Goal: Task Accomplishment & Management: Use online tool/utility

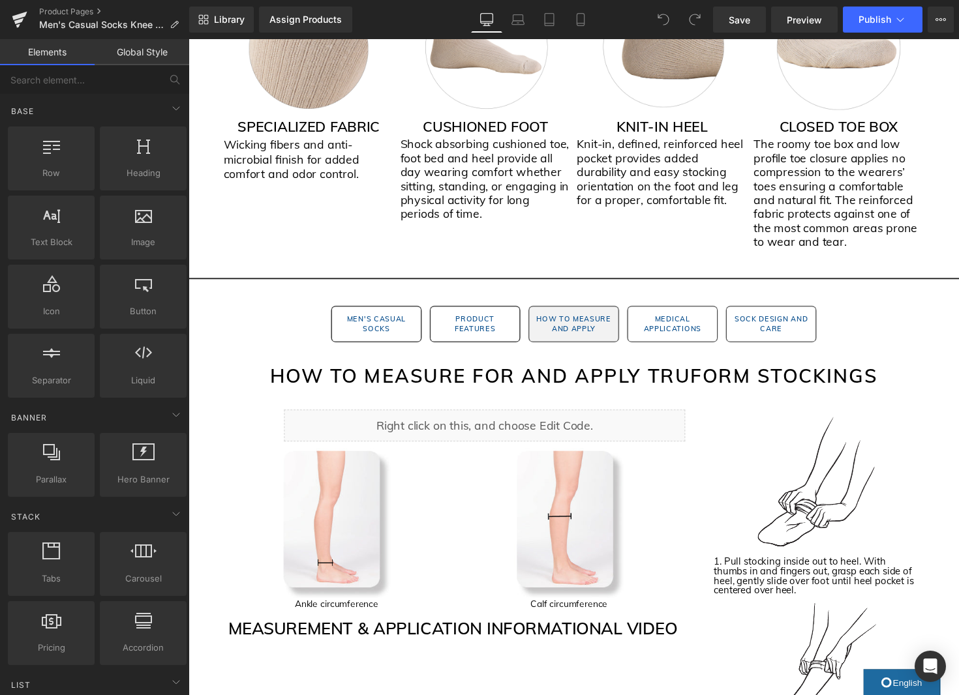
scroll to position [1283, 0]
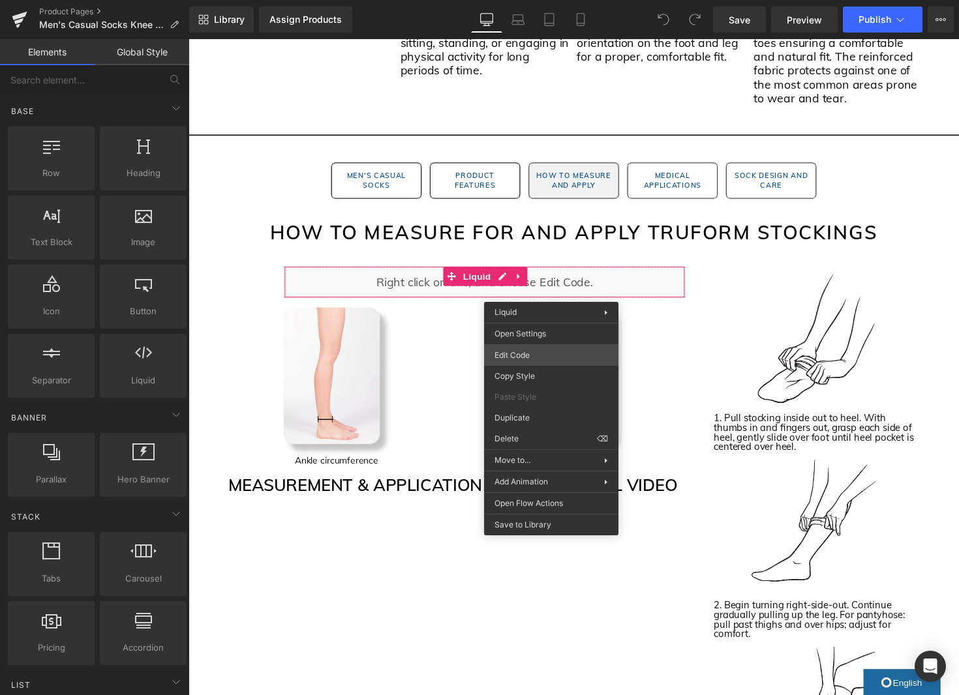
click at [523, 0] on div "You are previewing how the will restyle your page. You can not edit Elements in…" at bounding box center [479, 0] width 959 height 0
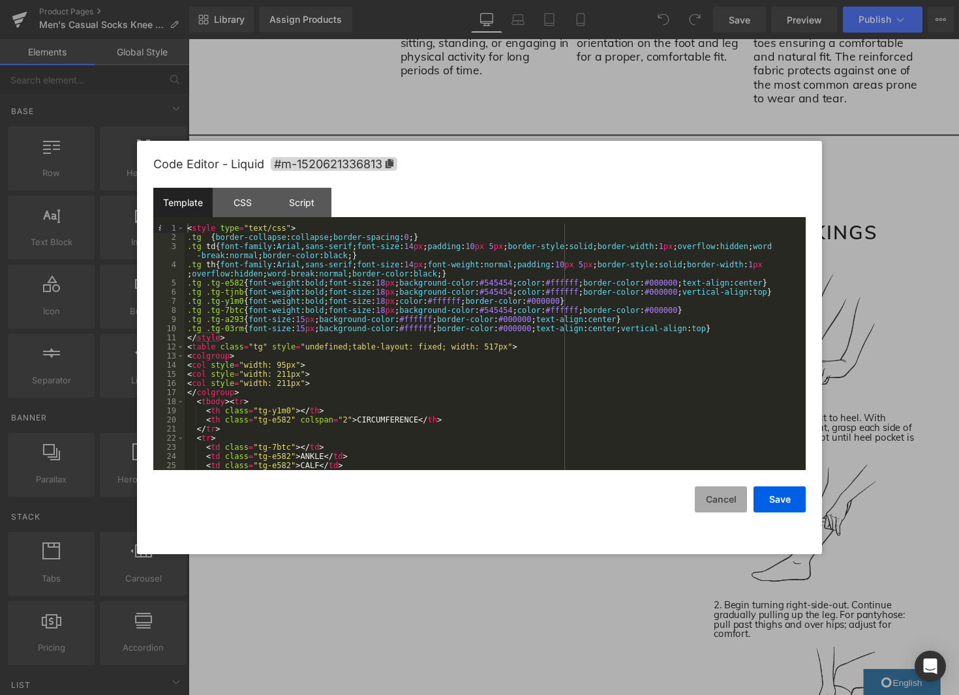
click at [730, 506] on button "Cancel" at bounding box center [721, 500] width 52 height 26
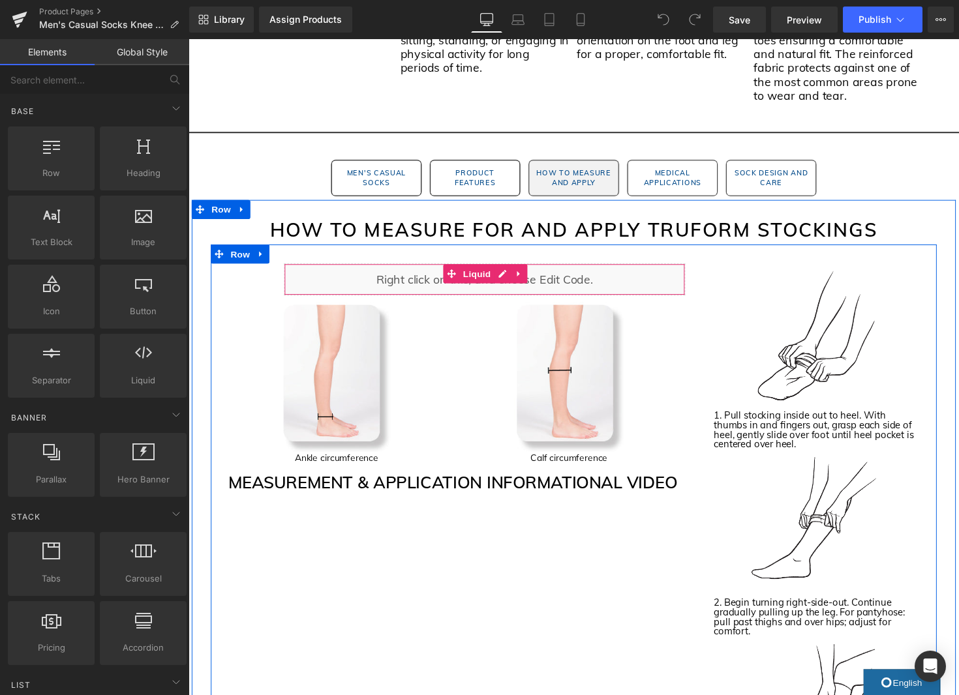
scroll to position [1284, 0]
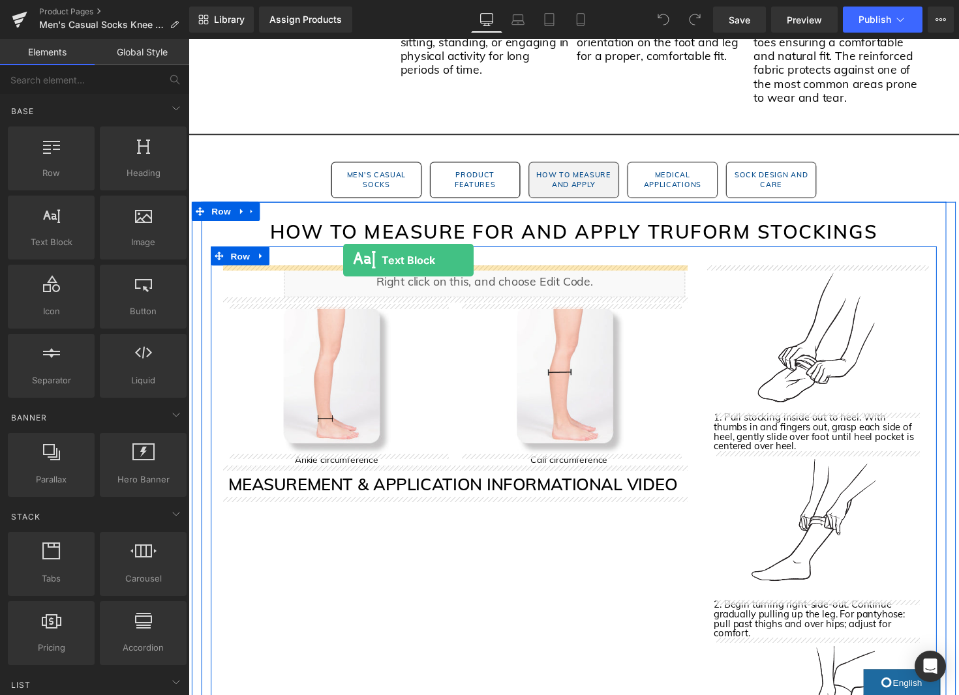
drag, startPoint x: 219, startPoint y: 278, endPoint x: 347, endPoint y: 265, distance: 128.5
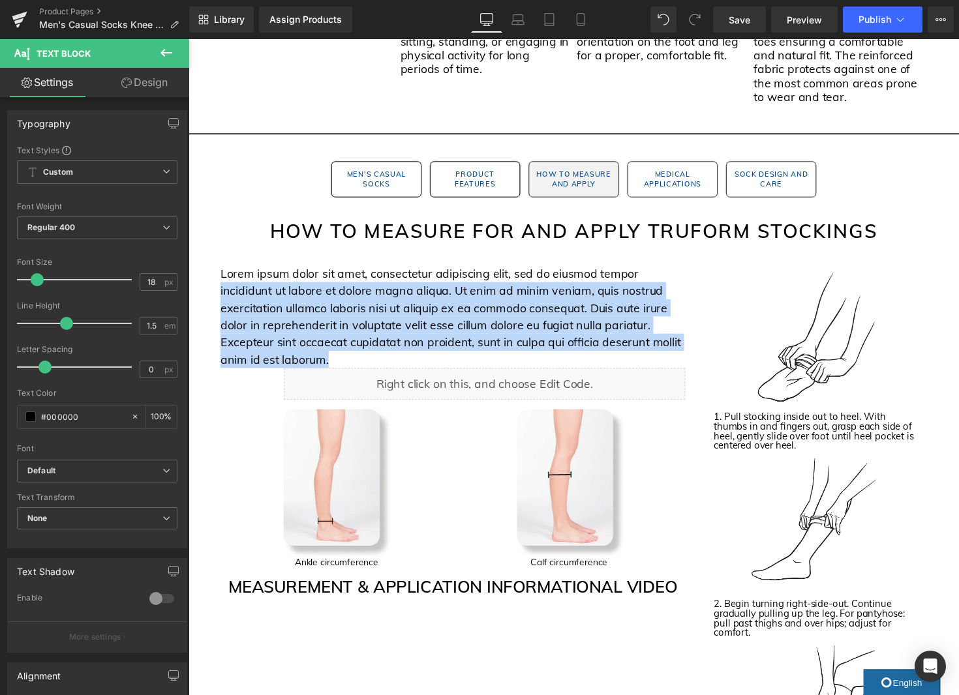
scroll to position [1283, 0]
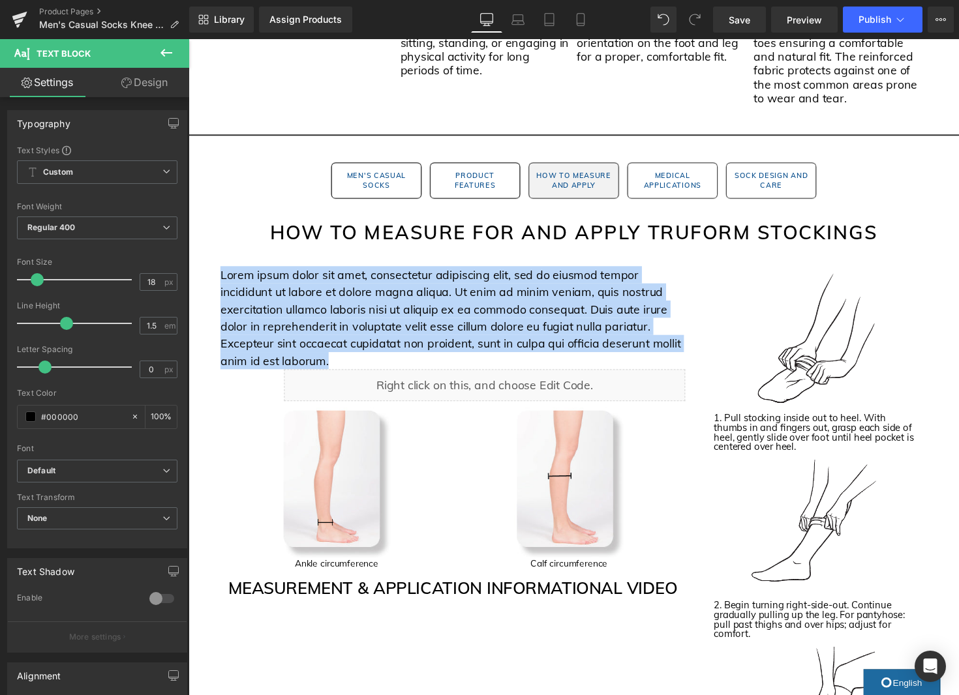
drag, startPoint x: 361, startPoint y: 374, endPoint x: 185, endPoint y: 278, distance: 200.8
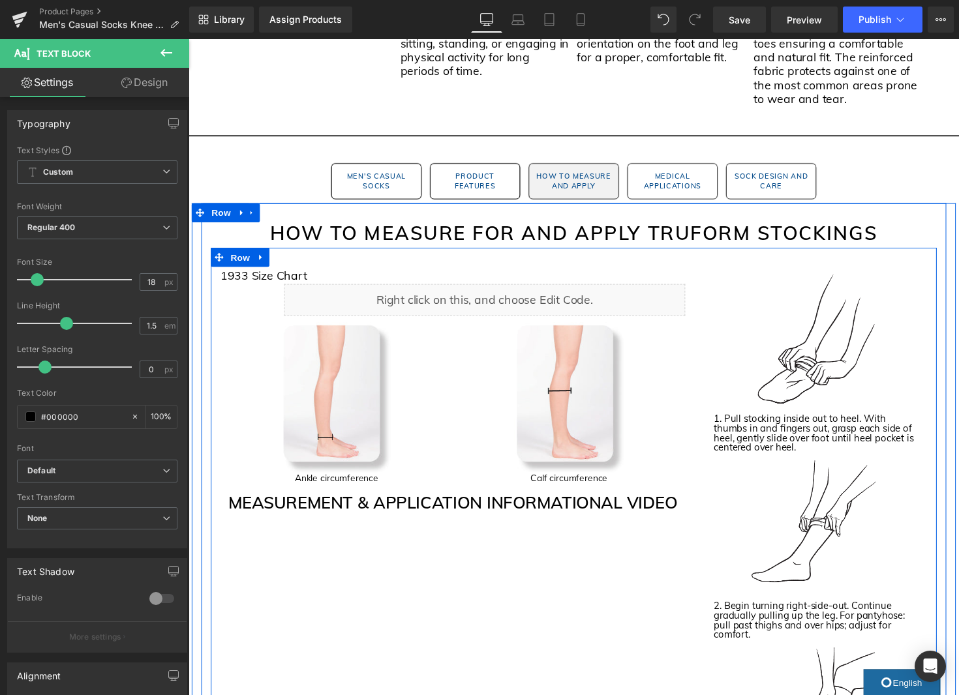
scroll to position [1282, 0]
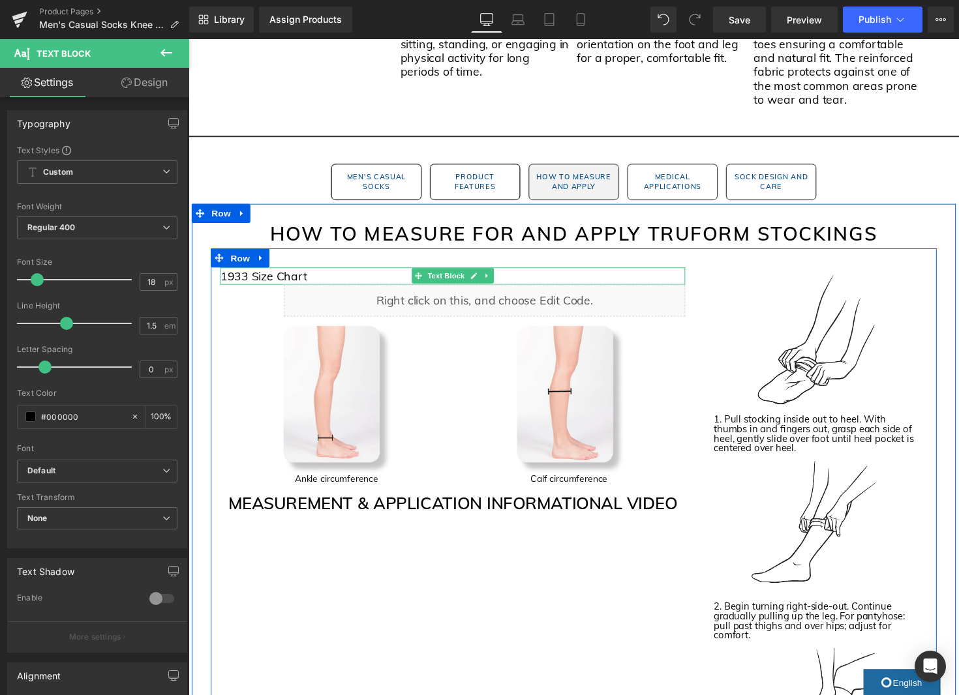
click at [285, 282] on p "1933 Size Chart" at bounding box center [459, 282] width 476 height 18
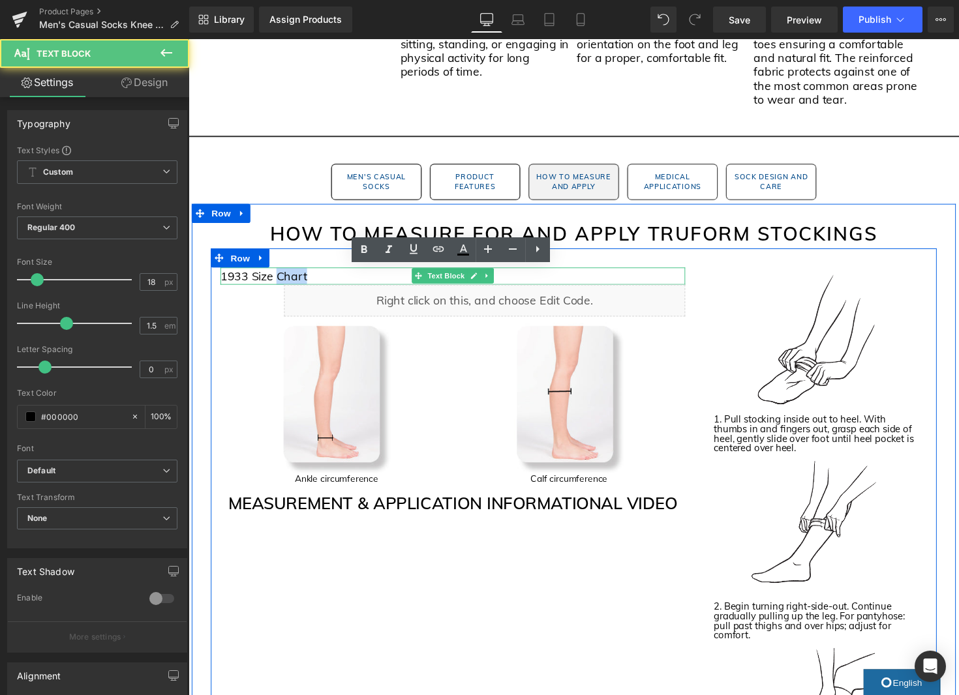
click at [285, 281] on p "1933 Size Chart" at bounding box center [459, 282] width 476 height 18
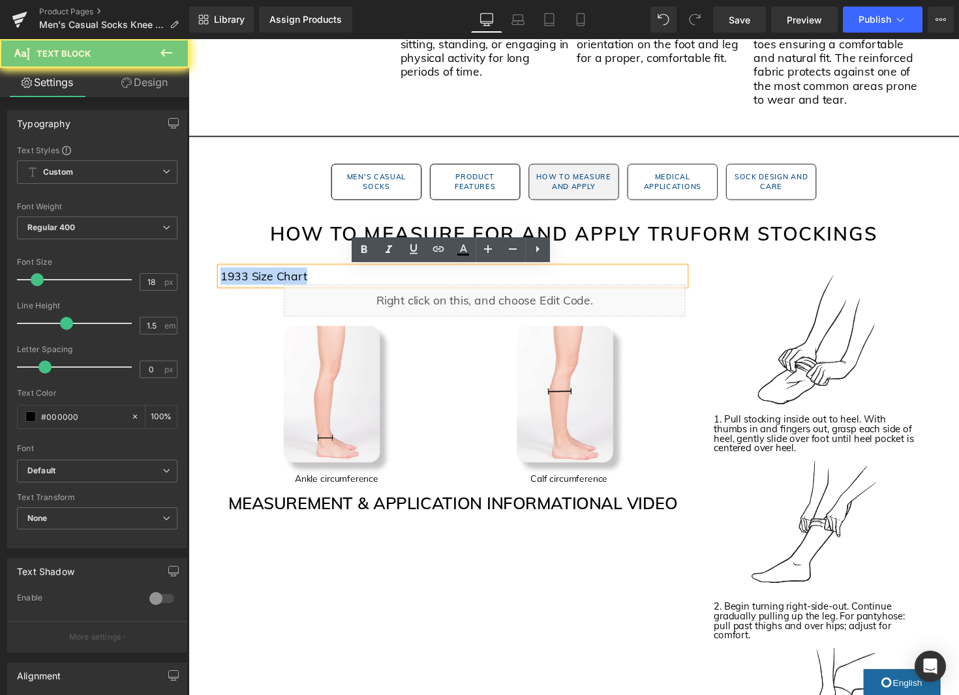
drag, startPoint x: 285, startPoint y: 281, endPoint x: 267, endPoint y: 280, distance: 18.3
click at [285, 282] on p "1933 Size Chart" at bounding box center [459, 282] width 476 height 18
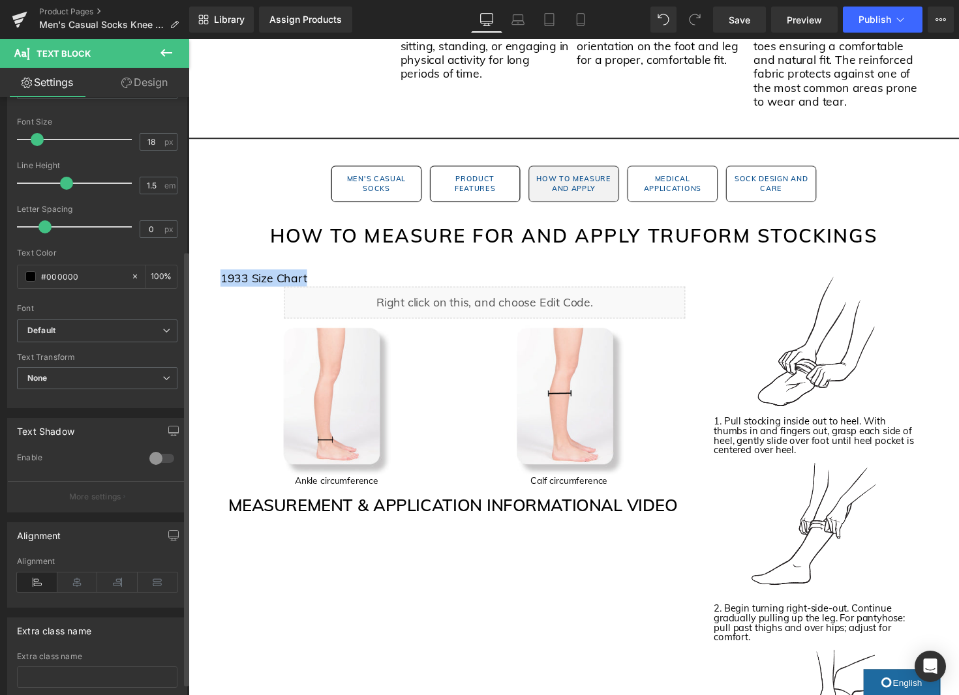
scroll to position [228, 0]
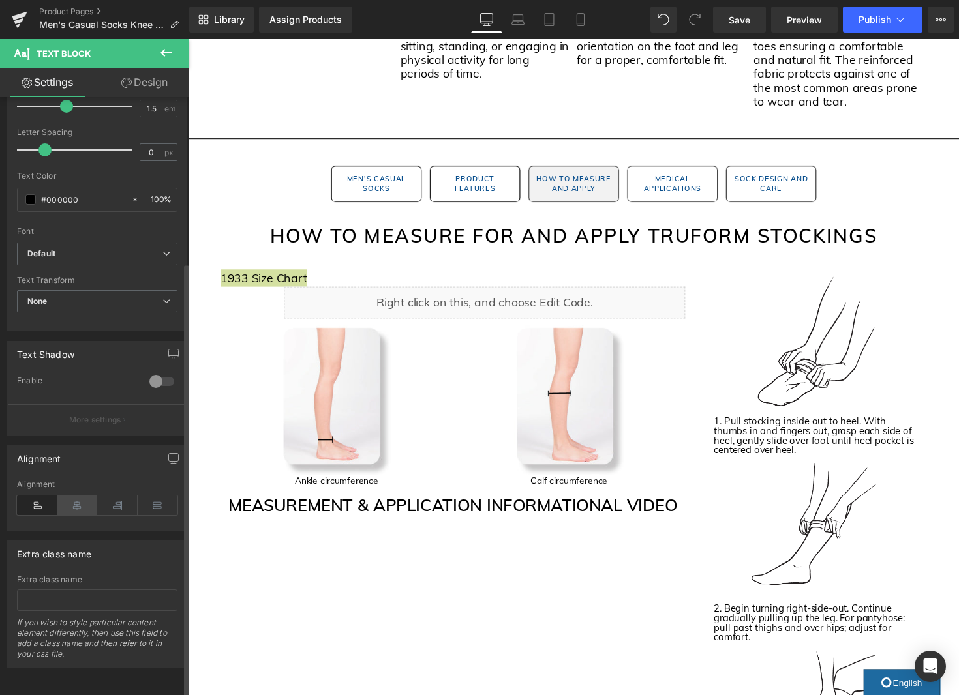
click at [75, 496] on icon at bounding box center [77, 506] width 40 height 20
click at [162, 250] on icon at bounding box center [166, 254] width 8 height 8
click at [161, 227] on div "Font" at bounding box center [97, 231] width 160 height 9
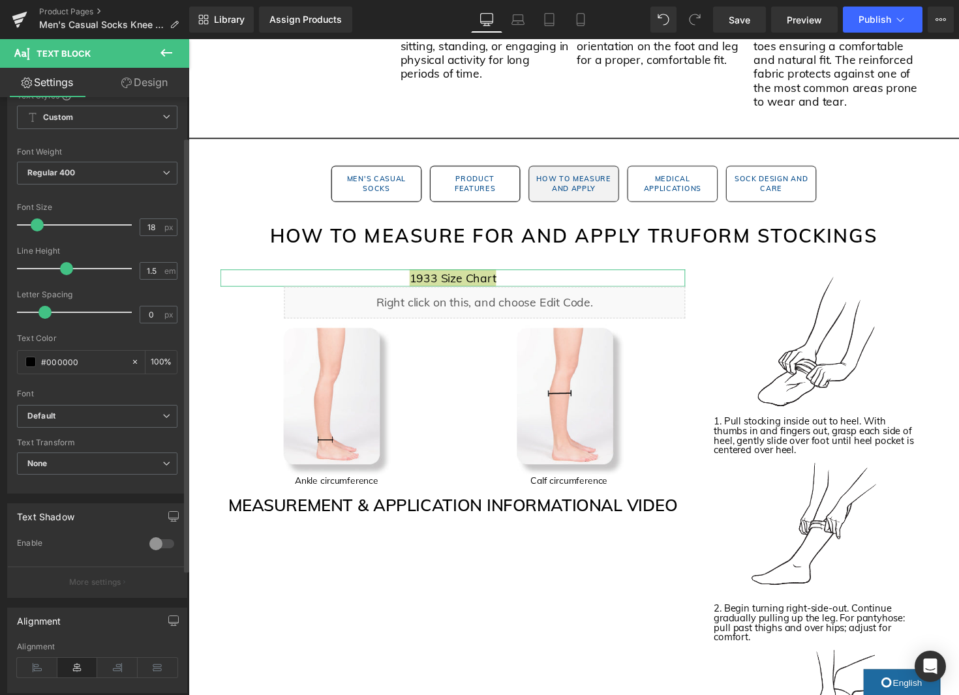
scroll to position [0, 0]
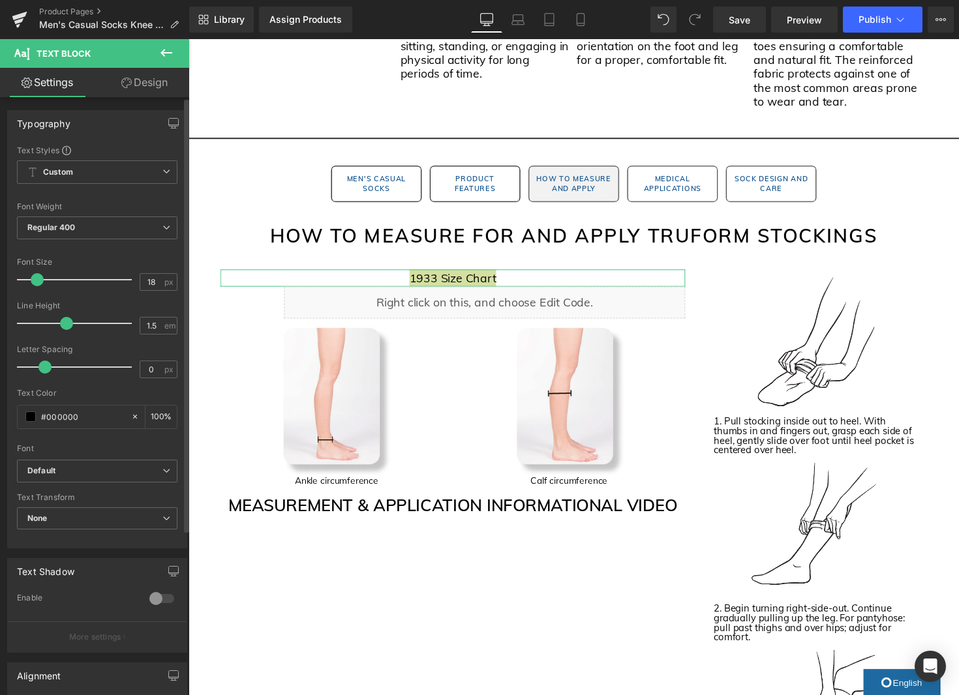
click at [162, 225] on icon at bounding box center [166, 228] width 8 height 8
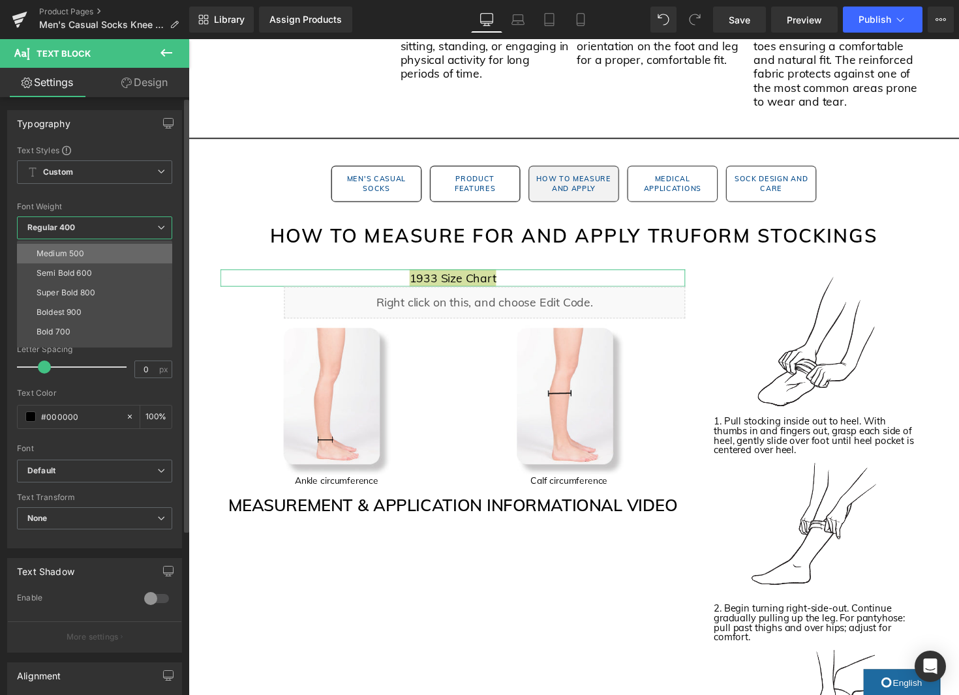
scroll to position [77, 0]
click at [100, 275] on li "Semi Bold 600" at bounding box center [97, 272] width 161 height 20
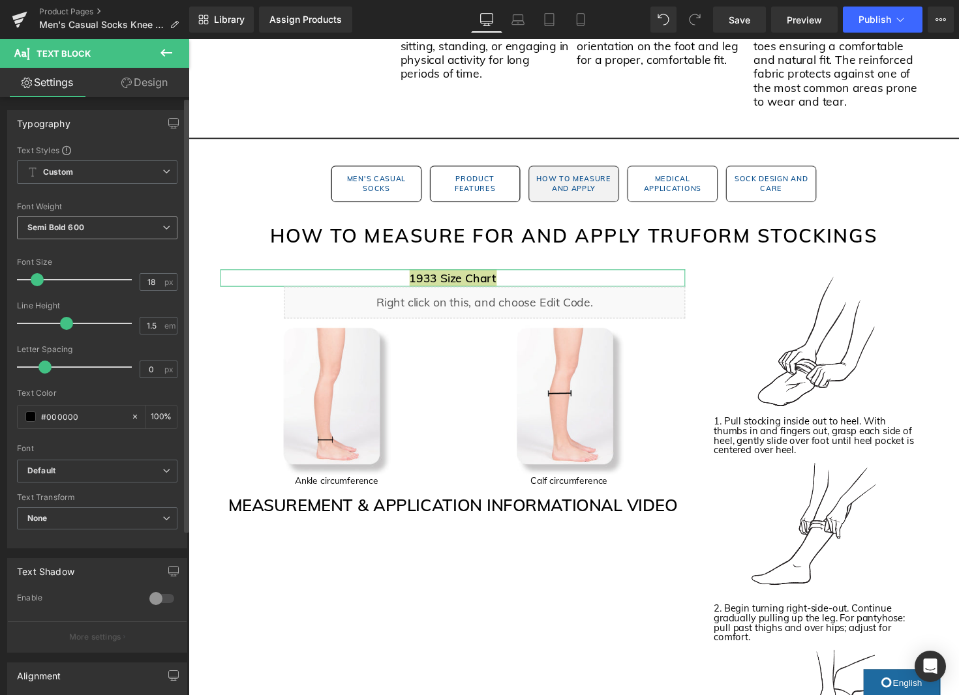
click at [124, 235] on span "Semi Bold 600" at bounding box center [97, 228] width 160 height 23
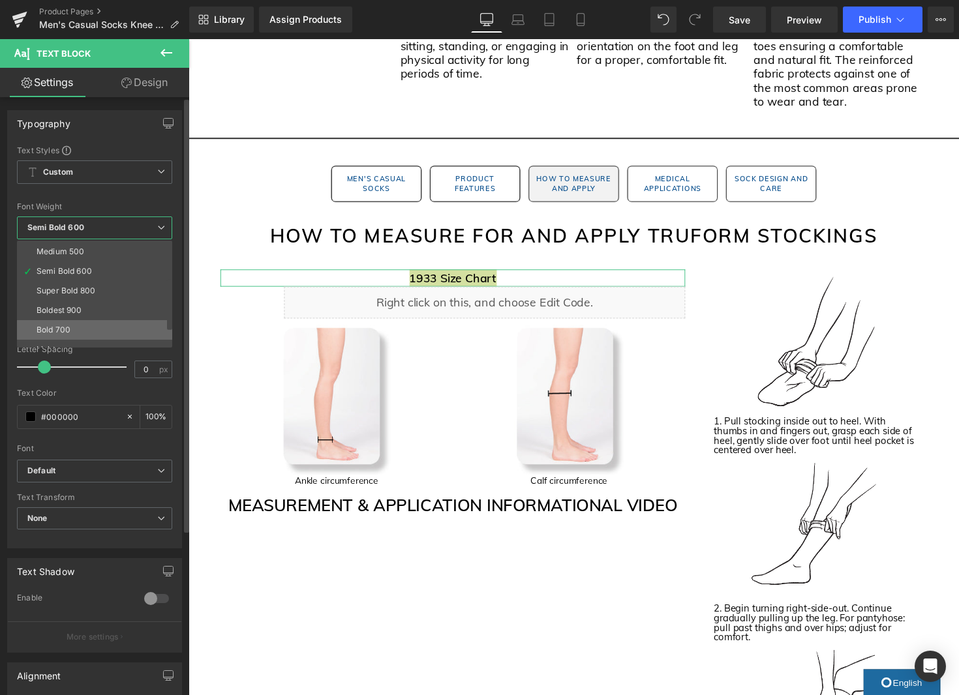
click at [79, 325] on li "Bold 700" at bounding box center [97, 330] width 161 height 20
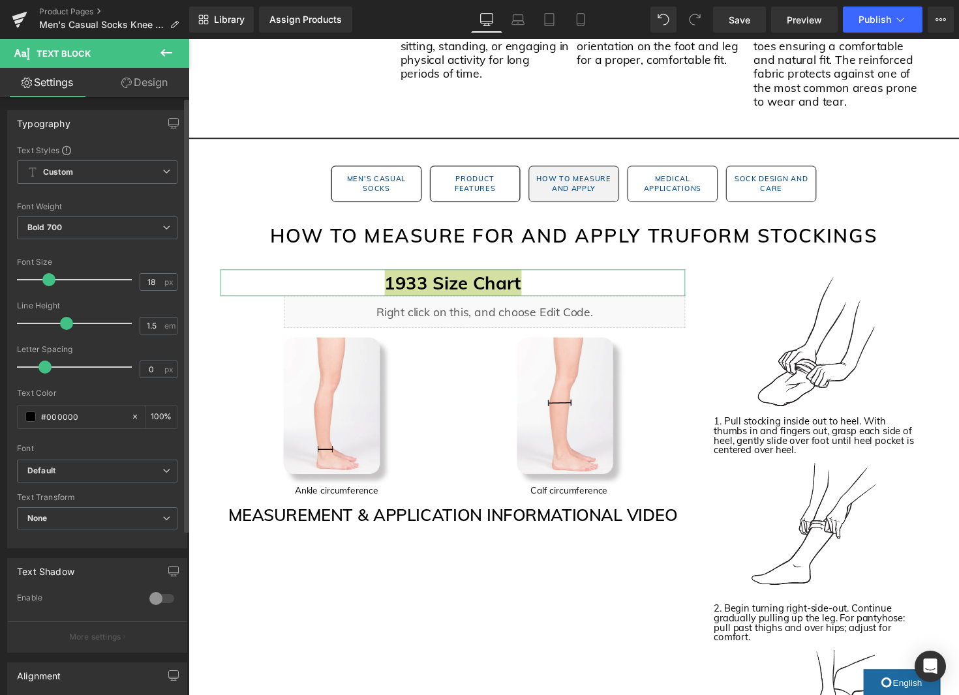
drag, startPoint x: 36, startPoint y: 278, endPoint x: 47, endPoint y: 279, distance: 11.2
click at [47, 279] on span at bounding box center [48, 279] width 13 height 13
click at [126, 225] on span "Bold 700" at bounding box center [97, 228] width 160 height 23
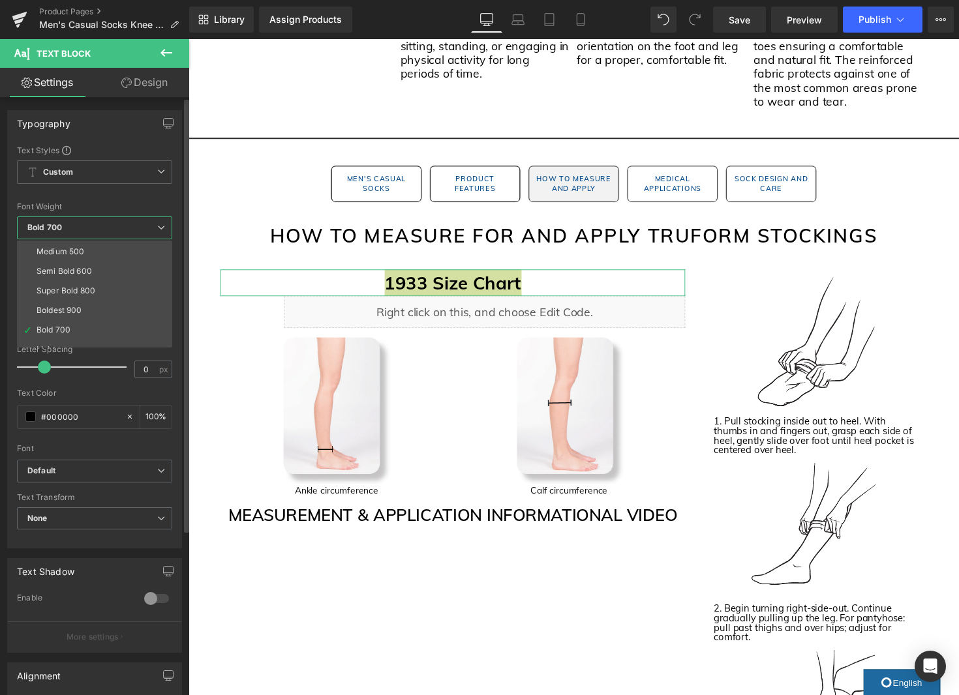
click at [97, 273] on li "Semi Bold 600" at bounding box center [97, 272] width 161 height 20
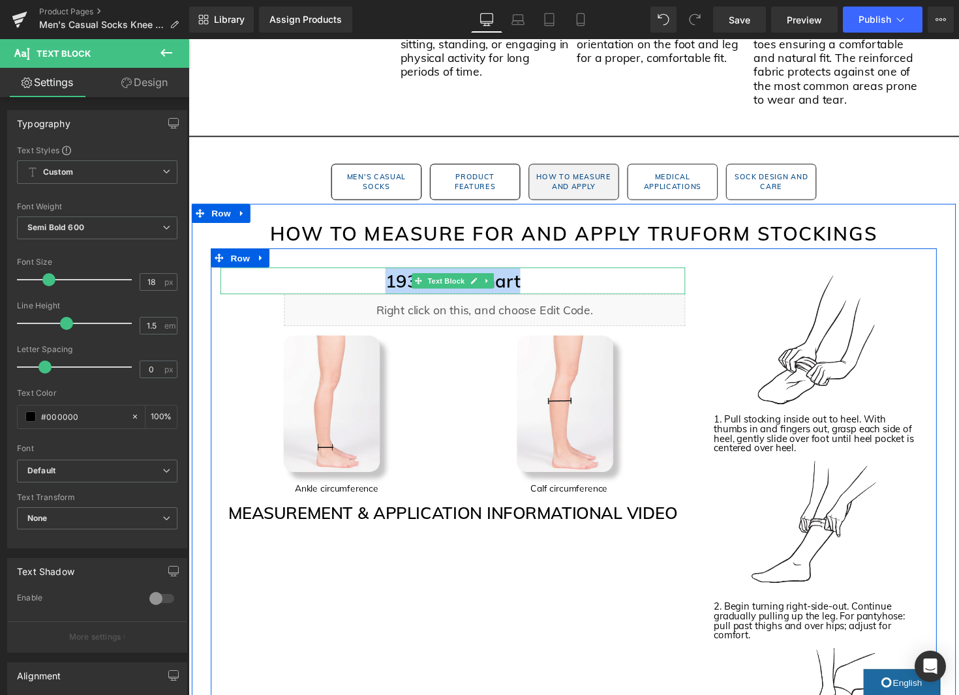
click at [623, 287] on p "1933 Size Chart" at bounding box center [459, 286] width 476 height 27
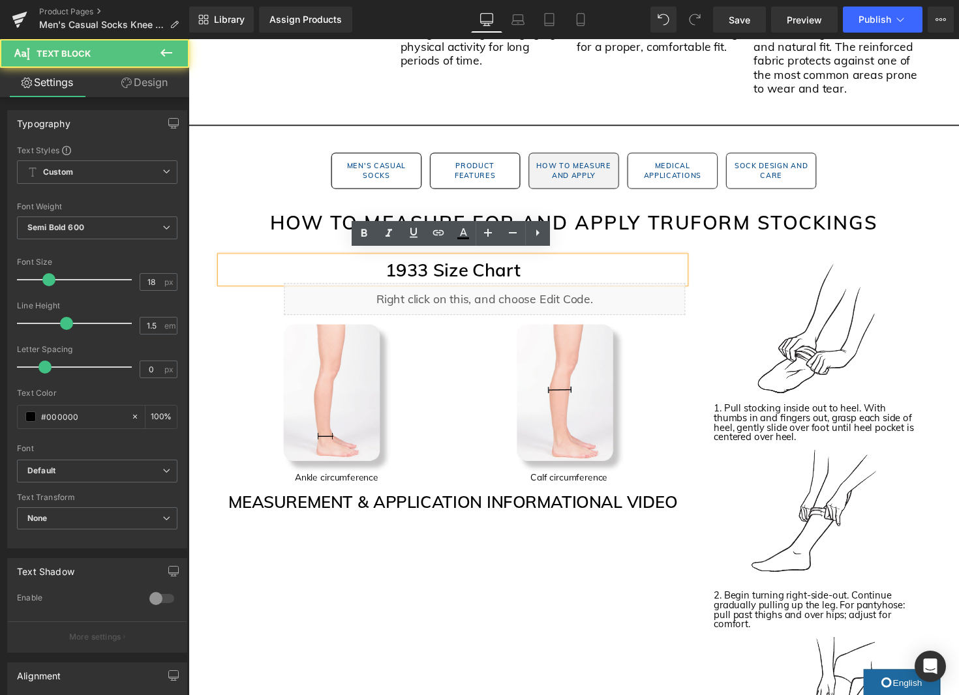
scroll to position [1299, 0]
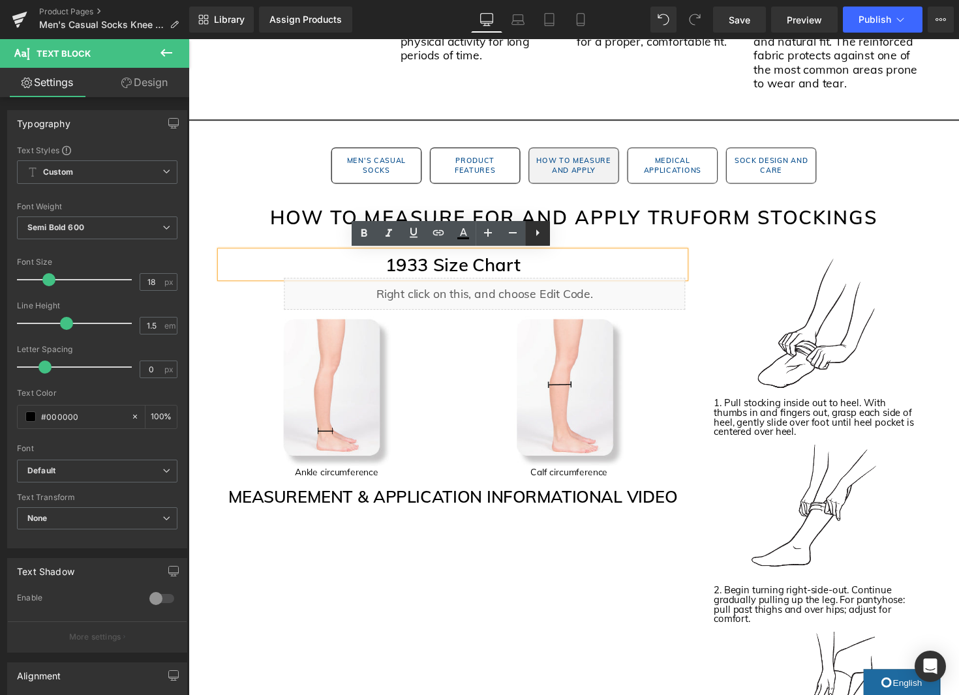
click at [536, 236] on icon at bounding box center [538, 233] width 16 height 16
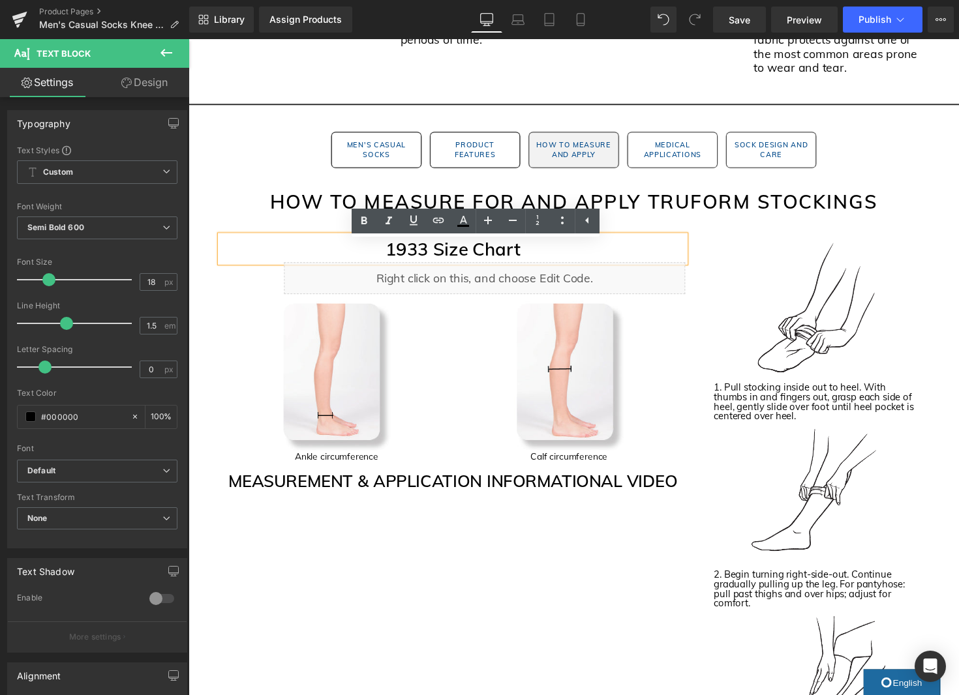
scroll to position [1309, 0]
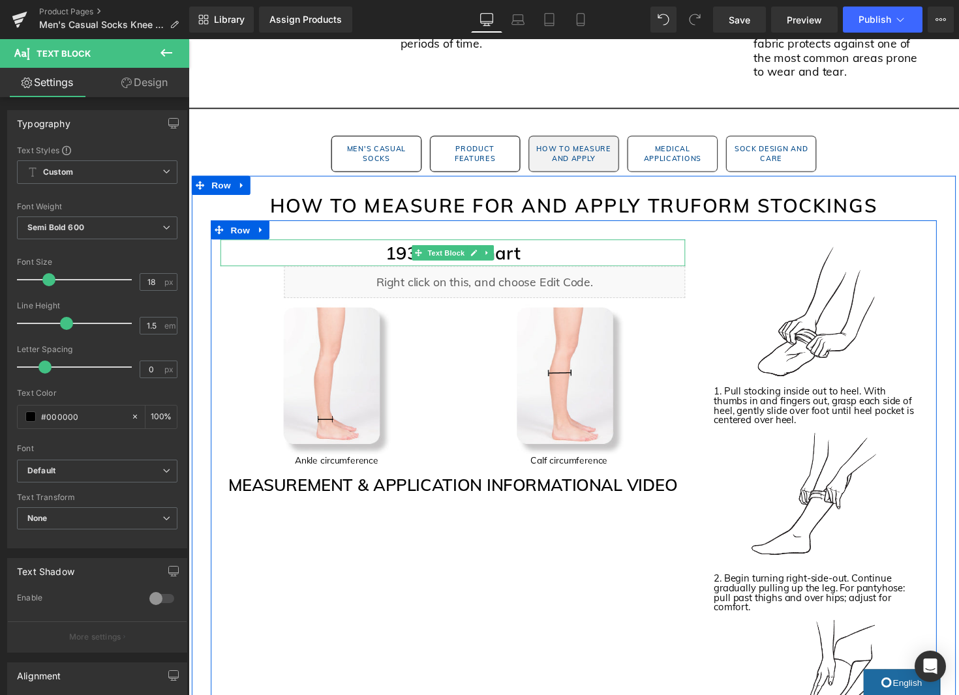
click at [492, 258] on link at bounding box center [495, 258] width 14 height 16
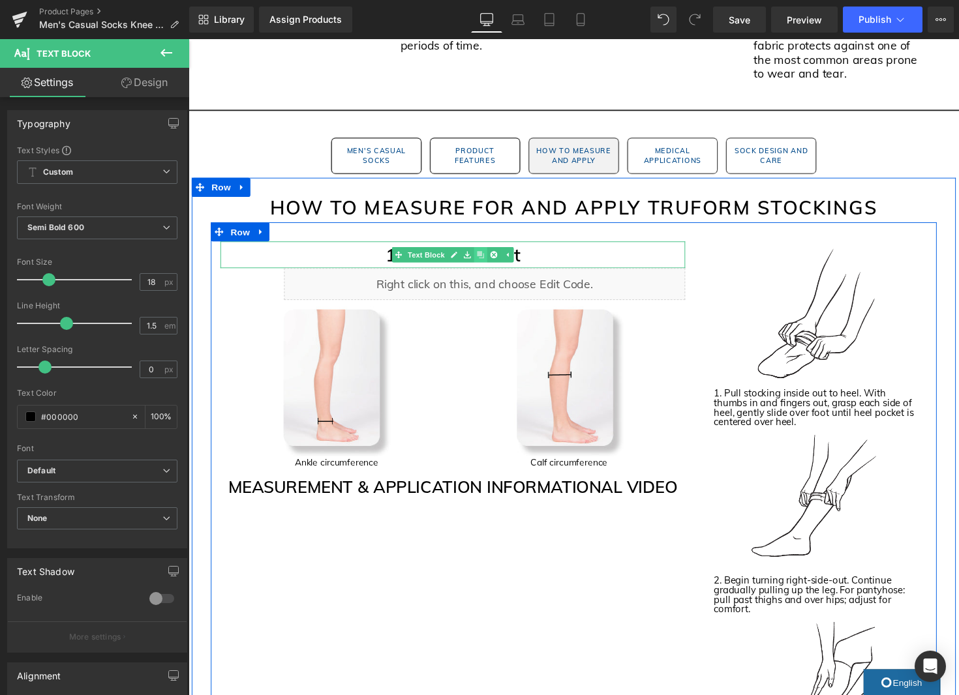
click at [487, 261] on icon at bounding box center [487, 259] width 7 height 7
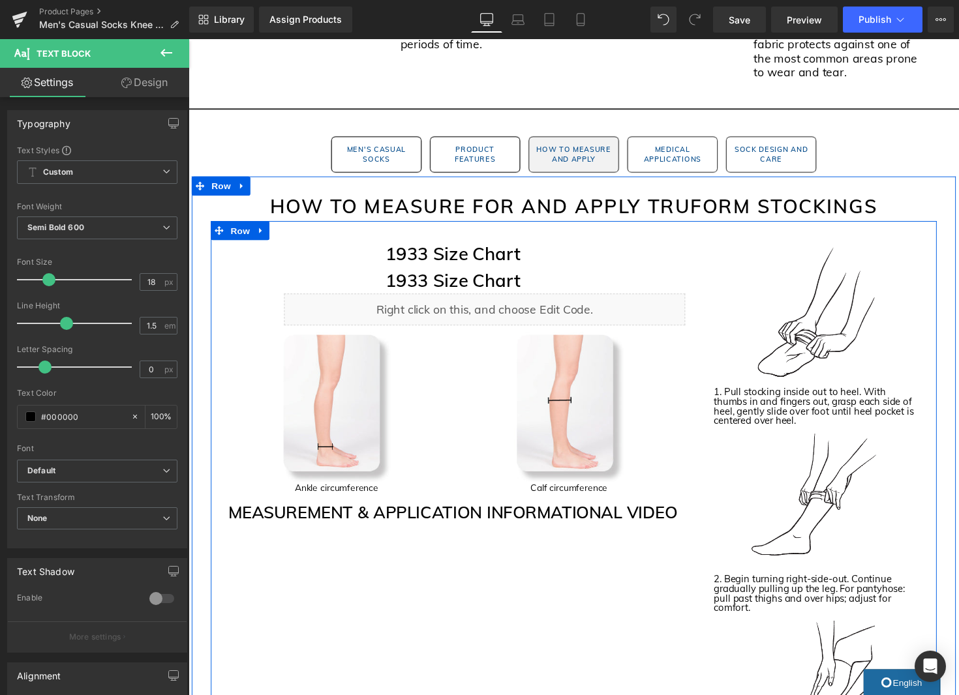
scroll to position [1312, 0]
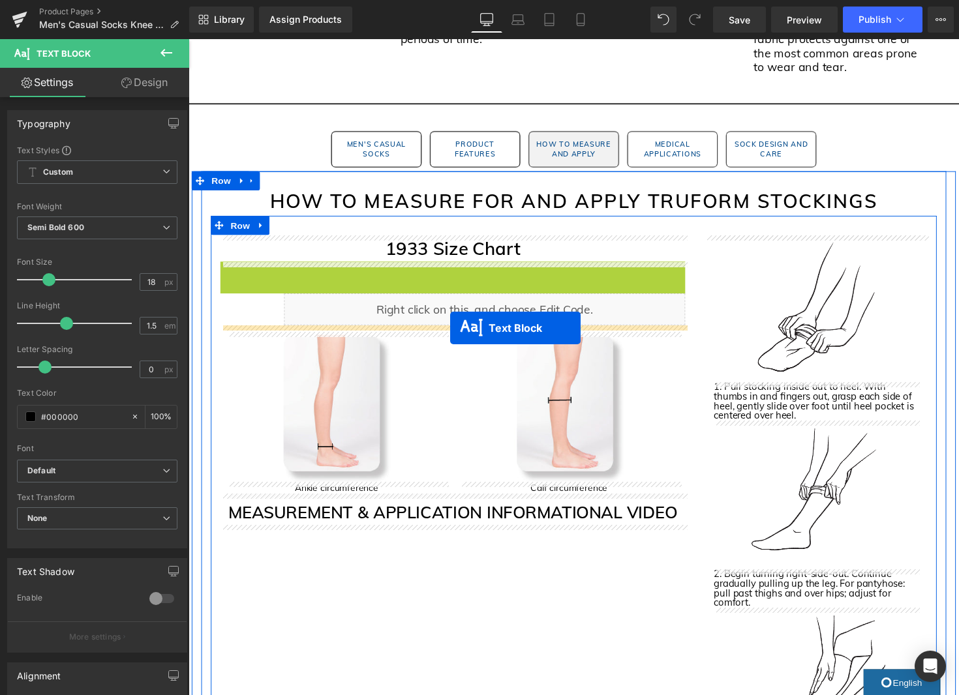
drag, startPoint x: 458, startPoint y: 284, endPoint x: 457, endPoint y: 335, distance: 51.5
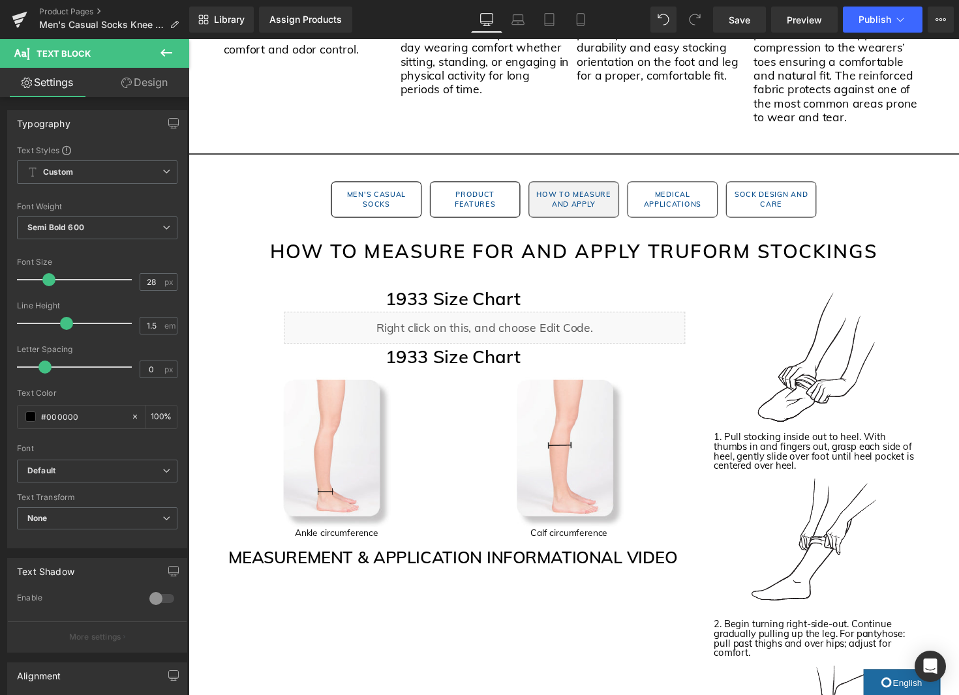
scroll to position [1265, 0]
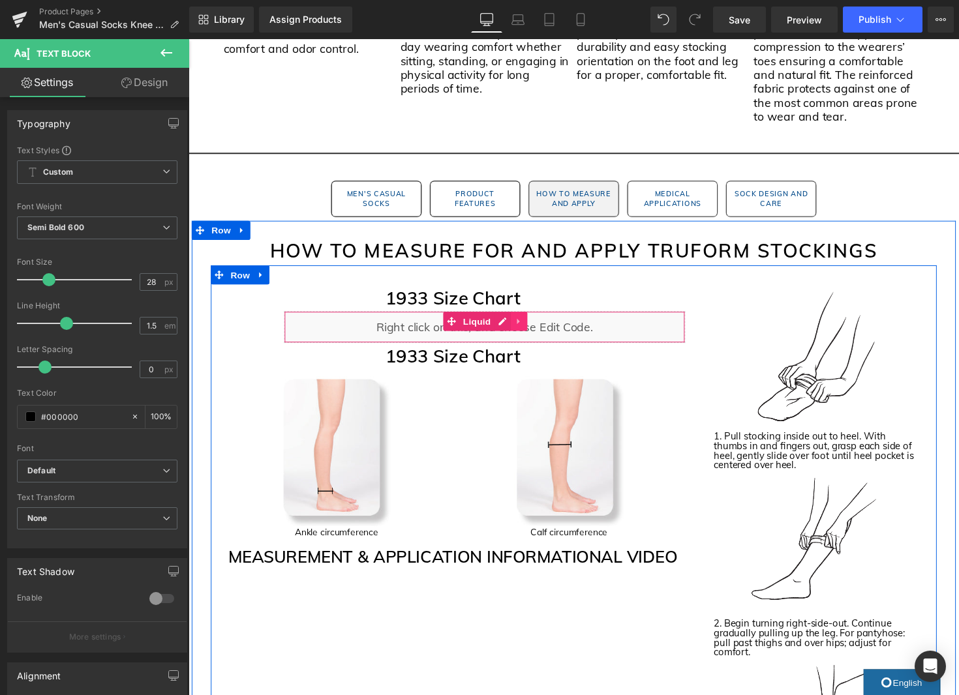
click at [525, 328] on icon at bounding box center [526, 328] width 3 height 6
click at [517, 328] on icon at bounding box center [518, 328] width 9 height 9
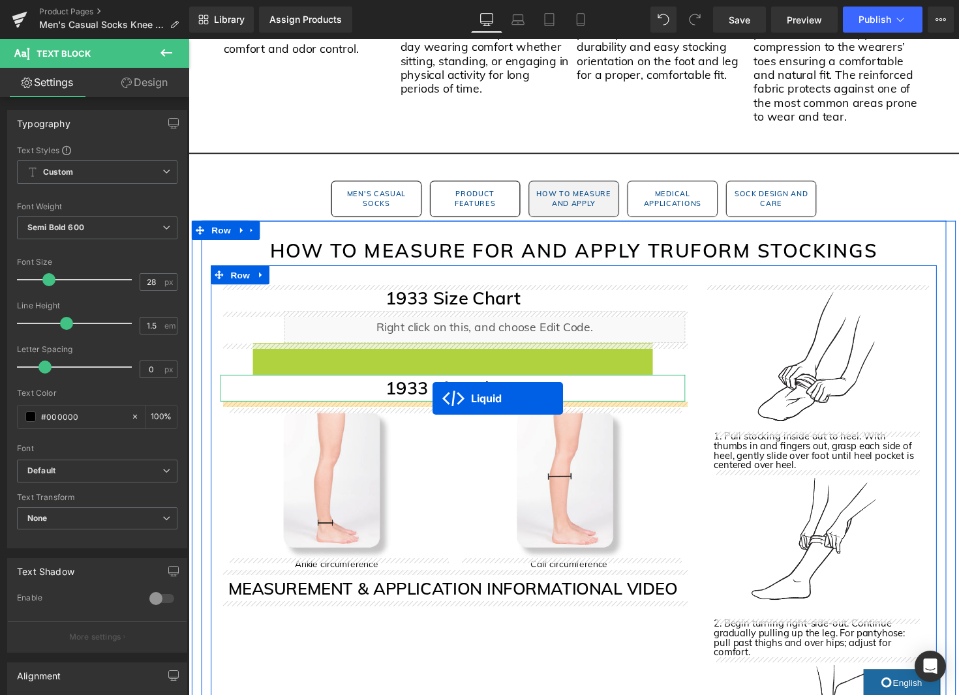
drag, startPoint x: 483, startPoint y: 362, endPoint x: 438, endPoint y: 408, distance: 63.6
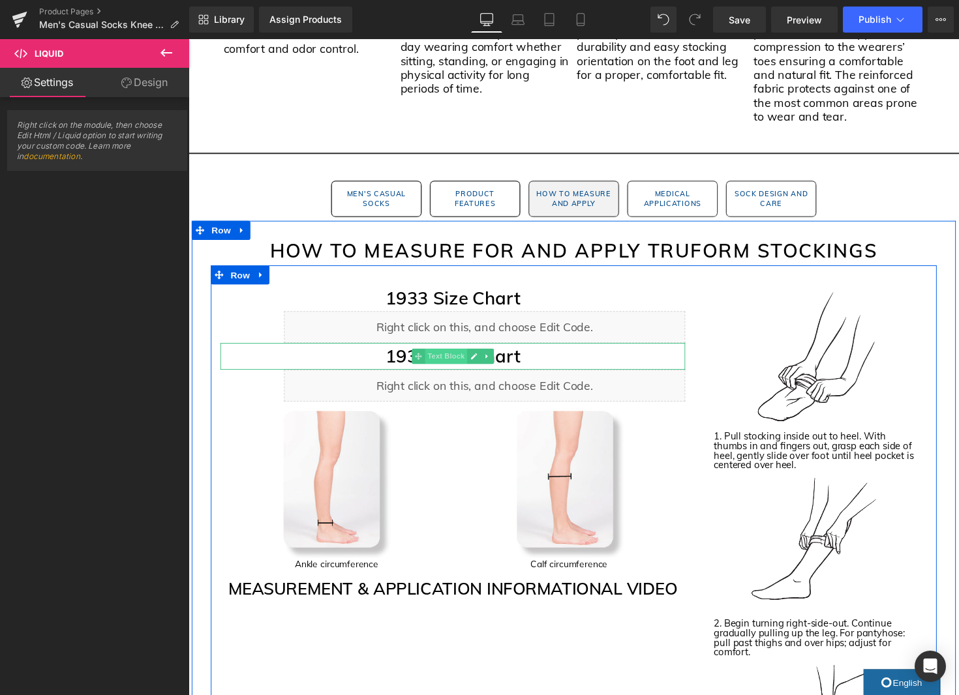
click at [453, 365] on span "Text Block" at bounding box center [451, 365] width 43 height 16
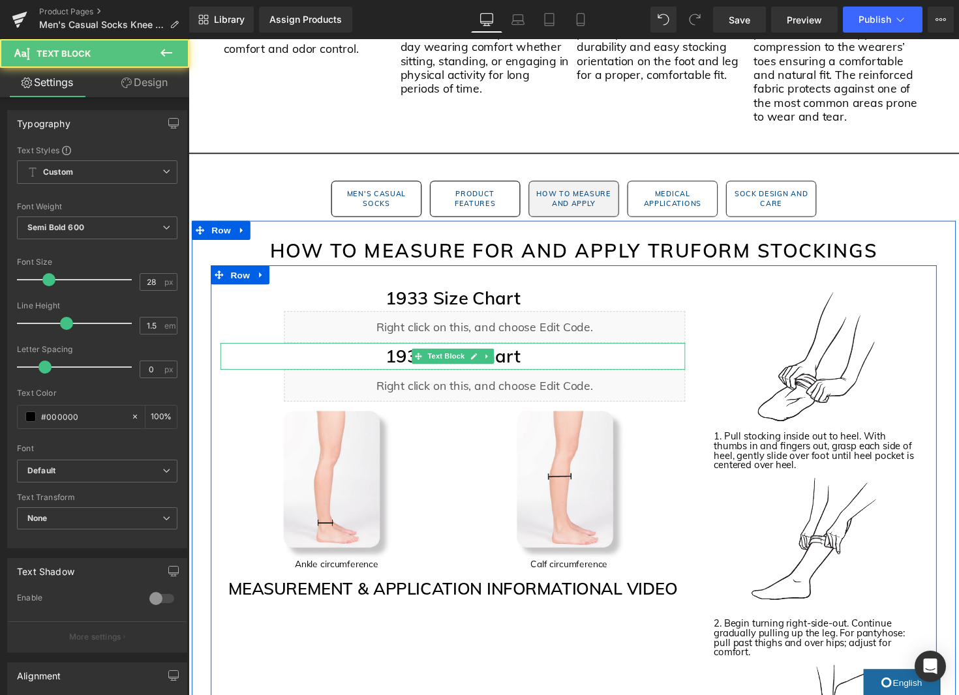
click at [406, 365] on p "1933 Size Chart" at bounding box center [459, 364] width 476 height 27
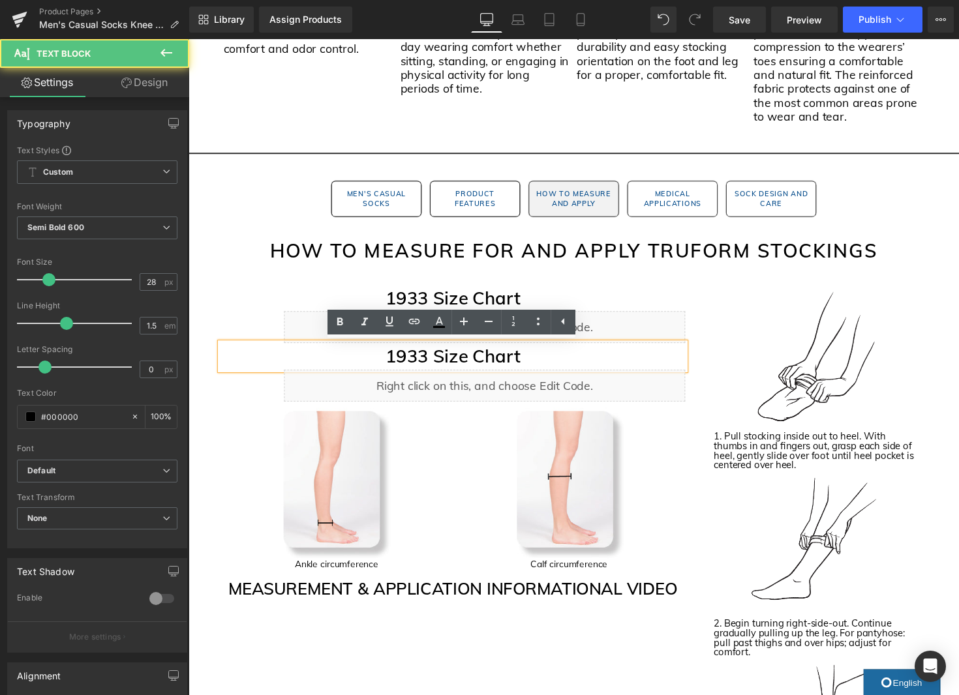
drag, startPoint x: 432, startPoint y: 364, endPoint x: 444, endPoint y: 367, distance: 12.0
click at [432, 364] on p "1933 Size Chart" at bounding box center [459, 364] width 476 height 27
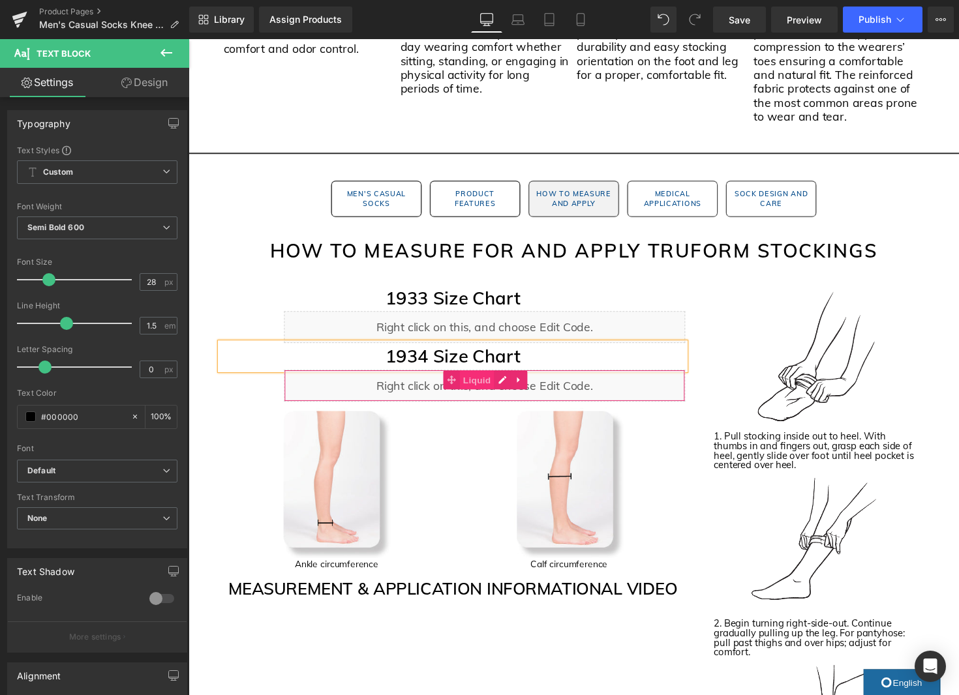
click at [490, 390] on span "Liquid" at bounding box center [483, 389] width 35 height 20
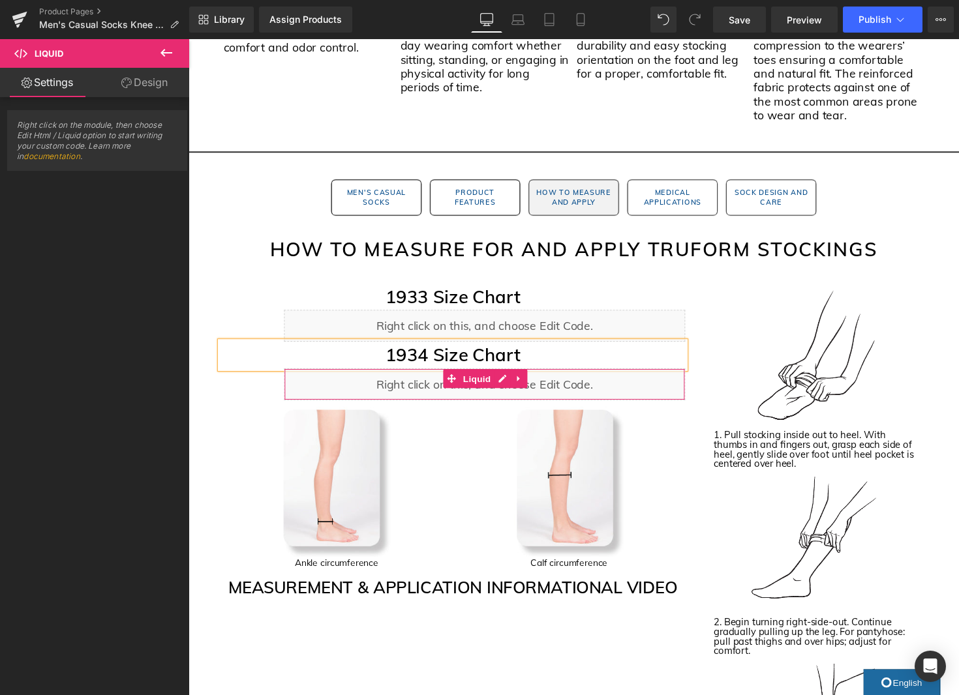
scroll to position [1268, 0]
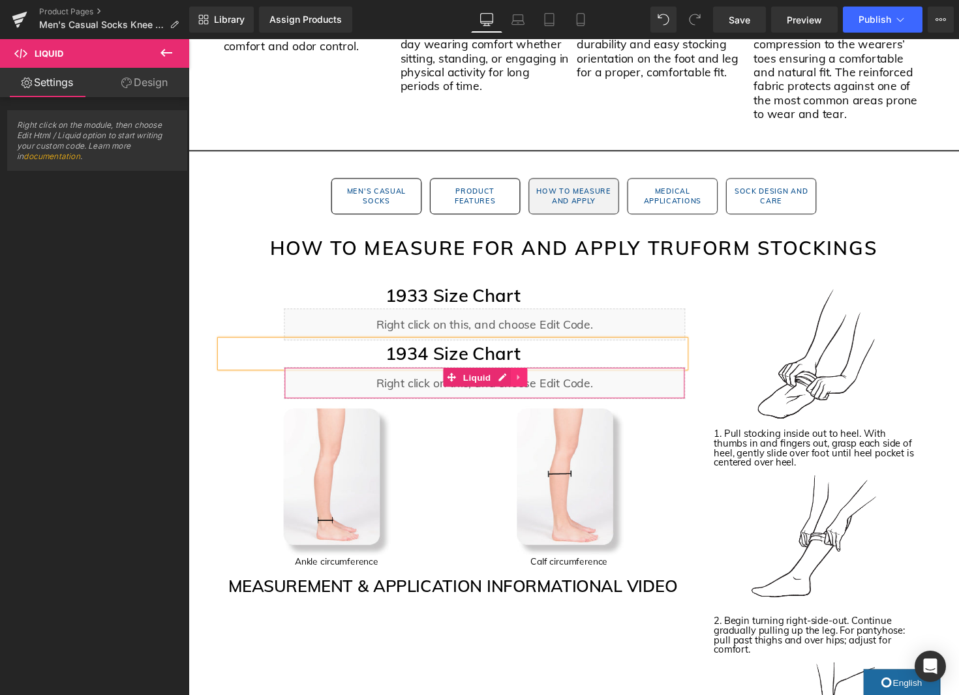
click at [525, 384] on icon at bounding box center [526, 385] width 3 height 6
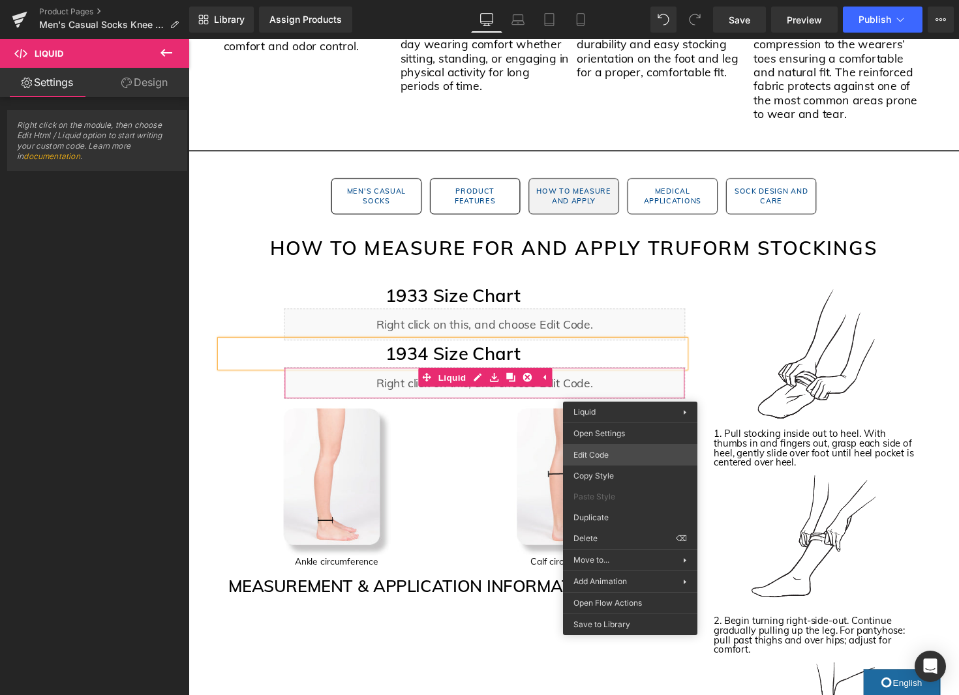
click at [625, 0] on div "Liquid You are previewing how the will restyle your page. You can not edit Elem…" at bounding box center [479, 0] width 959 height 0
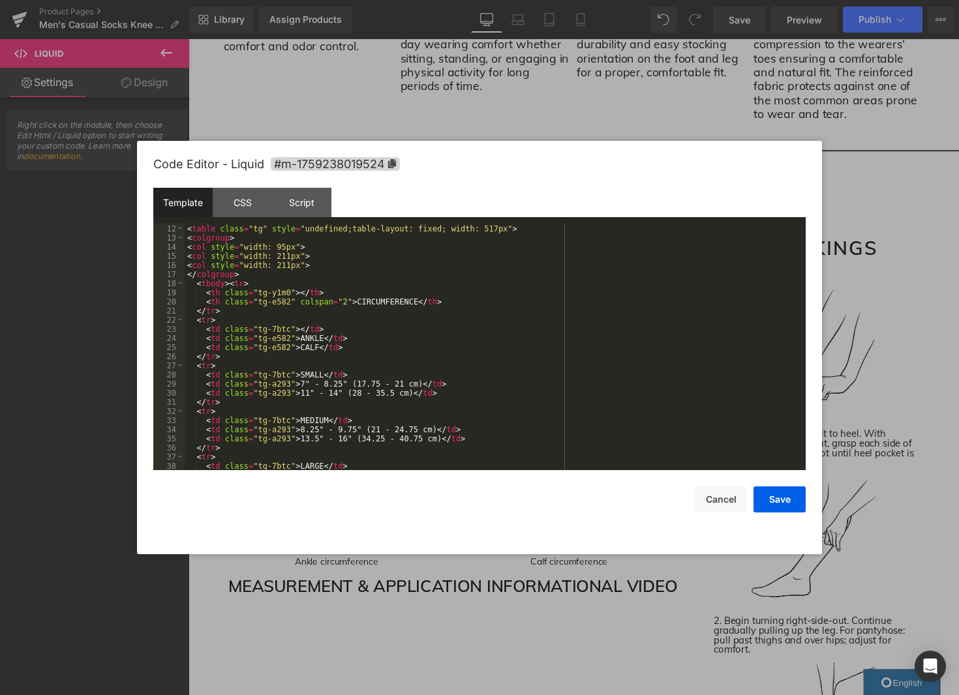
scroll to position [118, 0]
click at [777, 502] on button "Save" at bounding box center [779, 500] width 52 height 26
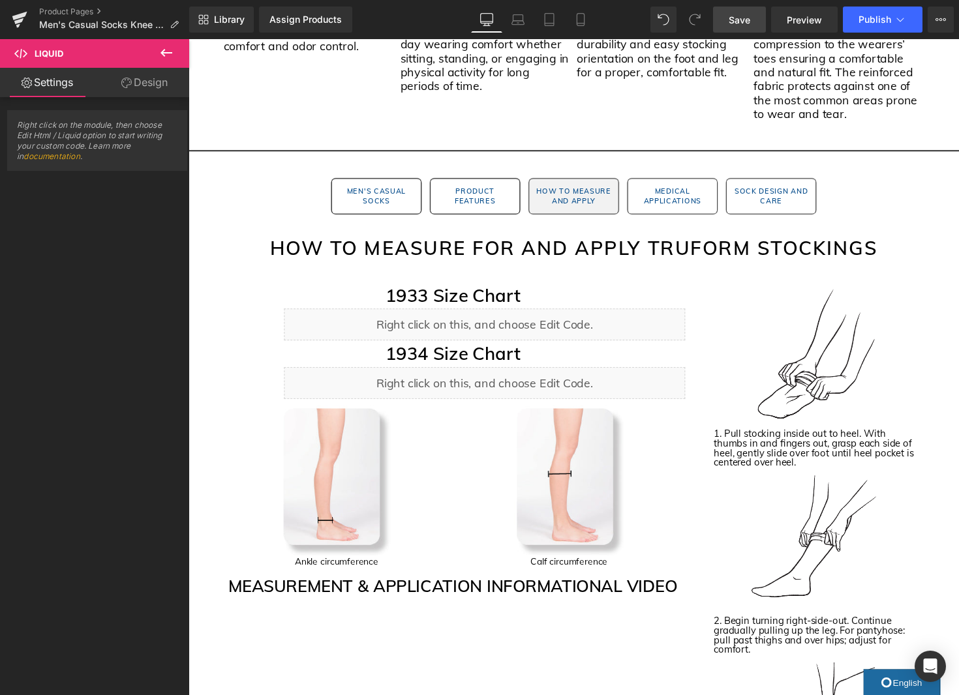
click at [743, 22] on span "Save" at bounding box center [739, 20] width 22 height 14
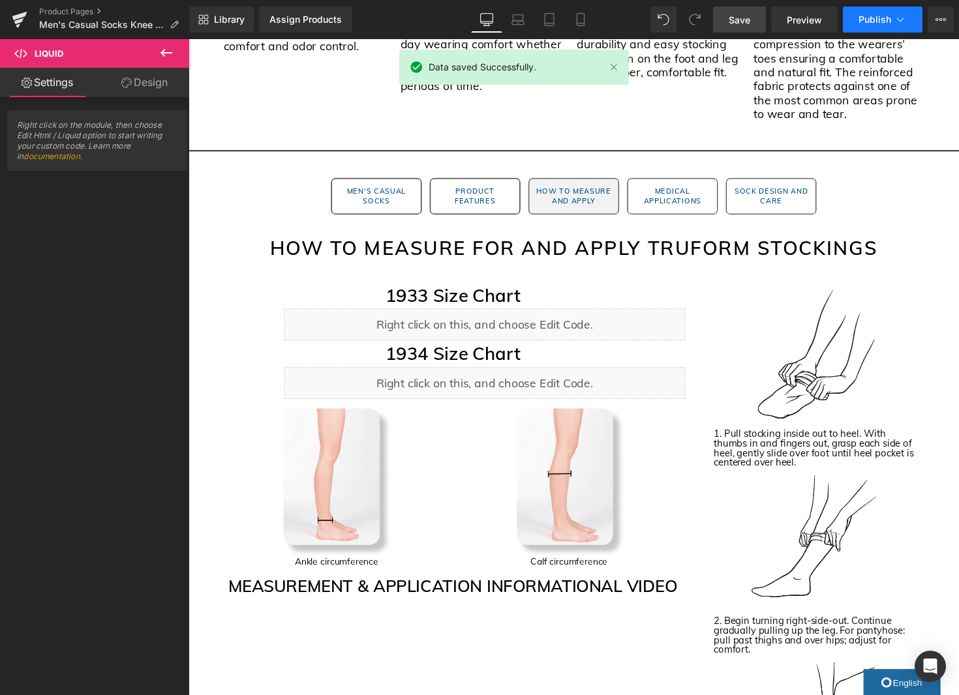
click at [873, 27] on button "Publish" at bounding box center [883, 20] width 80 height 26
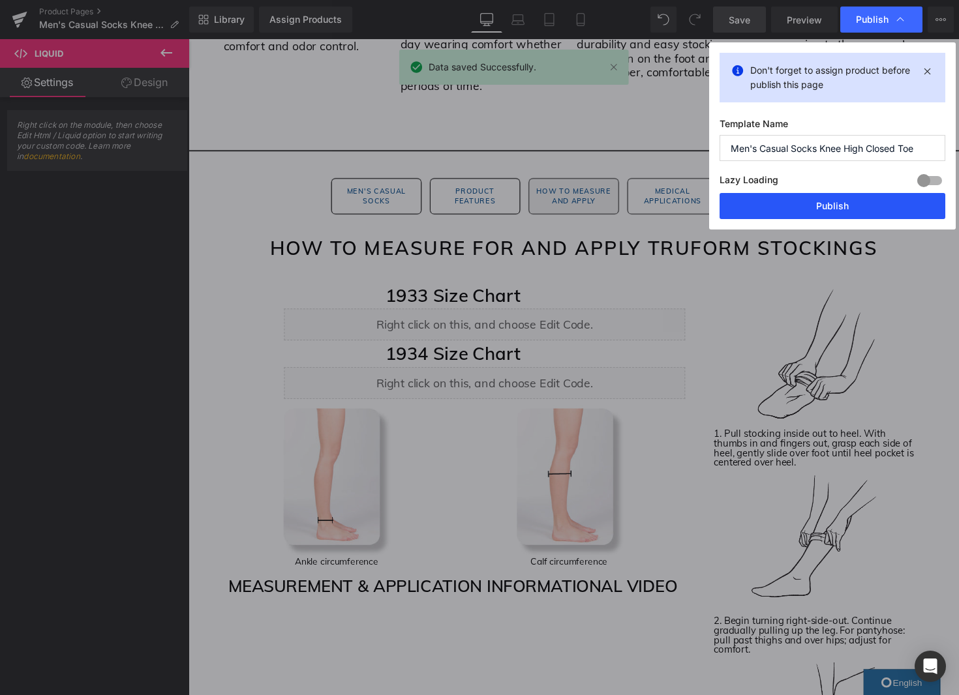
drag, startPoint x: 861, startPoint y: 210, endPoint x: 784, endPoint y: 340, distance: 151.4
click at [861, 210] on button "Publish" at bounding box center [832, 206] width 226 height 26
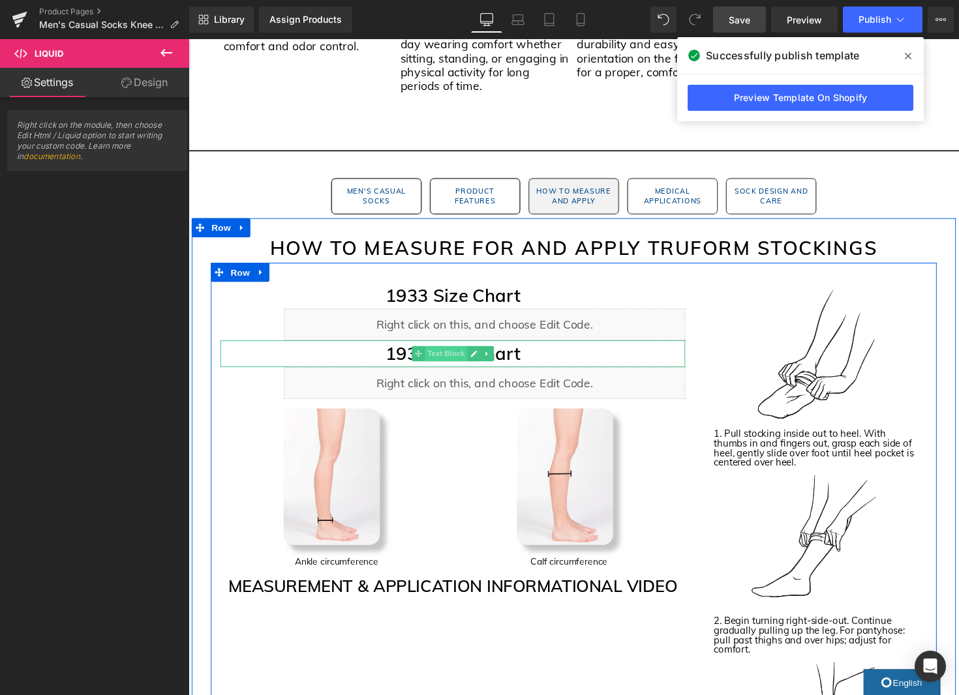
click at [459, 360] on span "Text Block" at bounding box center [451, 361] width 43 height 16
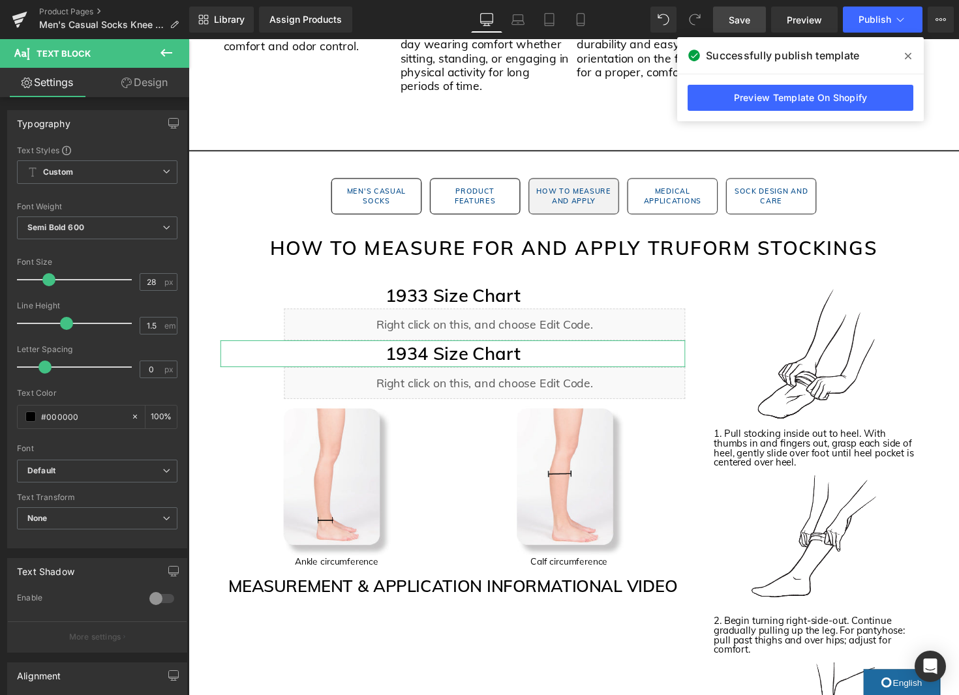
click at [154, 80] on link "Design" at bounding box center [144, 82] width 95 height 29
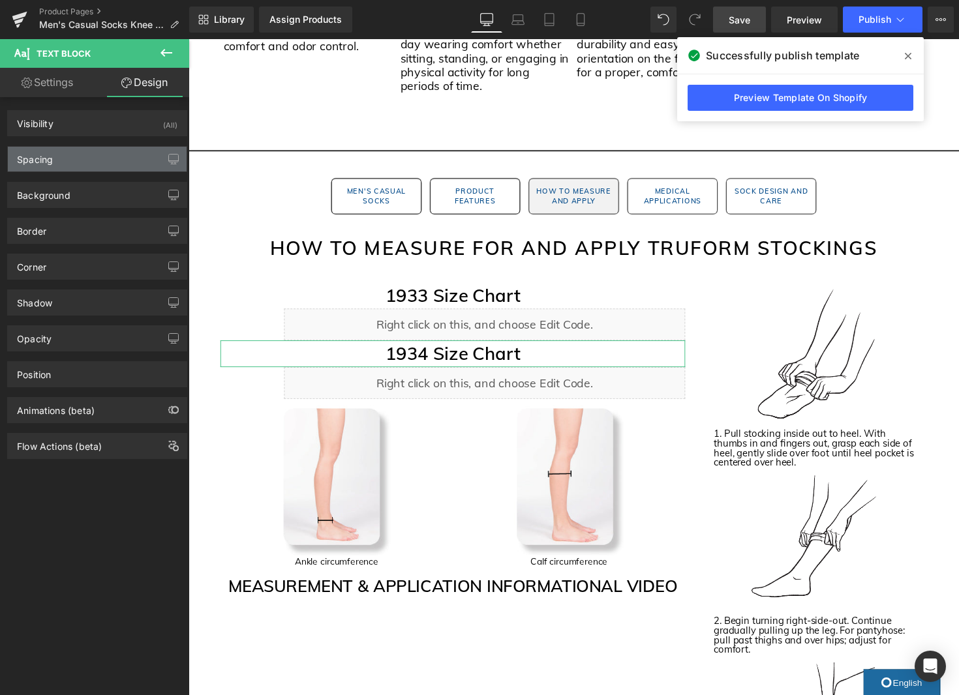
click at [96, 153] on div "Spacing" at bounding box center [97, 159] width 179 height 25
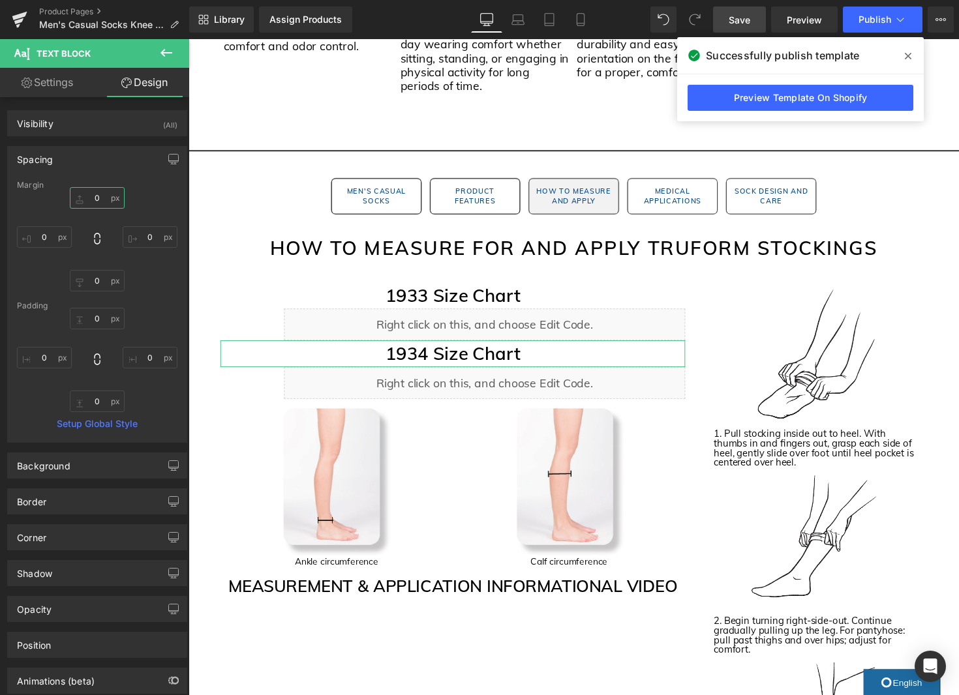
click at [93, 196] on input "text" at bounding box center [97, 198] width 55 height 22
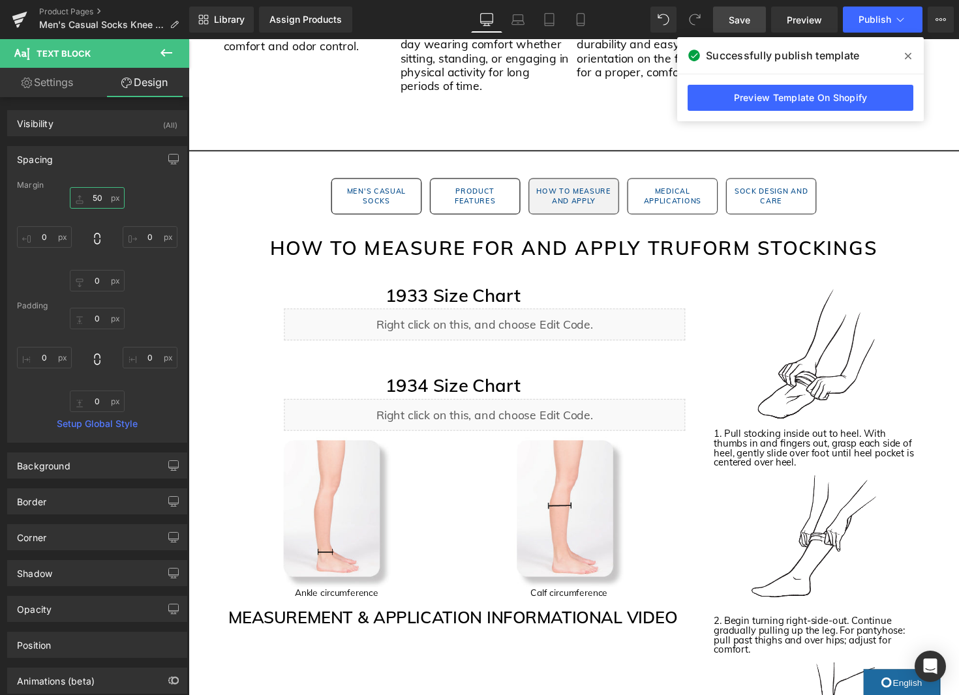
type input "50"
click at [755, 21] on link "Save" at bounding box center [739, 20] width 53 height 26
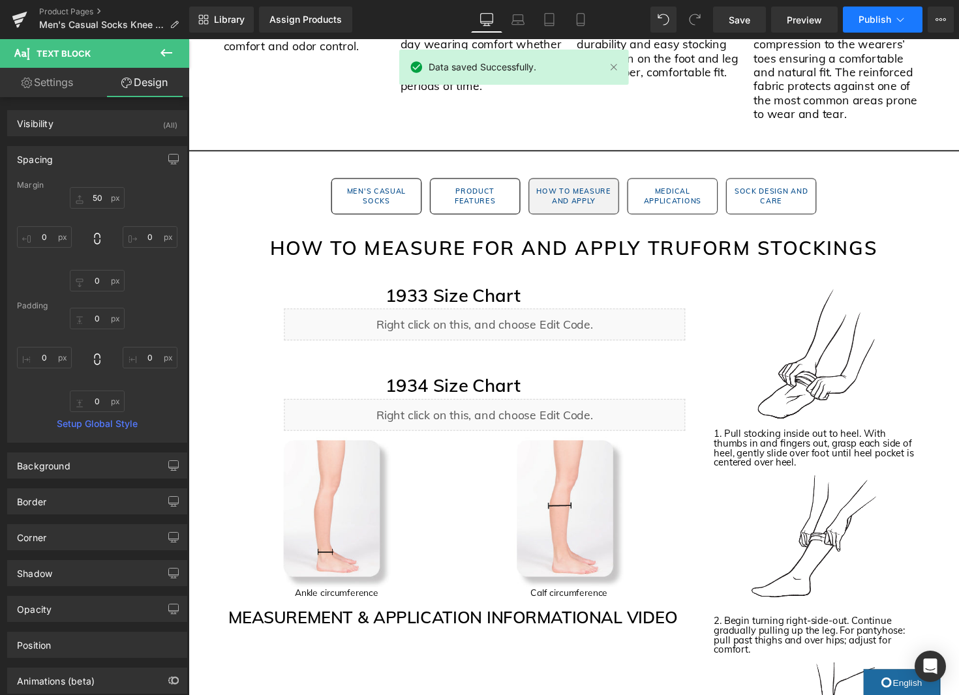
click at [900, 20] on icon at bounding box center [899, 19] width 13 height 13
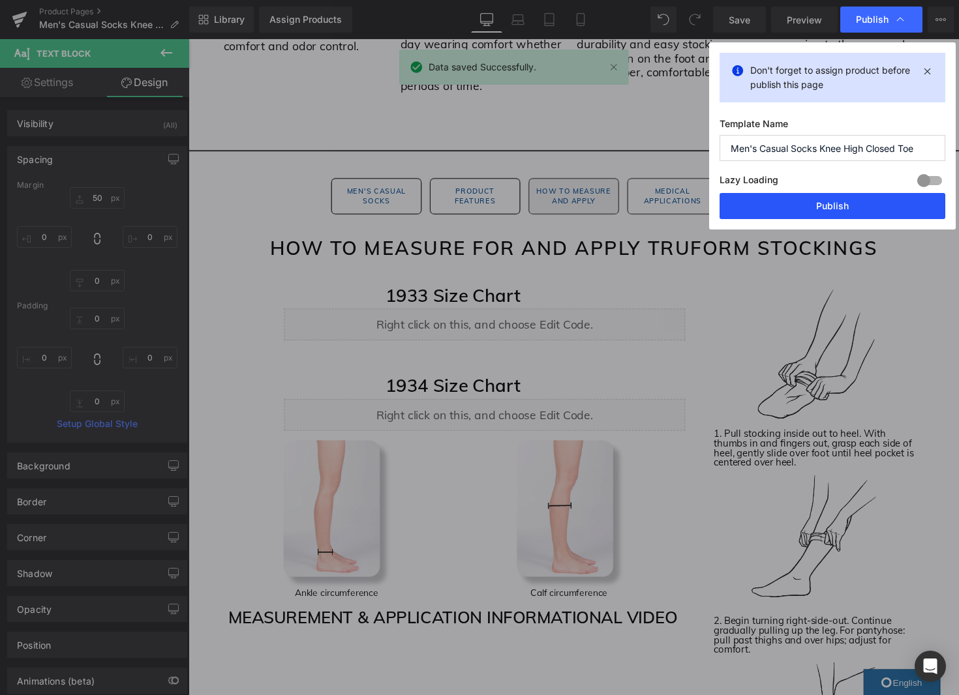
click at [862, 211] on button "Publish" at bounding box center [832, 206] width 226 height 26
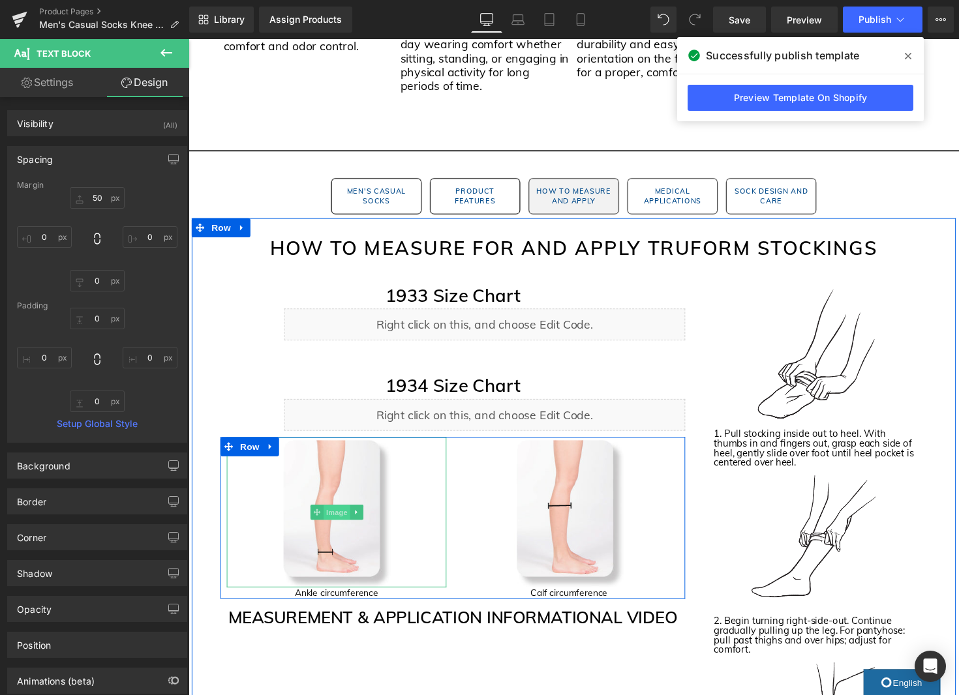
click at [337, 526] on span "Image" at bounding box center [340, 524] width 27 height 16
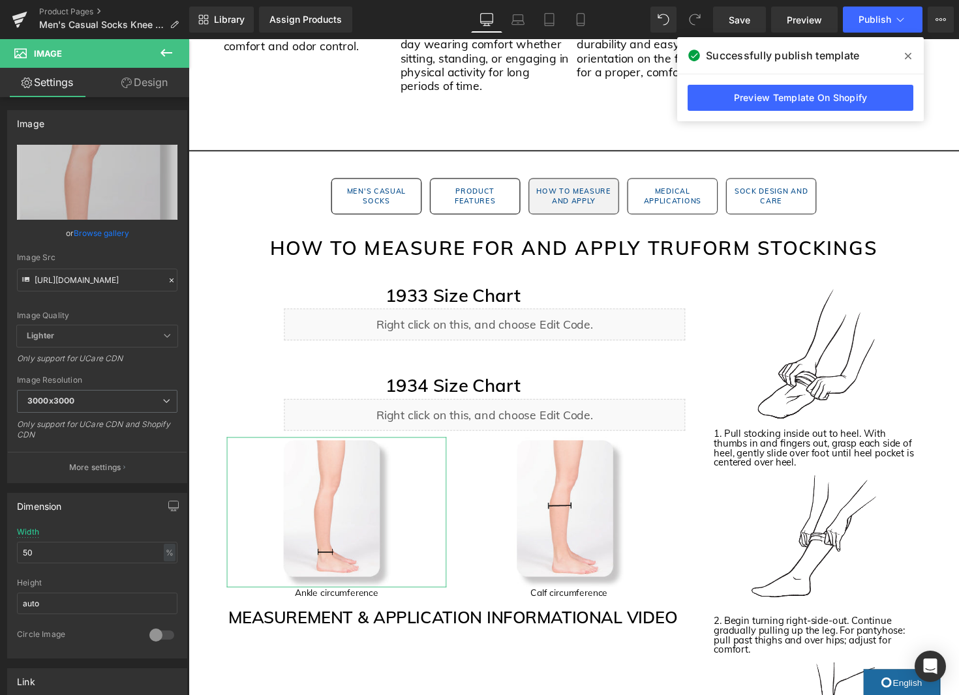
click at [146, 80] on link "Design" at bounding box center [144, 82] width 95 height 29
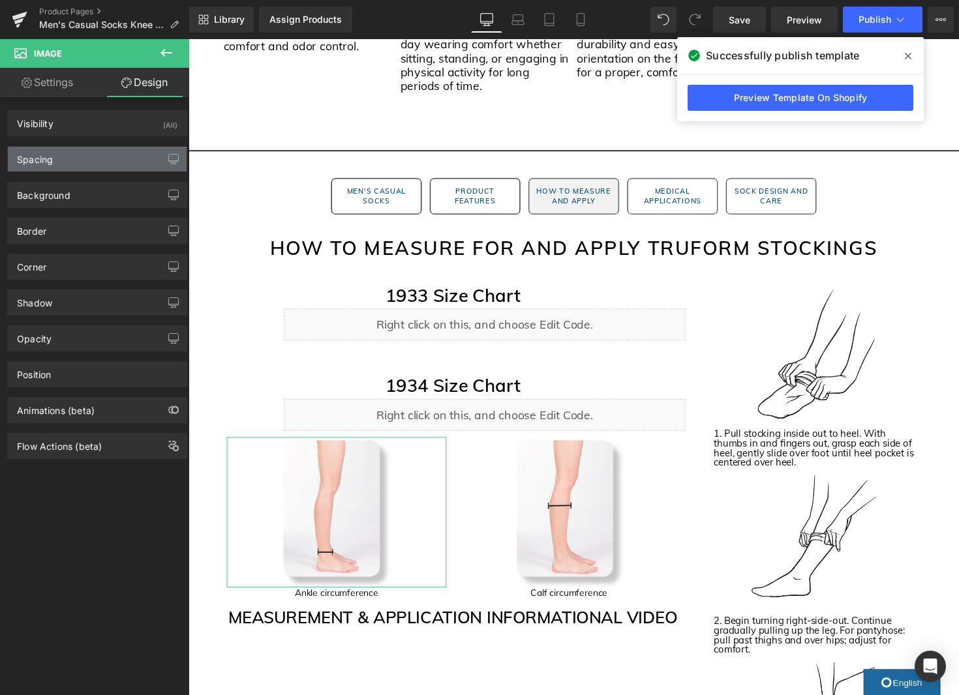
click at [90, 165] on div "Spacing" at bounding box center [97, 159] width 179 height 25
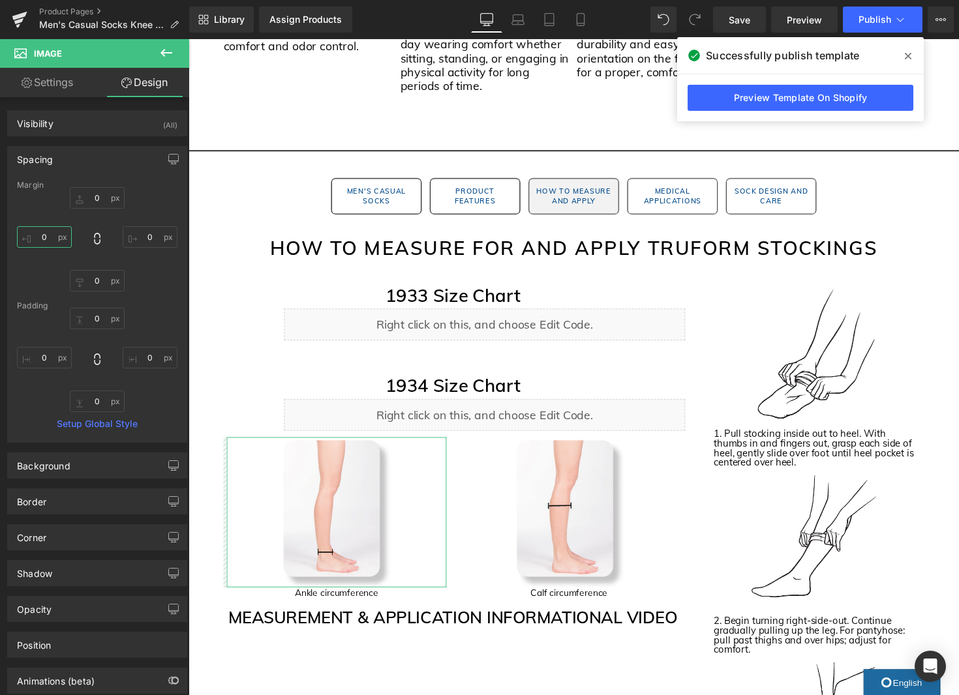
click at [50, 240] on input "text" at bounding box center [44, 237] width 55 height 22
type input "2"
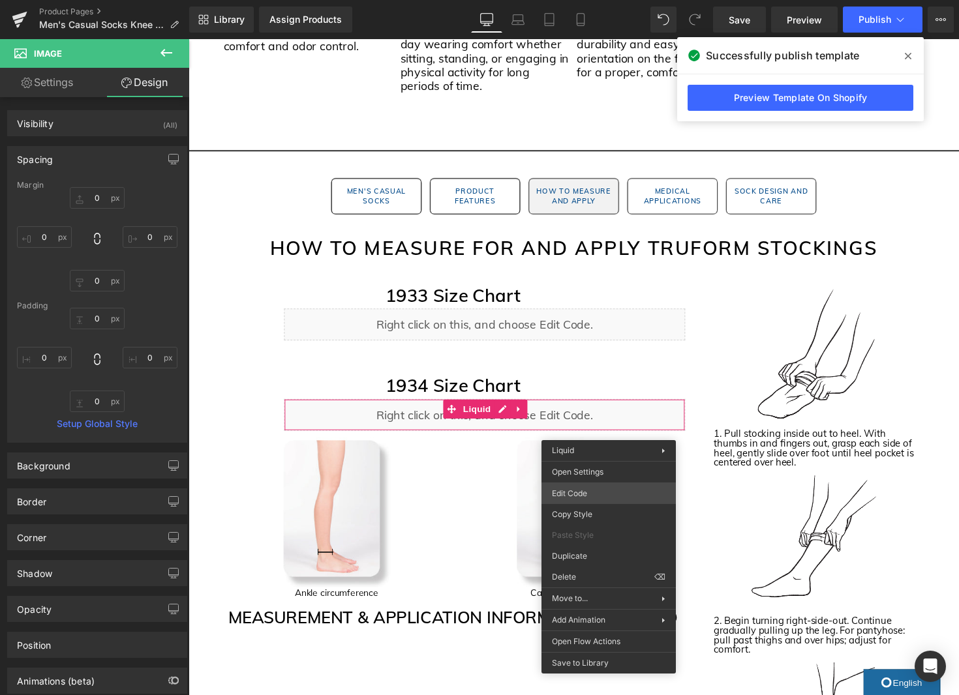
click at [597, 0] on div "Image You are previewing how the will restyle your page. You can not edit Eleme…" at bounding box center [479, 0] width 959 height 0
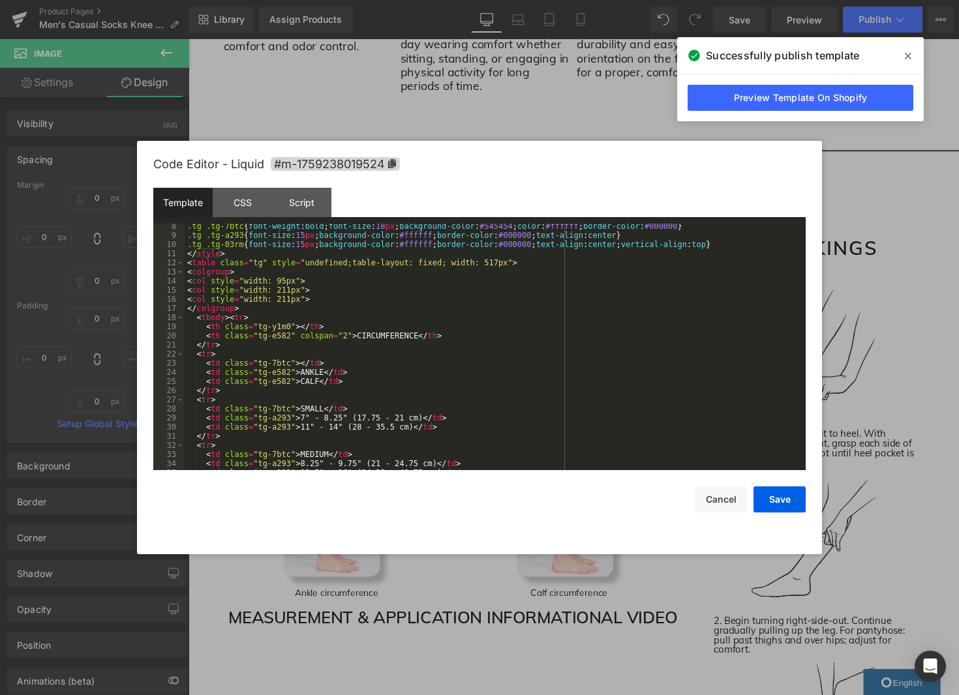
scroll to position [92, 0]
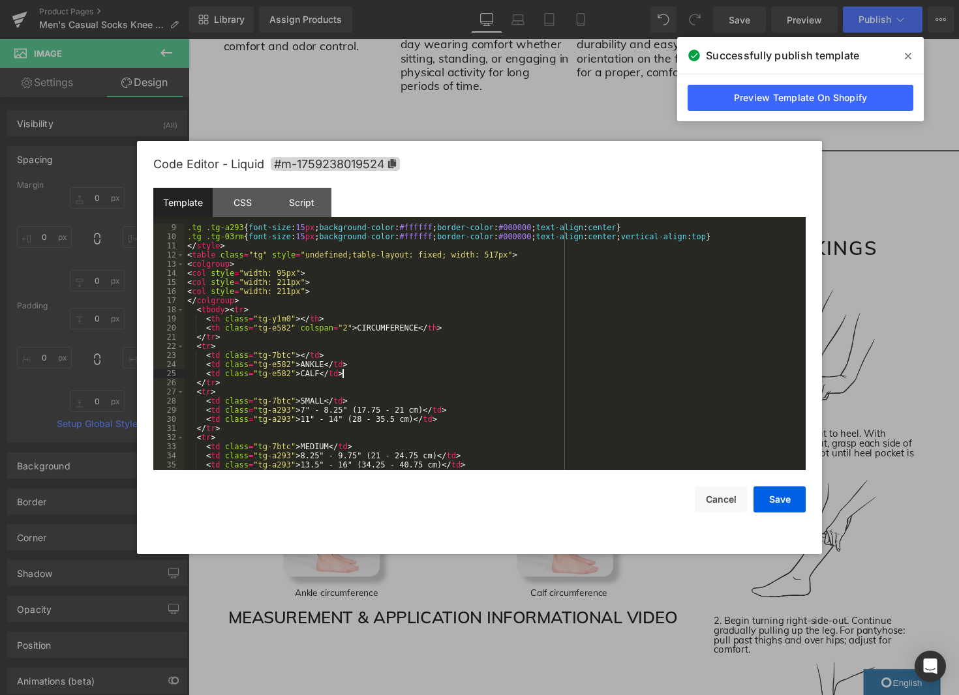
click at [352, 373] on div ".tg .tg-a293 { font-size : 15 px ; background-color : #ffffff ; border-color : …" at bounding box center [493, 355] width 616 height 265
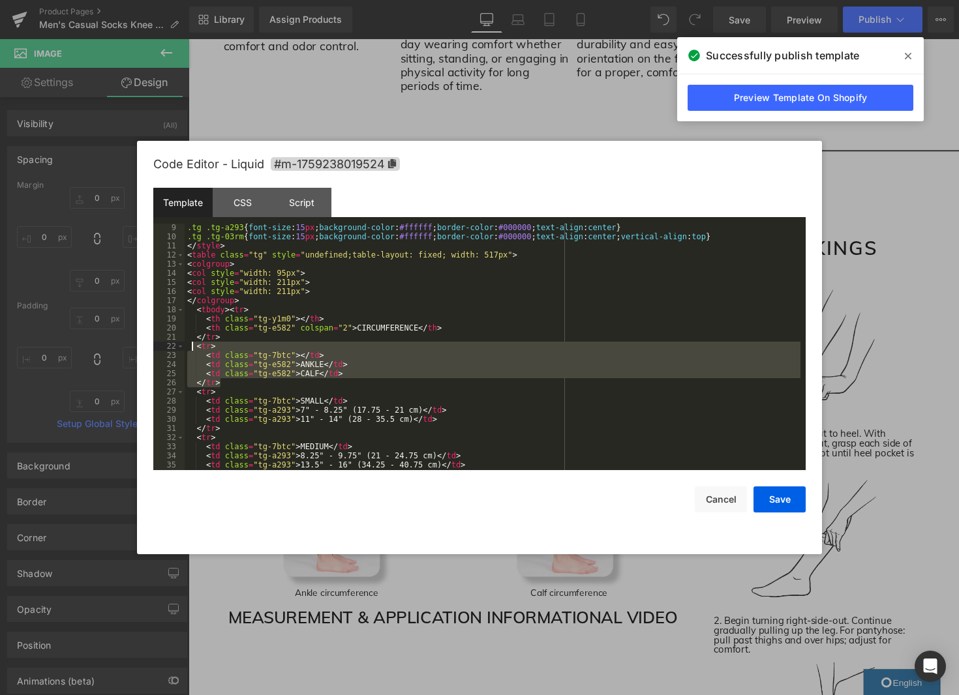
drag, startPoint x: 250, startPoint y: 377, endPoint x: 190, endPoint y: 344, distance: 69.2
click at [190, 344] on div ".tg .tg-a293 { font-size : 15 px ; background-color : #ffffff ; border-color : …" at bounding box center [493, 355] width 616 height 265
click at [221, 338] on div ".tg .tg-a293 { font-size : 15 px ; background-color : #ffffff ; border-color : …" at bounding box center [493, 355] width 616 height 265
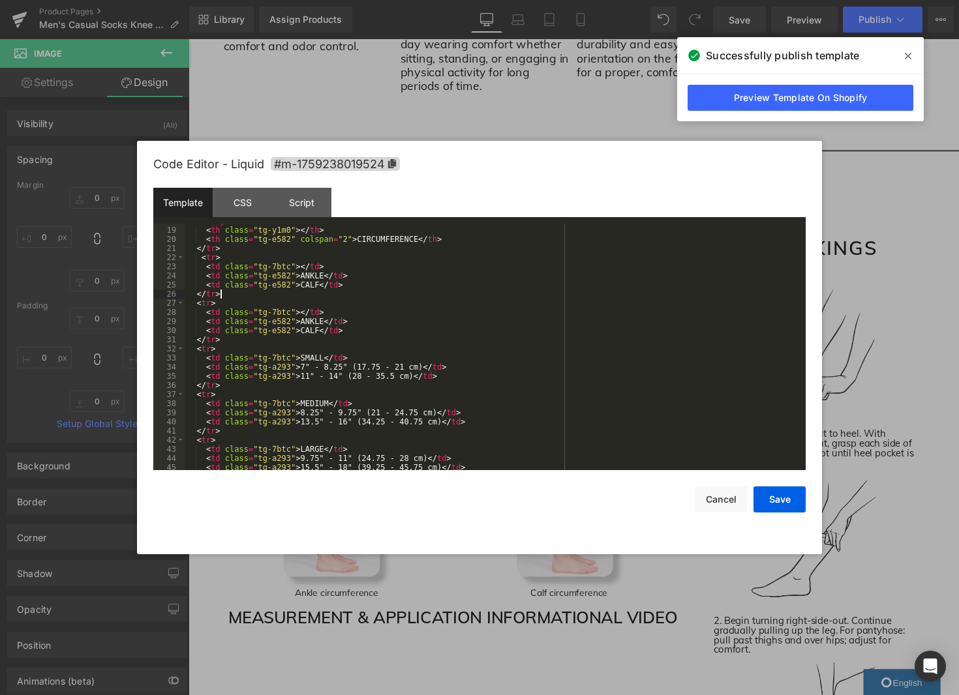
scroll to position [137, 0]
click at [477, 387] on div "< col style = "width: 95px" > < col style = "width: 211px" > < col style = "wid…" at bounding box center [493, 356] width 616 height 265
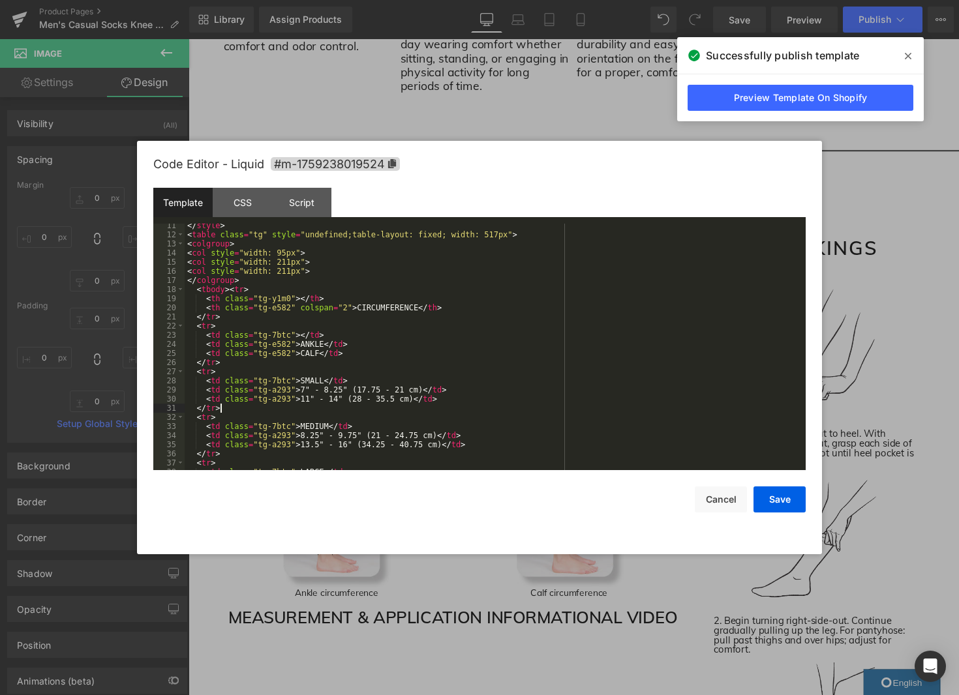
scroll to position [65, 0]
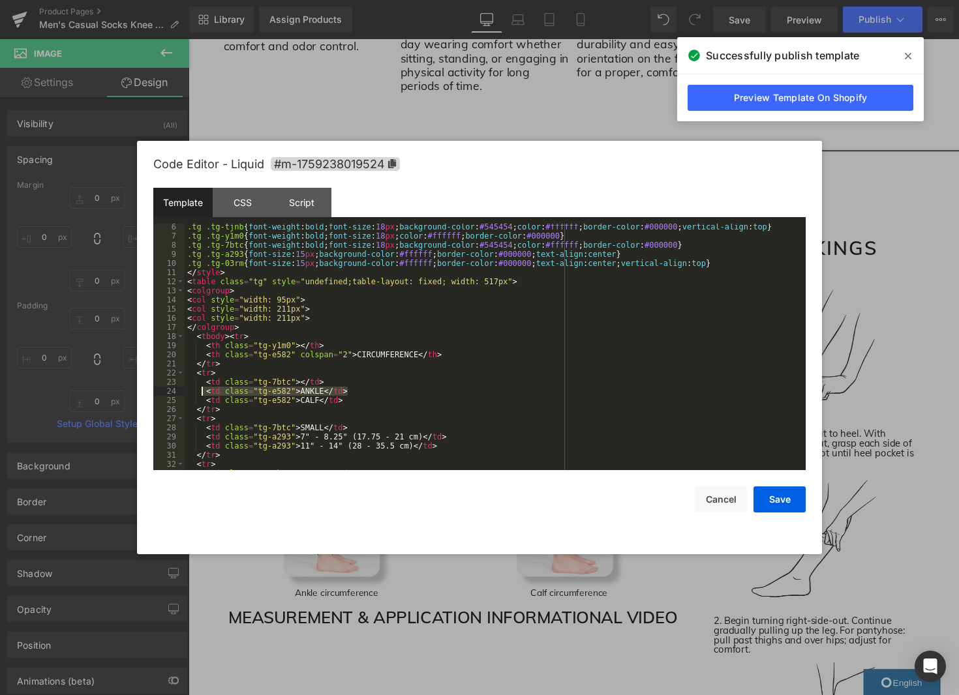
drag, startPoint x: 340, startPoint y: 388, endPoint x: 200, endPoint y: 391, distance: 140.3
click at [200, 391] on div ".tg .tg-tjnb { font-weight : bold ; font-size : 18 px ; background-color : #545…" at bounding box center [493, 354] width 616 height 265
drag, startPoint x: 338, startPoint y: 382, endPoint x: 361, endPoint y: 393, distance: 25.4
click at [338, 382] on div ".tg .tg-tjnb { font-weight : bold ; font-size : 18 px ; background-color : #545…" at bounding box center [493, 354] width 616 height 265
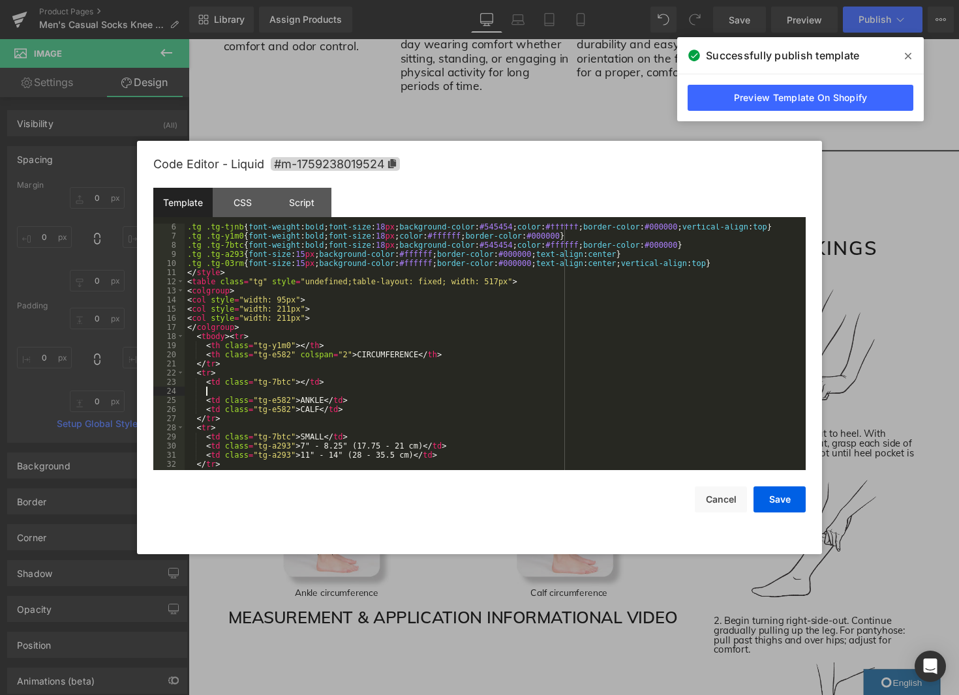
paste textarea
click at [320, 390] on div ".tg .tg-tjnb { font-weight : bold ; font-size : 18 px ; background-color : #545…" at bounding box center [493, 354] width 616 height 265
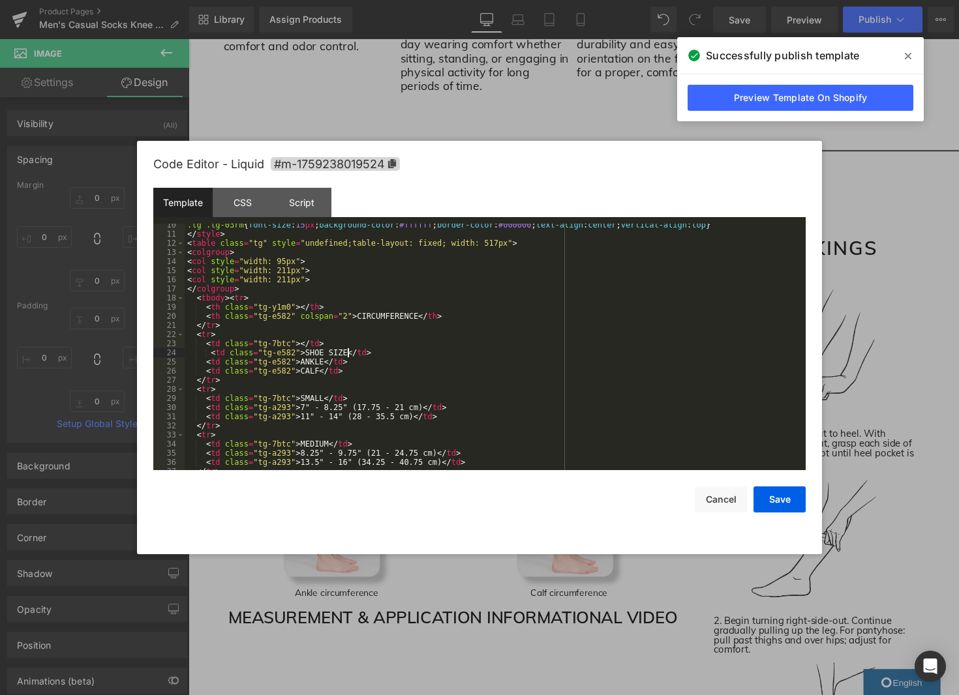
scroll to position [98, 0]
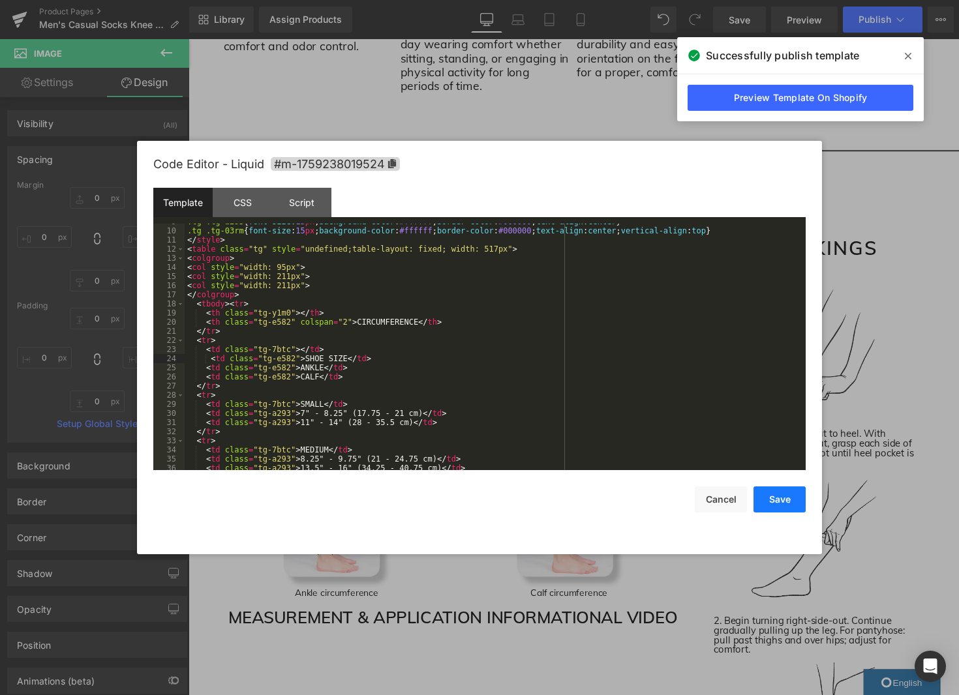
click at [783, 505] on button "Save" at bounding box center [779, 500] width 52 height 26
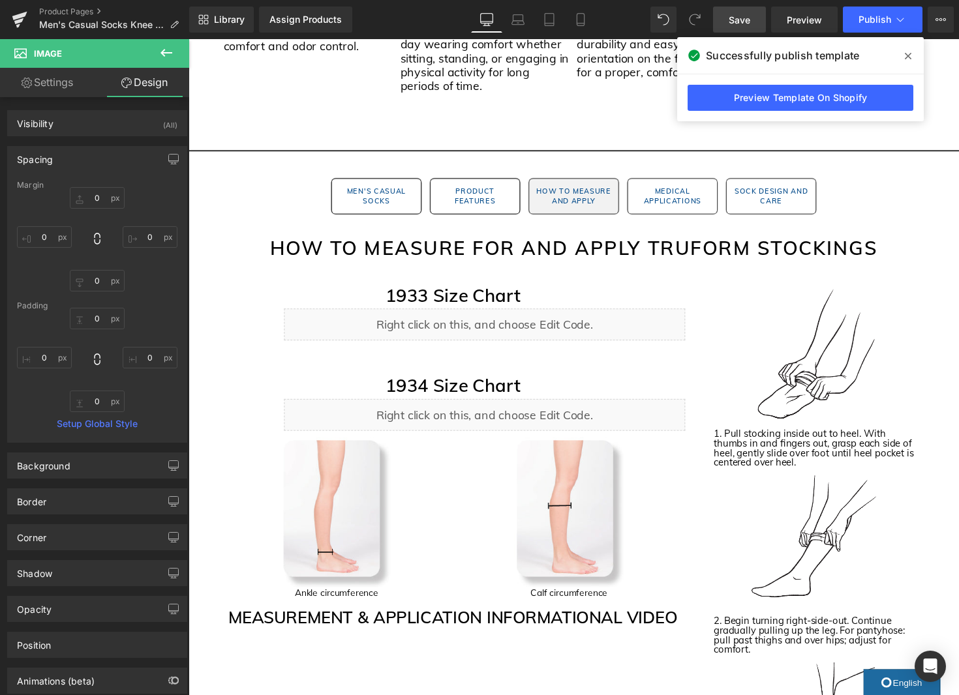
click at [734, 16] on span "Save" at bounding box center [739, 20] width 22 height 14
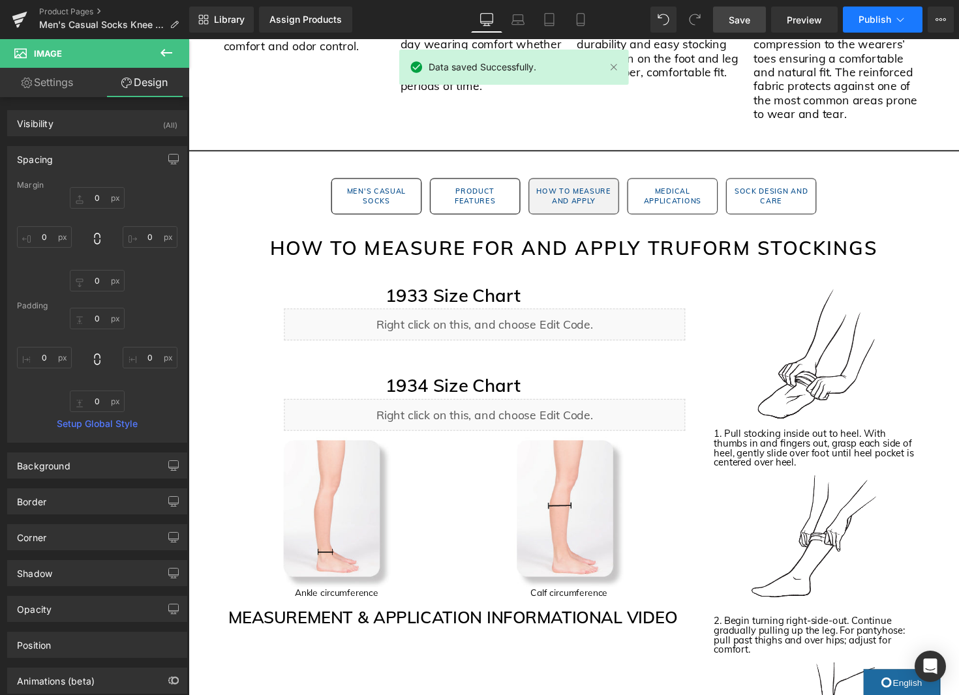
click at [897, 16] on icon at bounding box center [899, 19] width 13 height 13
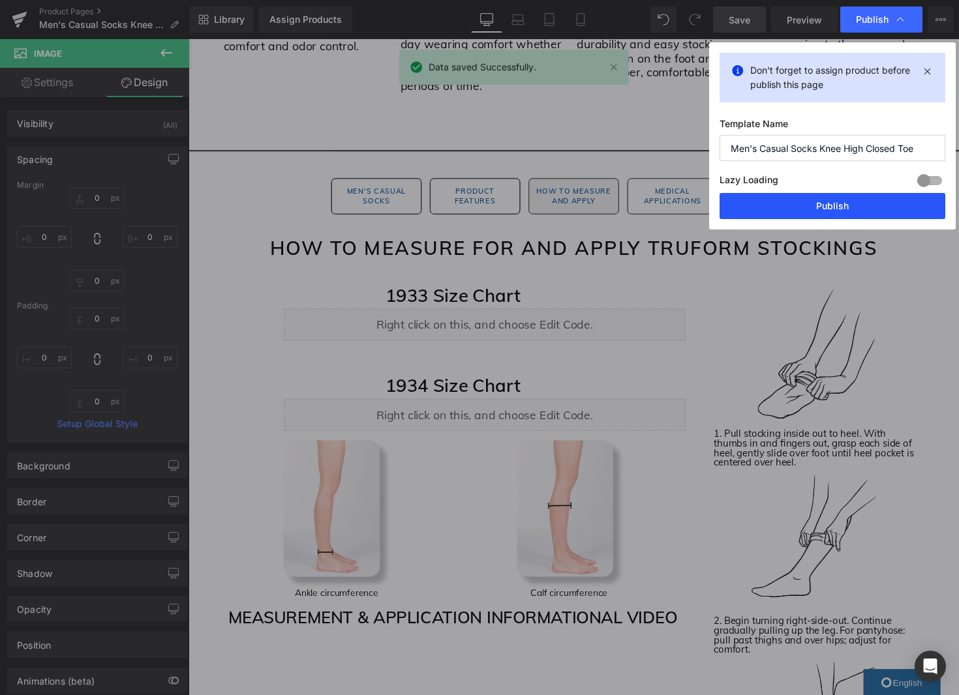
click at [856, 206] on button "Publish" at bounding box center [832, 206] width 226 height 26
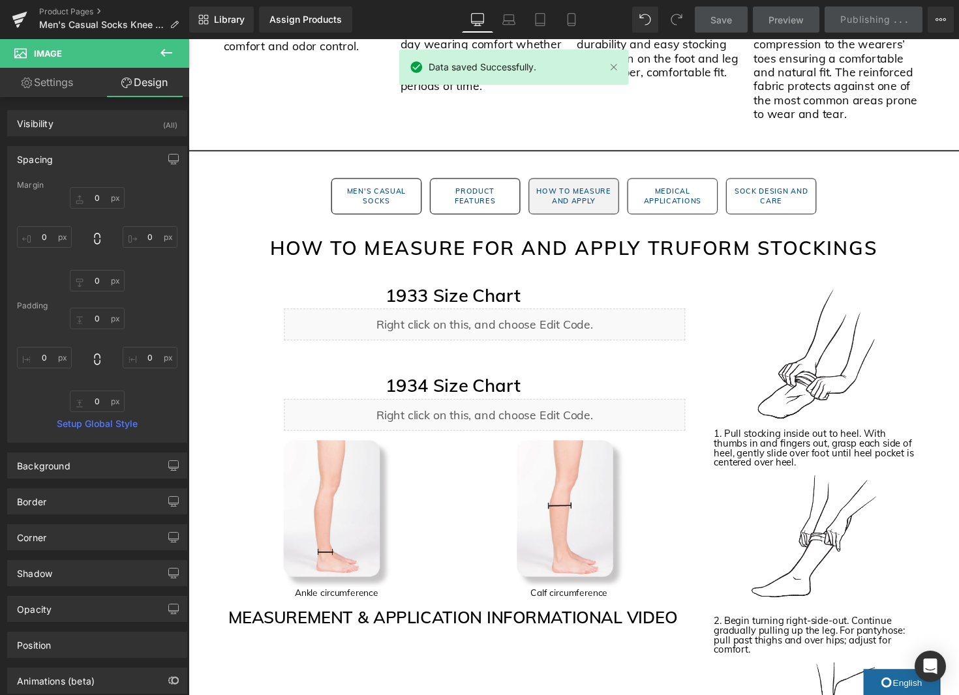
scroll to position [1266, 0]
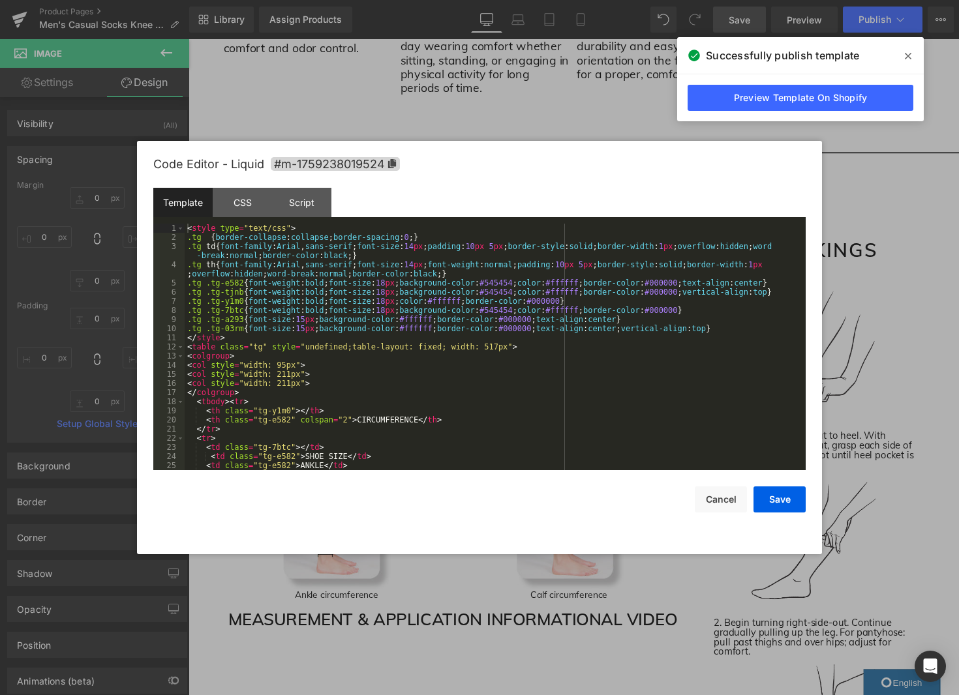
click at [572, 0] on div "Image You are previewing how the will restyle your page. You can not edit Eleme…" at bounding box center [479, 0] width 959 height 0
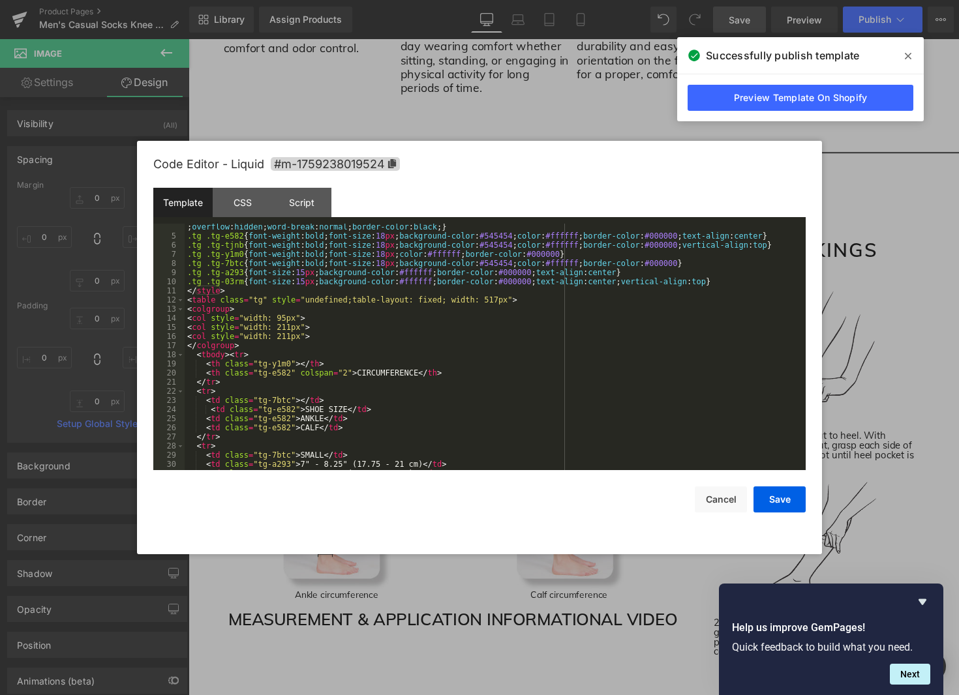
scroll to position [0, 0]
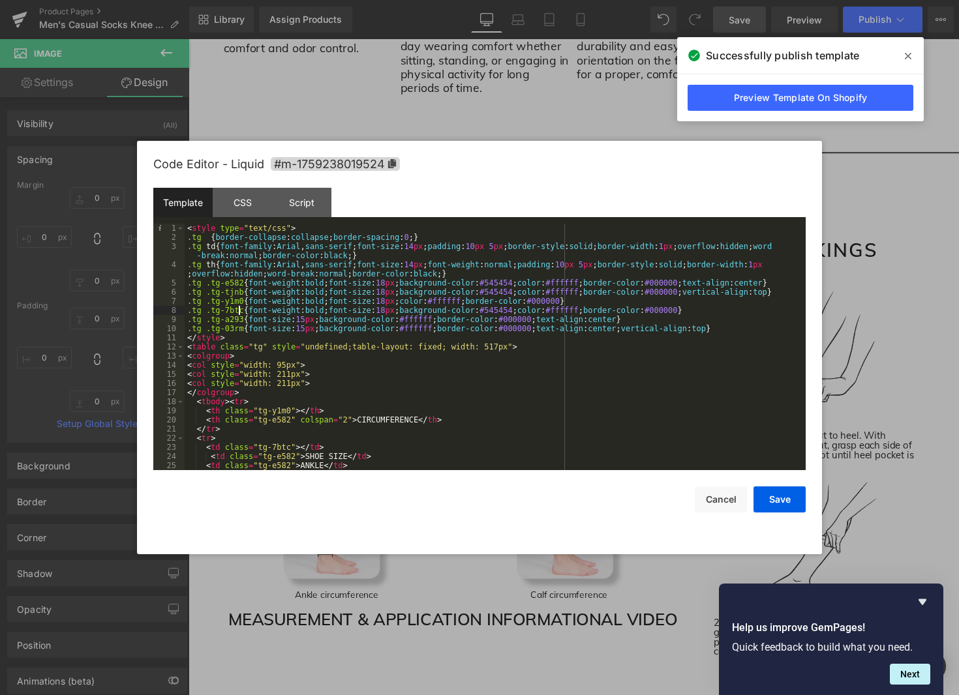
click at [241, 311] on div "< style type = "text/css" > .tg { border-collapse : collapse ; border-spacing :…" at bounding box center [493, 356] width 616 height 265
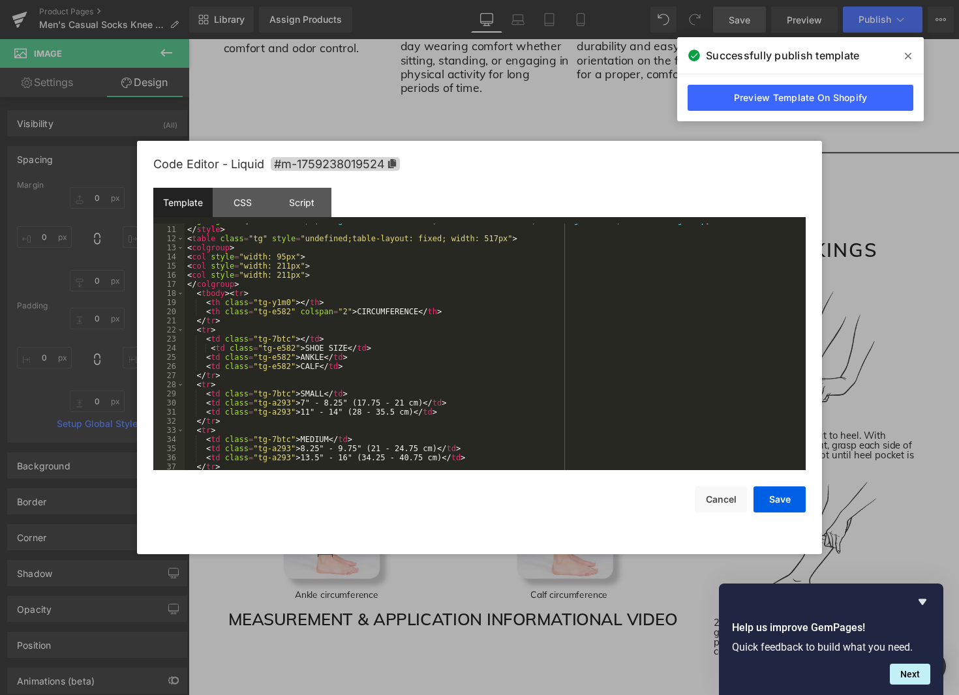
scroll to position [103, 0]
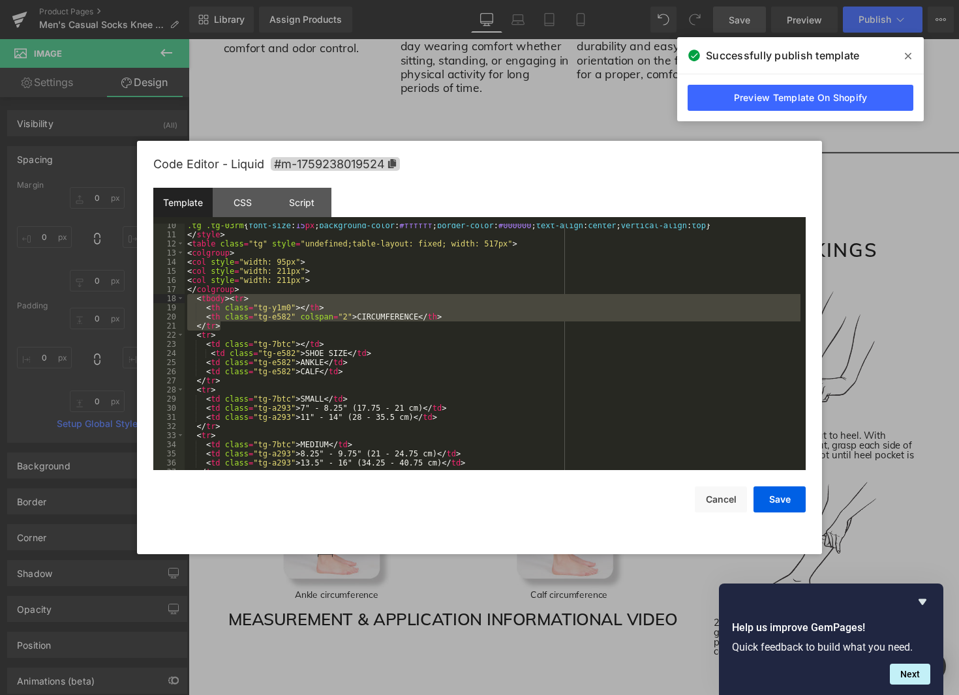
drag, startPoint x: 247, startPoint y: 316, endPoint x: 172, endPoint y: 301, distance: 76.5
click at [172, 301] on pre "10 11 12 13 14 15 16 17 18 19 20 21 22 23 24 25 26 27 28 29 30 31 32 33 34 35 3…" at bounding box center [479, 347] width 652 height 247
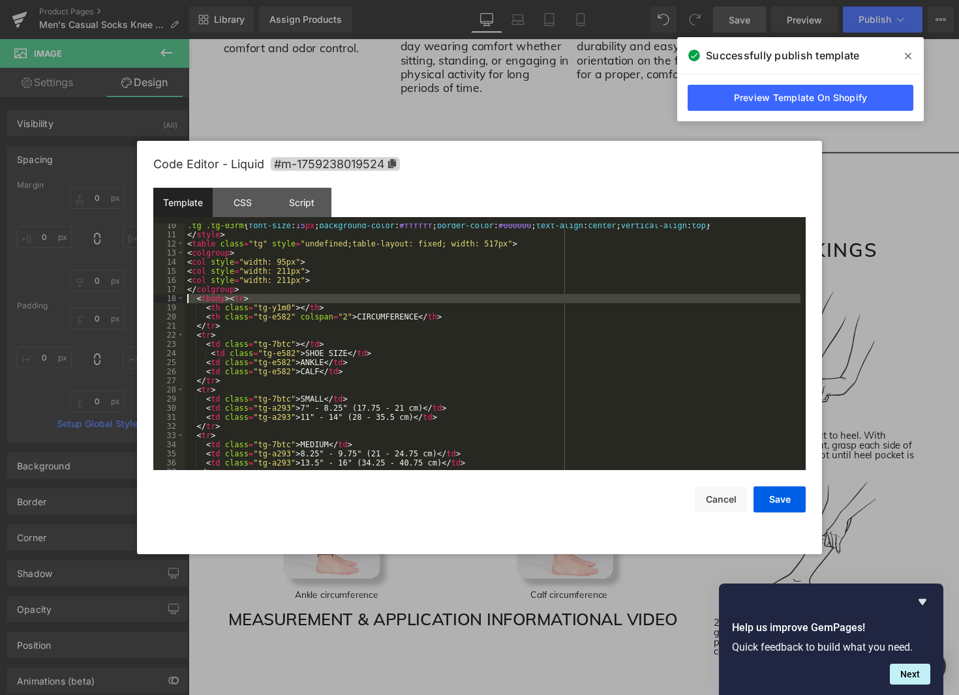
click at [172, 301] on div "18" at bounding box center [168, 298] width 31 height 9
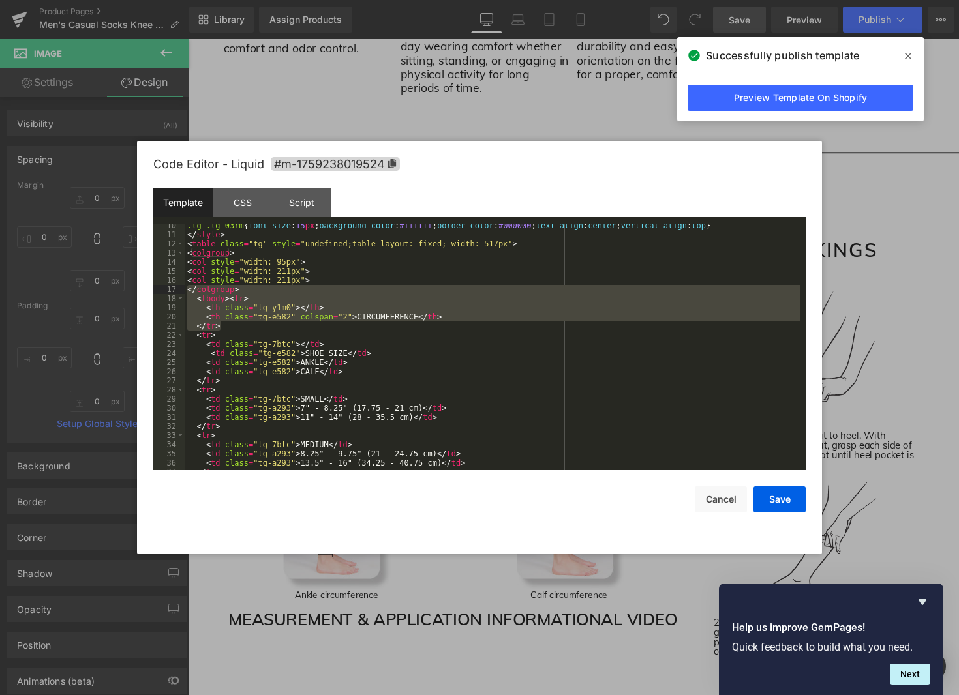
drag, startPoint x: 217, startPoint y: 323, endPoint x: 160, endPoint y: 290, distance: 66.7
click at [160, 290] on pre "10 11 12 13 14 15 16 17 18 19 20 21 22 23 24 25 26 27 28 29 30 31 32 33 34 35 3…" at bounding box center [479, 347] width 652 height 247
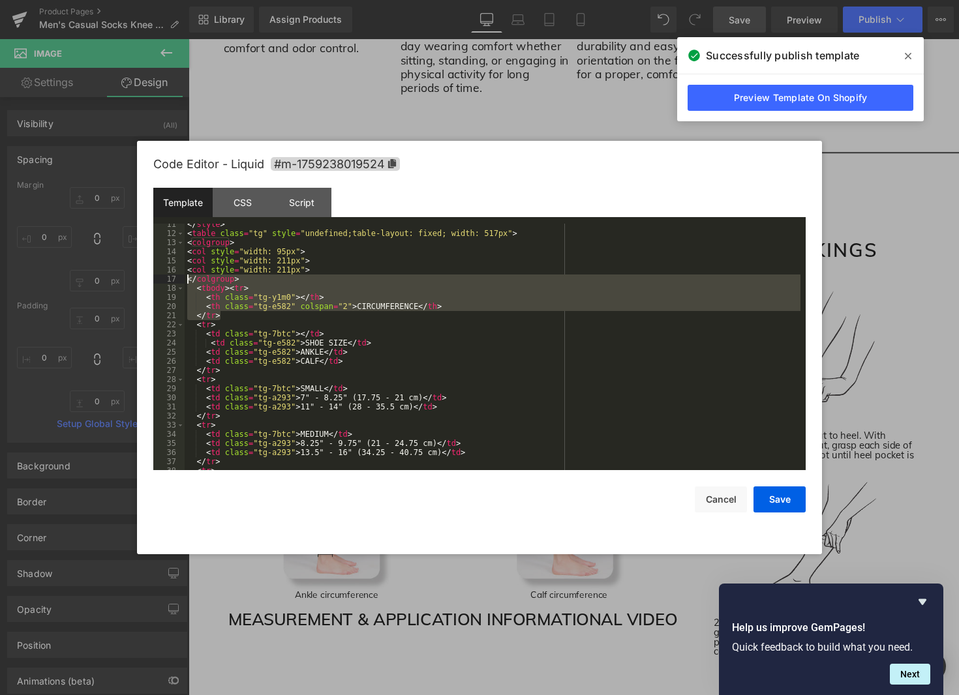
scroll to position [113, 0]
click at [716, 494] on button "Cancel" at bounding box center [721, 500] width 52 height 26
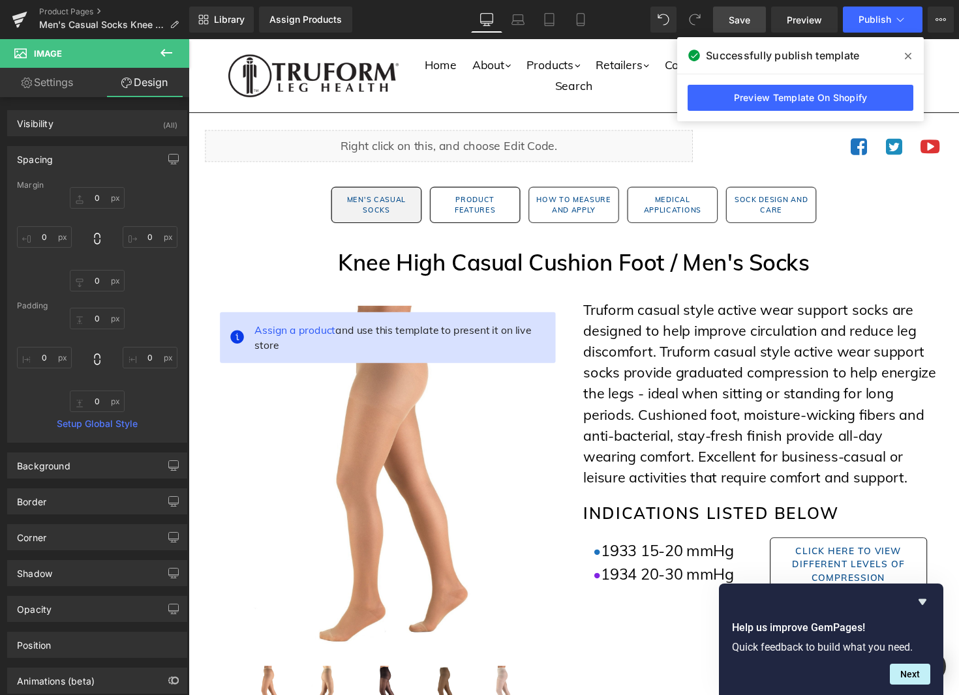
scroll to position [2, 0]
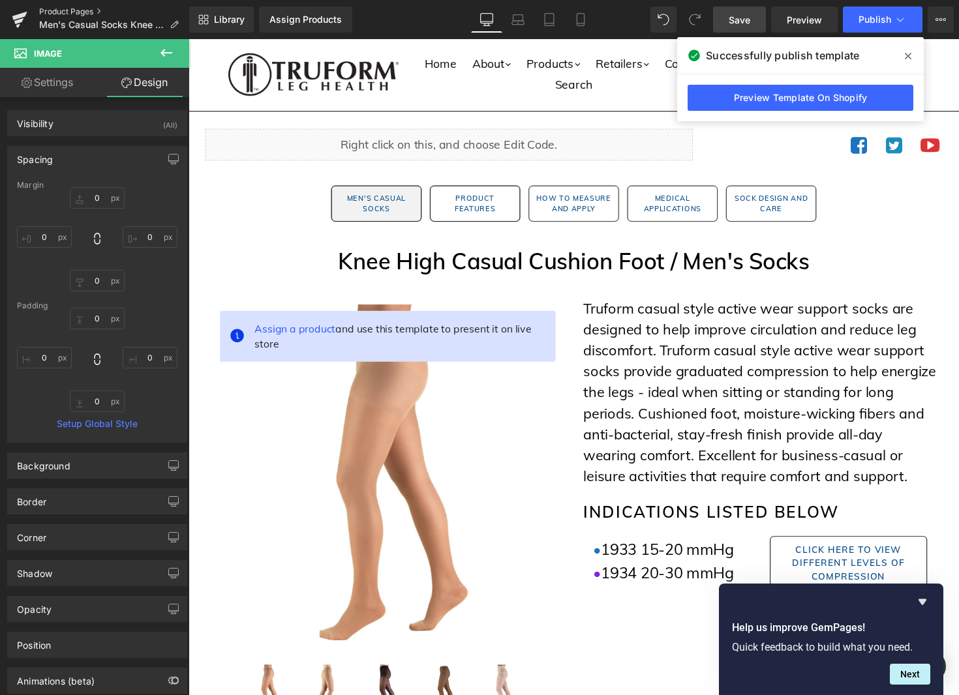
click at [52, 7] on link "Product Pages" at bounding box center [114, 12] width 150 height 10
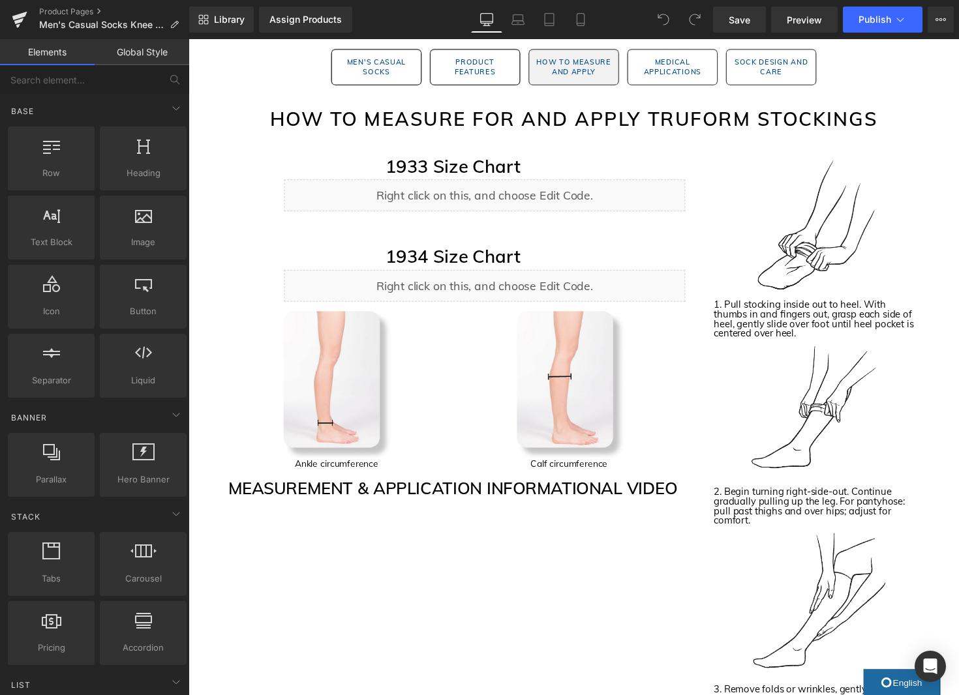
scroll to position [1453, 0]
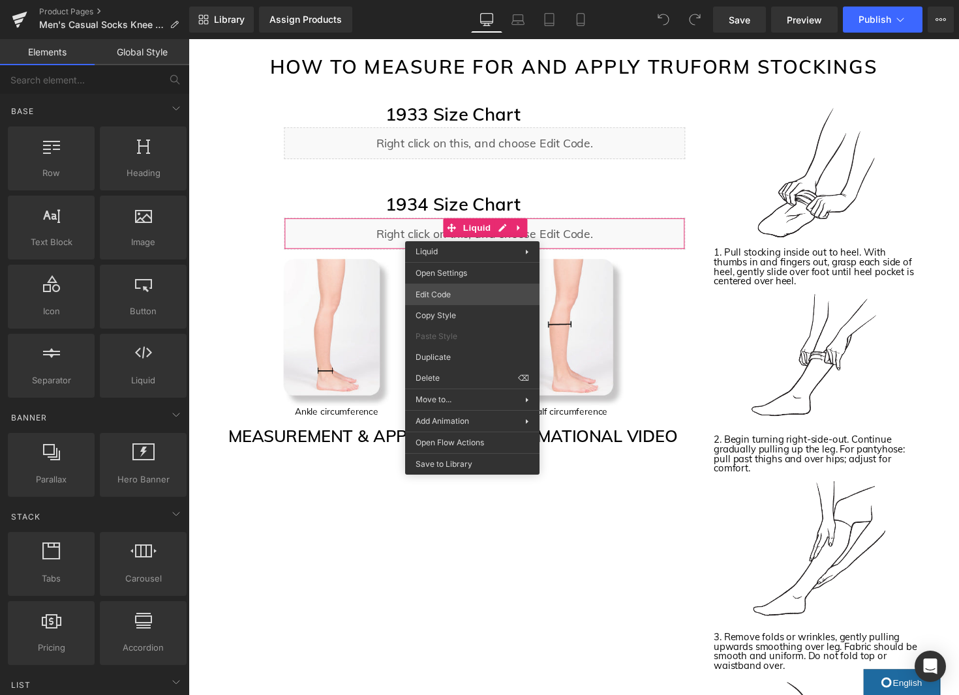
click at [469, 0] on div "You are previewing how the will restyle your page. You can not edit Elements in…" at bounding box center [479, 0] width 959 height 0
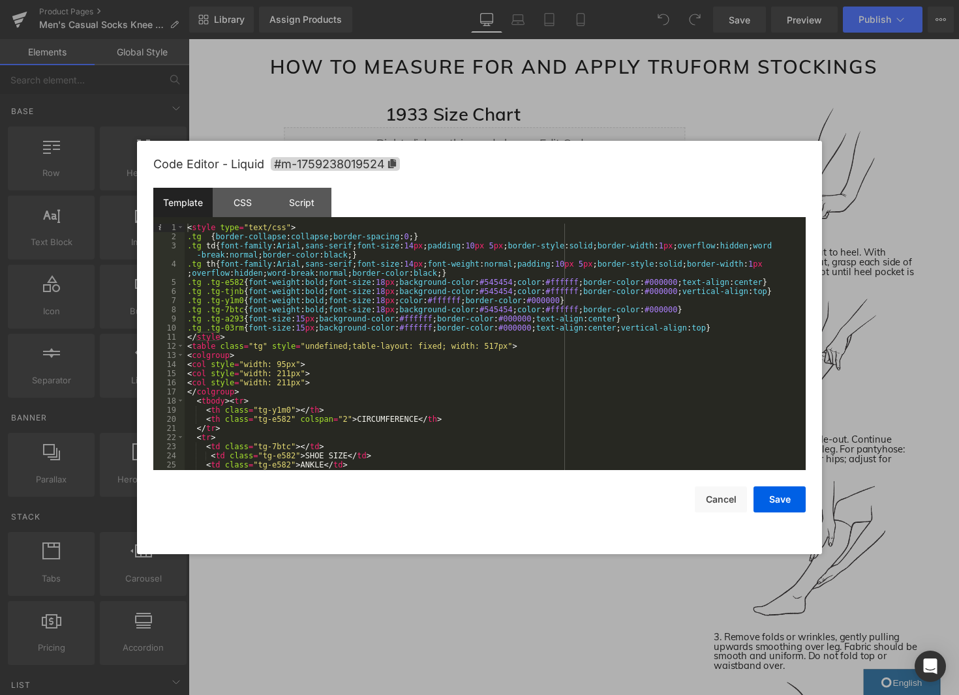
scroll to position [210, 0]
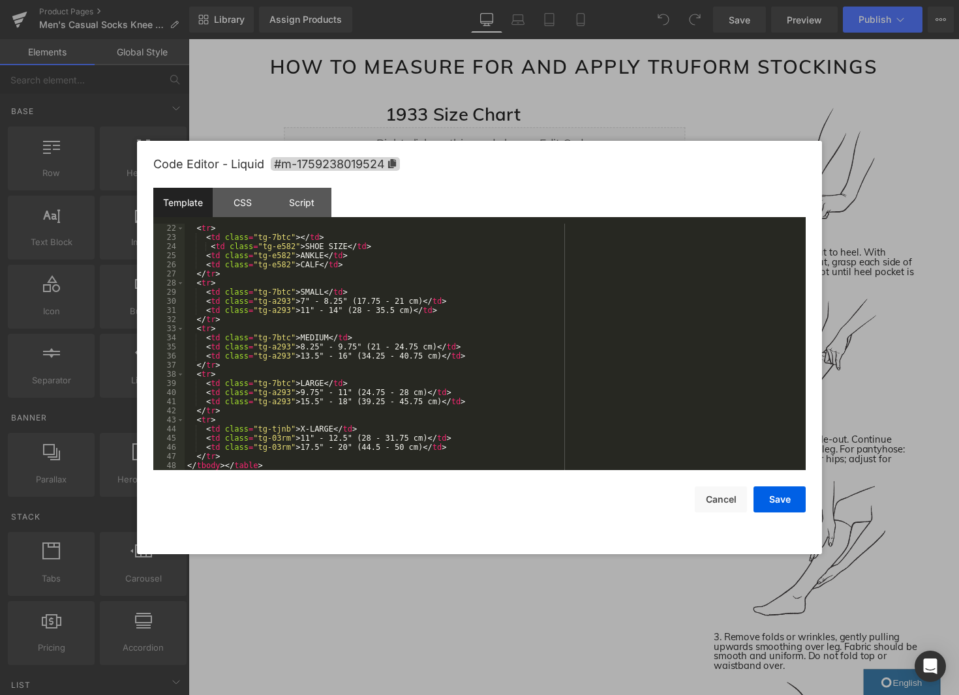
click at [593, 438] on div "< tr > < td class = "tg-7btc" > </ td > < td class = "tg-e582" > SHOE SIZE </ t…" at bounding box center [493, 356] width 616 height 265
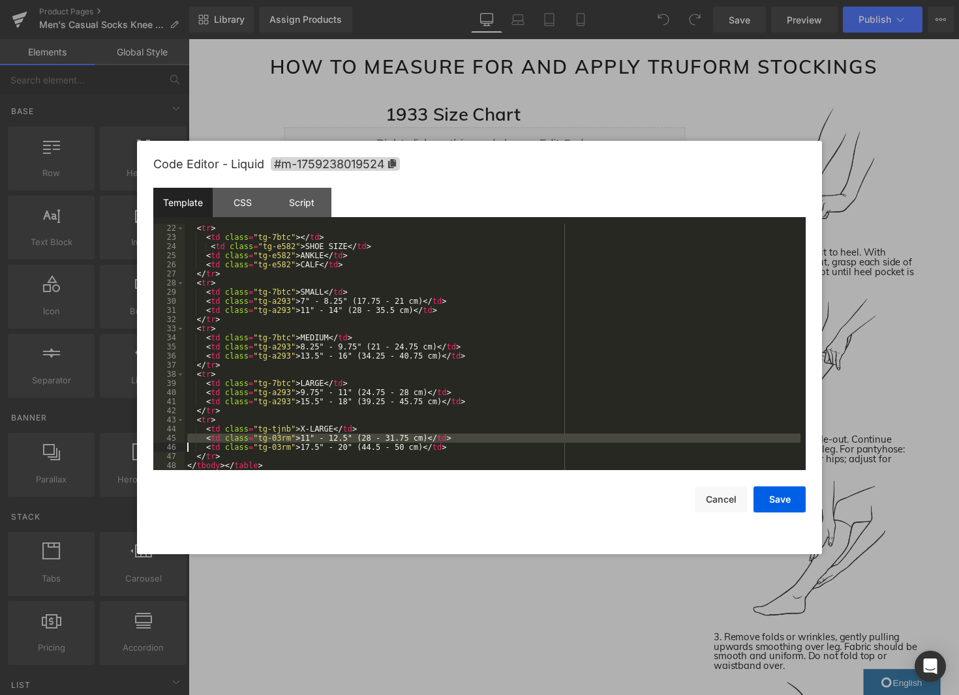
click at [593, 438] on div "< tr > < td class = "tg-7btc" > </ td > < td class = "tg-e582" > SHOE SIZE </ t…" at bounding box center [493, 356] width 616 height 265
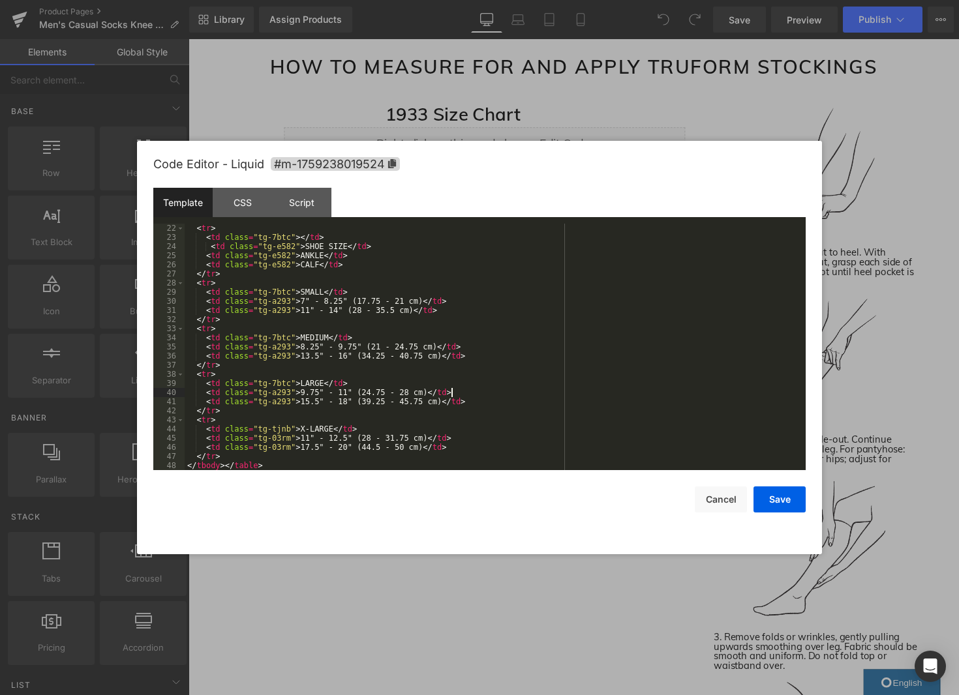
click at [599, 391] on div "< tr > < td class = "tg-7btc" > </ td > < td class = "tg-e582" > SHOE SIZE </ t…" at bounding box center [493, 356] width 616 height 265
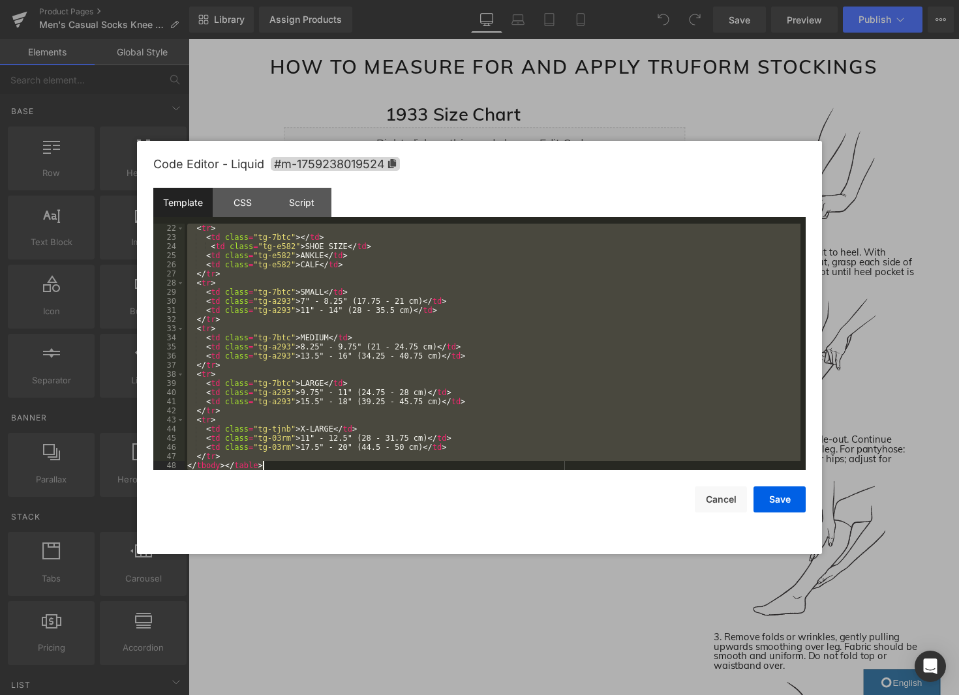
click at [599, 391] on div "< tr > < td class = "tg-7btc" > </ td > < td class = "tg-e582" > SHOE SIZE </ t…" at bounding box center [493, 356] width 616 height 265
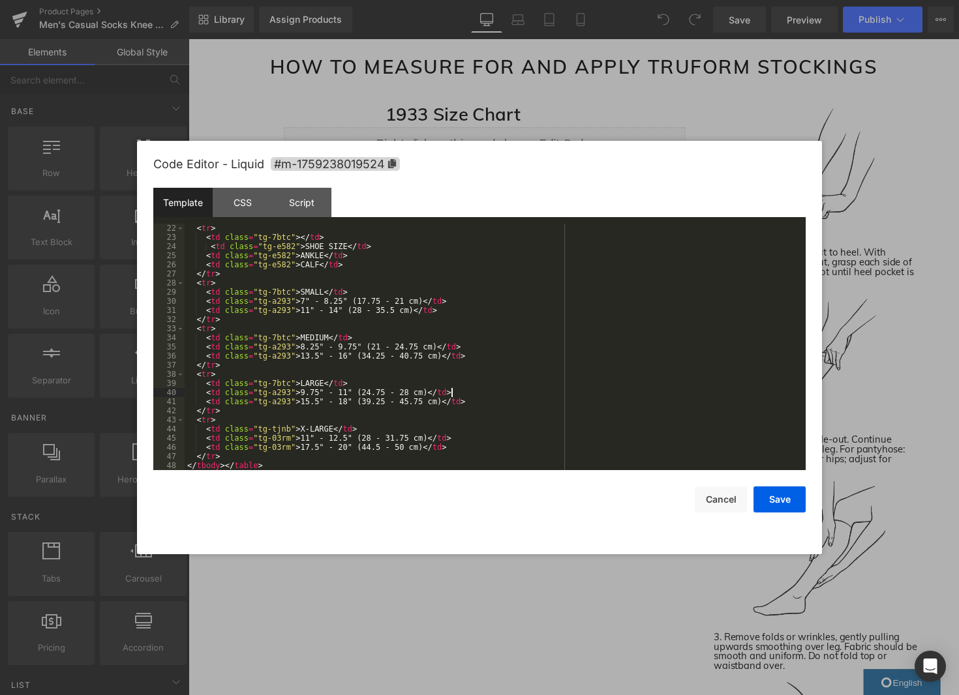
click at [599, 391] on div "< tr > < td class = "tg-7btc" > </ td > < td class = "tg-e582" > SHOE SIZE </ t…" at bounding box center [493, 356] width 616 height 265
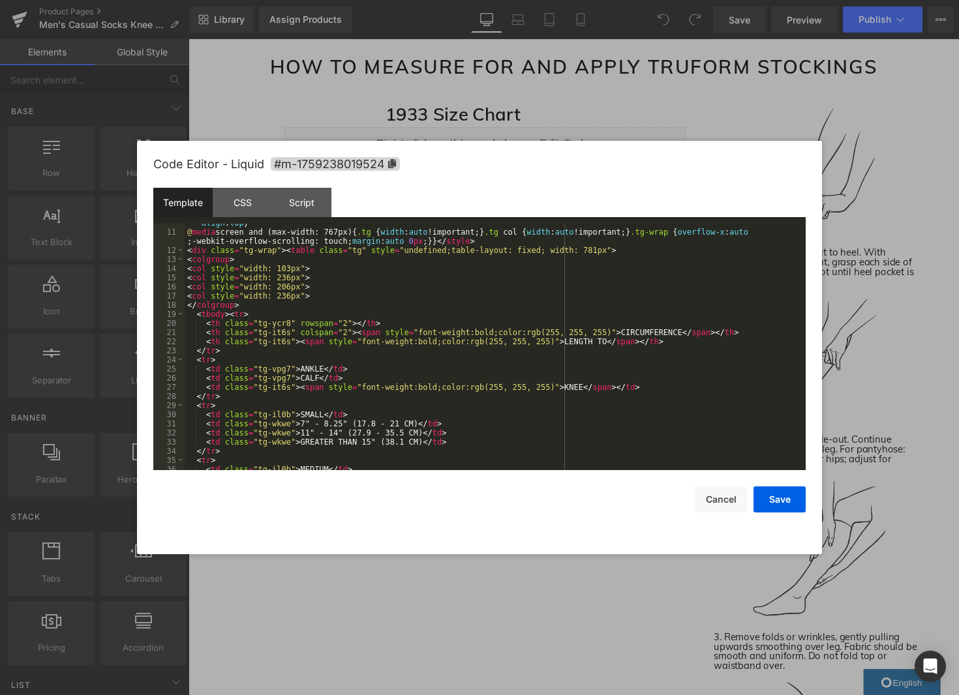
scroll to position [163, 0]
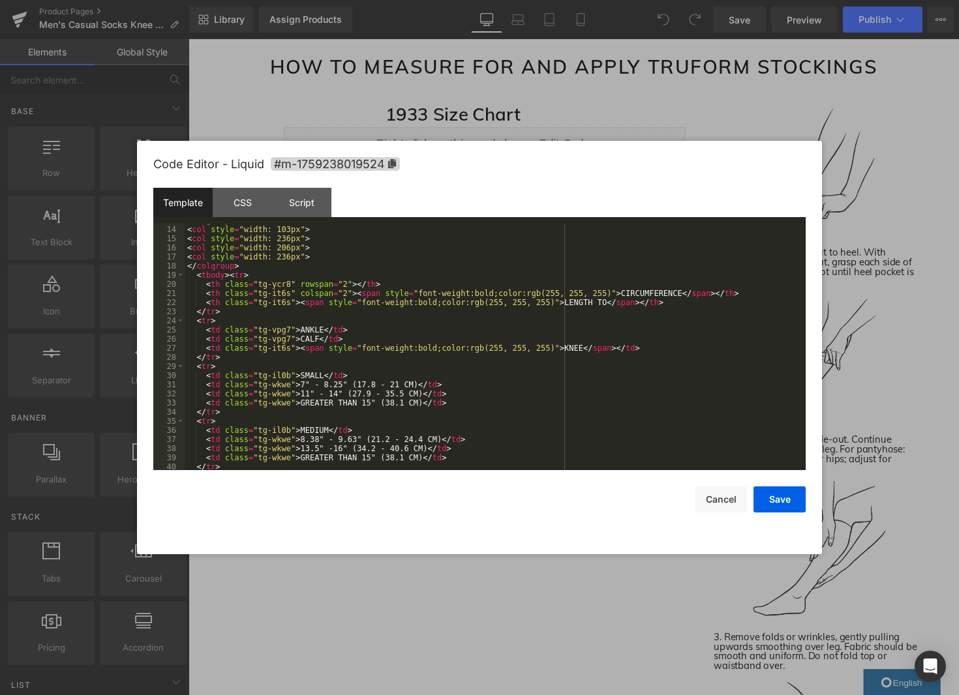
click at [400, 303] on div "< colgroup > < col style = "width: 103px" > < col style = "width: 236px" > < co…" at bounding box center [493, 348] width 616 height 265
click at [404, 301] on div "< colgroup > < col style = "width: 103px" > < col style = "width: 236px" > < co…" at bounding box center [493, 348] width 616 height 265
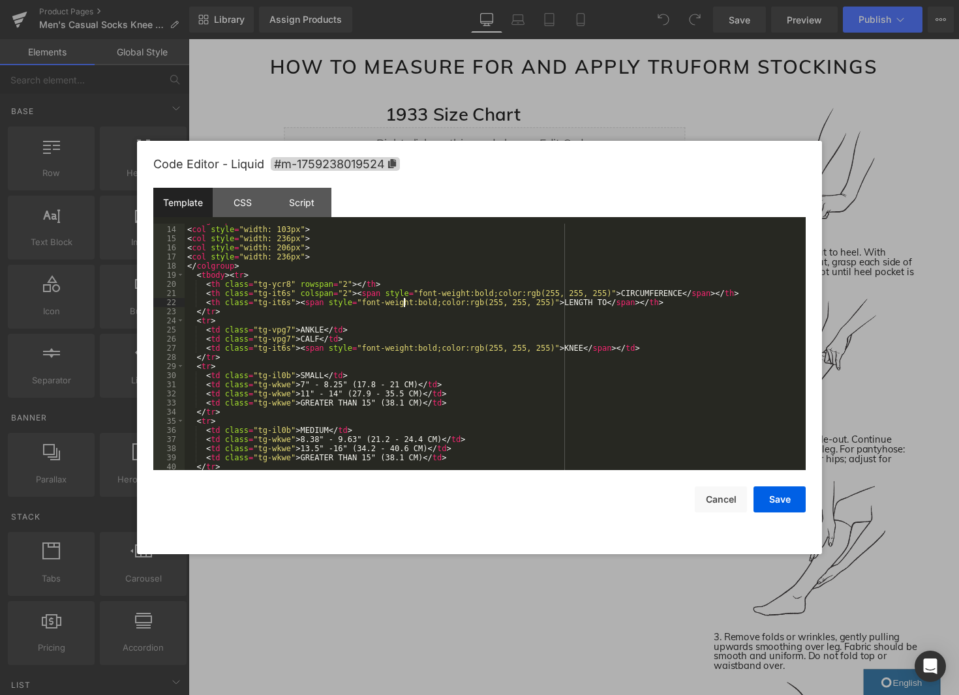
click at [404, 302] on div "< colgroup > < col style = "width: 103px" > < col style = "width: 236px" > < co…" at bounding box center [493, 348] width 616 height 265
click at [398, 304] on div "< colgroup > < col style = "width: 103px" > < col style = "width: 236px" > < co…" at bounding box center [493, 348] width 616 height 265
click at [399, 304] on div "< colgroup > < col style = "width: 103px" > < col style = "width: 236px" > < co…" at bounding box center [493, 348] width 616 height 265
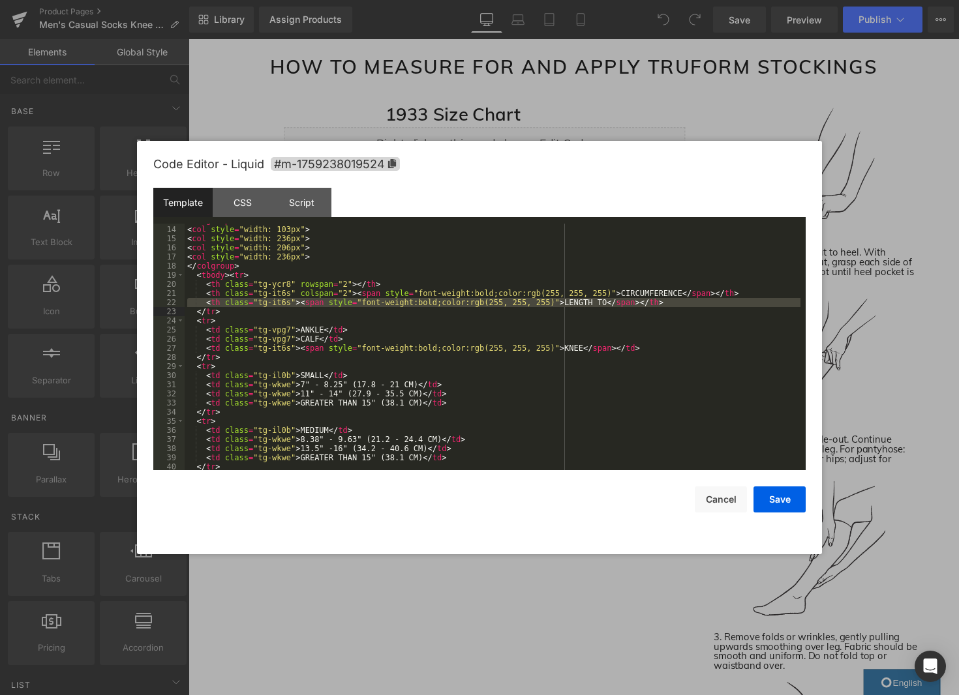
click at [710, 308] on div "< colgroup > < col style = "width: 103px" > < col style = "width: 236px" > < co…" at bounding box center [493, 348] width 616 height 265
click at [705, 301] on div "< colgroup > < col style = "width: 103px" > < col style = "width: 236px" > < co…" at bounding box center [493, 348] width 616 height 265
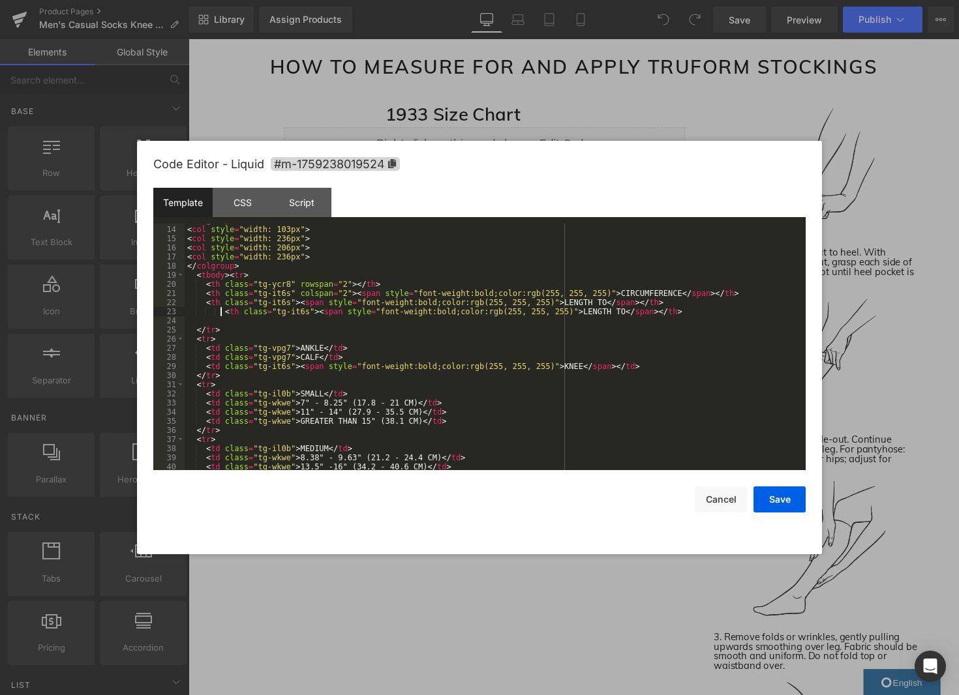
click at [222, 309] on div "< colgroup > < col style = "width: 103px" > < col style = "width: 236px" > < co…" at bounding box center [493, 348] width 616 height 265
drag, startPoint x: 607, startPoint y: 311, endPoint x: 565, endPoint y: 313, distance: 41.8
click at [565, 313] on div "< colgroup > < col style = "width: 103px" > < col style = "width: 236px" > < co…" at bounding box center [493, 348] width 616 height 265
drag, startPoint x: 706, startPoint y: 313, endPoint x: 198, endPoint y: 310, distance: 508.7
click at [198, 310] on div "< colgroup > < col style = "width: 103px" > < col style = "width: 236px" > < co…" at bounding box center [493, 348] width 616 height 265
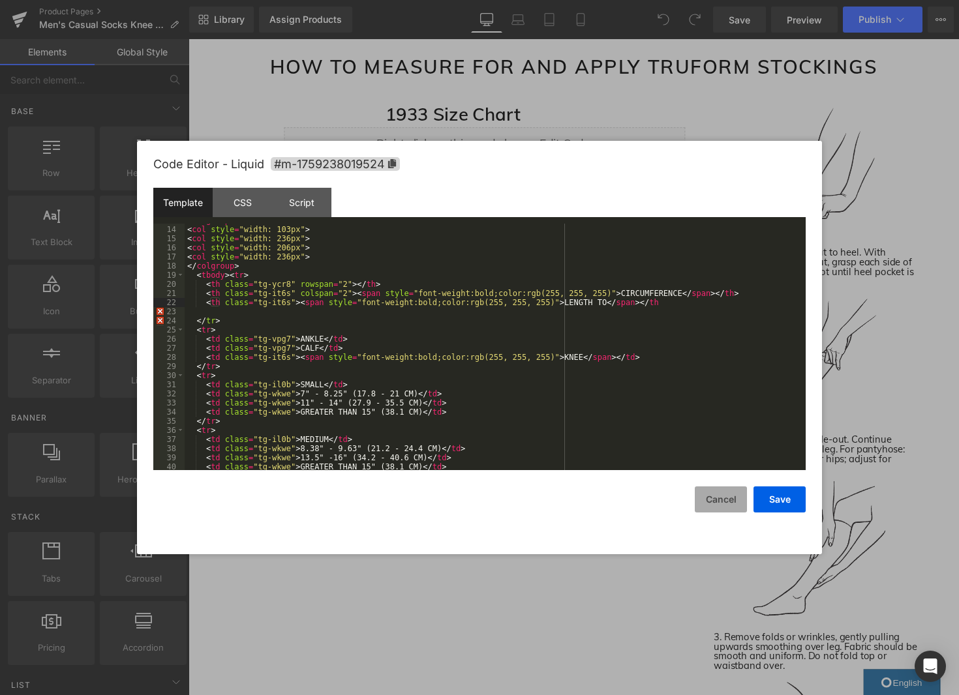
click at [732, 502] on button "Cancel" at bounding box center [721, 500] width 52 height 26
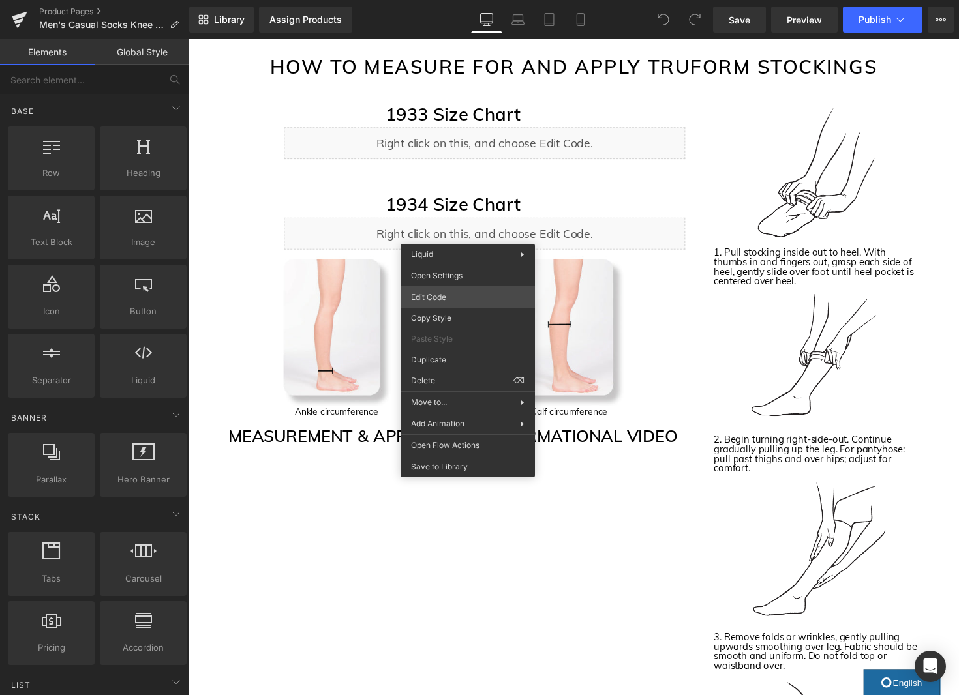
click at [460, 0] on div "You are previewing how the will restyle your page. You can not edit Elements in…" at bounding box center [479, 0] width 959 height 0
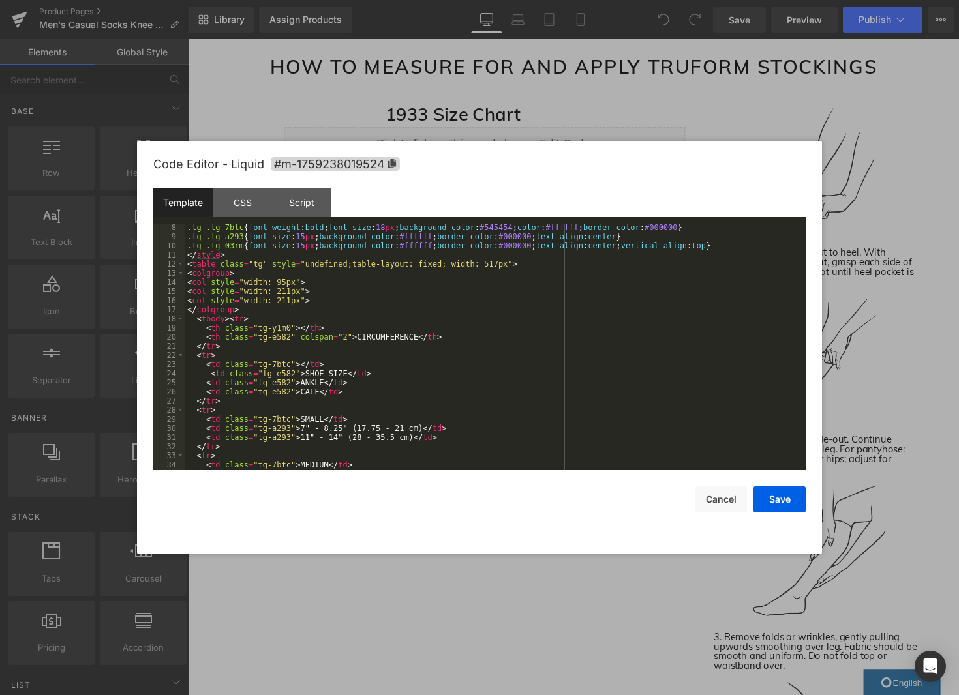
scroll to position [83, 0]
drag, startPoint x: 721, startPoint y: 496, endPoint x: 738, endPoint y: 495, distance: 17.7
click at [721, 496] on button "Cancel" at bounding box center [721, 500] width 52 height 26
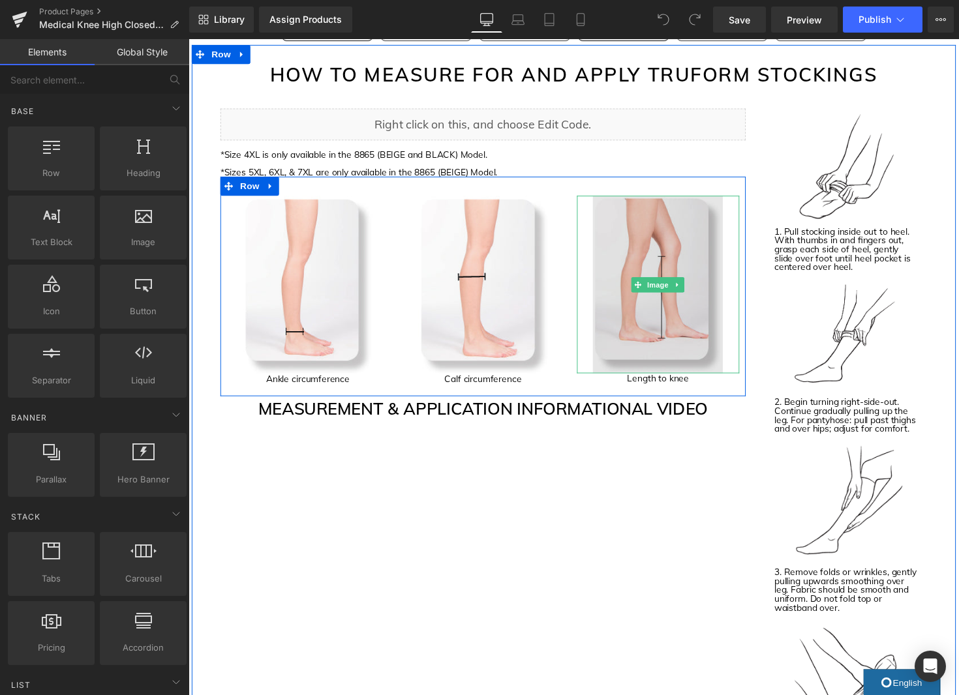
scroll to position [2339, 0]
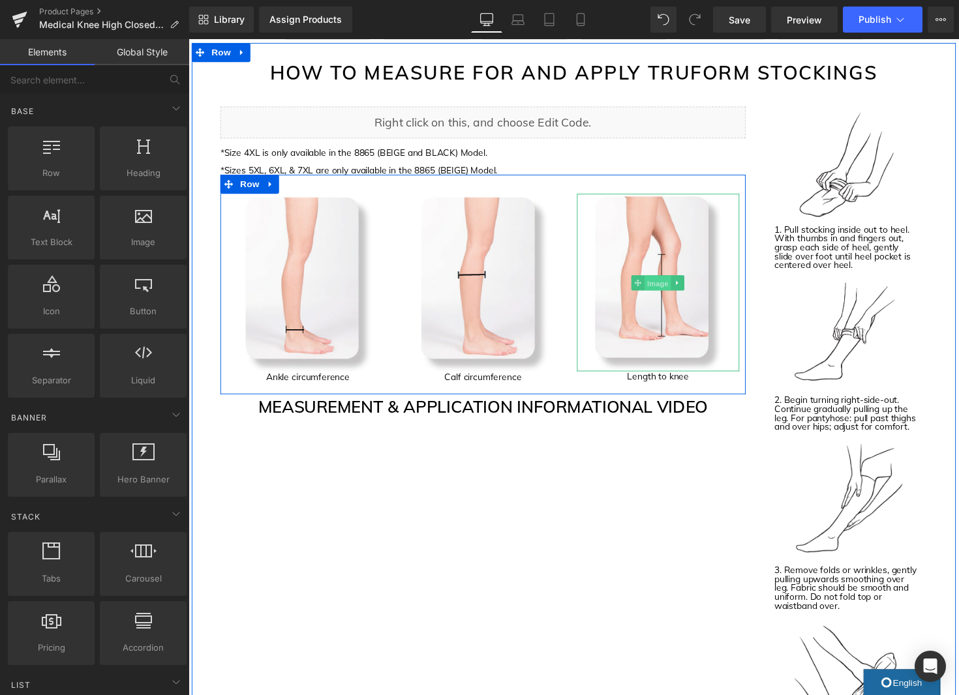
click at [671, 286] on span "Image" at bounding box center [669, 289] width 27 height 16
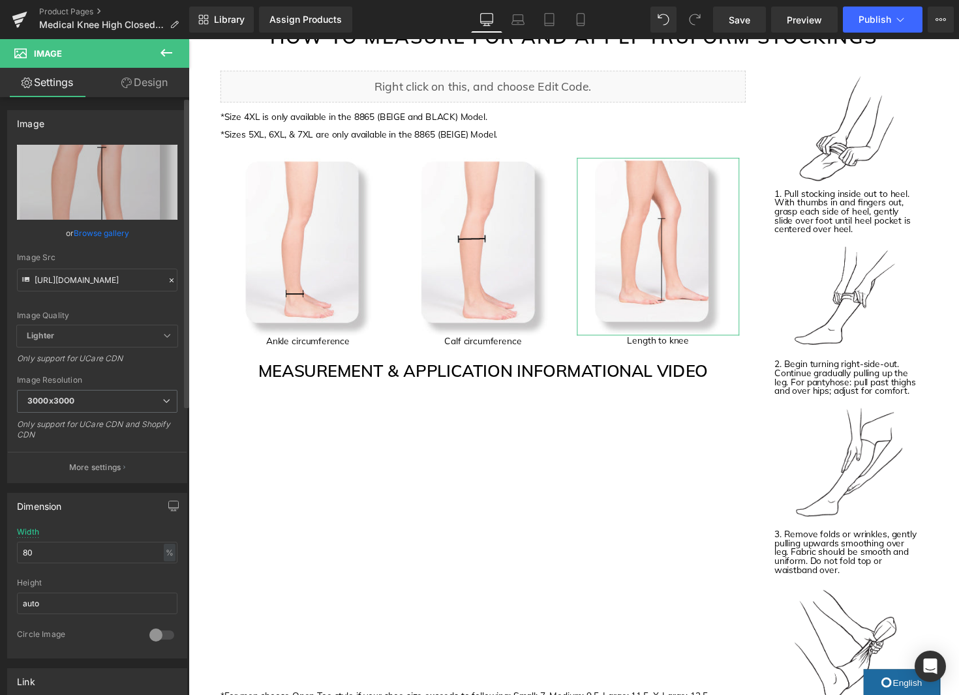
scroll to position [2375, 0]
click at [77, 284] on input "https://cdn.shopify.com/s/files/1/2103/1841/t/2/assets/gem201801243floortoknee.…" at bounding box center [97, 280] width 160 height 23
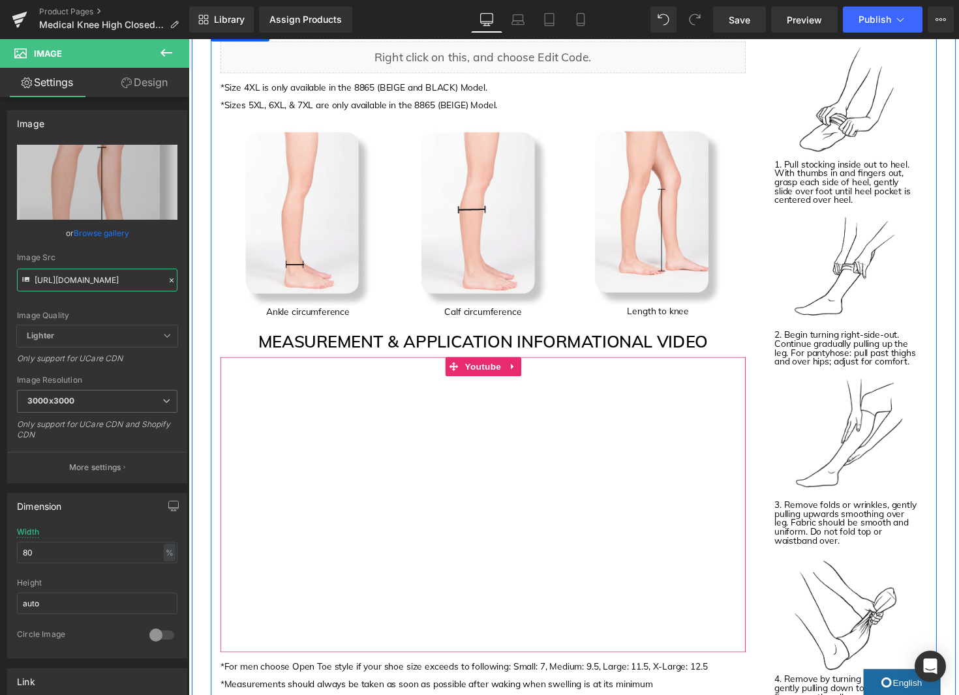
scroll to position [2248, 0]
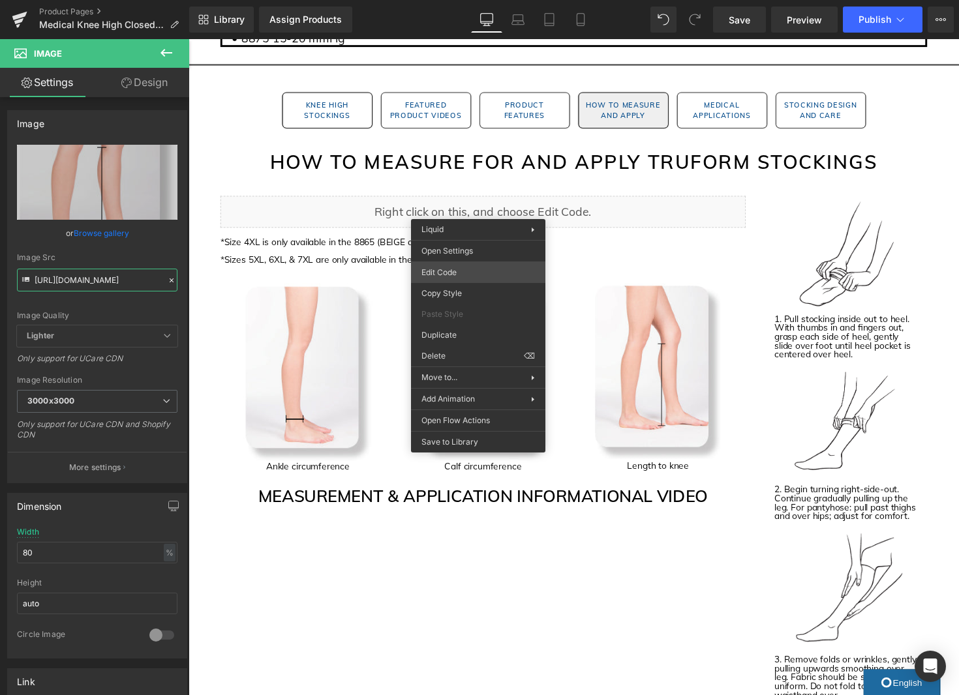
click at [479, 0] on div "Image You are previewing how the will restyle your page. You can not edit Eleme…" at bounding box center [479, 0] width 959 height 0
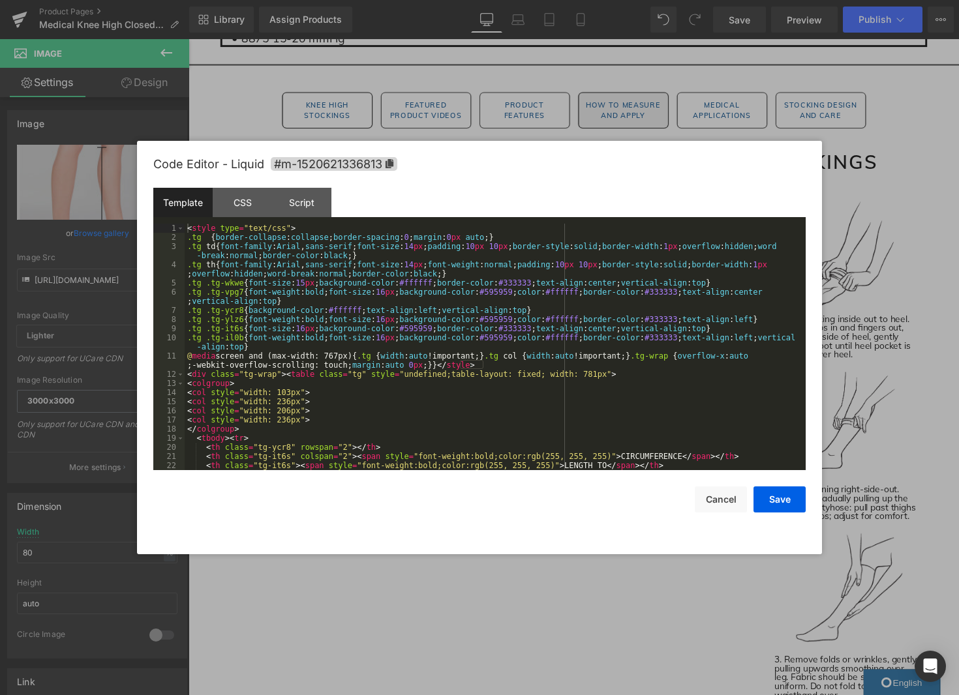
click at [593, 328] on div "< style type = "text/css" > .tg { border-collapse : collapse ; border-spacing :…" at bounding box center [493, 356] width 616 height 265
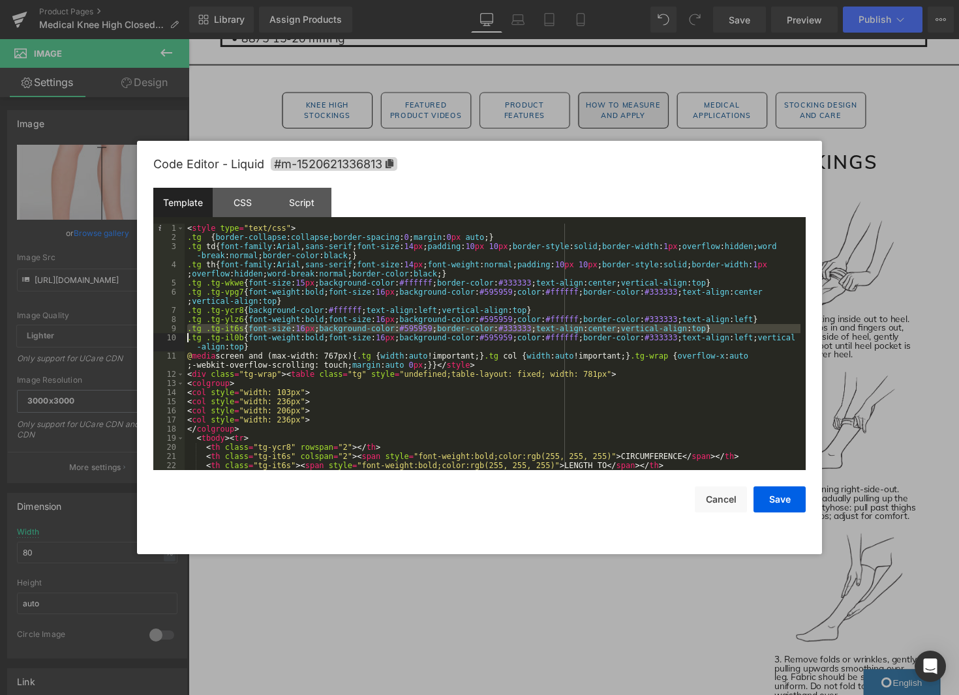
click at [593, 328] on div "< style type = "text/css" > .tg { border-collapse : collapse ; border-spacing :…" at bounding box center [493, 356] width 616 height 265
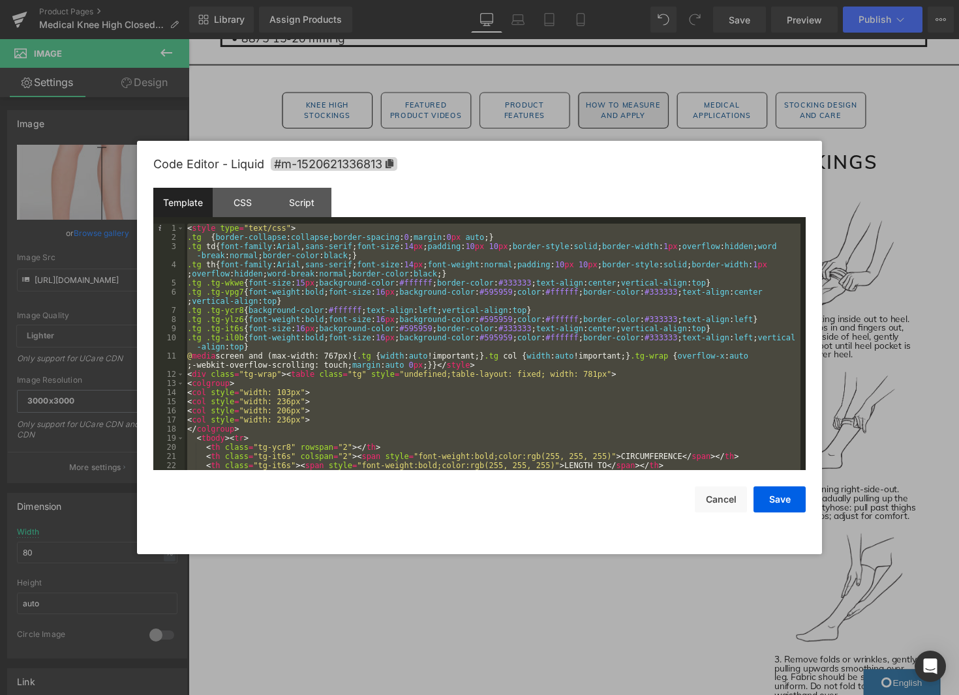
scroll to position [26, 0]
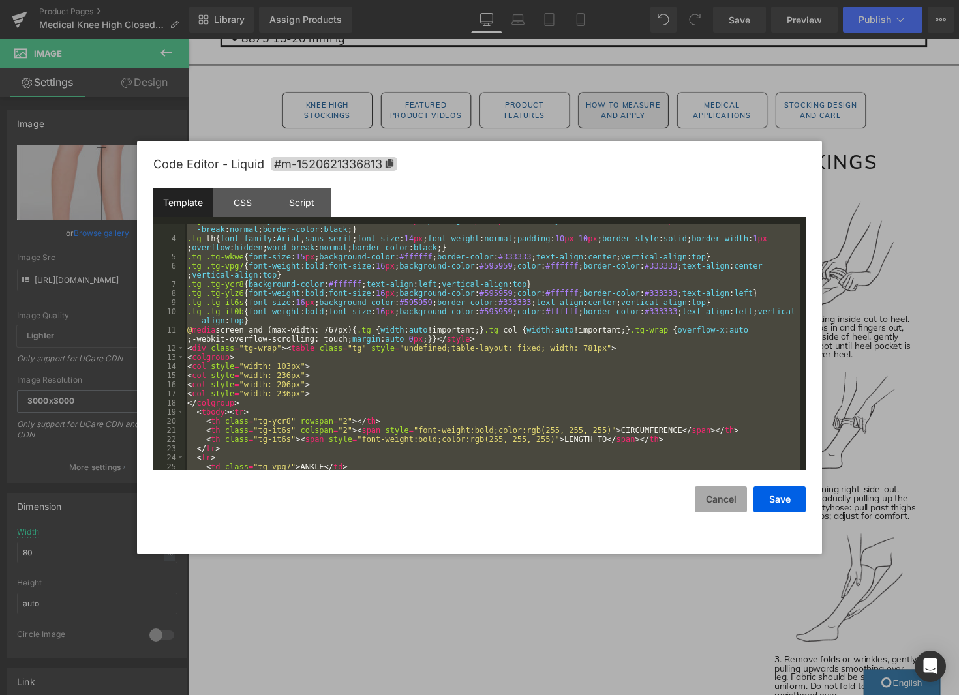
click at [723, 496] on button "Cancel" at bounding box center [721, 500] width 52 height 26
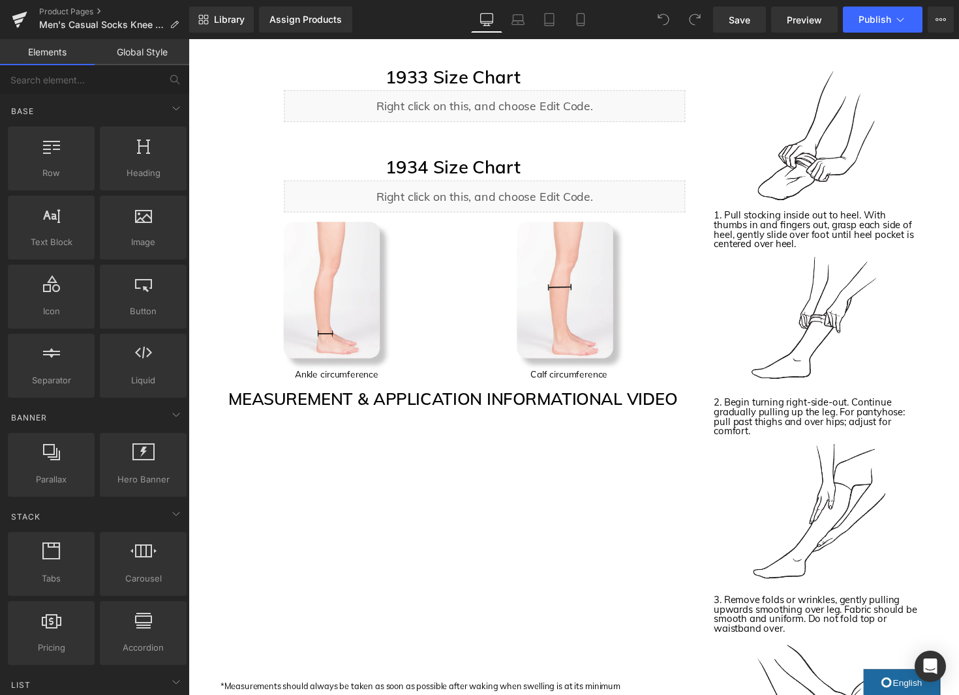
scroll to position [1302, 0]
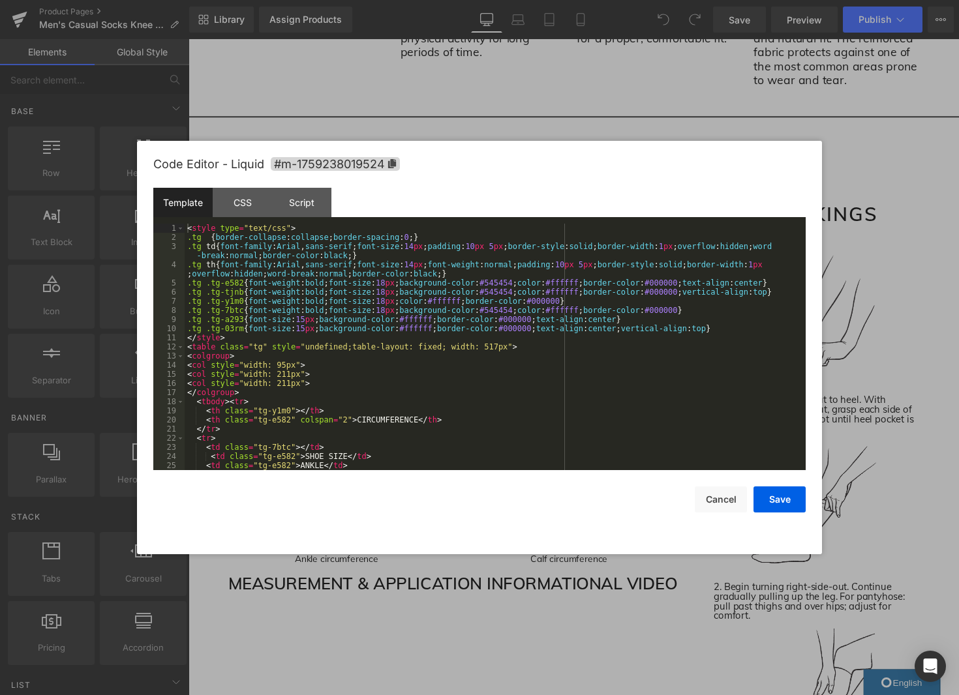
click at [470, 0] on div "You are previewing how the will restyle your page. You can not edit Elements in…" at bounding box center [479, 0] width 959 height 0
click at [532, 389] on div "< style type = "text/css" > .tg { border-collapse : collapse ; border-spacing :…" at bounding box center [493, 356] width 616 height 265
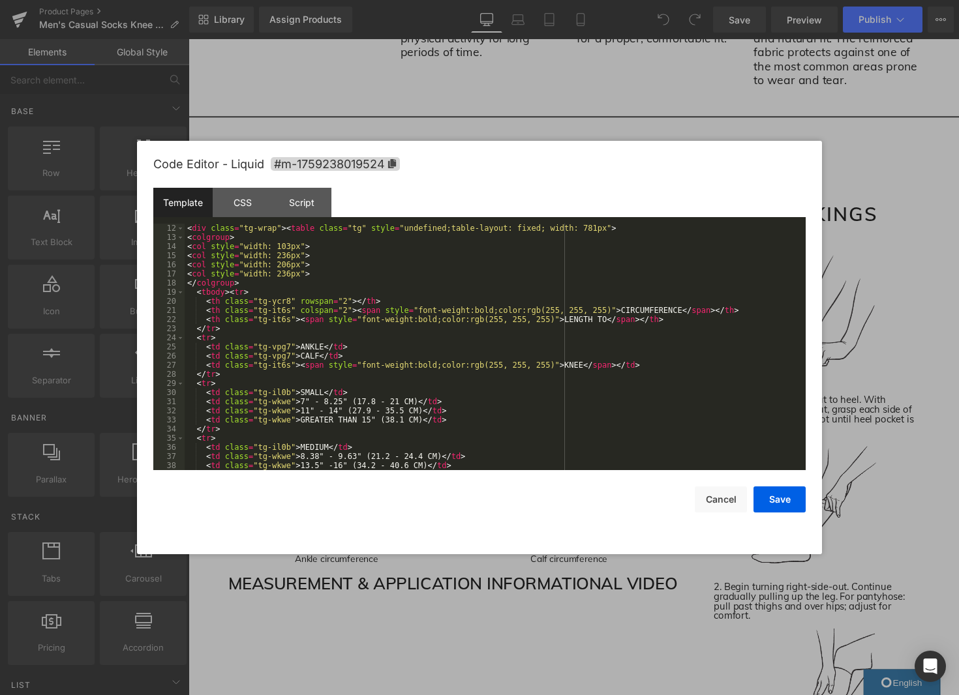
scroll to position [145, 0]
click at [470, 320] on div "@ media screen and (max-width: 767px) { .tg { width : auto !important; } .tg co…" at bounding box center [493, 344] width 616 height 274
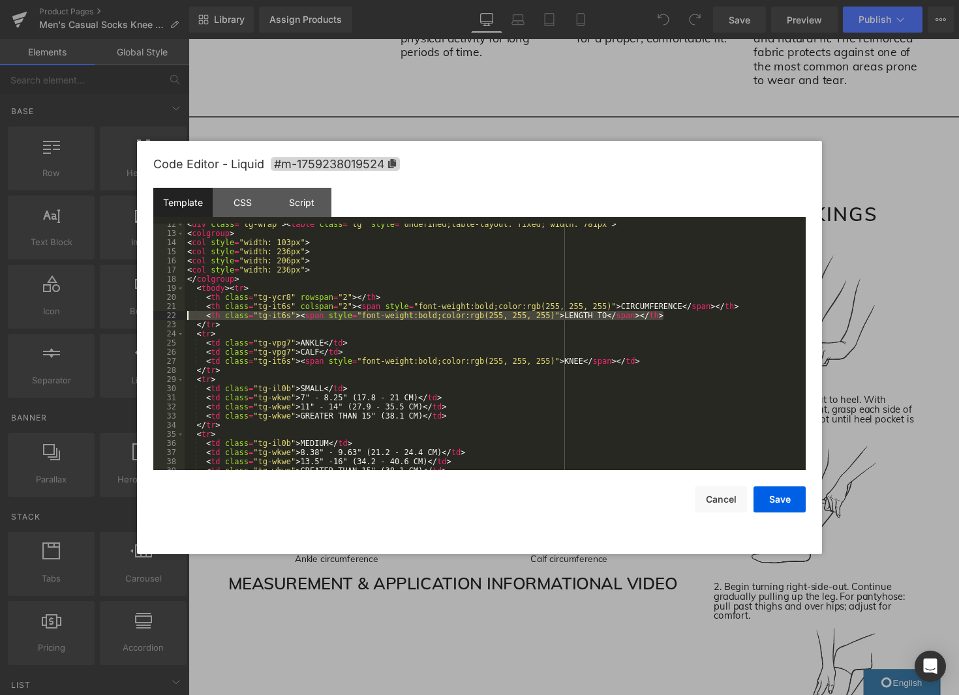
scroll to position [150, 0]
drag, startPoint x: 674, startPoint y: 317, endPoint x: 180, endPoint y: 319, distance: 494.3
click at [180, 319] on pre "12 13 14 15 16 17 18 19 20 21 22 23 24 25 26 27 28 29 30 31 32 33 34 35 36 37 3…" at bounding box center [479, 347] width 652 height 247
click at [393, 297] on div "< div class = "tg-wrap" > < table class = "tg" style = "undefined;table-layout:…" at bounding box center [493, 353] width 616 height 265
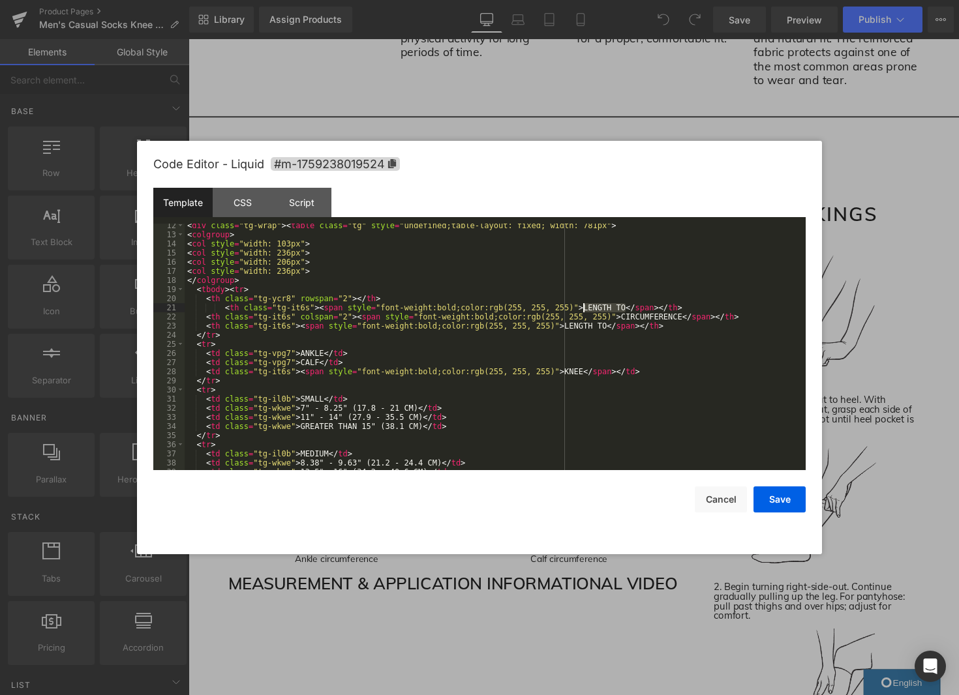
drag, startPoint x: 623, startPoint y: 307, endPoint x: 601, endPoint y: 312, distance: 22.6
click at [583, 308] on div "< div class = "tg-wrap" > < table class = "tg" style = "undefined;table-layout:…" at bounding box center [493, 353] width 616 height 265
click at [789, 505] on button "Save" at bounding box center [779, 500] width 52 height 26
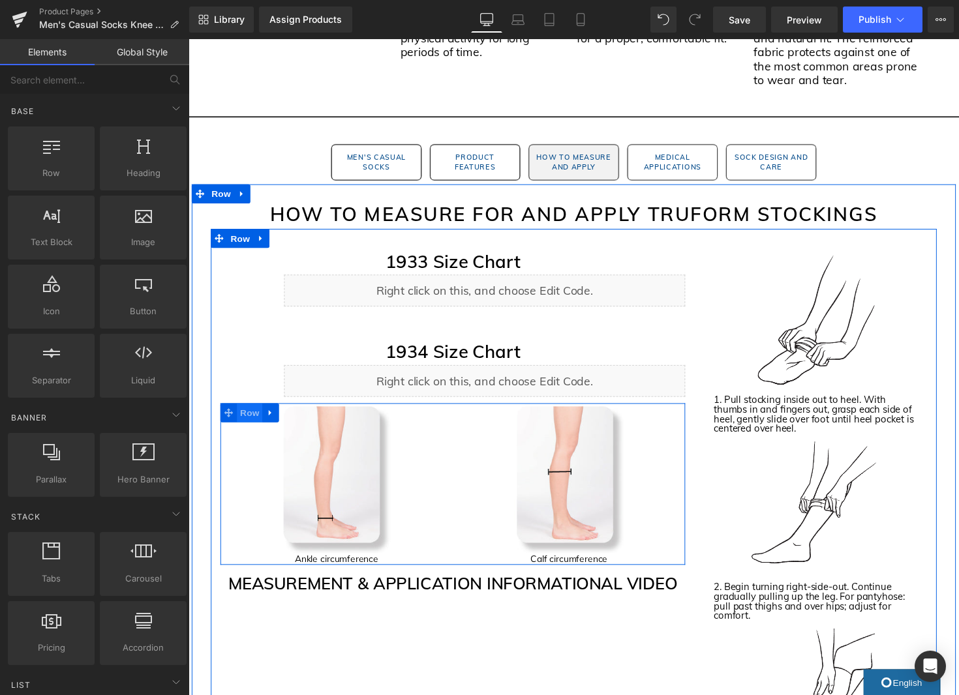
click at [254, 421] on span "Row" at bounding box center [251, 422] width 26 height 20
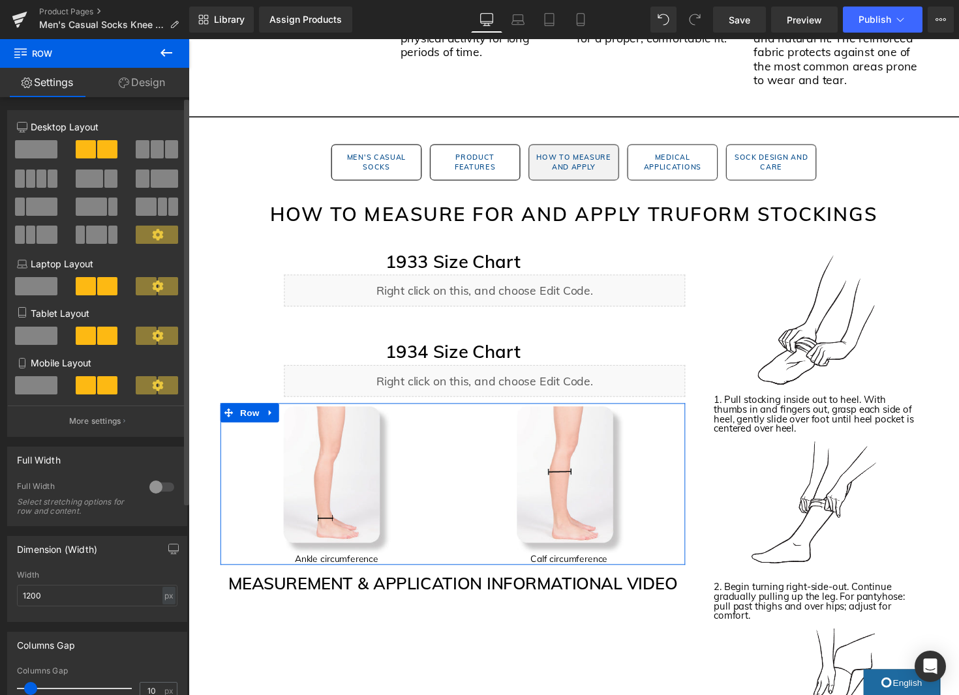
click at [140, 141] on span at bounding box center [142, 149] width 13 height 18
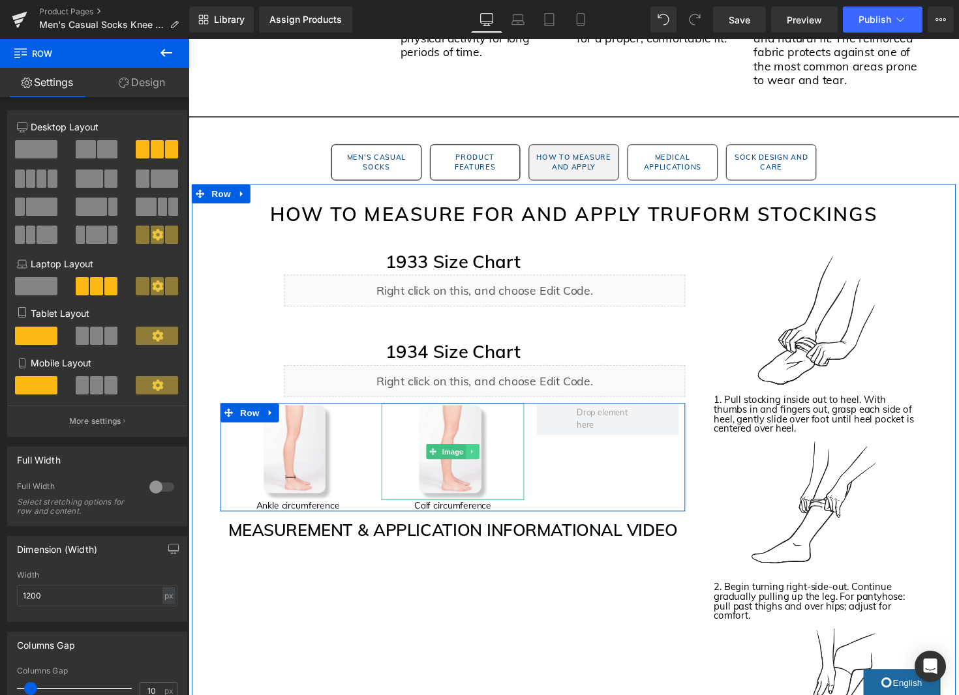
click at [480, 464] on icon at bounding box center [479, 462] width 7 height 8
drag, startPoint x: 473, startPoint y: 463, endPoint x: 477, endPoint y: 470, distance: 7.3
click at [473, 463] on icon at bounding box center [472, 461] width 7 height 7
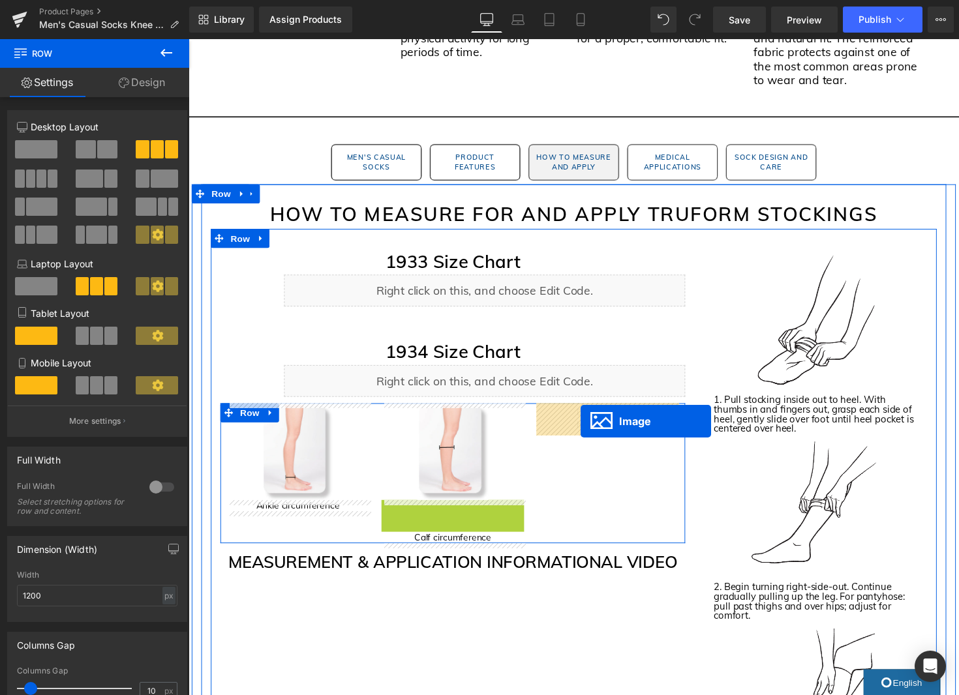
drag, startPoint x: 465, startPoint y: 563, endPoint x: 590, endPoint y: 430, distance: 182.2
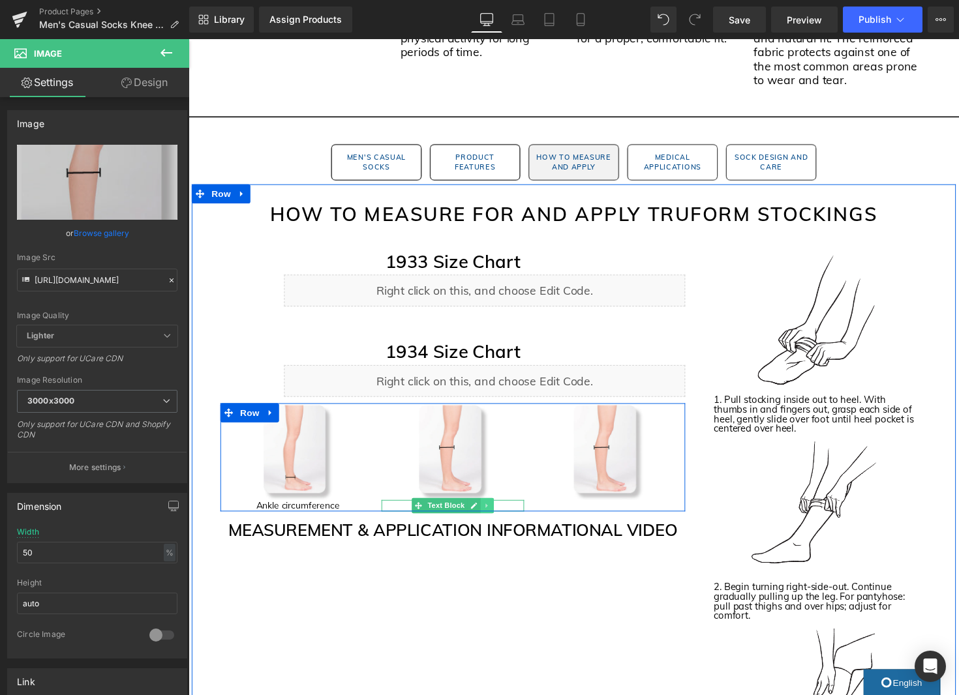
click at [494, 518] on icon at bounding box center [493, 517] width 2 height 5
click at [492, 518] on link at bounding box center [488, 519] width 14 height 16
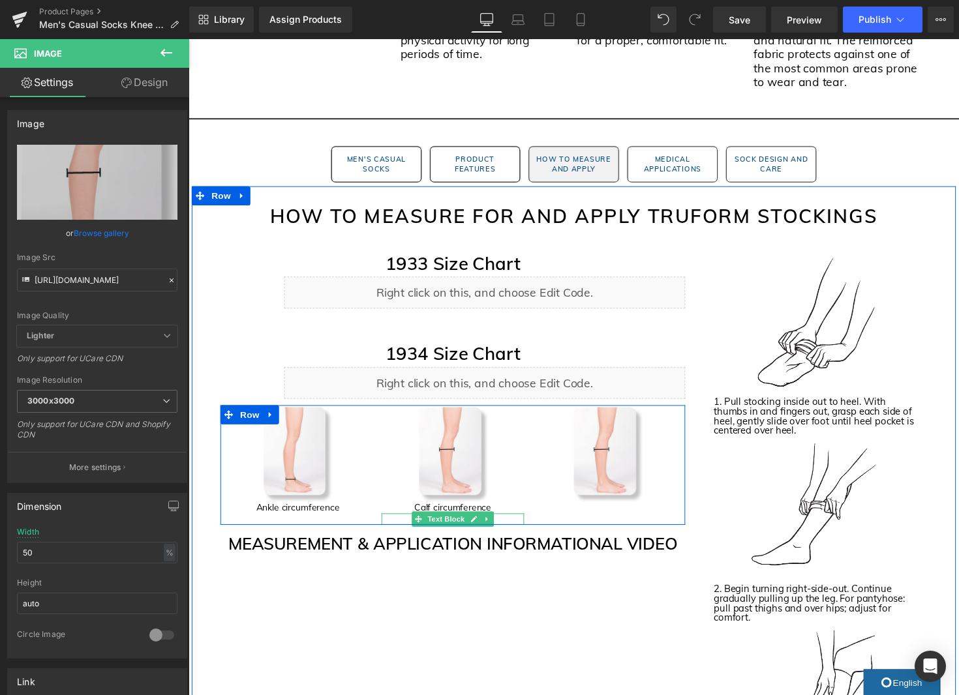
scroll to position [1299, 0]
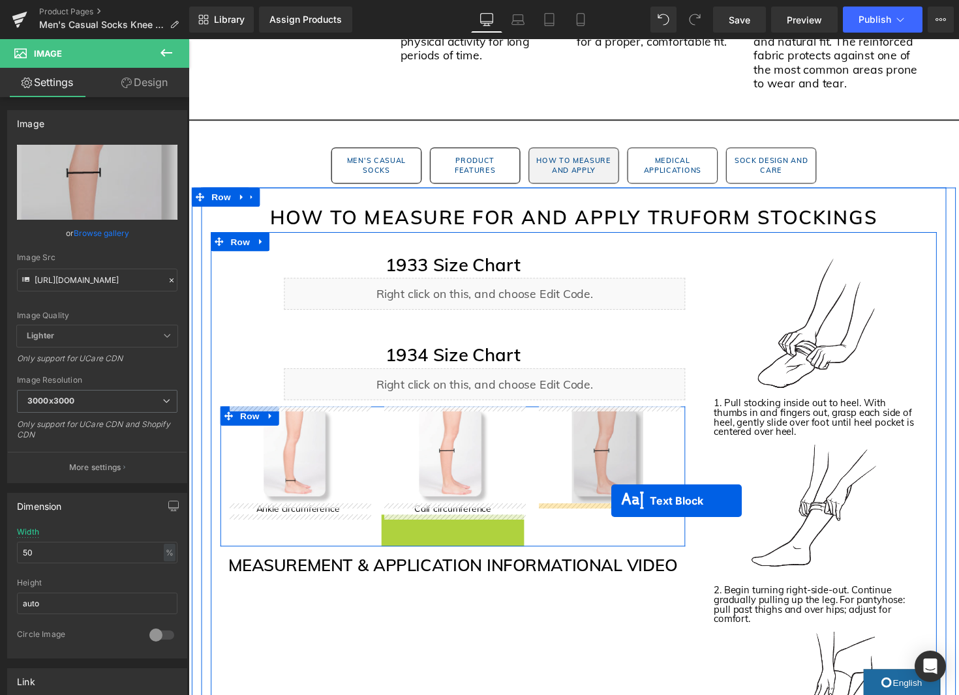
drag, startPoint x: 457, startPoint y: 531, endPoint x: 621, endPoint y: 512, distance: 165.4
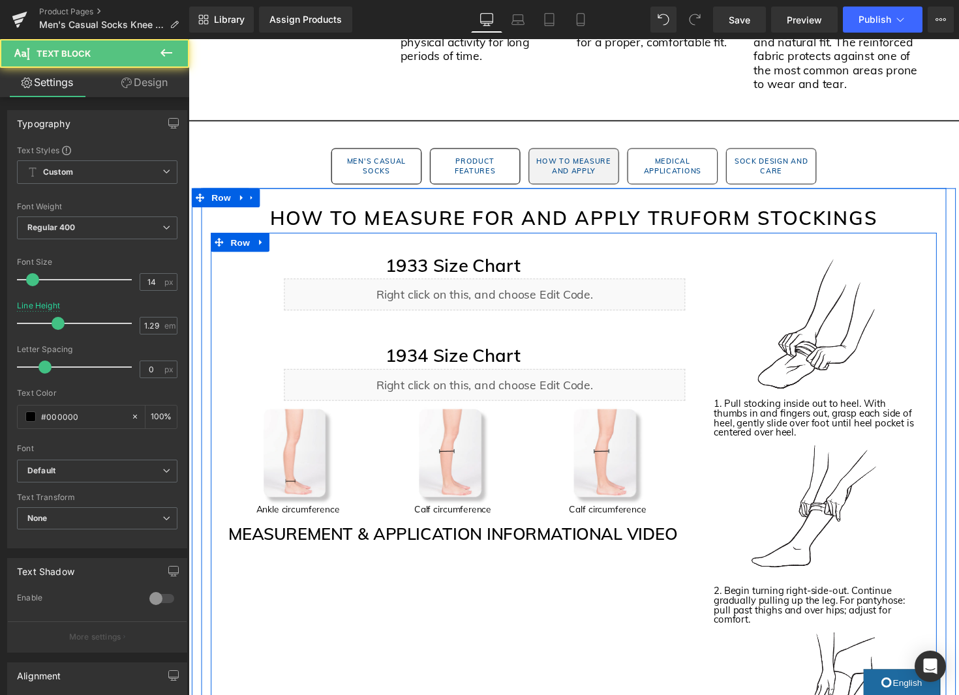
click at [628, 520] on div "Calf circumference Text Block" at bounding box center [617, 521] width 145 height 12
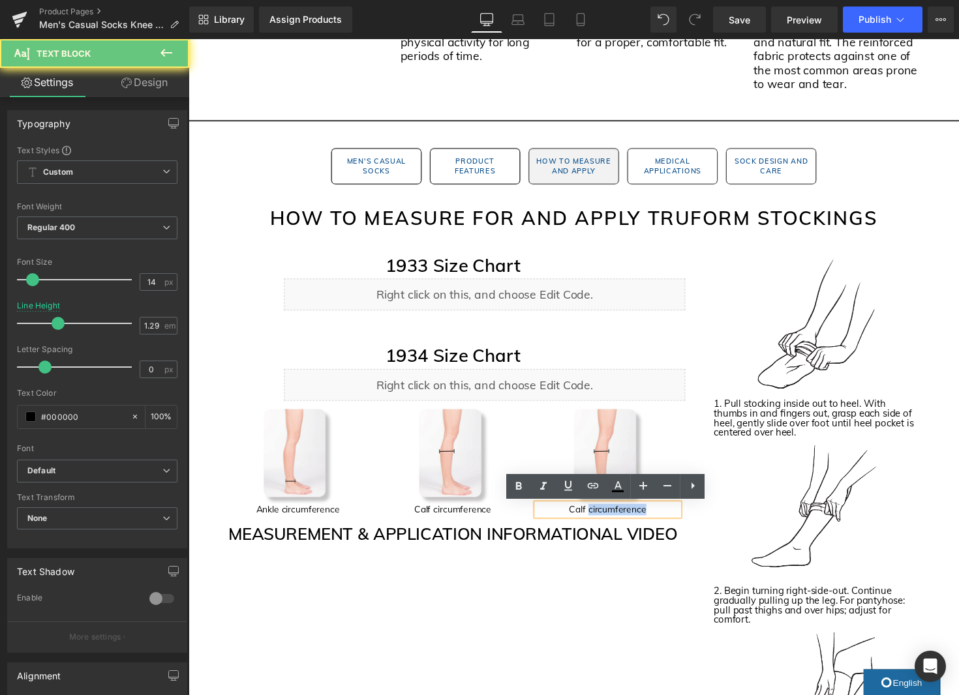
click at [628, 520] on p "Calf circumference" at bounding box center [617, 521] width 145 height 12
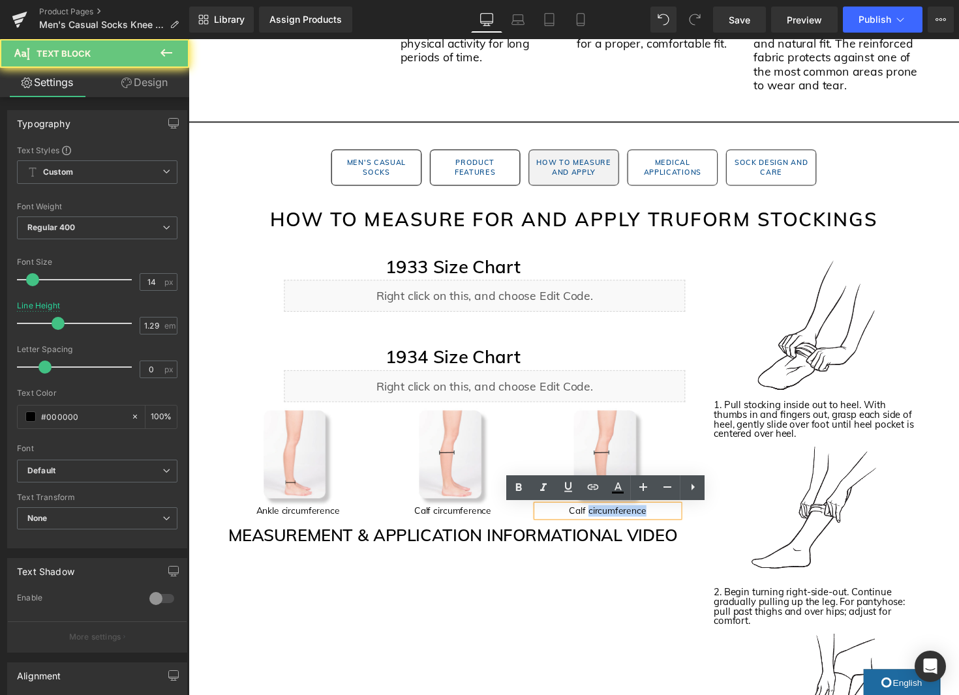
click at [628, 520] on p "Calf circumference" at bounding box center [617, 523] width 145 height 12
click at [624, 526] on p "Calf circumference" at bounding box center [617, 523] width 145 height 12
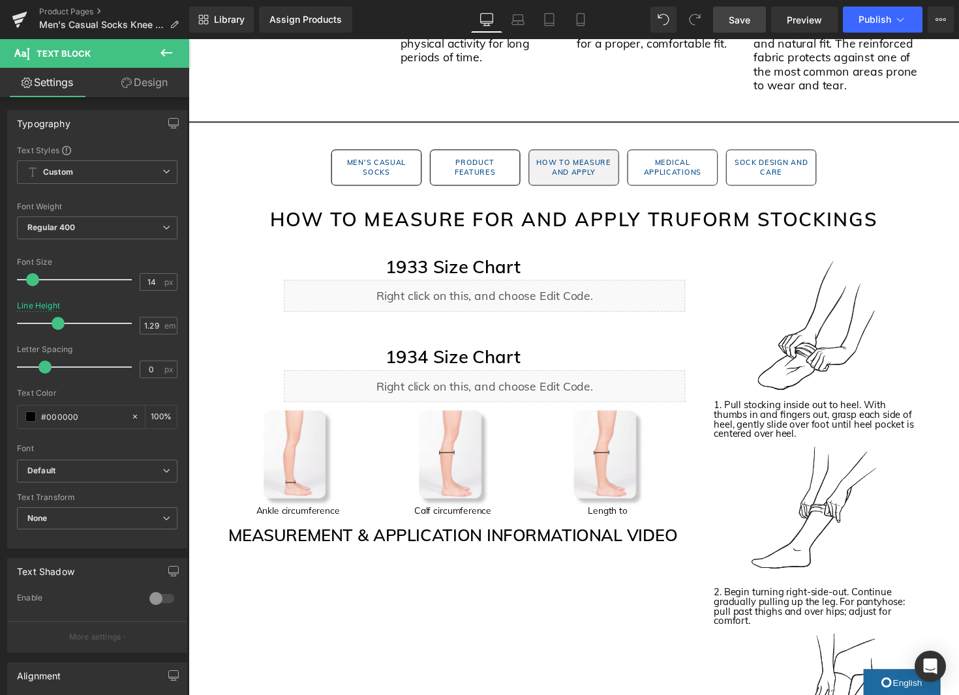
click at [732, 22] on span "Save" at bounding box center [739, 20] width 22 height 14
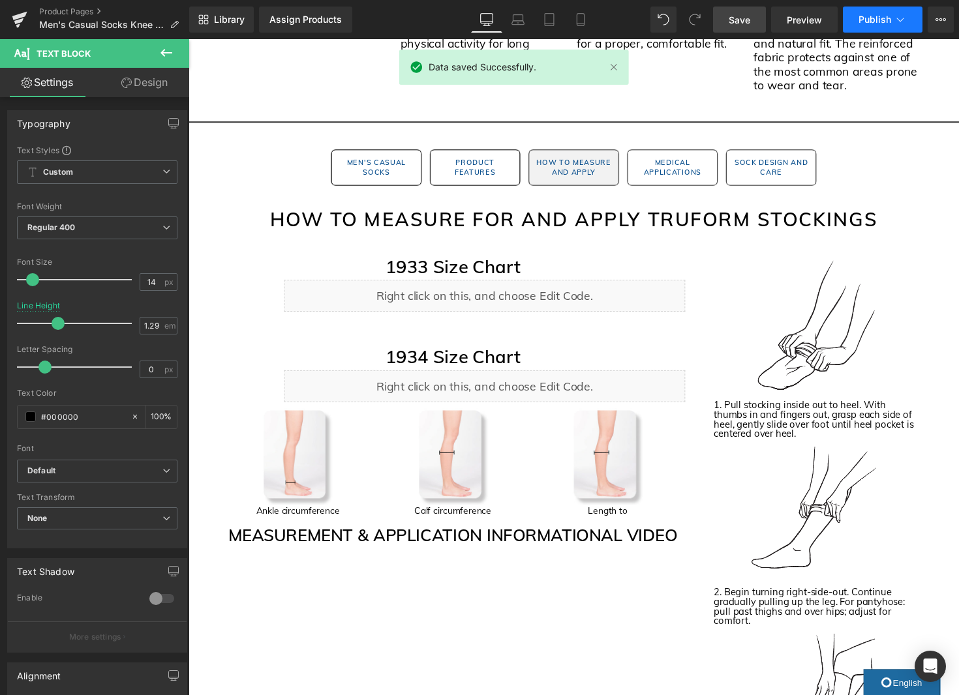
click at [907, 22] on button "Publish" at bounding box center [883, 20] width 80 height 26
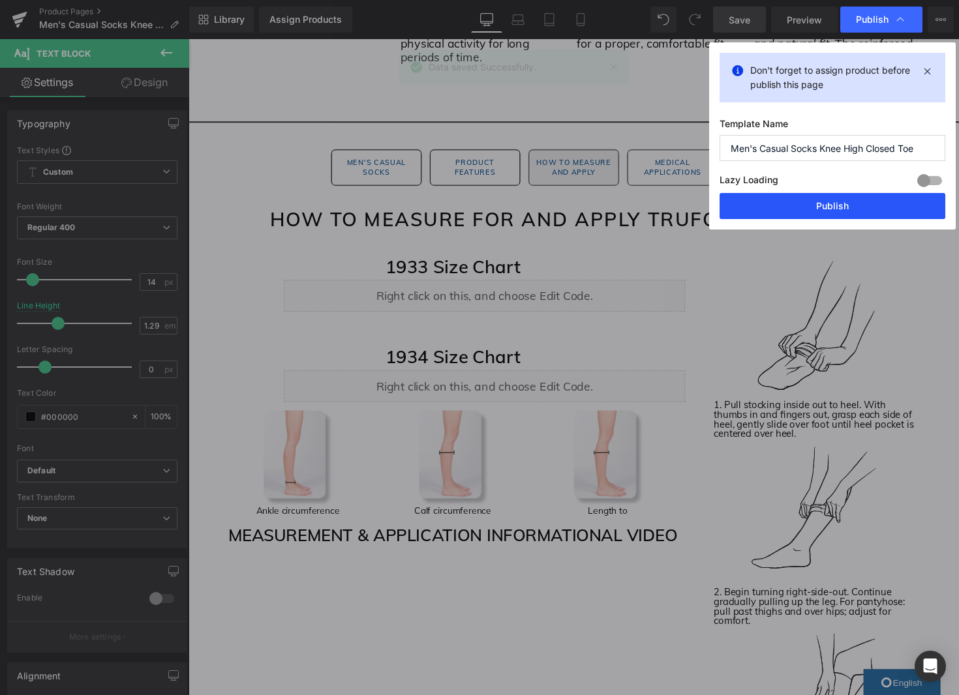
click at [802, 202] on button "Publish" at bounding box center [832, 206] width 226 height 26
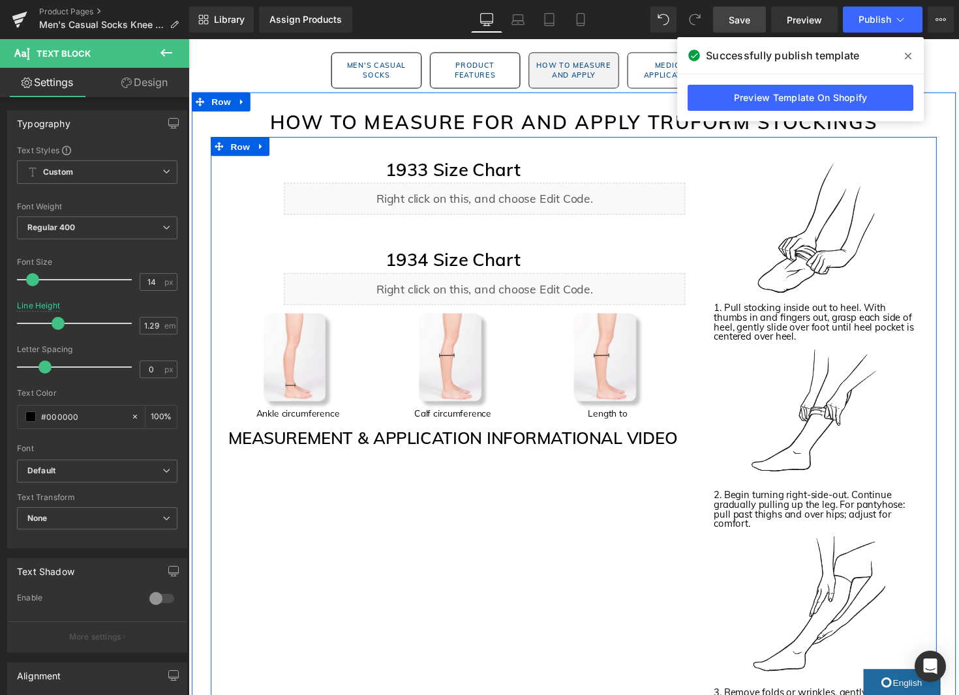
scroll to position [1340, 0]
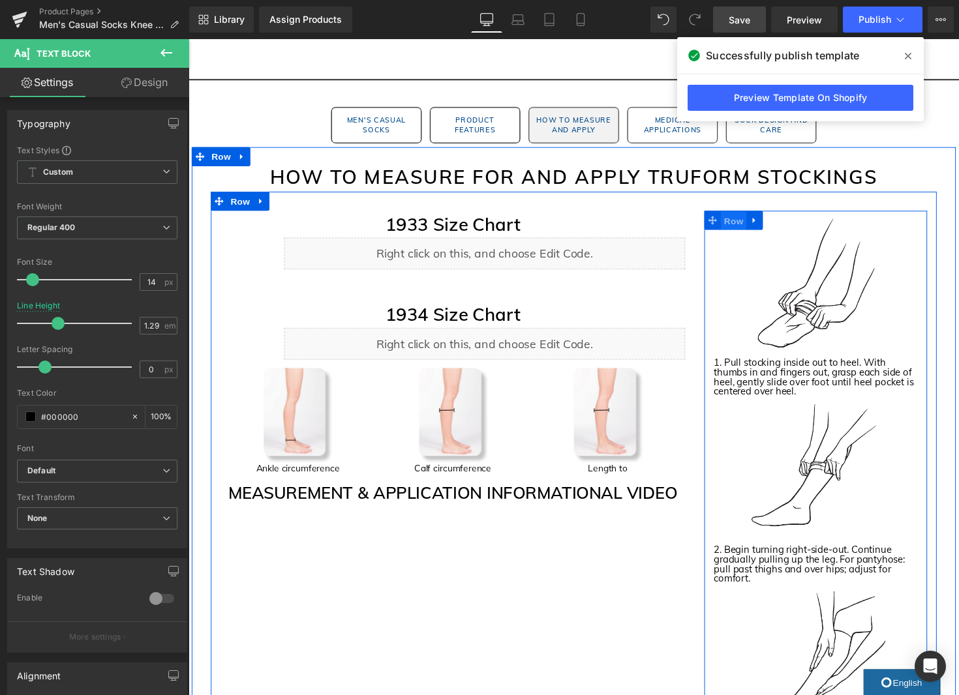
click at [751, 226] on span "Row" at bounding box center [747, 226] width 26 height 20
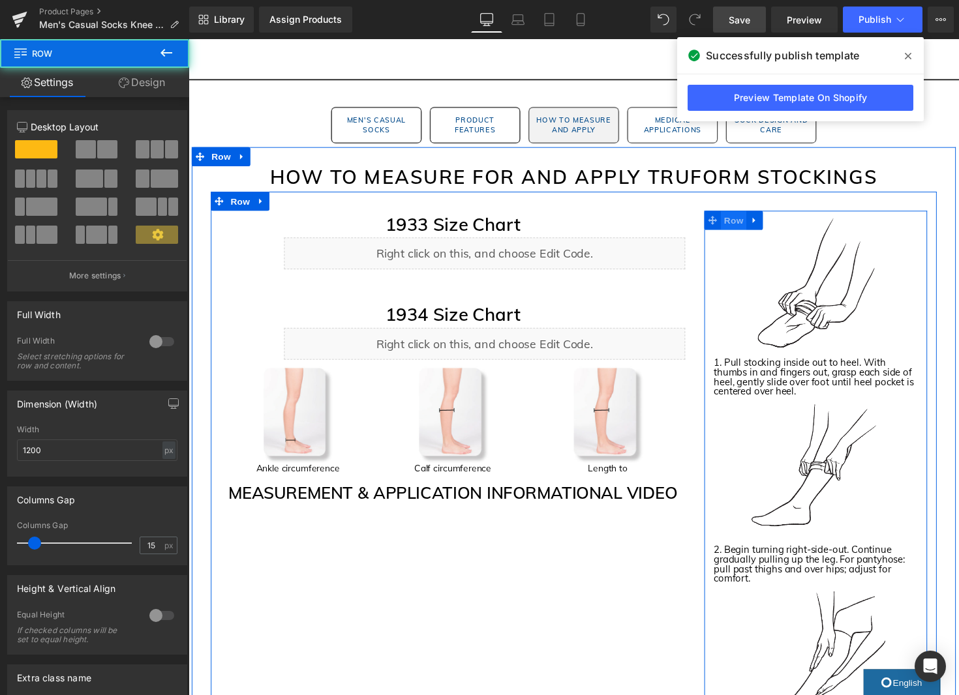
scroll to position [1348, 0]
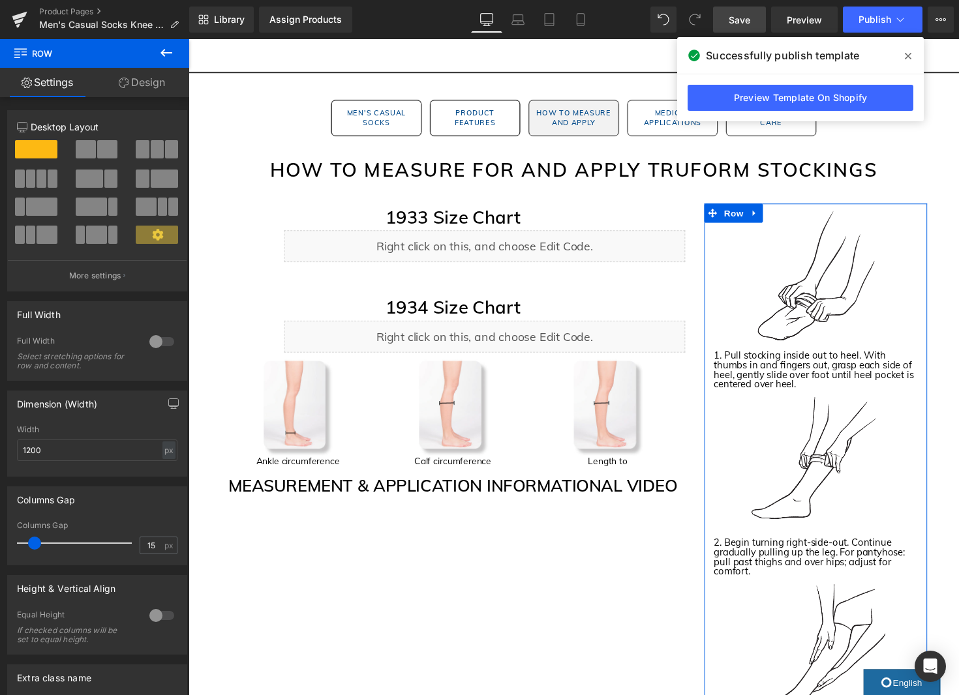
click at [145, 83] on link "Design" at bounding box center [142, 82] width 95 height 29
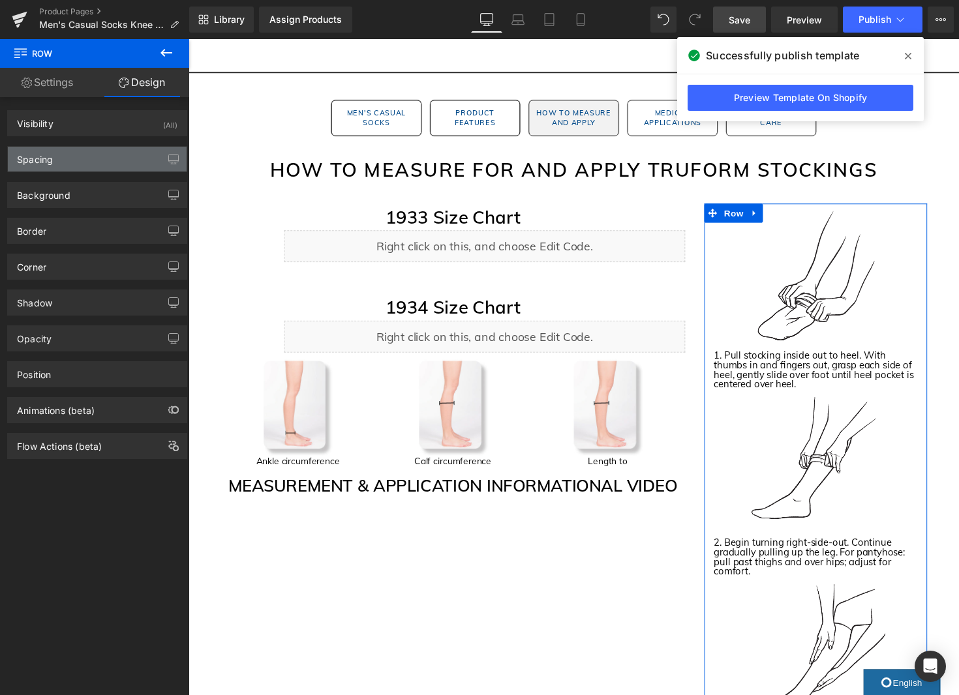
click at [50, 171] on div "Spacing" at bounding box center [97, 159] width 179 height 25
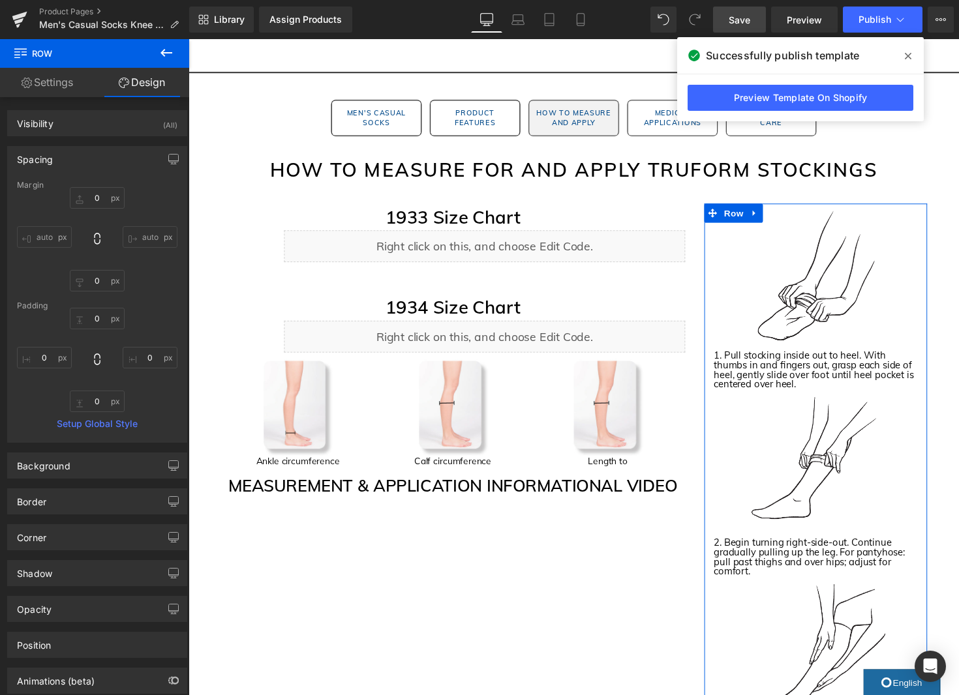
click at [40, 233] on input "auto" at bounding box center [44, 237] width 55 height 22
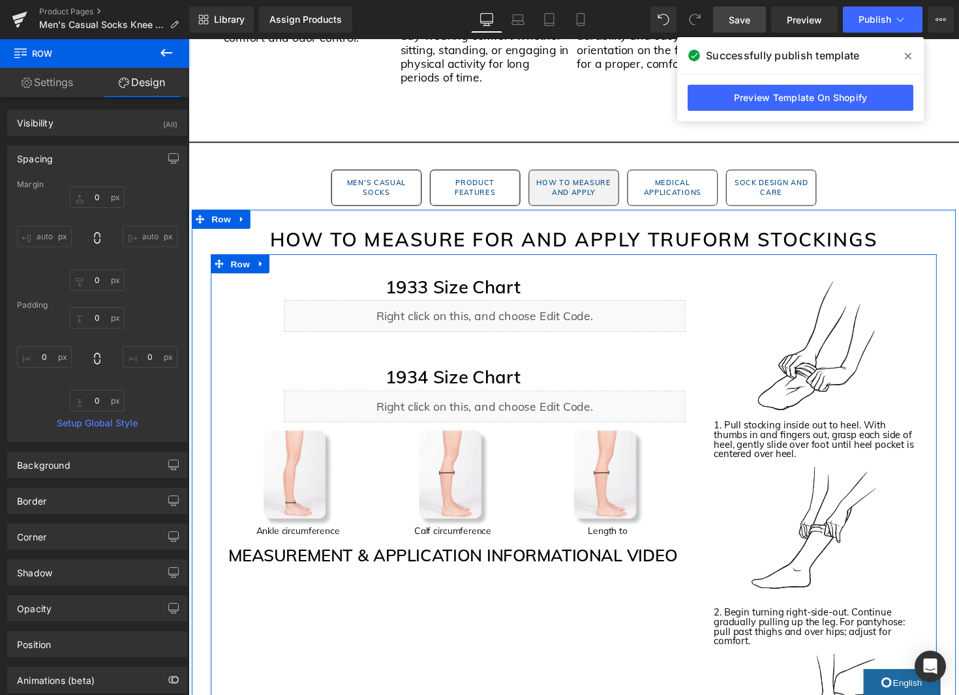
scroll to position [1233, 0]
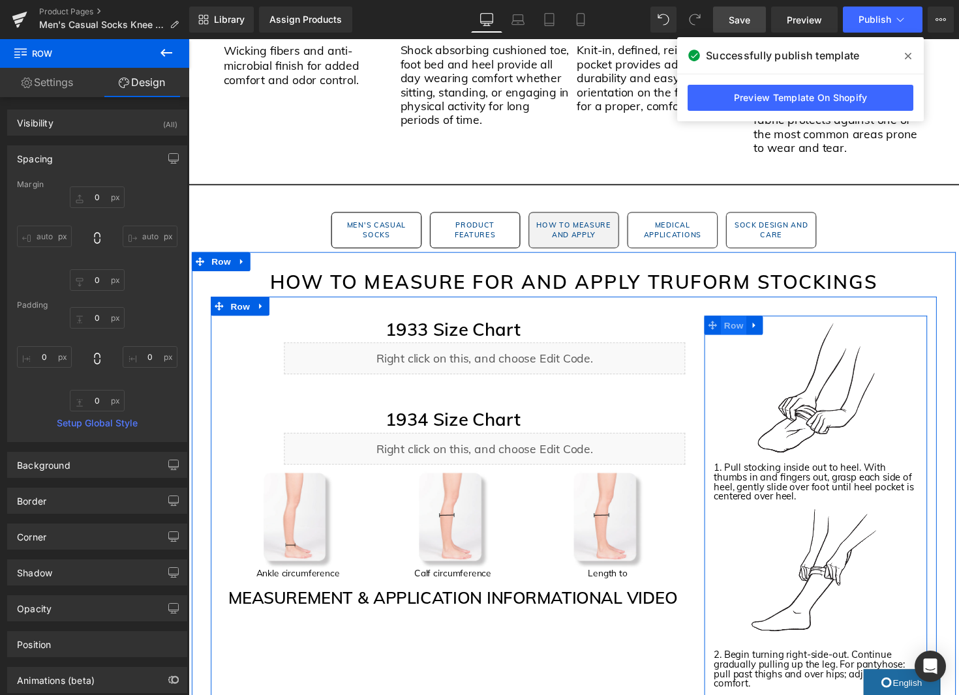
click at [746, 333] on span "Row" at bounding box center [747, 333] width 26 height 20
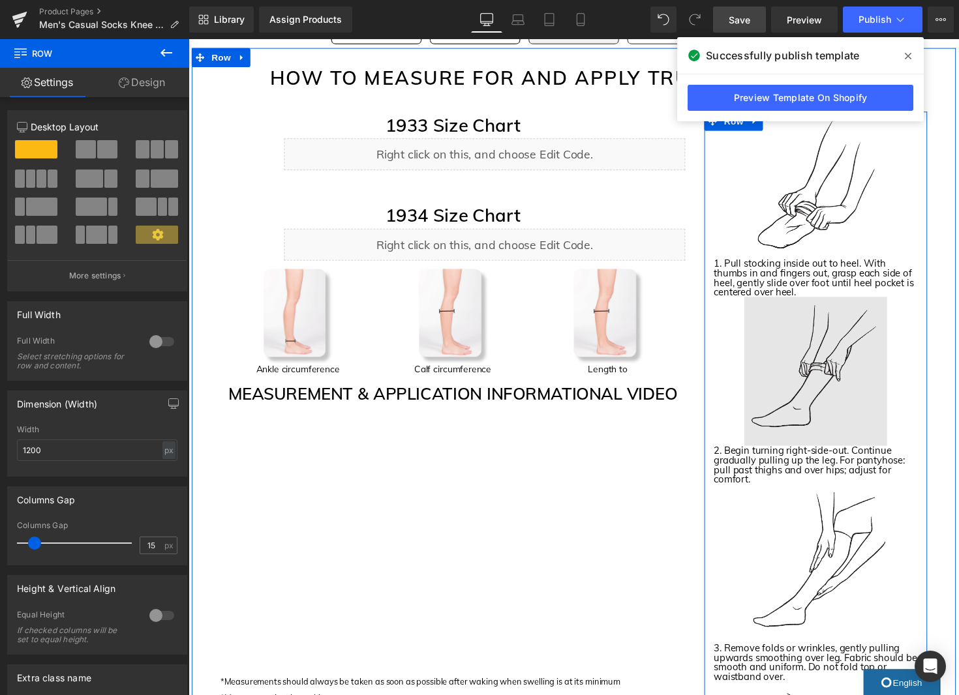
scroll to position [1445, 0]
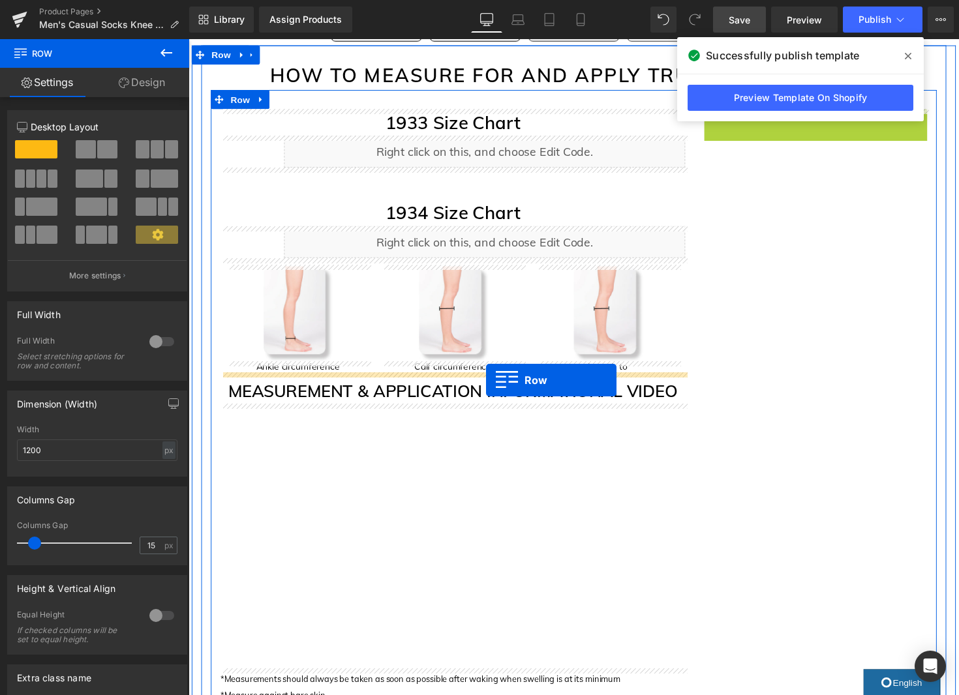
drag, startPoint x: 736, startPoint y: 127, endPoint x: 493, endPoint y: 389, distance: 357.2
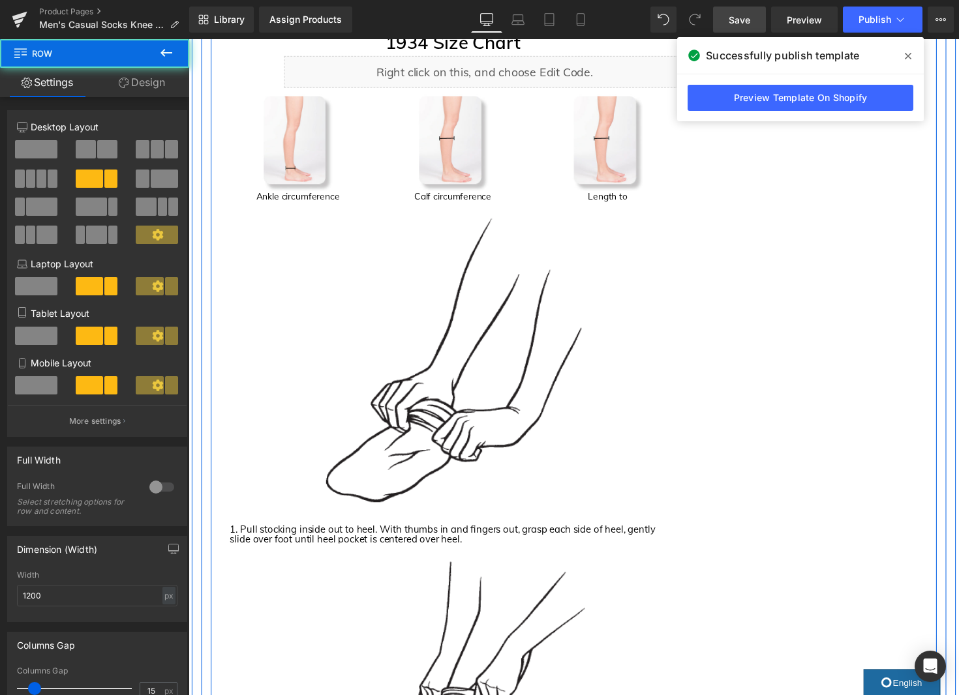
scroll to position [1587, 0]
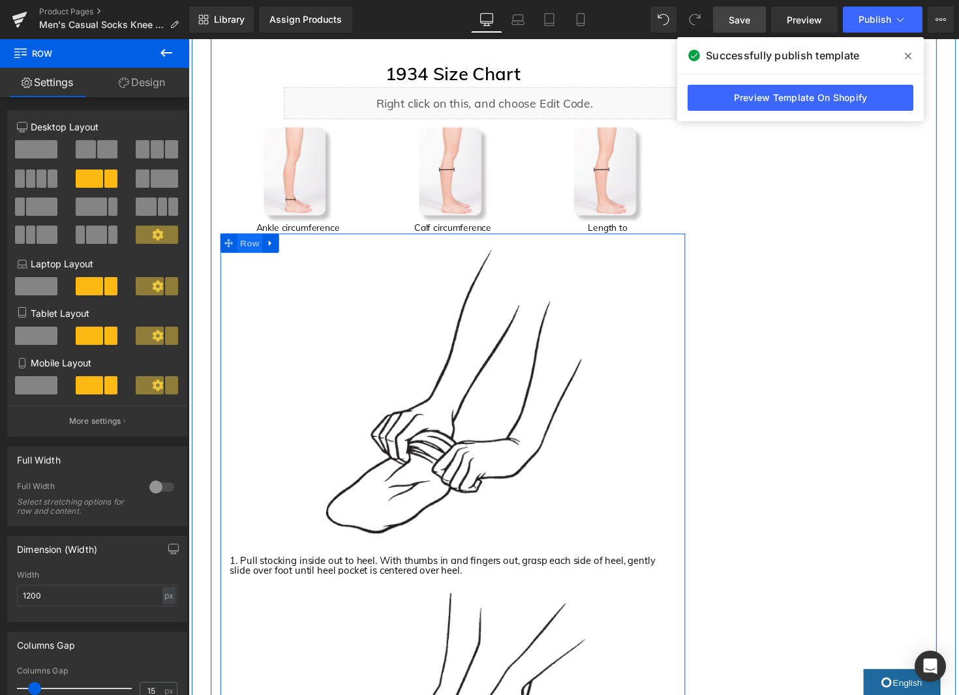
click at [248, 252] on span "Row" at bounding box center [251, 249] width 26 height 20
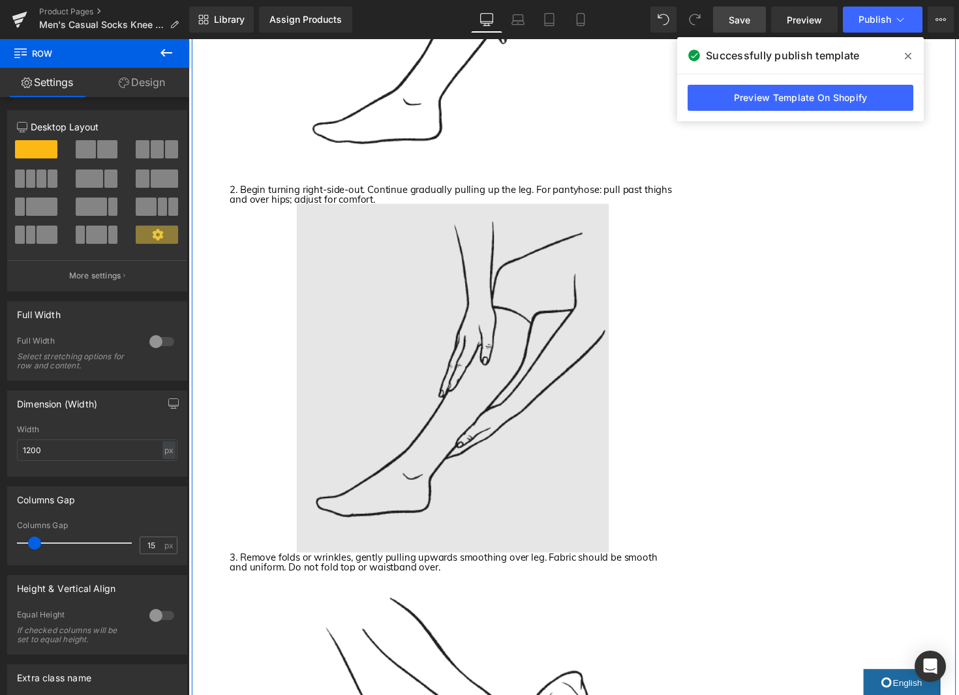
scroll to position [2256, 0]
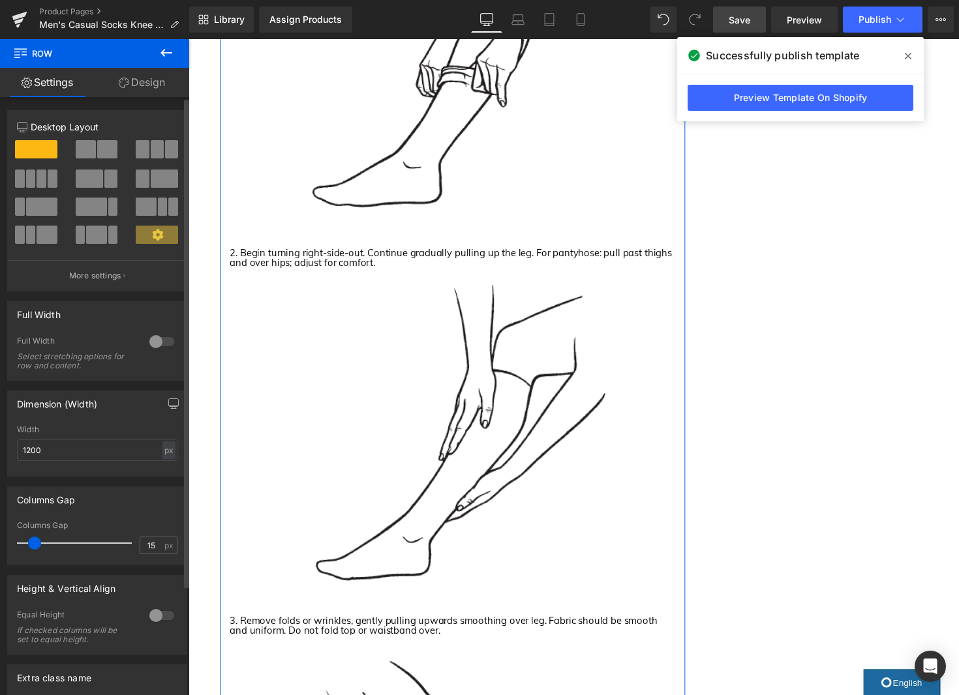
click at [44, 178] on span at bounding box center [42, 179] width 10 height 18
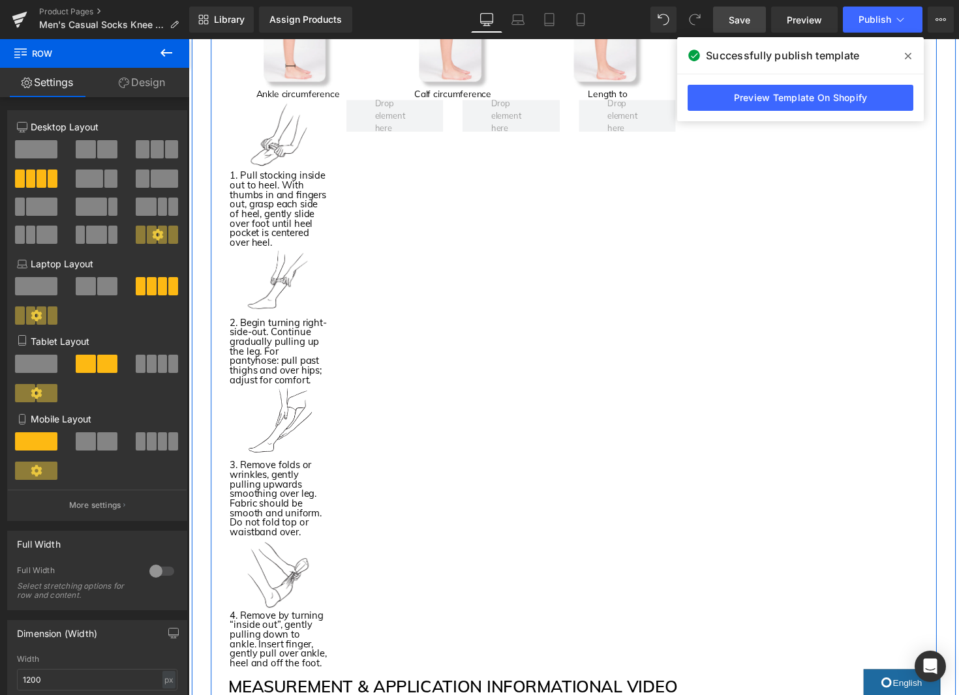
scroll to position [1673, 0]
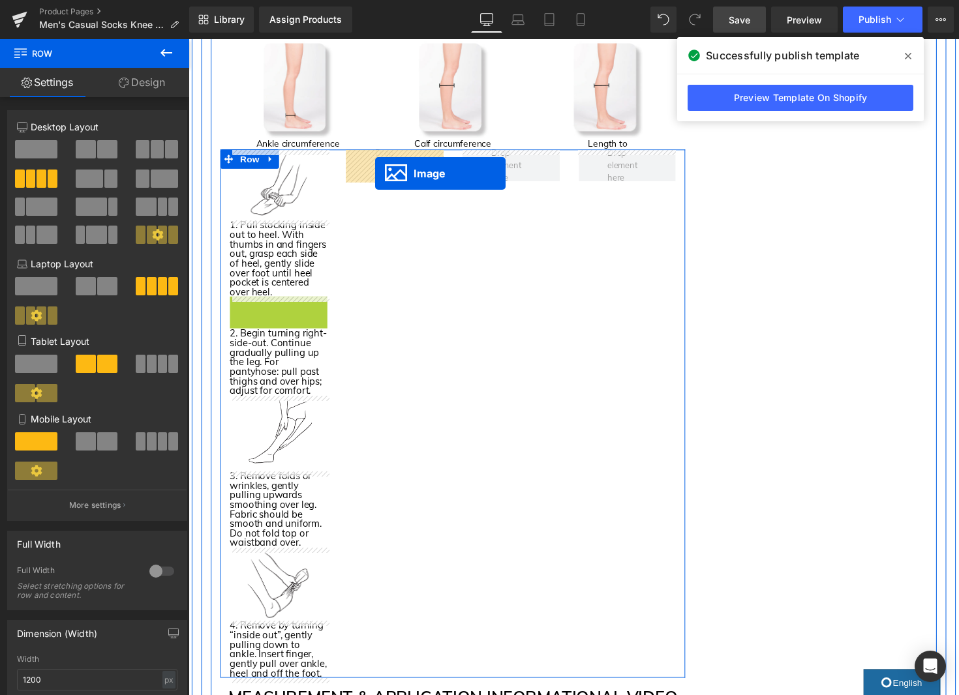
drag, startPoint x: 281, startPoint y: 342, endPoint x: 380, endPoint y: 177, distance: 192.1
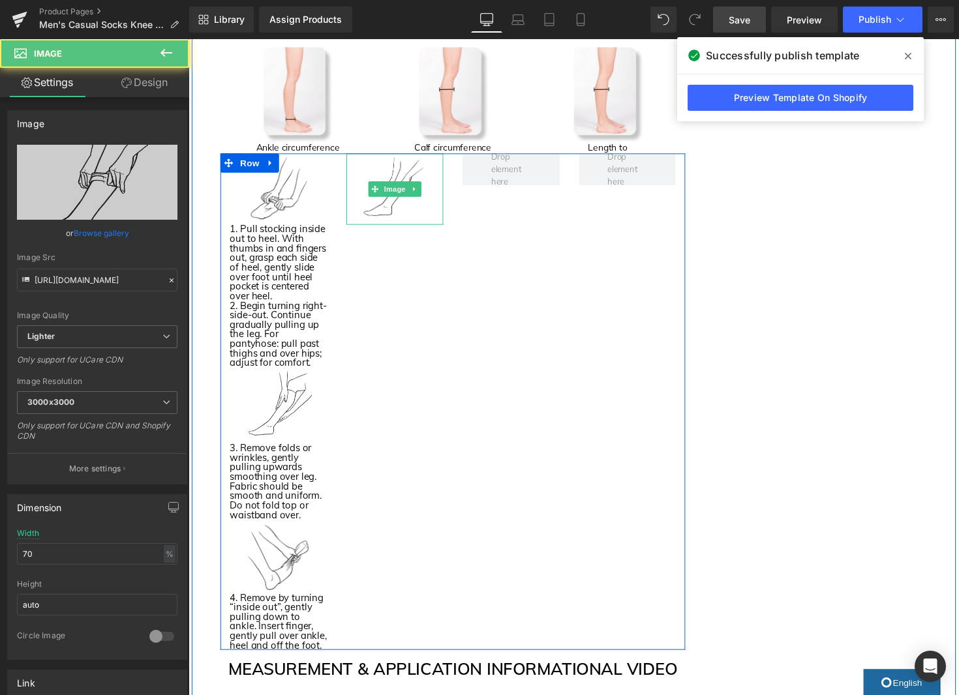
scroll to position [1670, 0]
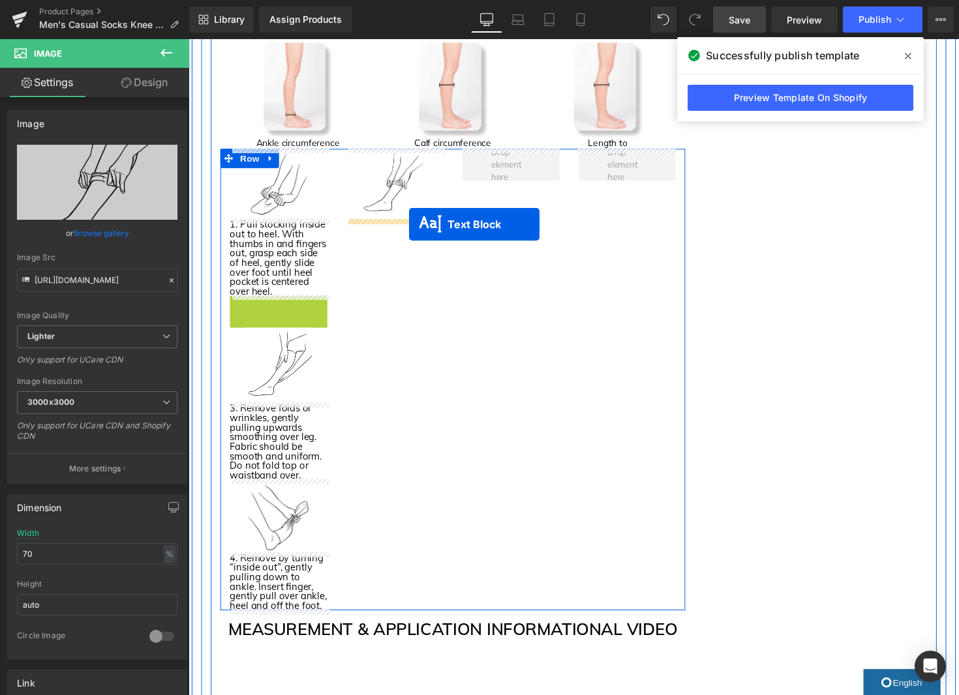
drag, startPoint x: 273, startPoint y: 339, endPoint x: 413, endPoint y: 229, distance: 178.3
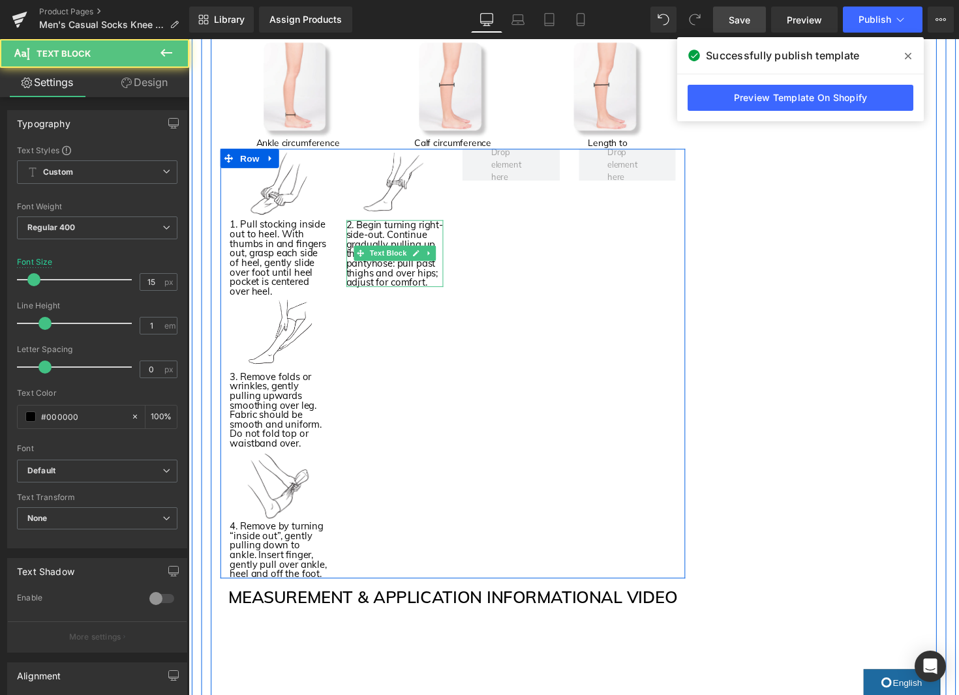
scroll to position [1668, 0]
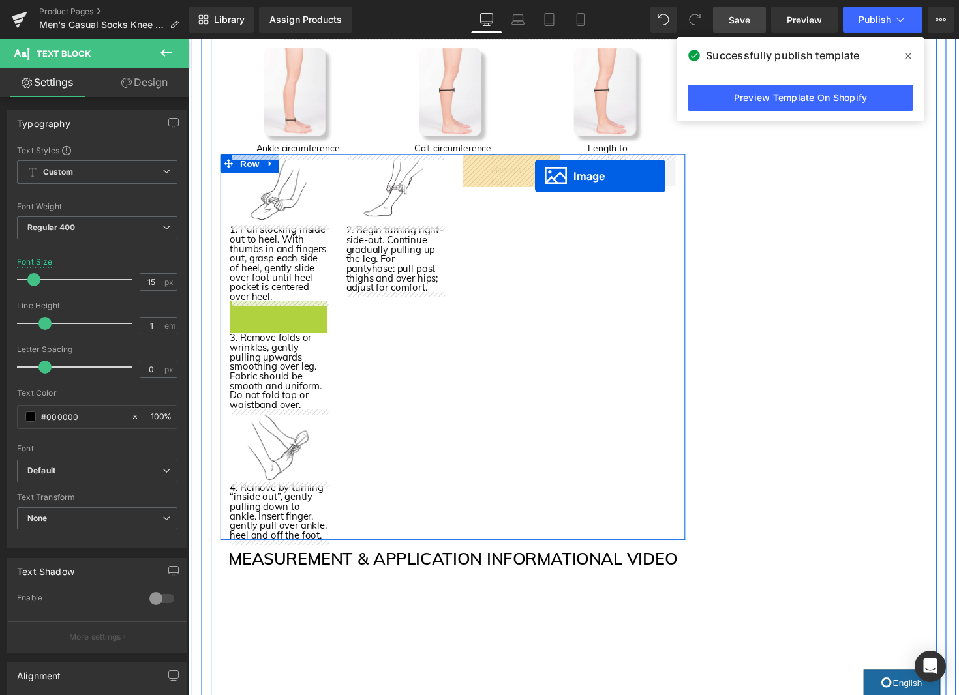
drag, startPoint x: 283, startPoint y: 351, endPoint x: 528, endPoint y: 179, distance: 299.2
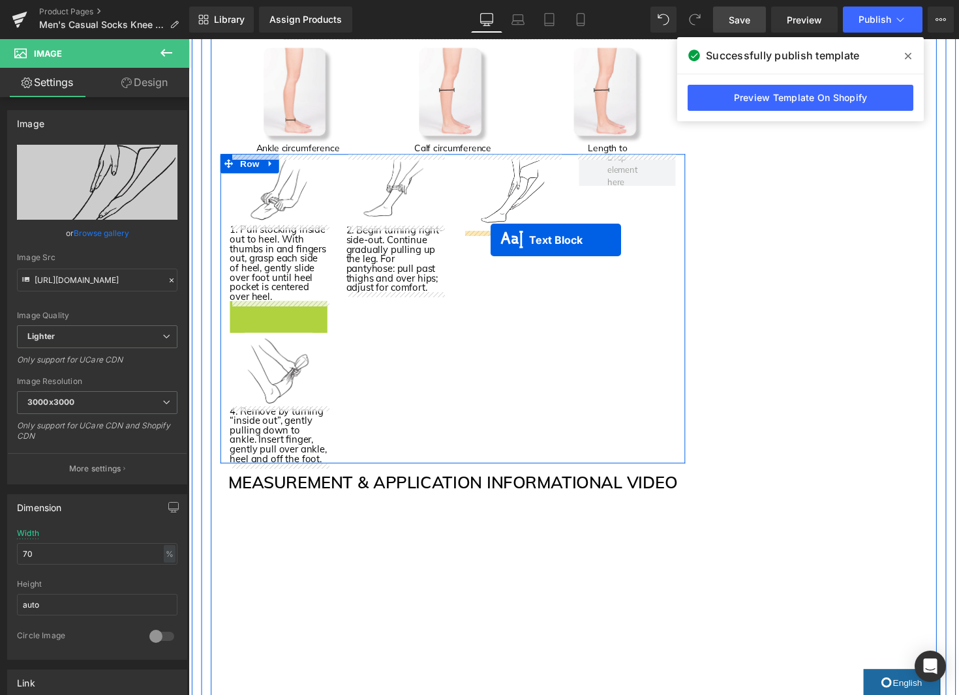
drag, startPoint x: 261, startPoint y: 346, endPoint x: 498, endPoint y: 245, distance: 257.4
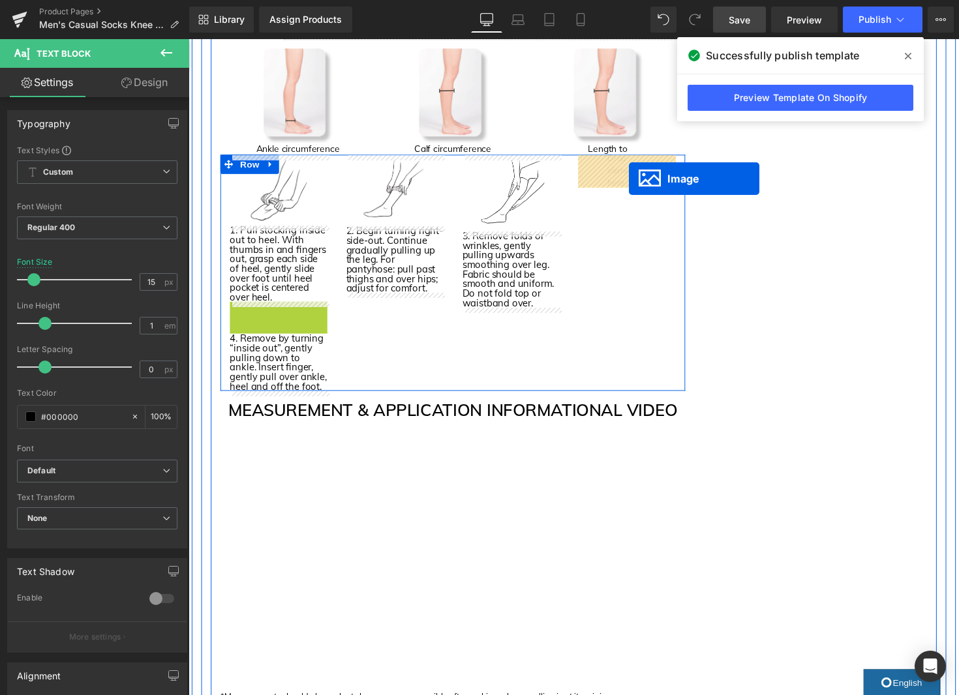
drag, startPoint x: 279, startPoint y: 348, endPoint x: 640, endPoint y: 182, distance: 397.1
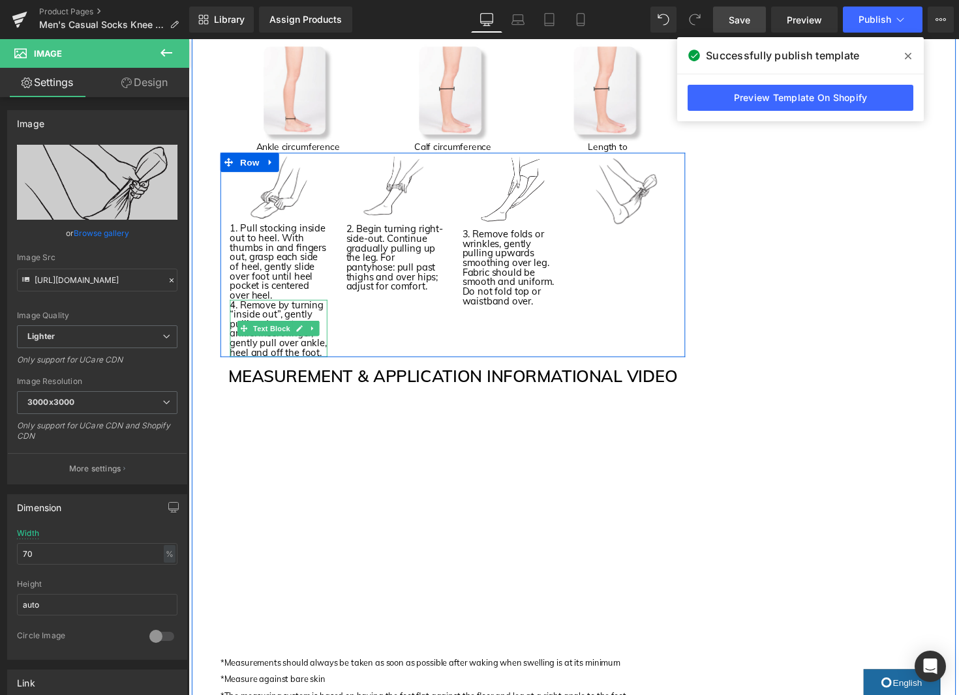
scroll to position [1669, 0]
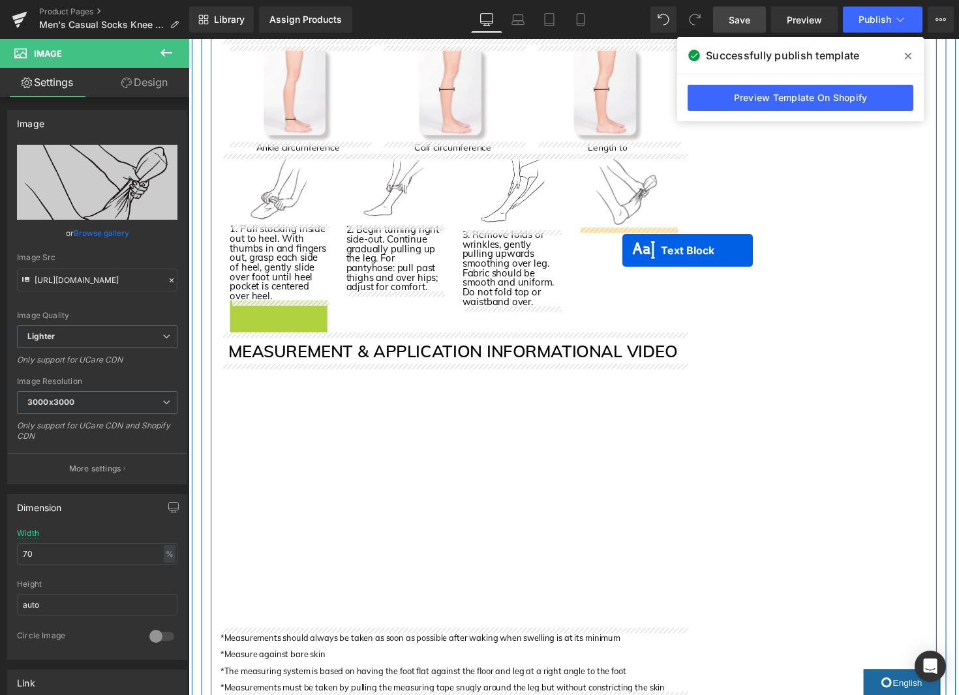
drag, startPoint x: 264, startPoint y: 338, endPoint x: 633, endPoint y: 256, distance: 377.7
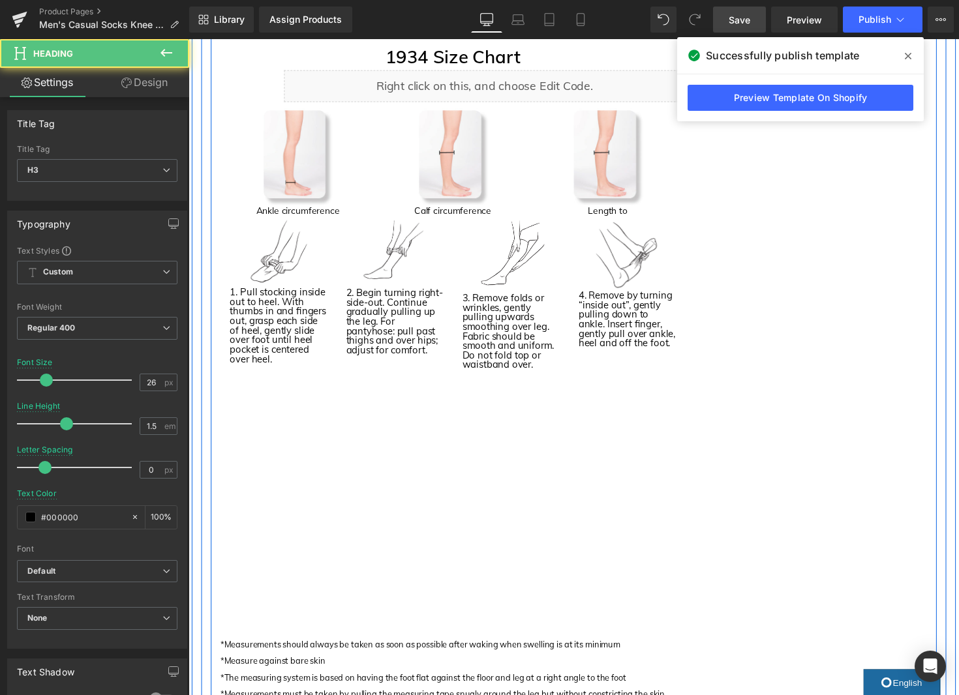
scroll to position [1640, 0]
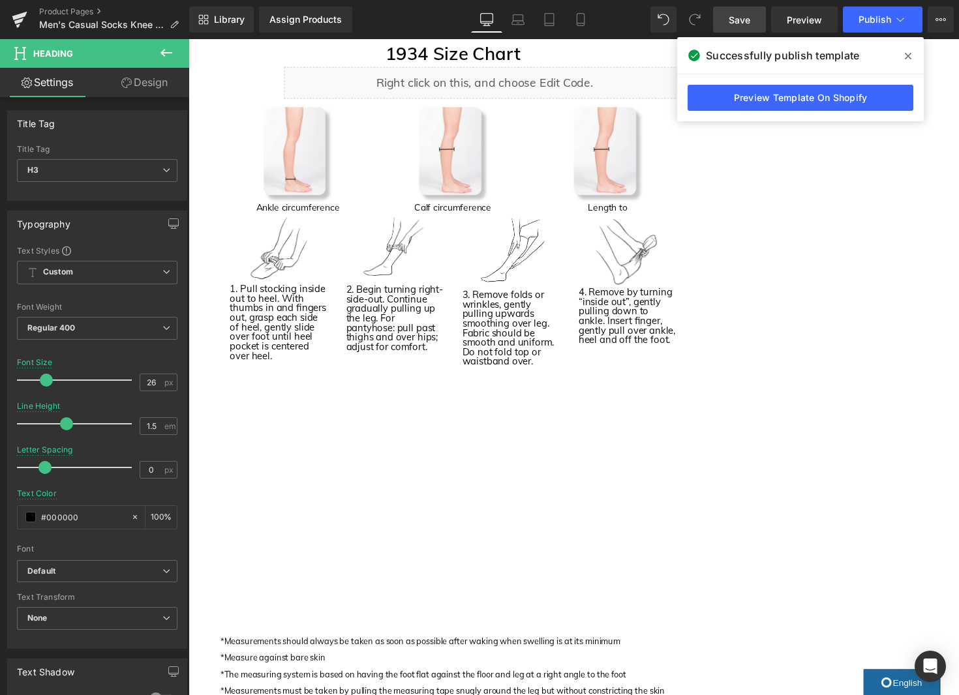
click at [136, 94] on link "Design" at bounding box center [144, 82] width 95 height 29
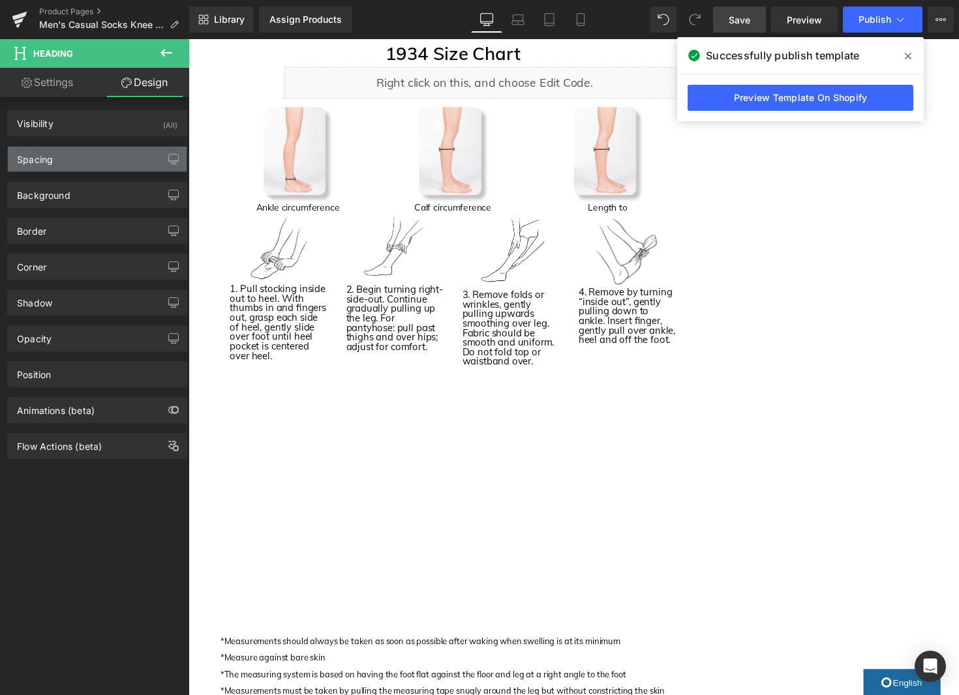
click at [106, 155] on div "Spacing" at bounding box center [97, 159] width 179 height 25
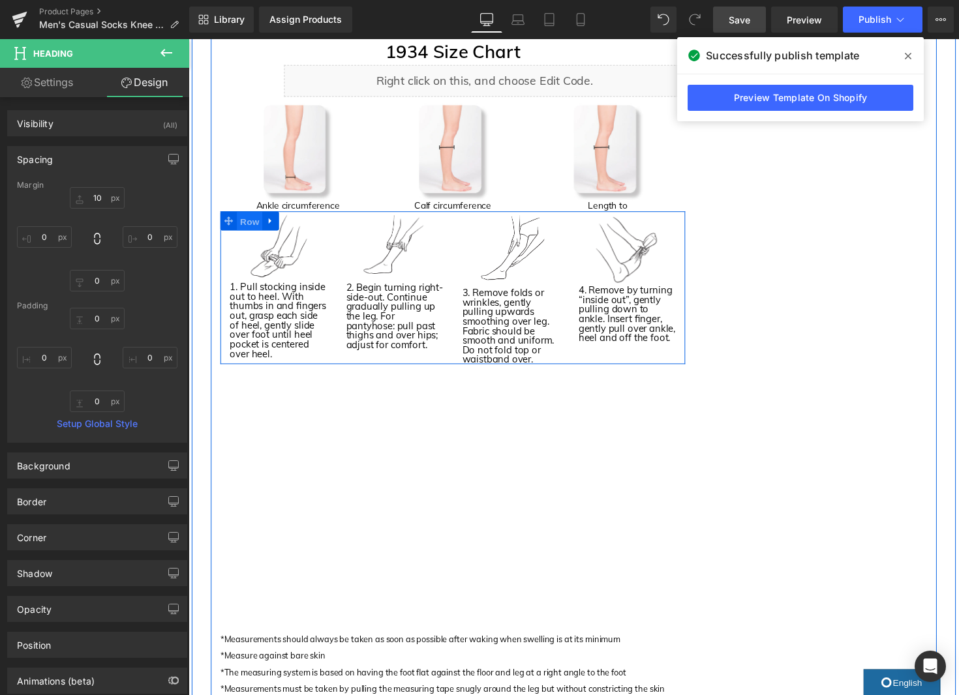
click at [252, 230] on span "Row" at bounding box center [251, 227] width 26 height 20
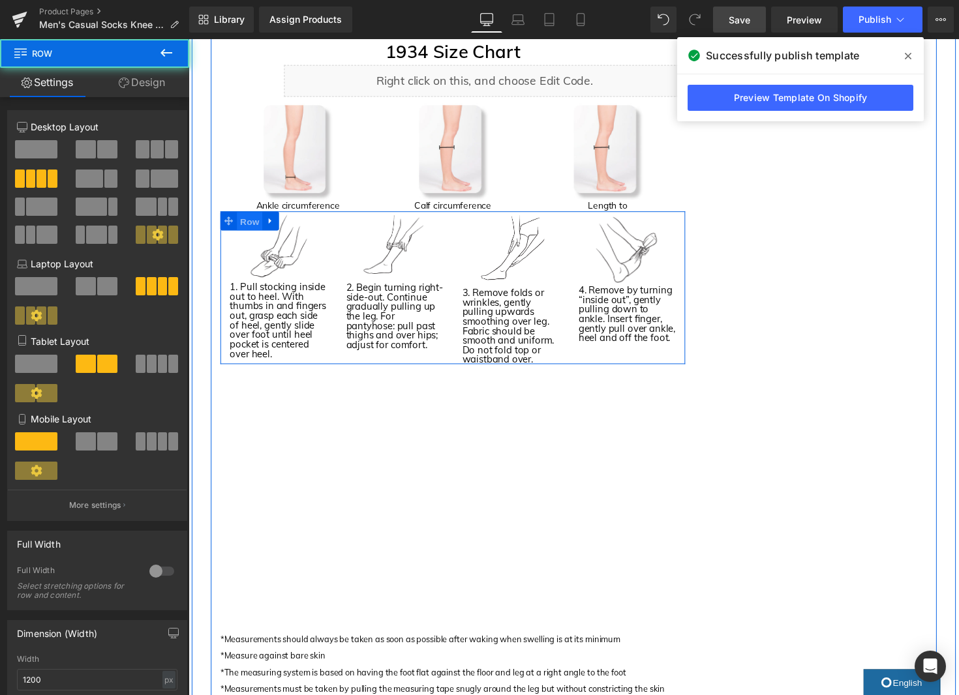
scroll to position [1638, 0]
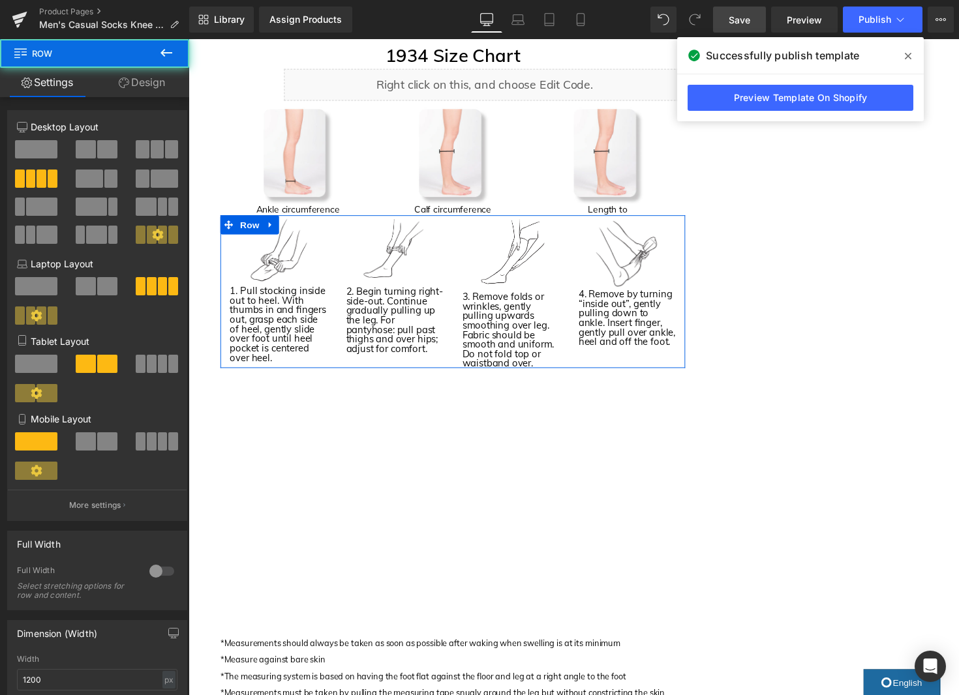
click at [162, 81] on link "Design" at bounding box center [142, 82] width 95 height 29
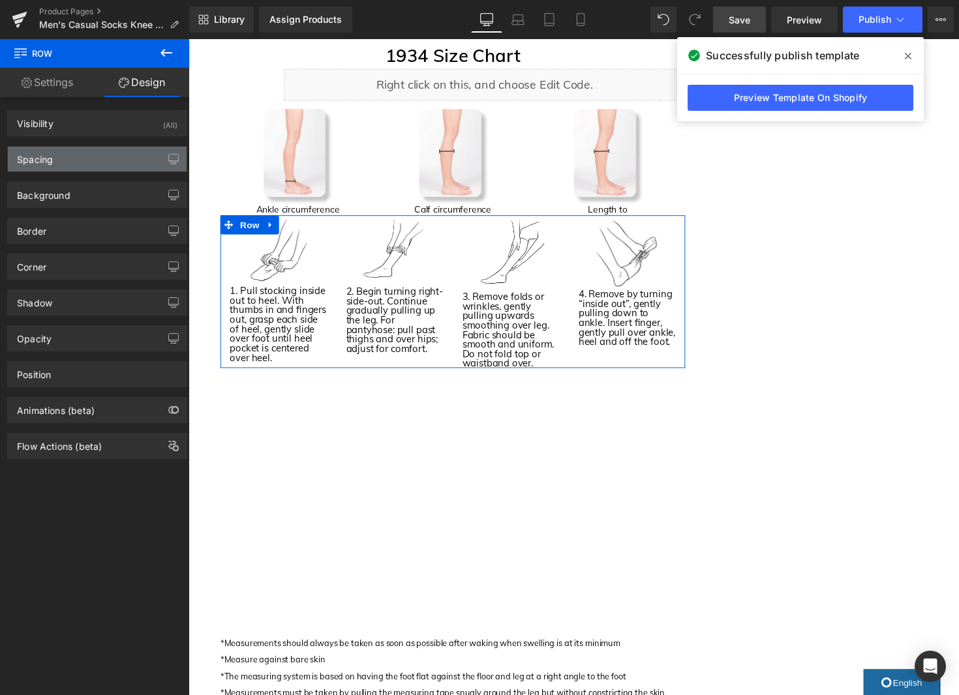
click at [79, 168] on div "Spacing" at bounding box center [97, 159] width 179 height 25
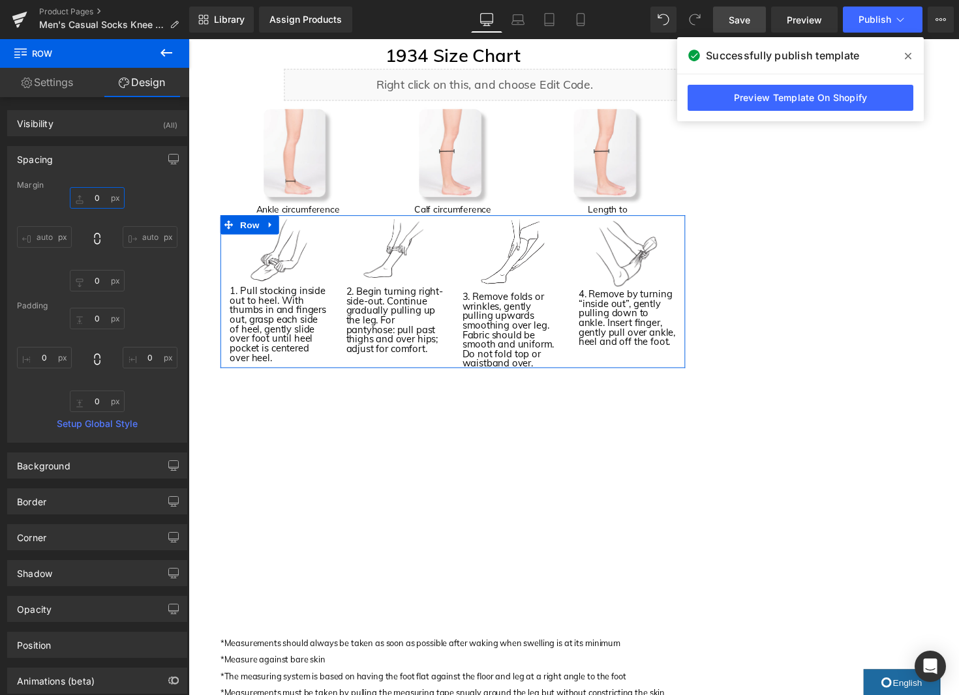
click at [94, 199] on input "0" at bounding box center [97, 198] width 55 height 22
type input "10"
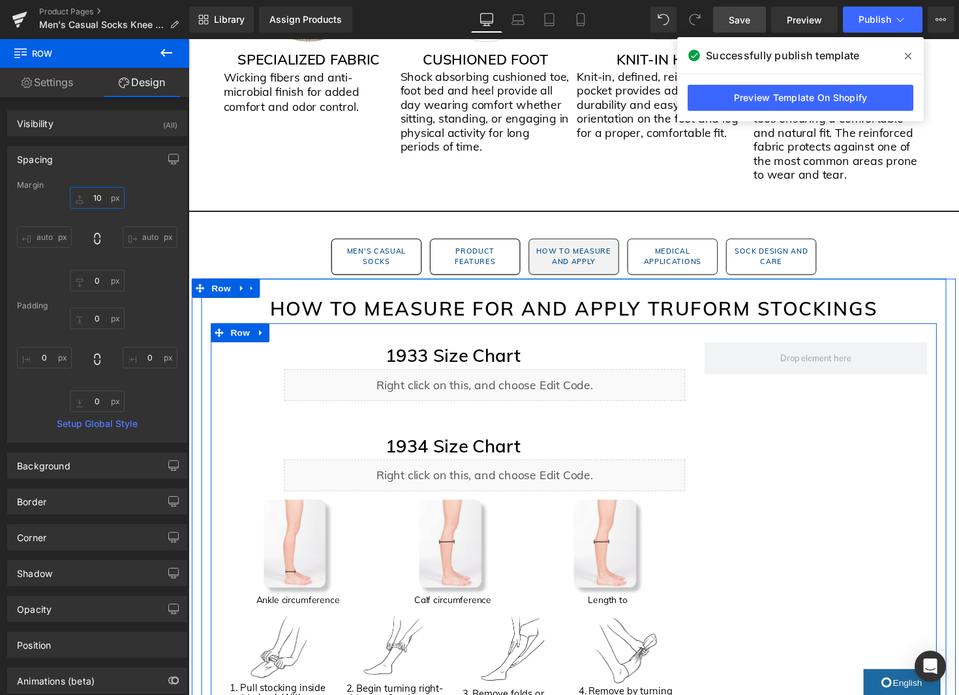
scroll to position [1244, 0]
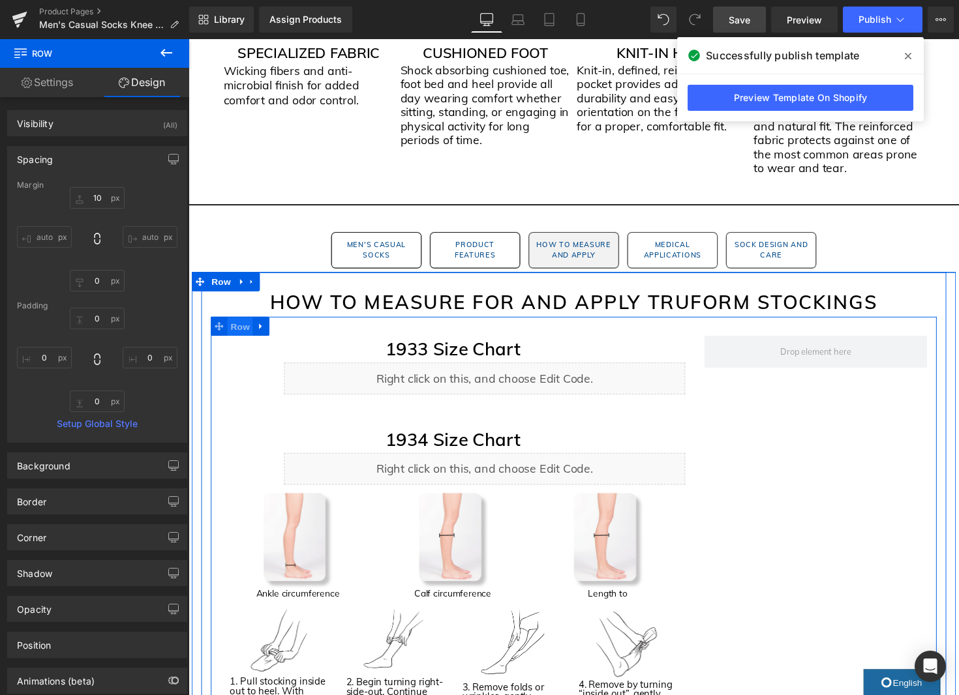
click at [241, 337] on span "Row" at bounding box center [241, 334] width 26 height 20
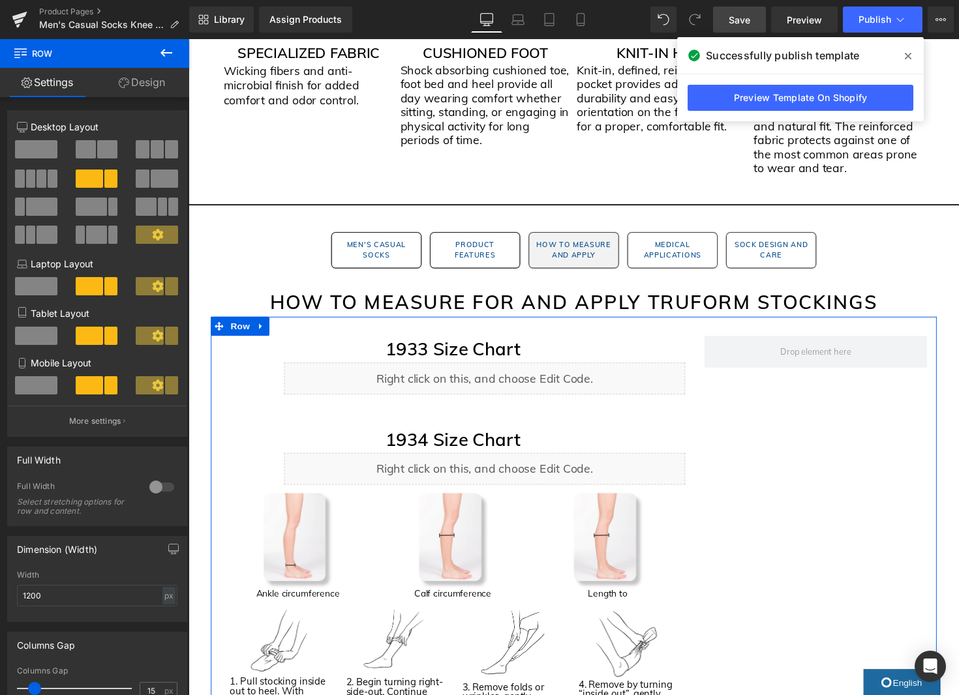
click at [52, 150] on span at bounding box center [36, 149] width 42 height 18
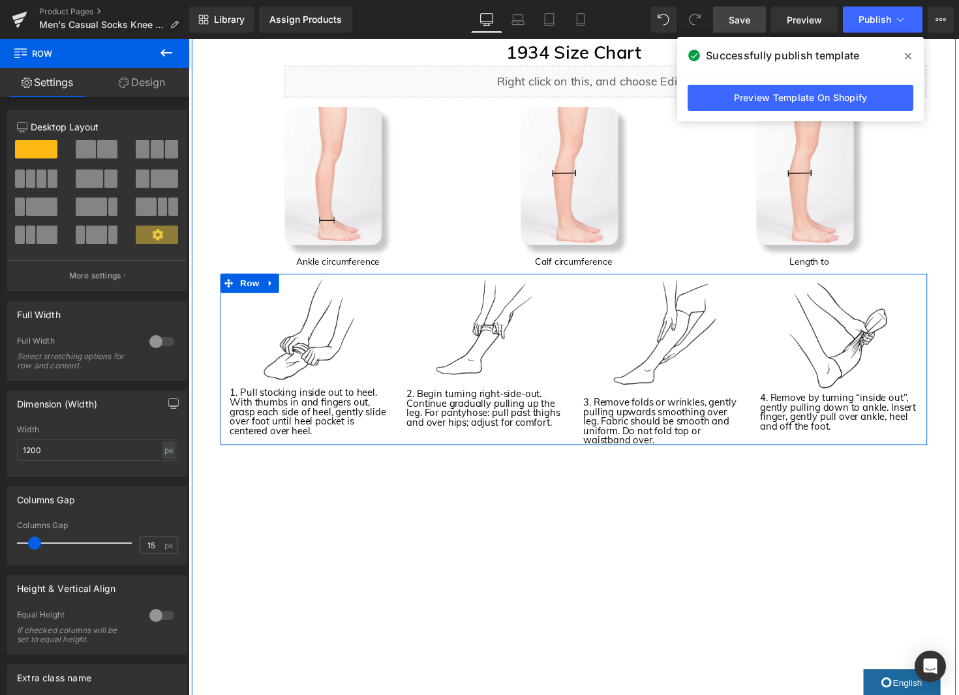
scroll to position [1646, 0]
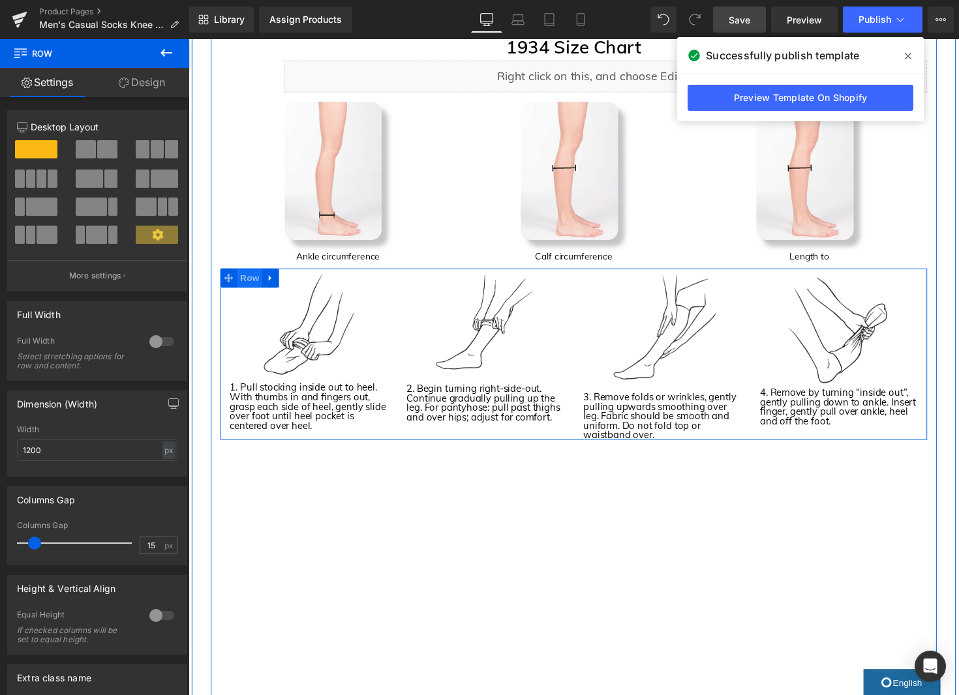
click at [251, 287] on span "Row" at bounding box center [251, 285] width 26 height 20
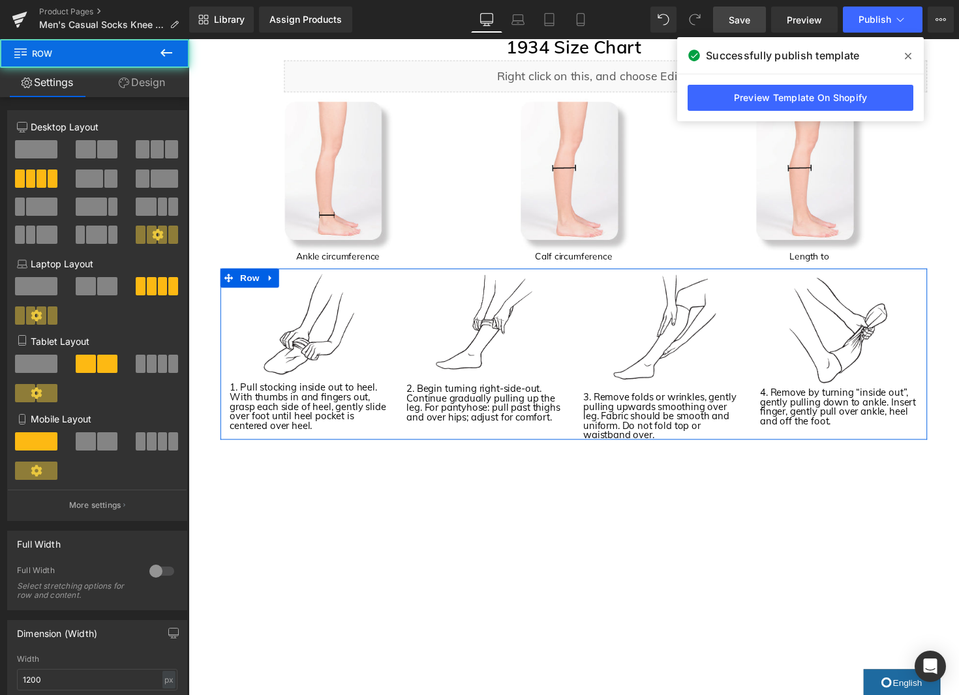
click at [134, 85] on link "Design" at bounding box center [142, 82] width 95 height 29
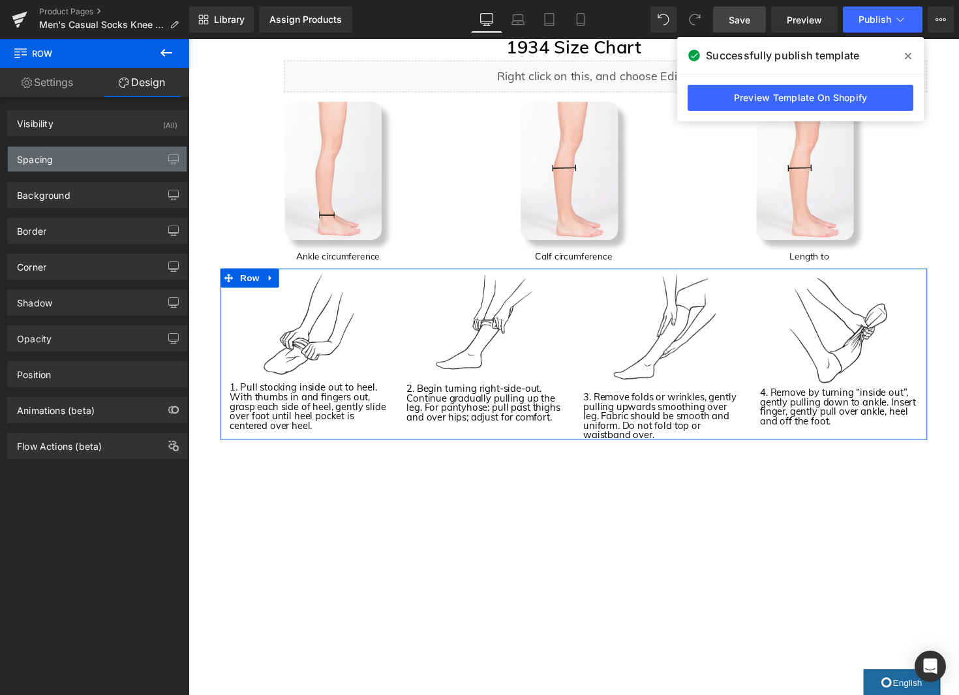
click at [97, 160] on div "Spacing" at bounding box center [97, 159] width 179 height 25
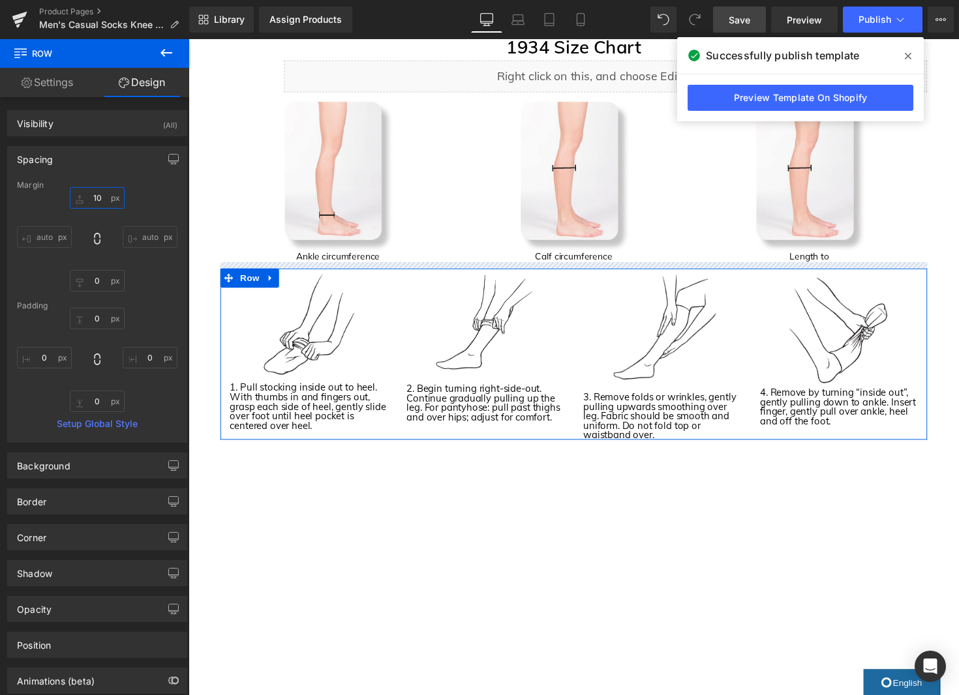
click at [90, 194] on input "10" at bounding box center [97, 198] width 55 height 22
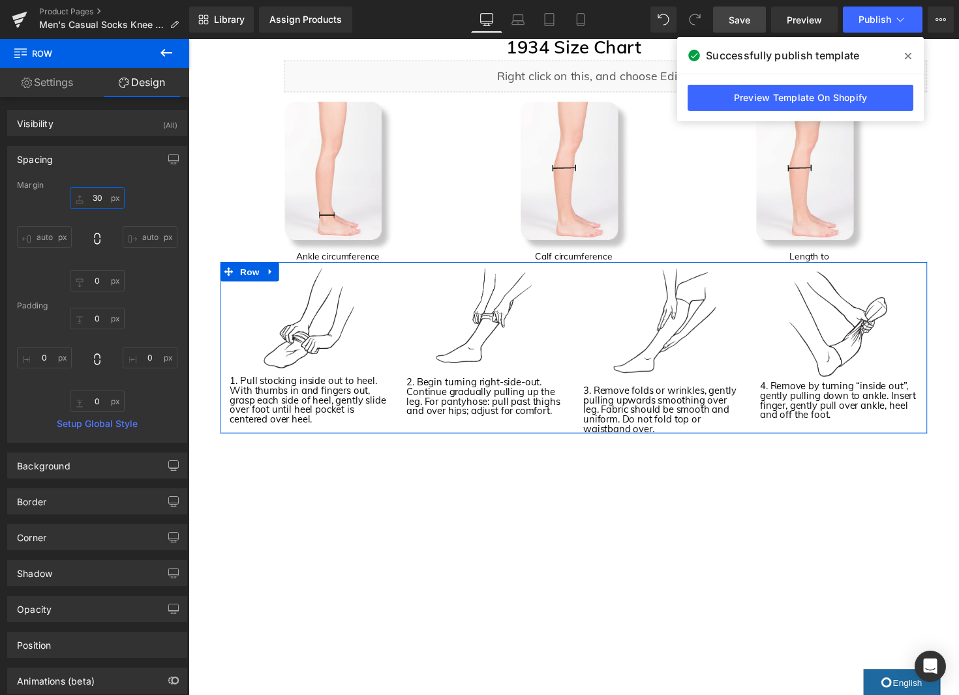
type input "30"
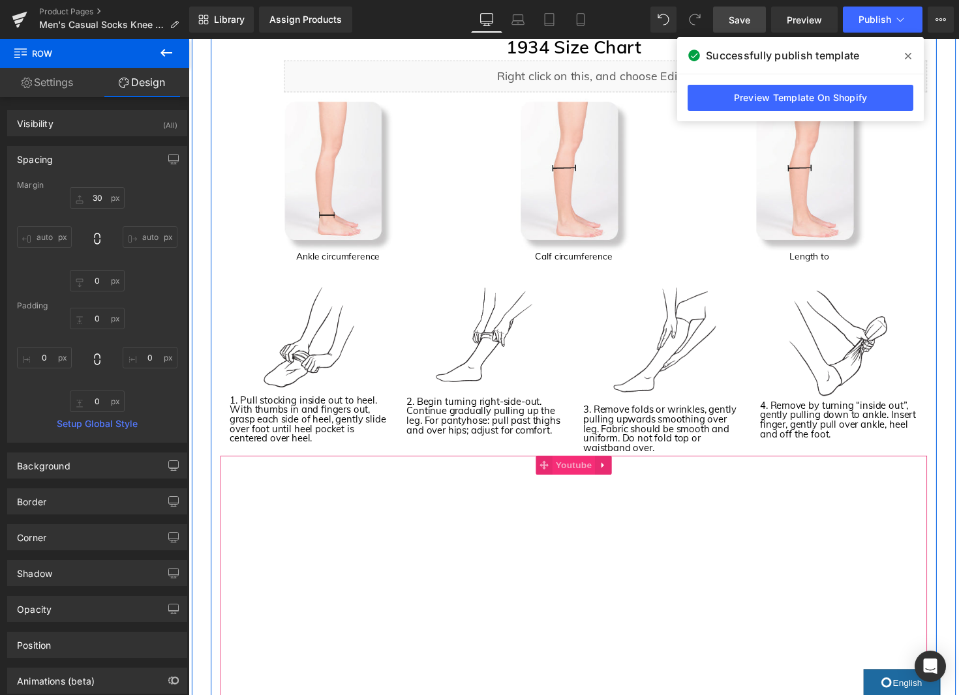
drag, startPoint x: 585, startPoint y: 479, endPoint x: 594, endPoint y: 479, distance: 9.2
click at [585, 479] on span "Youtube" at bounding box center [583, 476] width 44 height 20
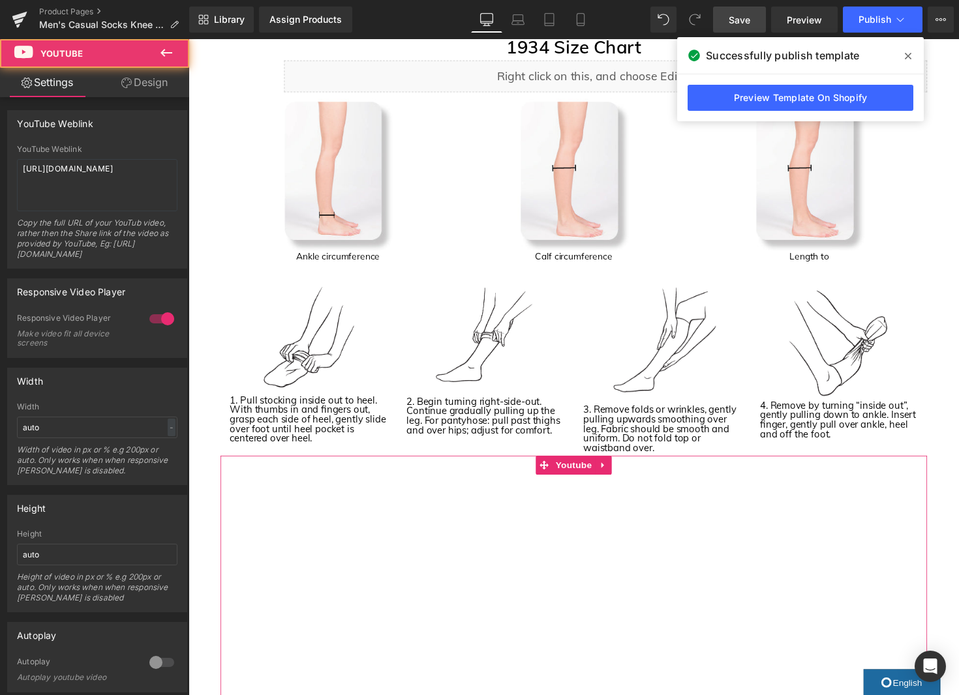
click at [138, 80] on link "Design" at bounding box center [144, 82] width 95 height 29
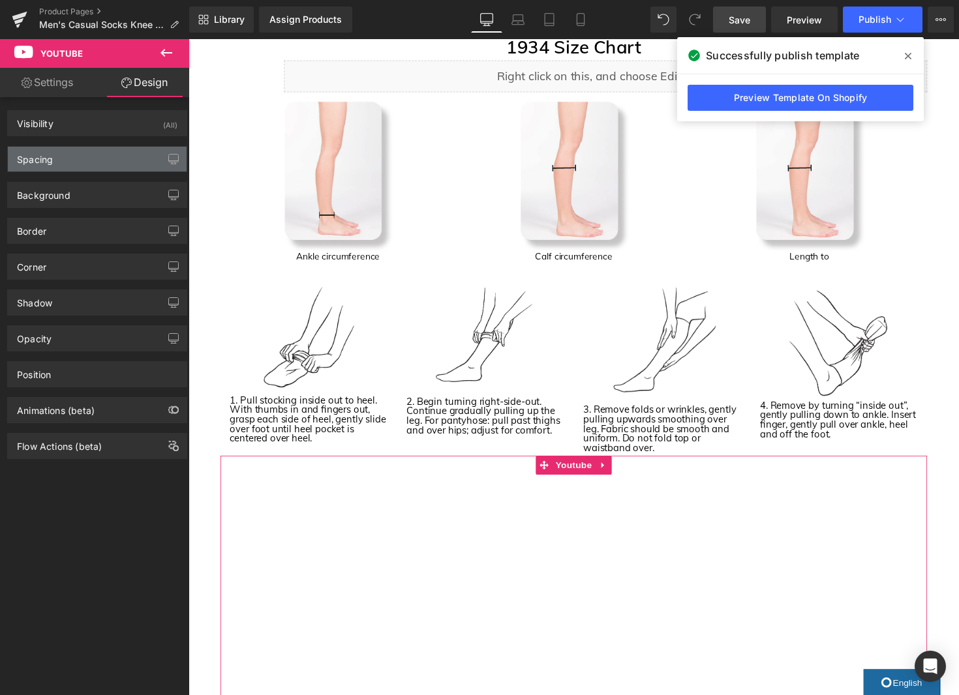
click at [77, 166] on div "Spacing" at bounding box center [97, 159] width 179 height 25
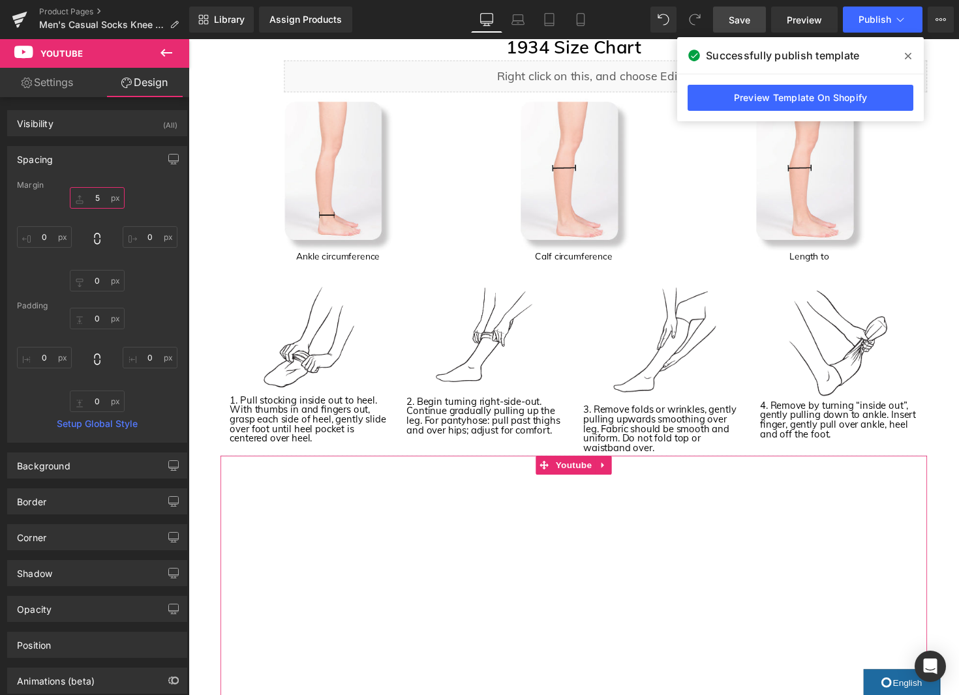
click at [97, 199] on input "5" at bounding box center [97, 198] width 55 height 22
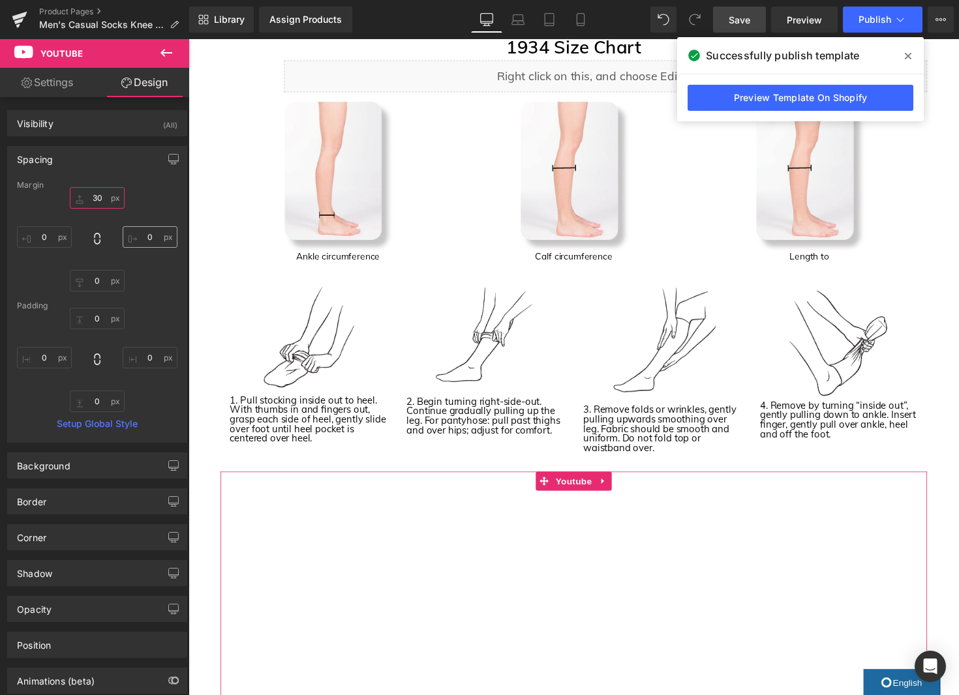
type input "30"
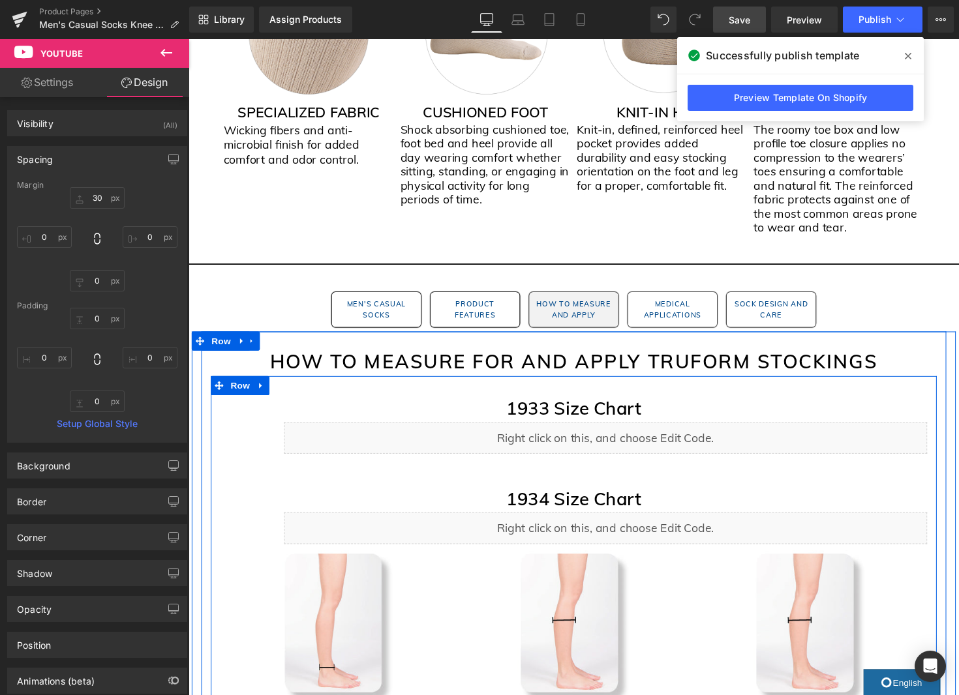
scroll to position [2110, 0]
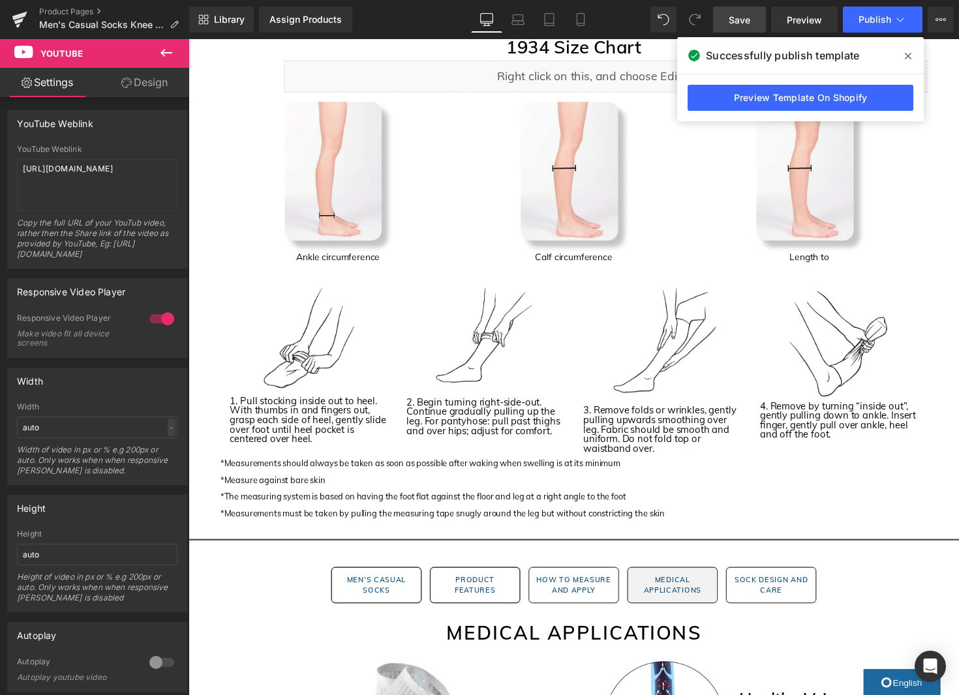
click at [149, 74] on link "Design" at bounding box center [144, 82] width 95 height 29
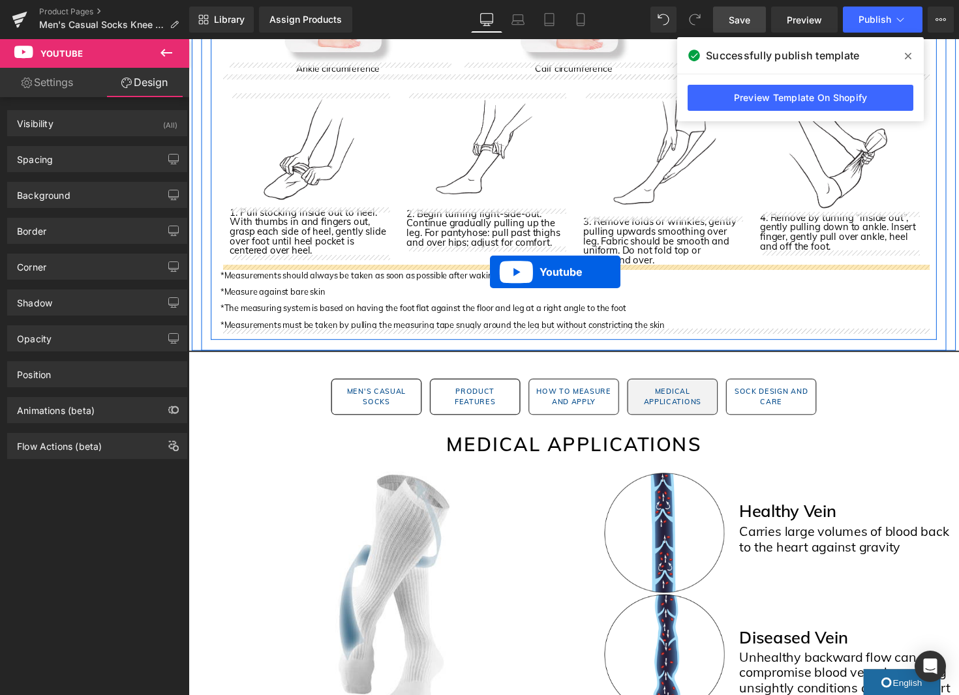
scroll to position [1888, 0]
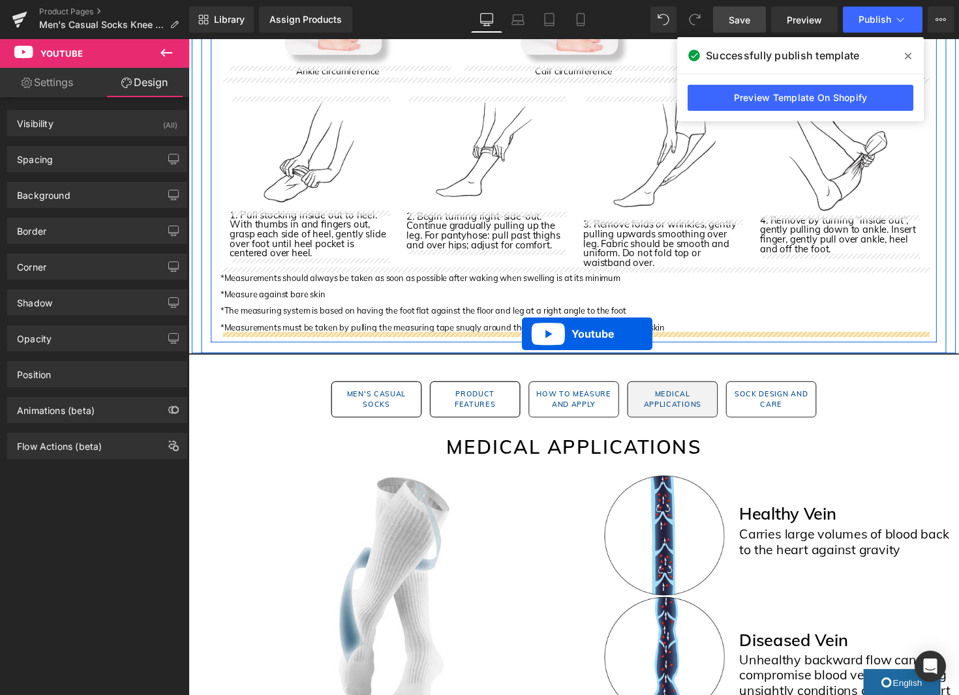
drag, startPoint x: 592, startPoint y: 181, endPoint x: 530, endPoint y: 341, distance: 172.0
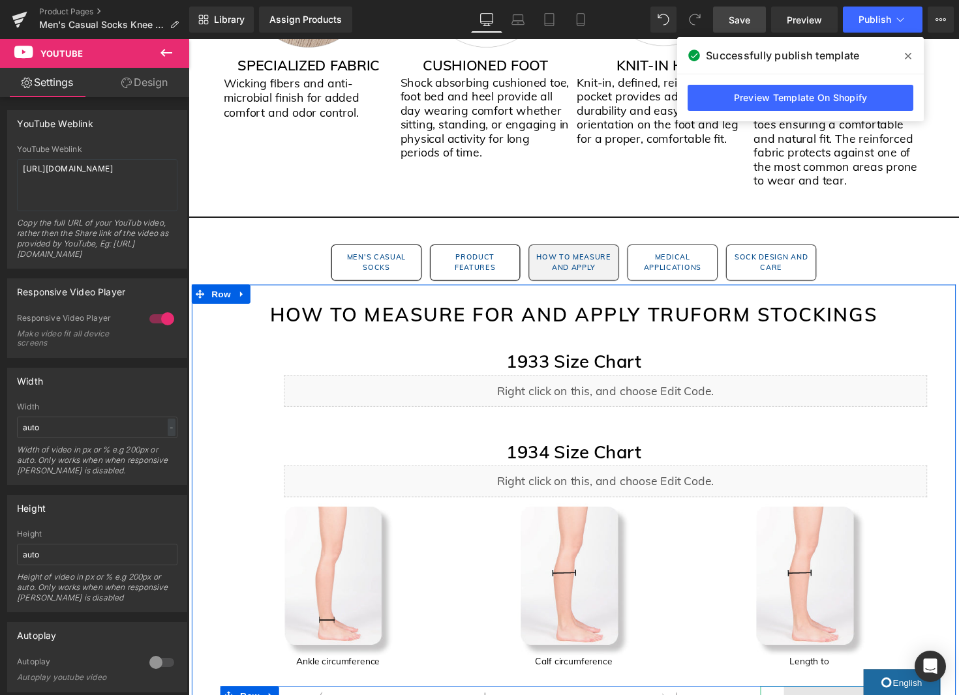
scroll to position [1230, 0]
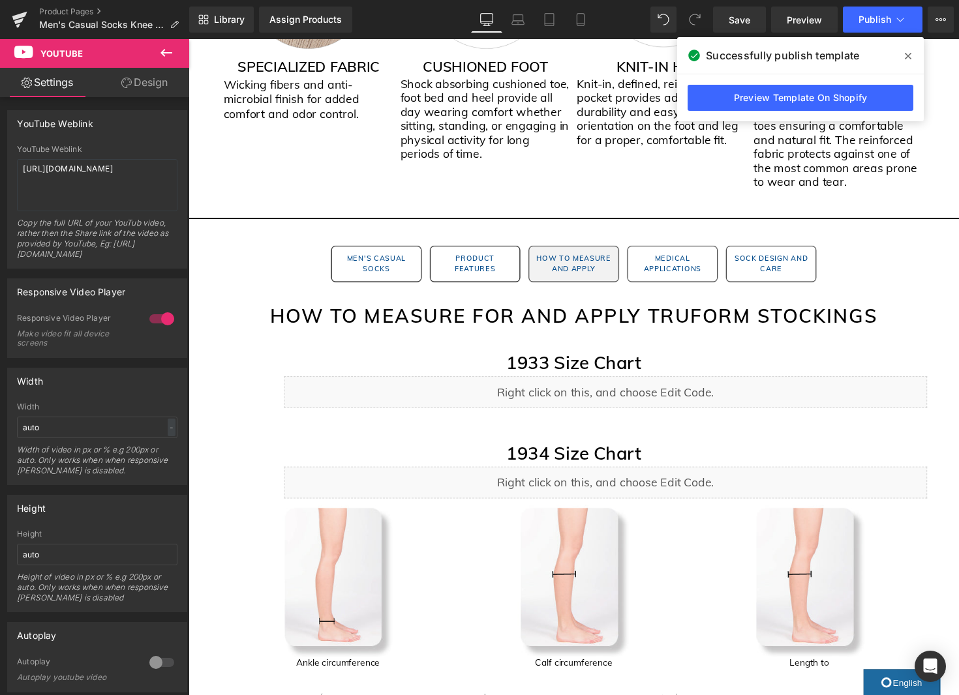
drag, startPoint x: 753, startPoint y: 23, endPoint x: 743, endPoint y: 38, distance: 18.1
click at [753, 23] on link "Save" at bounding box center [739, 20] width 53 height 26
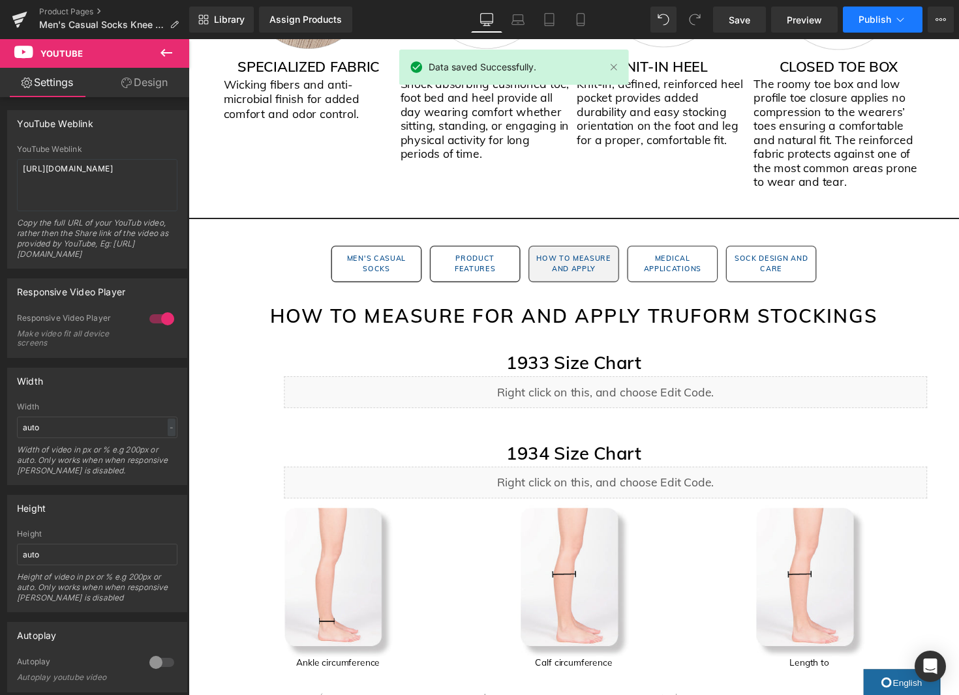
click at [893, 23] on icon at bounding box center [899, 19] width 13 height 13
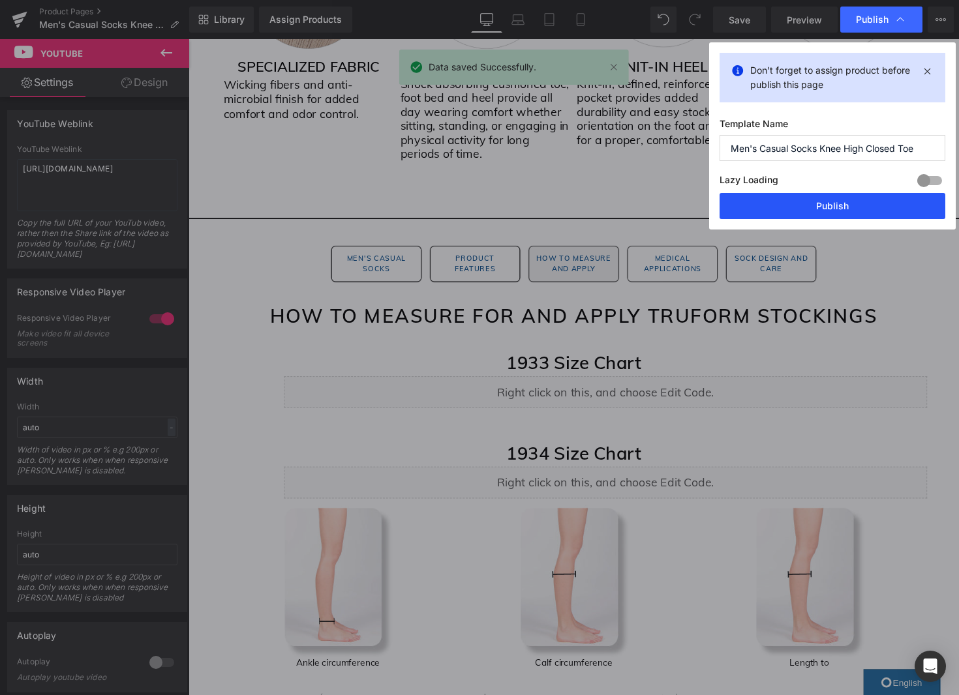
click at [824, 217] on button "Publish" at bounding box center [832, 206] width 226 height 26
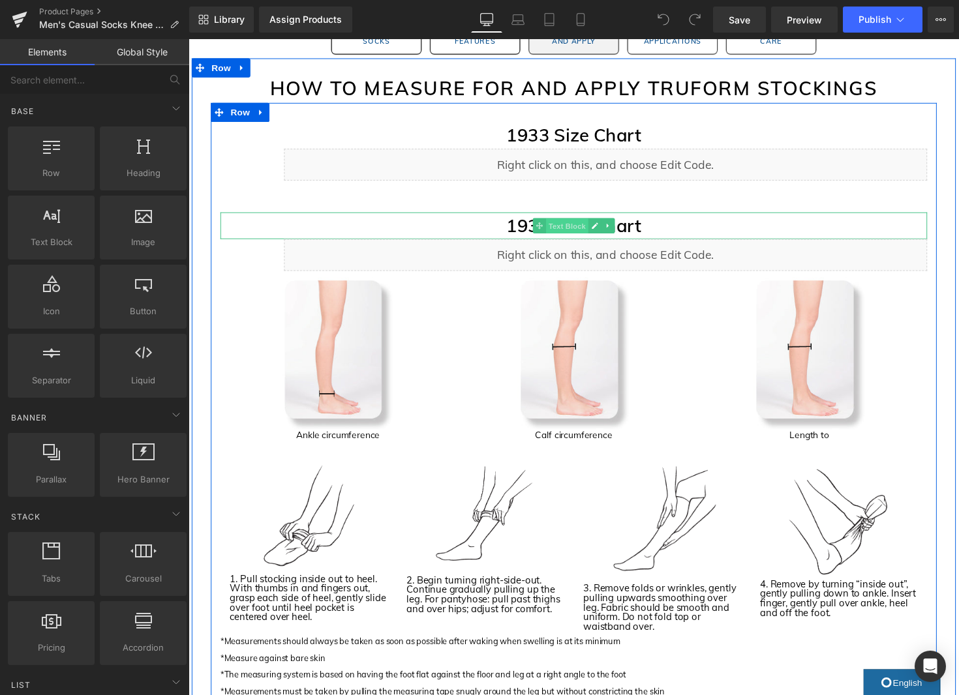
scroll to position [1462, 0]
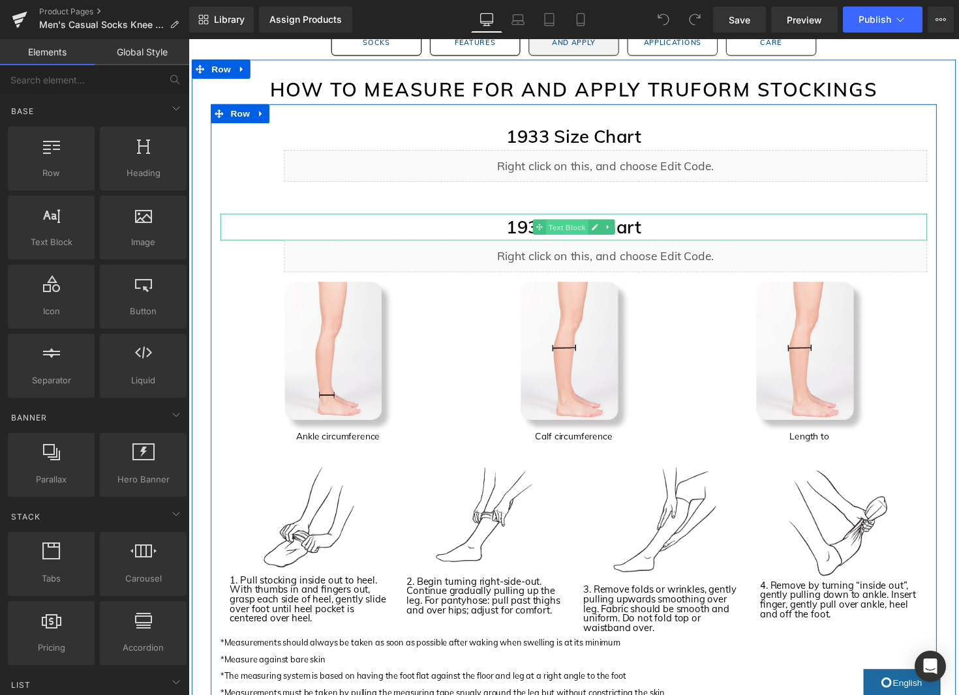
click at [584, 230] on span "Text Block" at bounding box center [575, 232] width 43 height 16
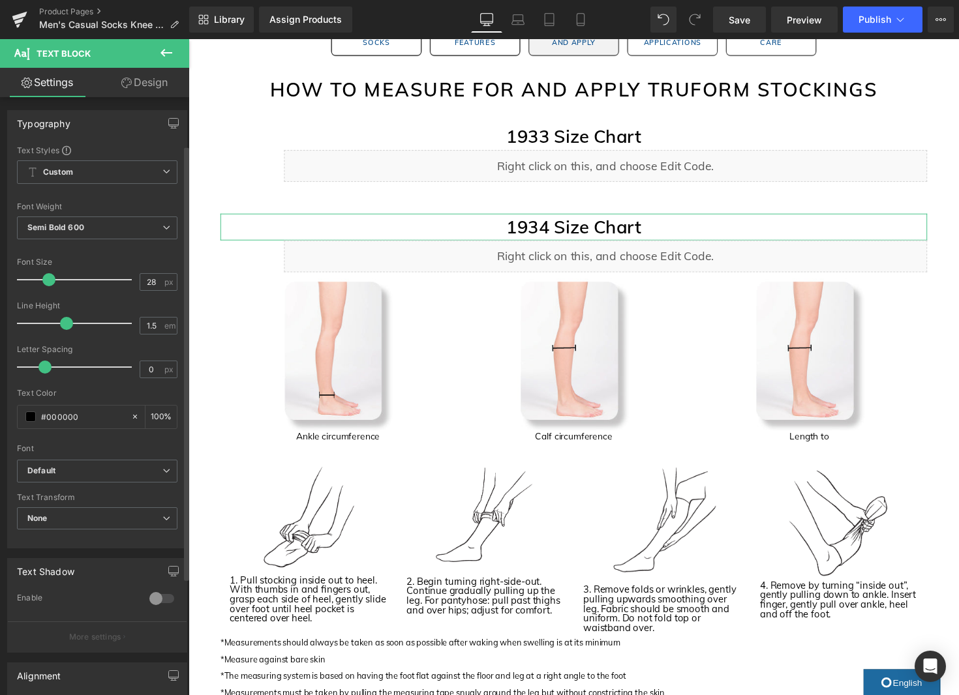
scroll to position [228, 0]
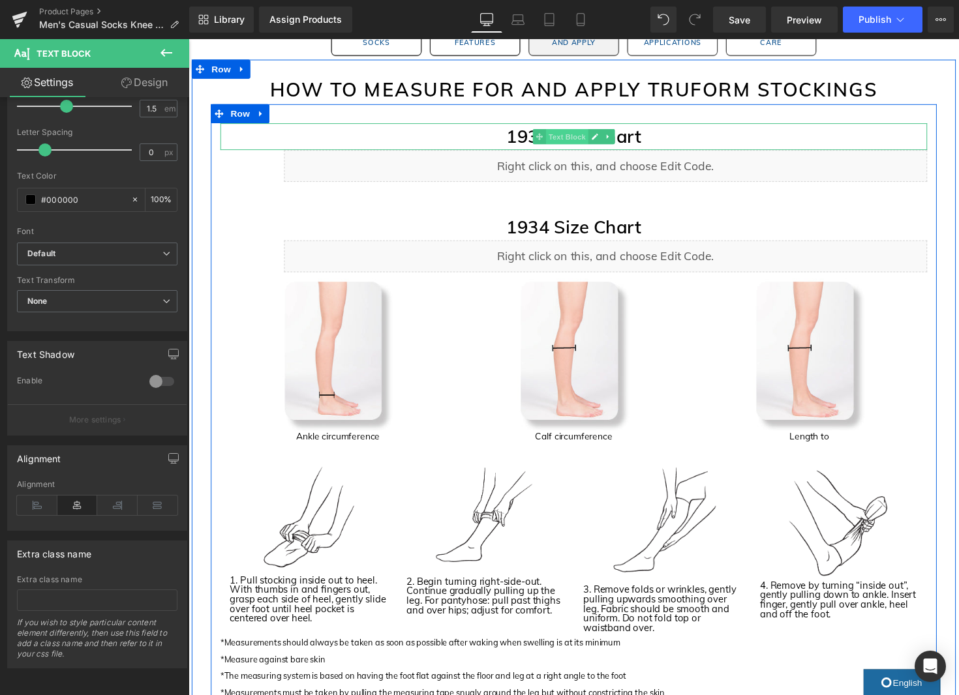
click at [578, 138] on span "Text Block" at bounding box center [575, 139] width 43 height 16
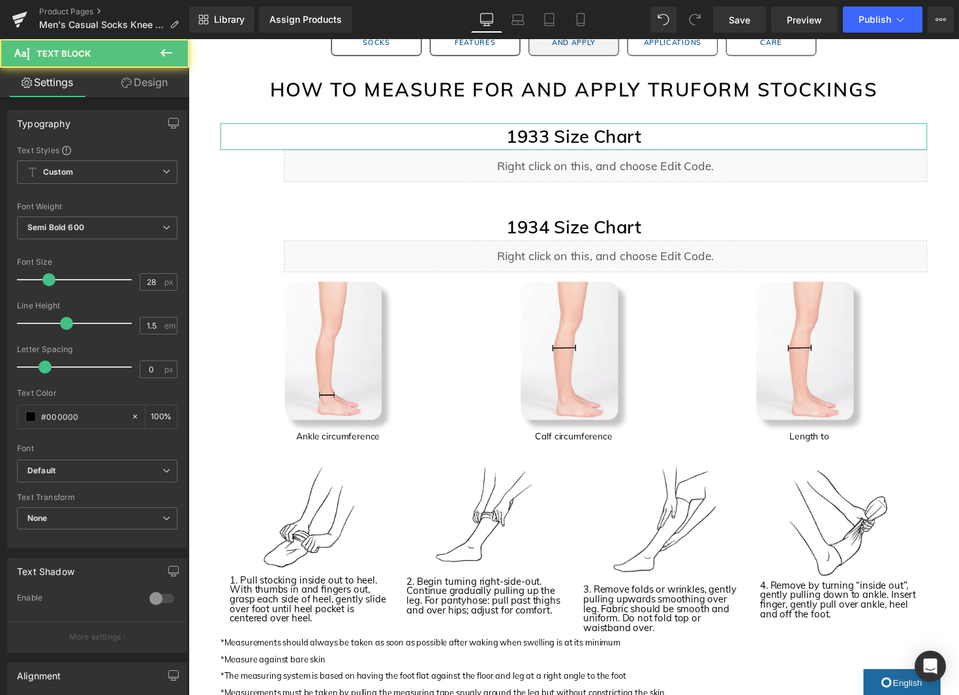
click at [163, 95] on link "Design" at bounding box center [144, 82] width 95 height 29
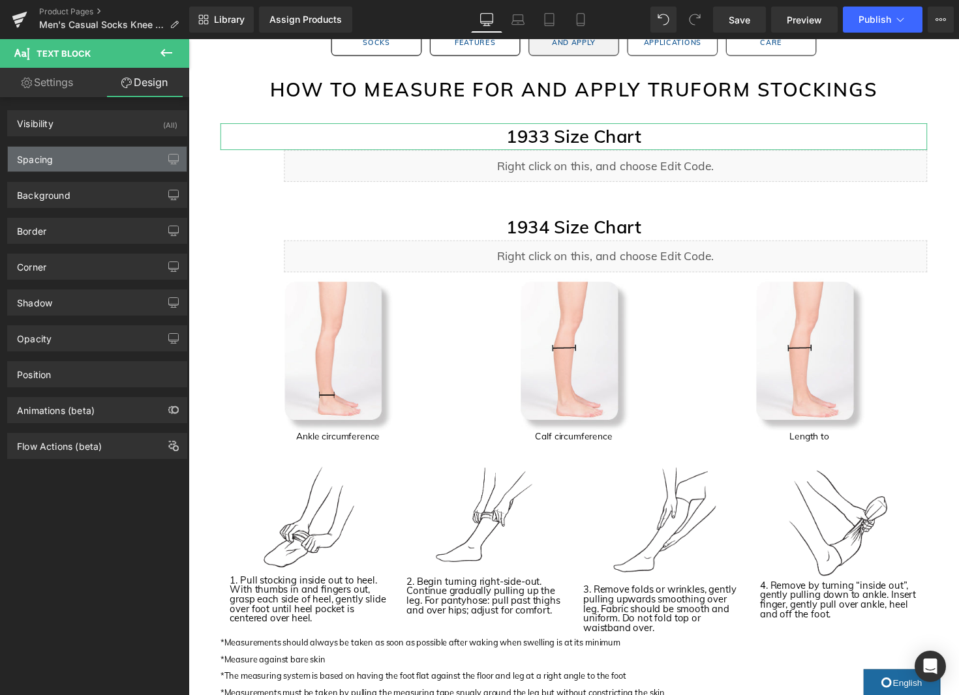
click at [110, 158] on div "Spacing" at bounding box center [97, 159] width 179 height 25
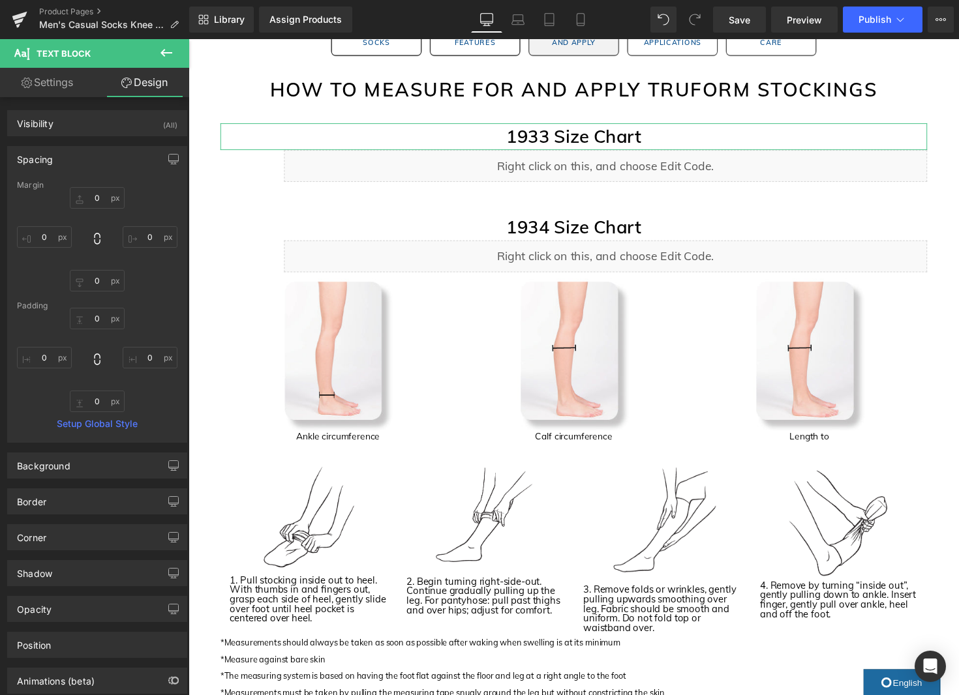
scroll to position [2, 0]
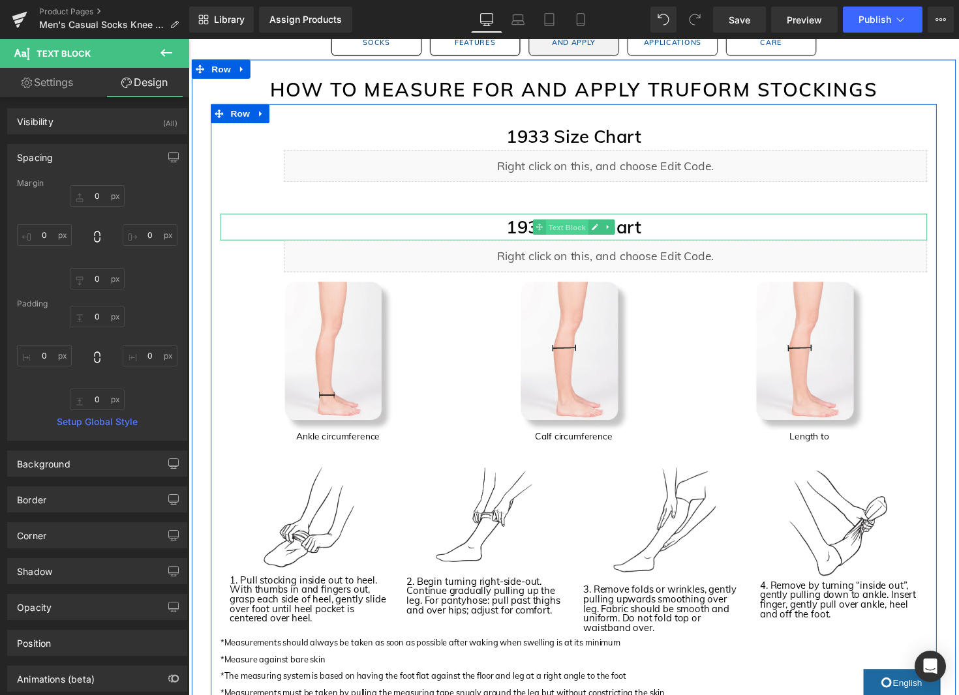
click at [582, 230] on span "Text Block" at bounding box center [575, 232] width 43 height 16
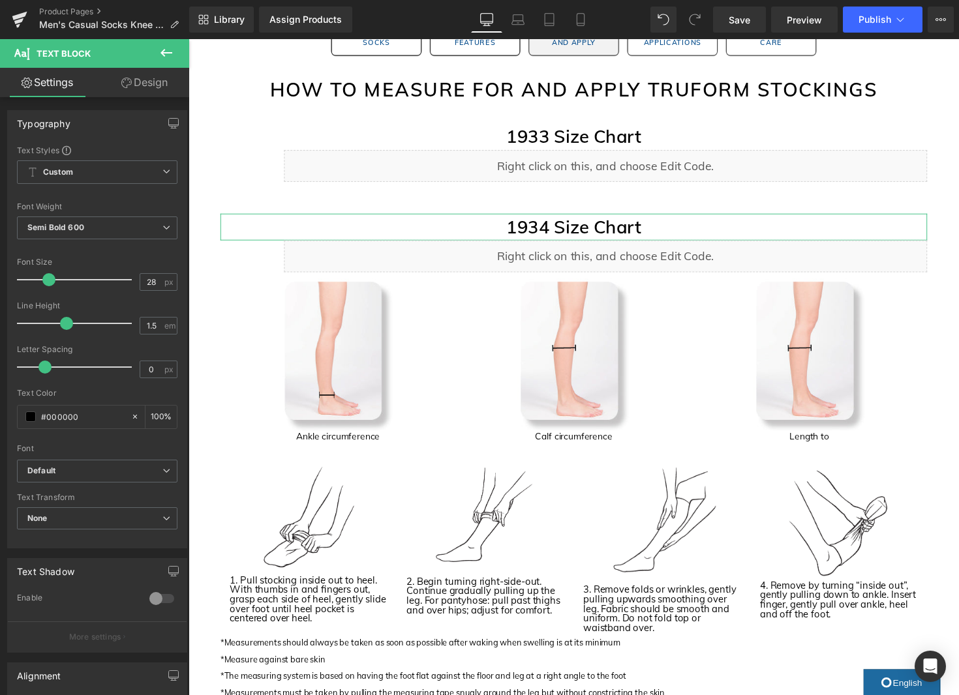
click at [145, 84] on link "Design" at bounding box center [144, 82] width 95 height 29
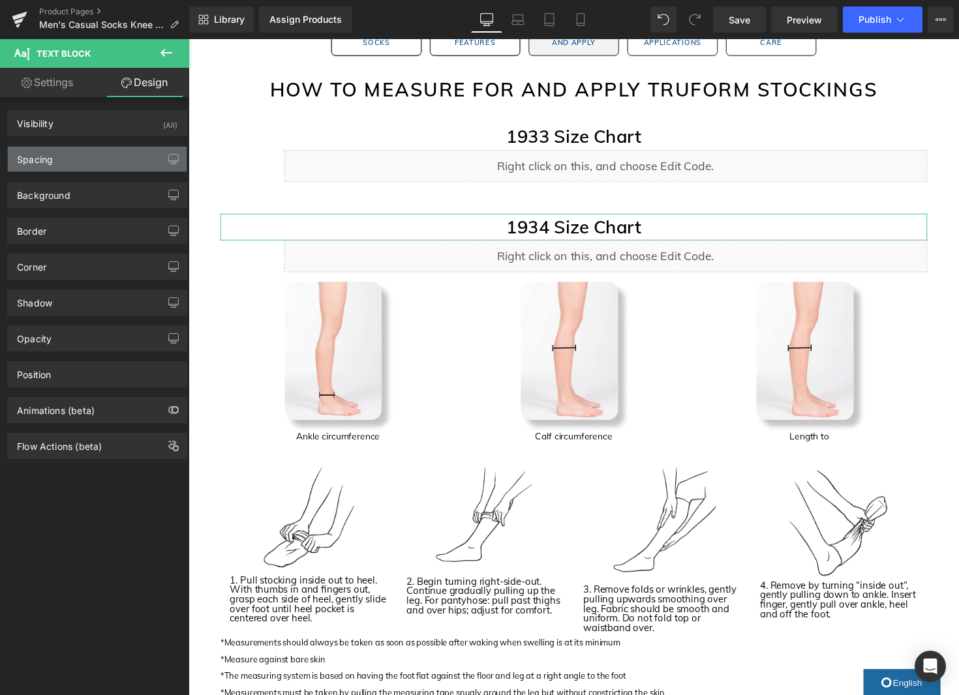
click at [109, 162] on div "Spacing" at bounding box center [97, 159] width 179 height 25
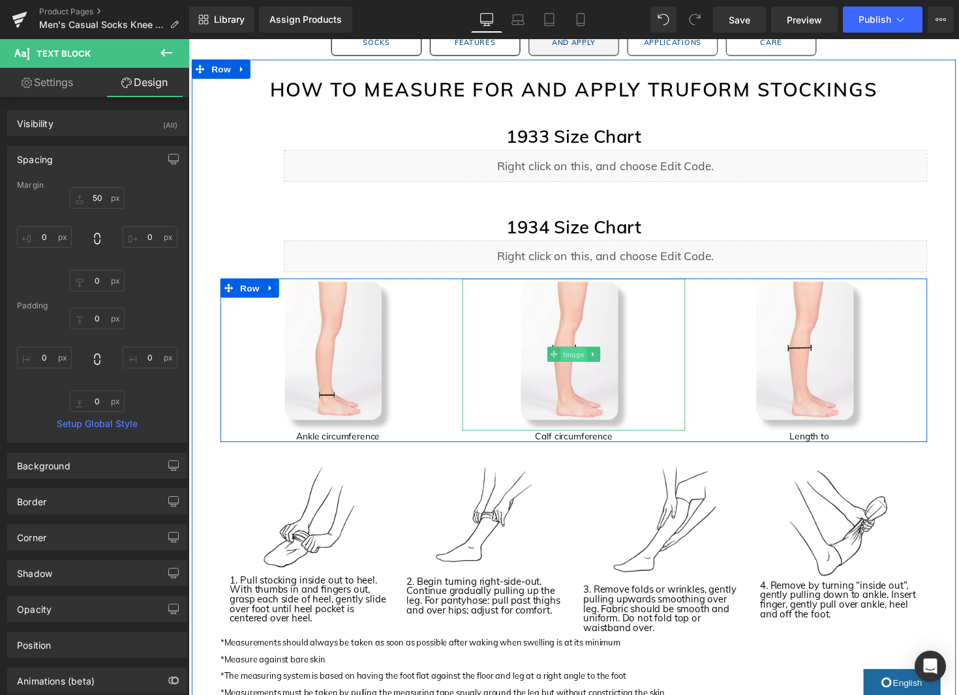
click at [586, 361] on span "Image" at bounding box center [582, 363] width 27 height 16
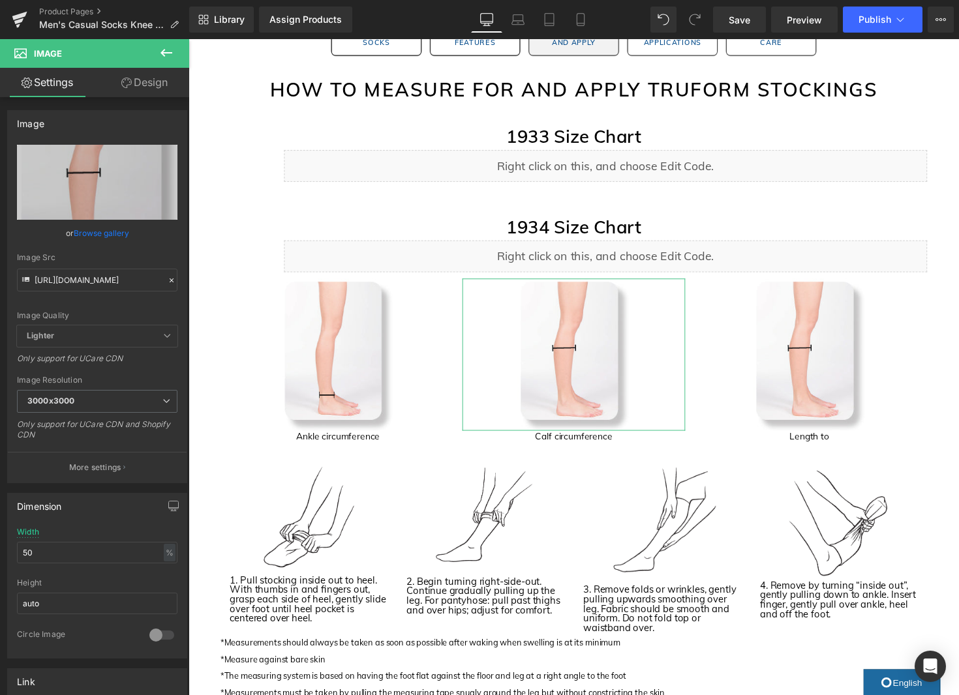
click at [156, 87] on link "Design" at bounding box center [144, 82] width 95 height 29
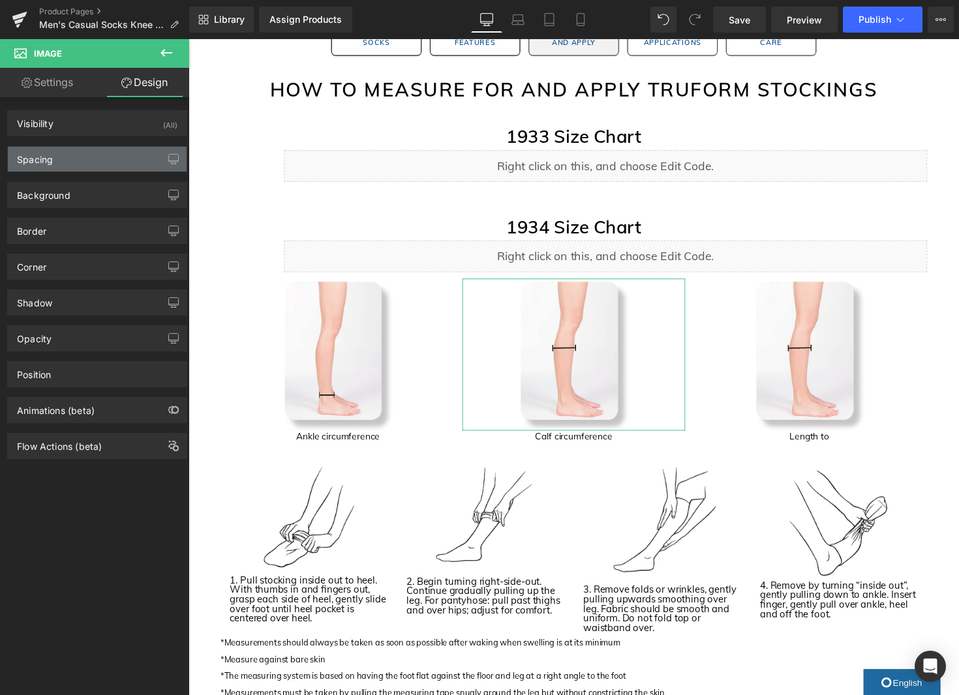
click at [80, 166] on div "Spacing" at bounding box center [97, 159] width 179 height 25
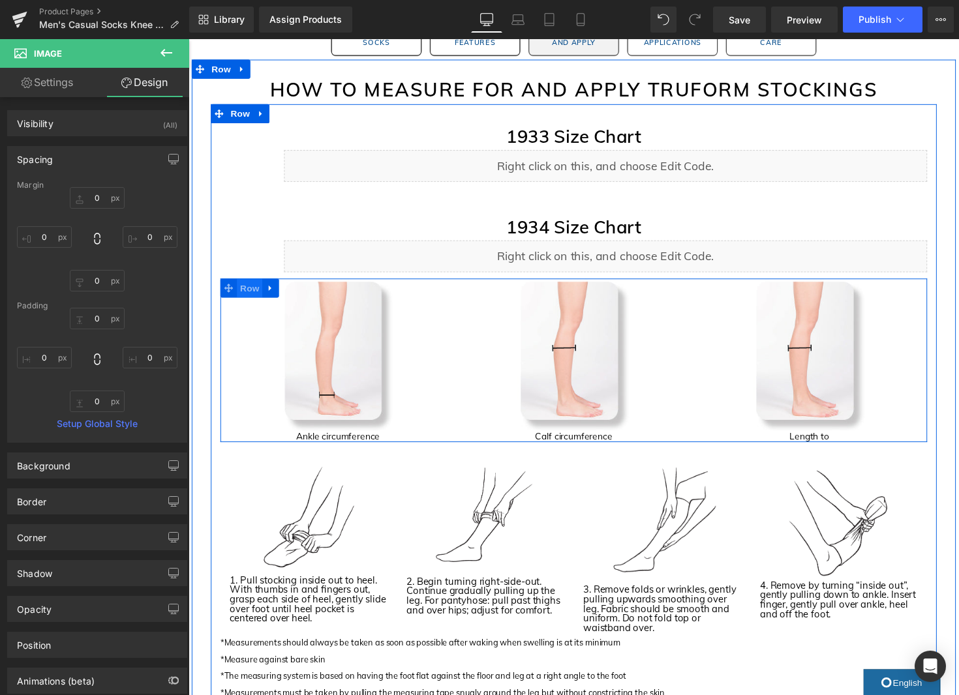
click at [252, 297] on span "Row" at bounding box center [251, 294] width 26 height 20
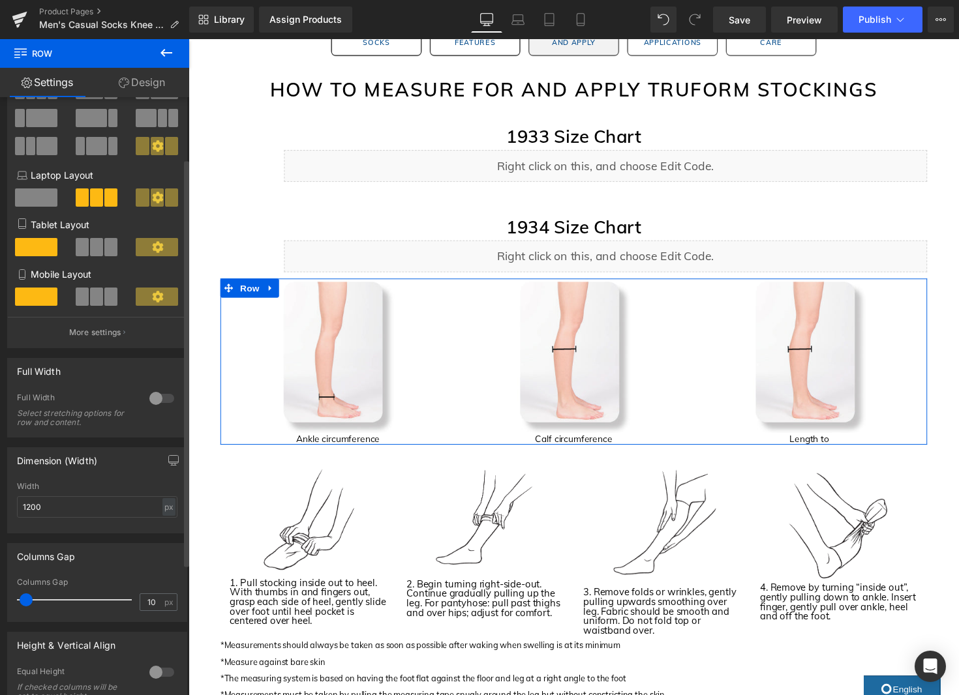
scroll to position [90, 0]
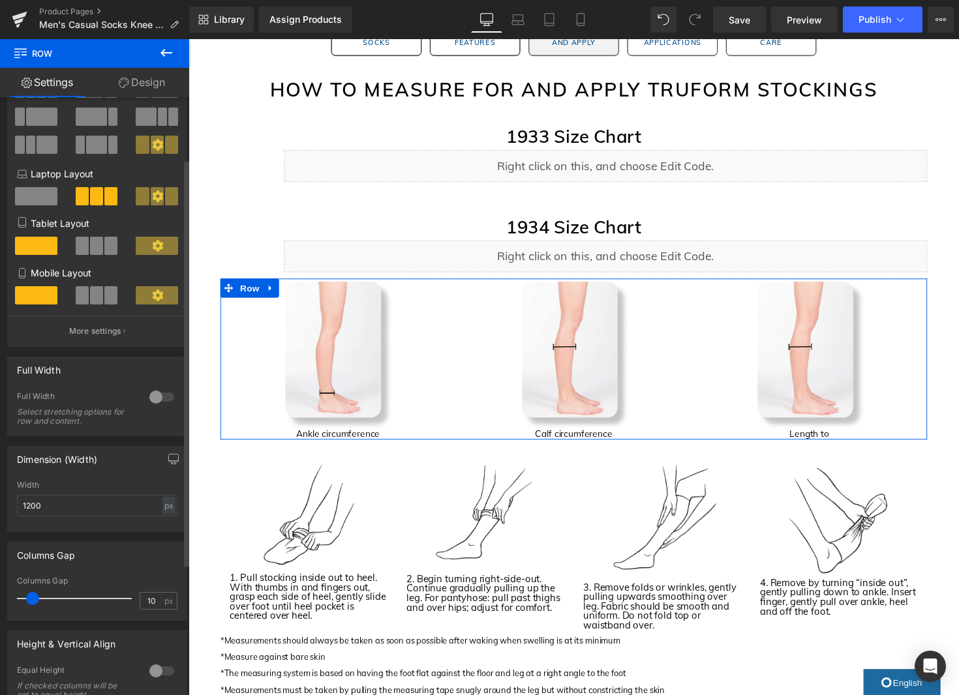
click at [34, 603] on span at bounding box center [32, 598] width 13 height 13
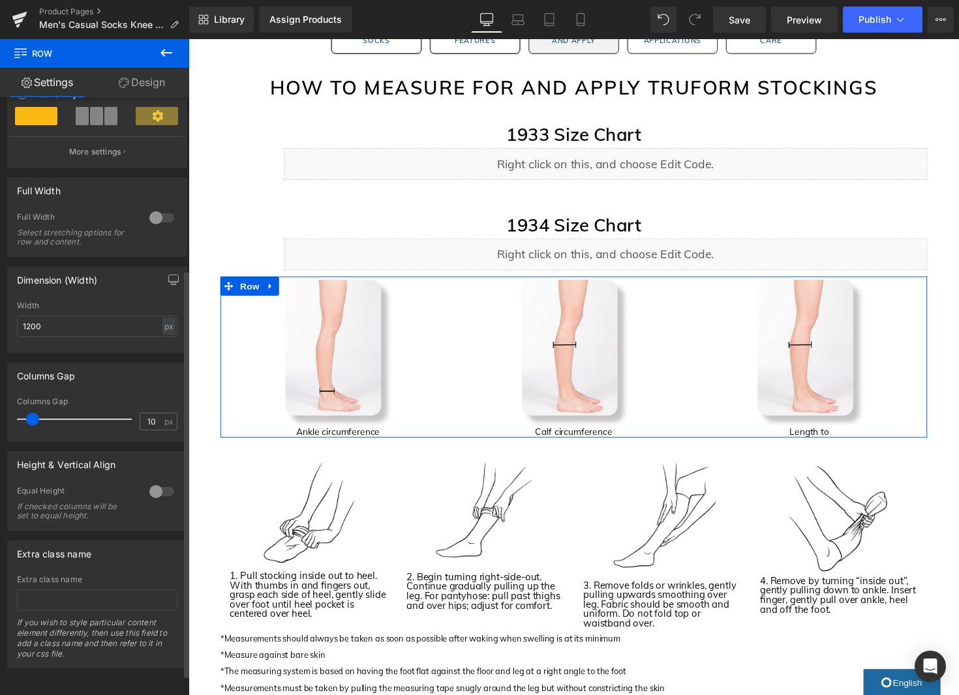
scroll to position [0, 0]
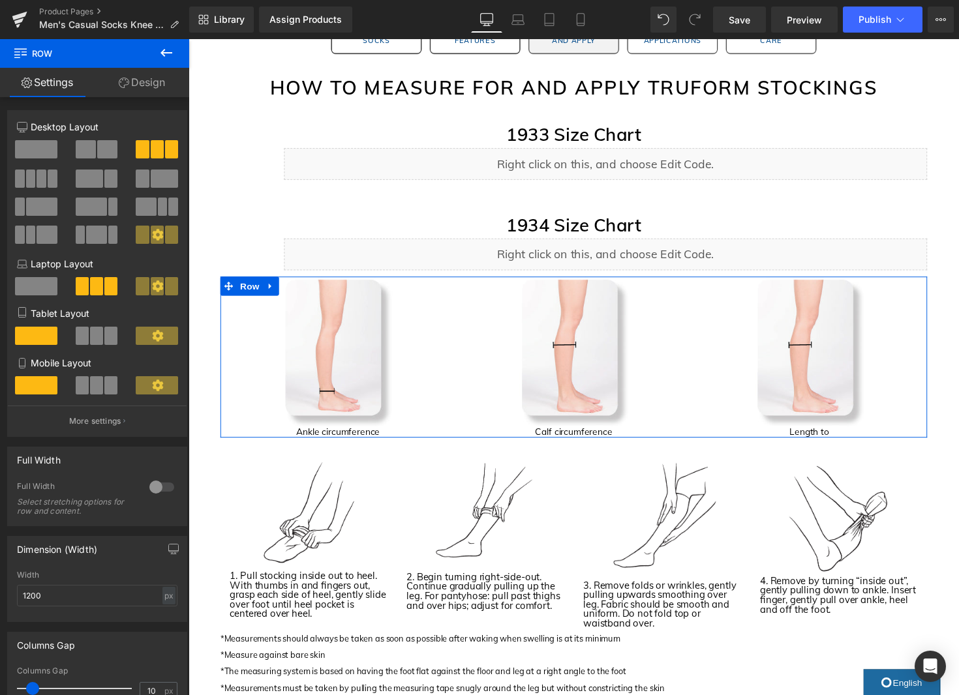
click at [143, 80] on link "Design" at bounding box center [142, 82] width 95 height 29
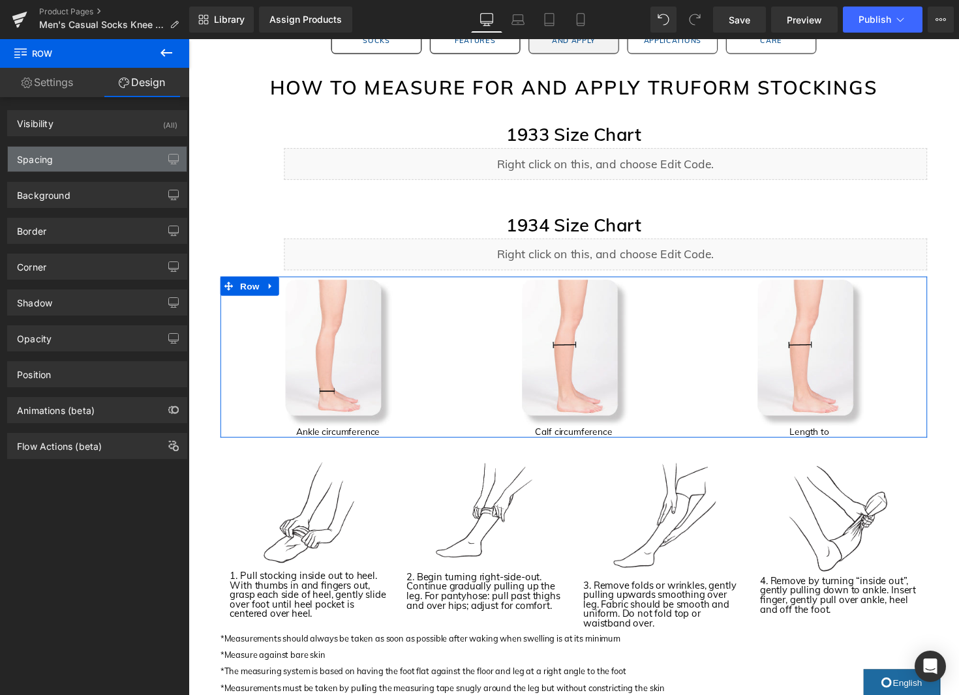
click at [87, 160] on div "Spacing" at bounding box center [97, 159] width 179 height 25
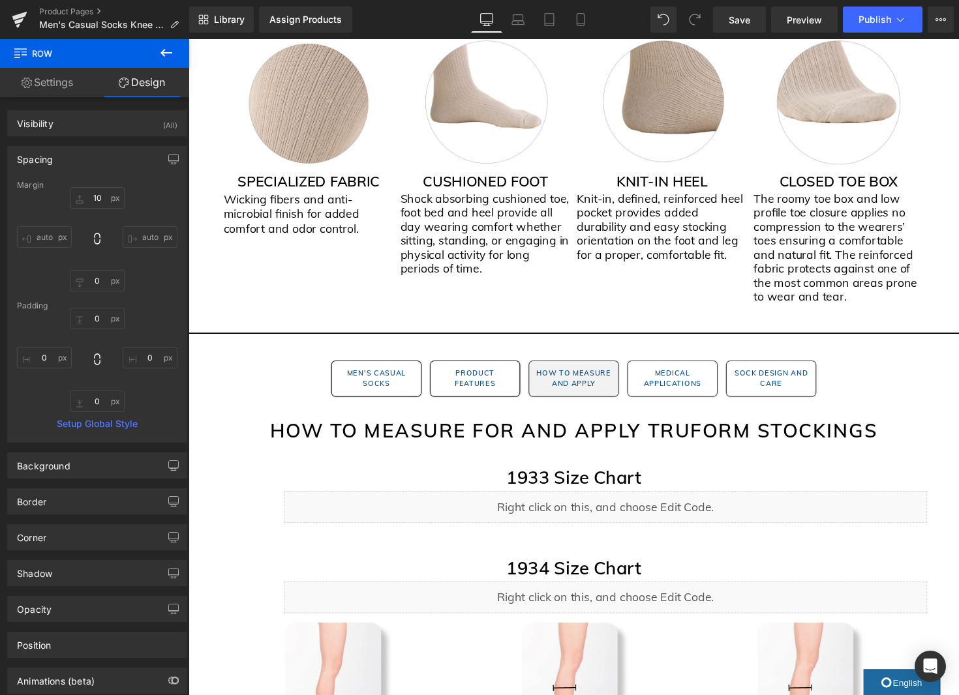
scroll to position [1113, 0]
click at [738, 20] on span "Save" at bounding box center [739, 20] width 22 height 14
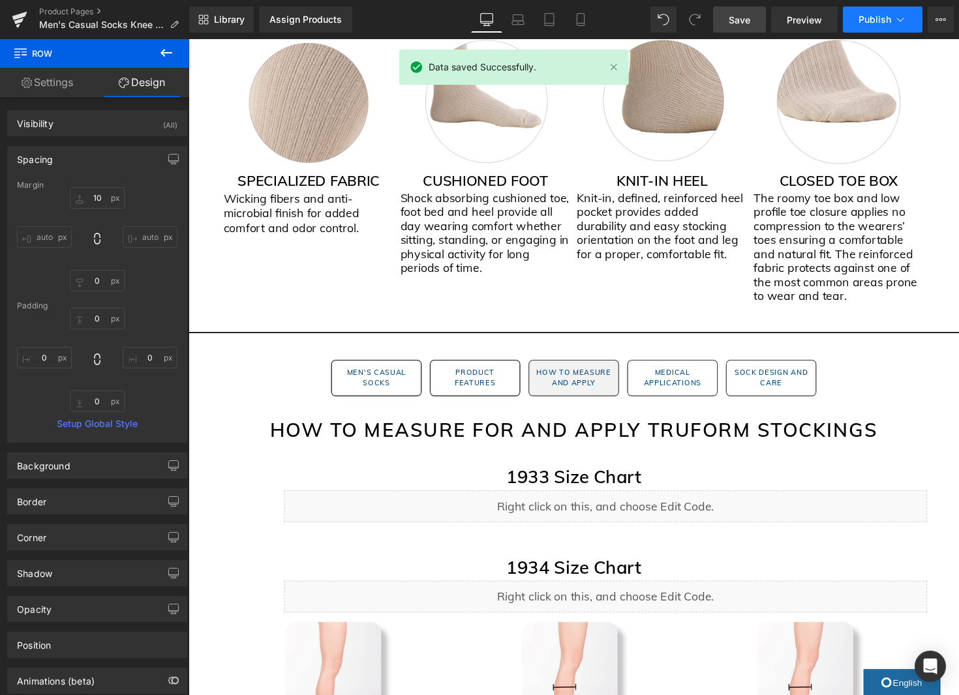
click at [885, 23] on span "Publish" at bounding box center [874, 19] width 33 height 10
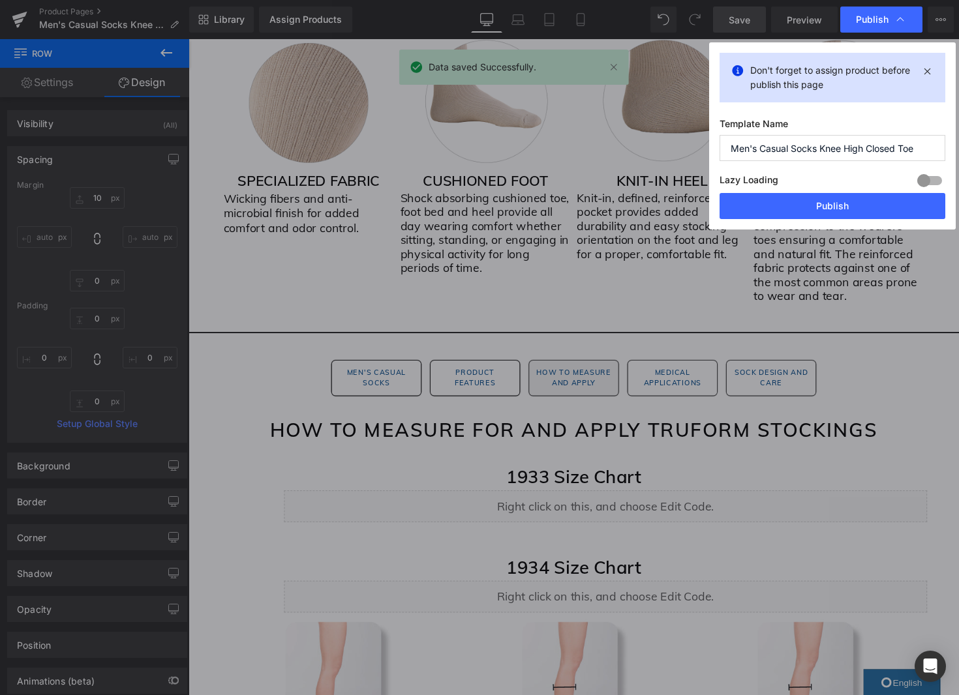
drag, startPoint x: 817, startPoint y: 206, endPoint x: 472, endPoint y: 0, distance: 401.9
click at [816, 206] on button "Publish" at bounding box center [832, 206] width 226 height 26
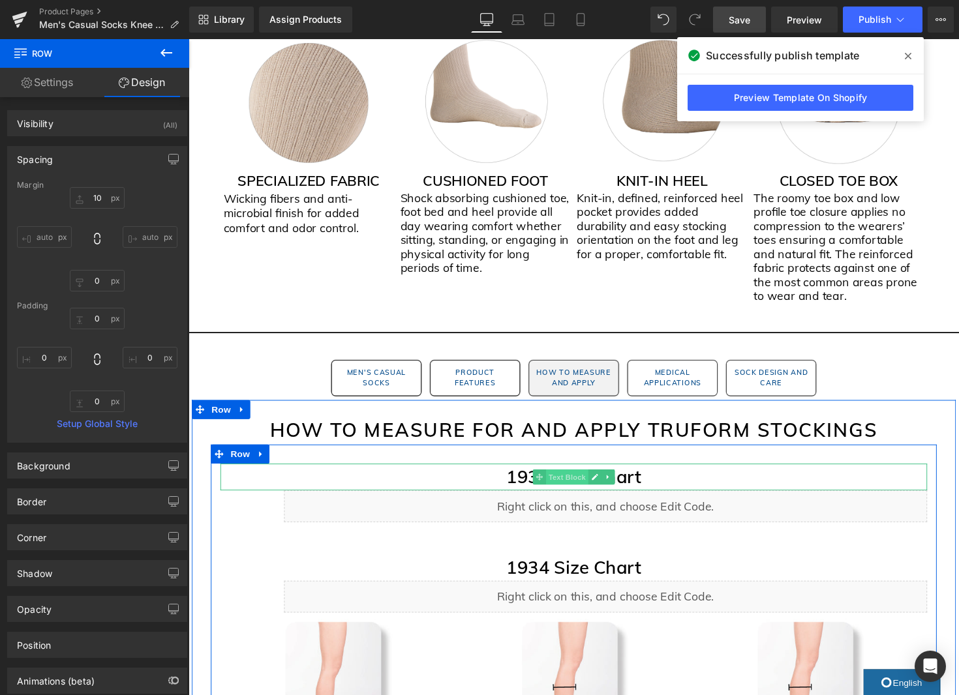
click at [579, 487] on span "Text Block" at bounding box center [575, 488] width 43 height 16
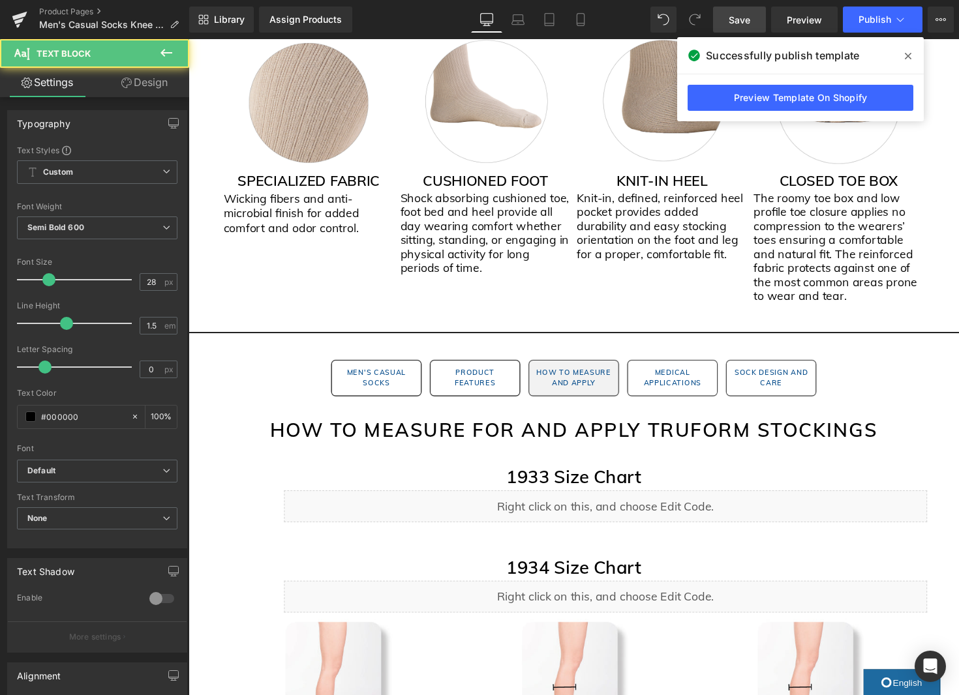
scroll to position [1117, 0]
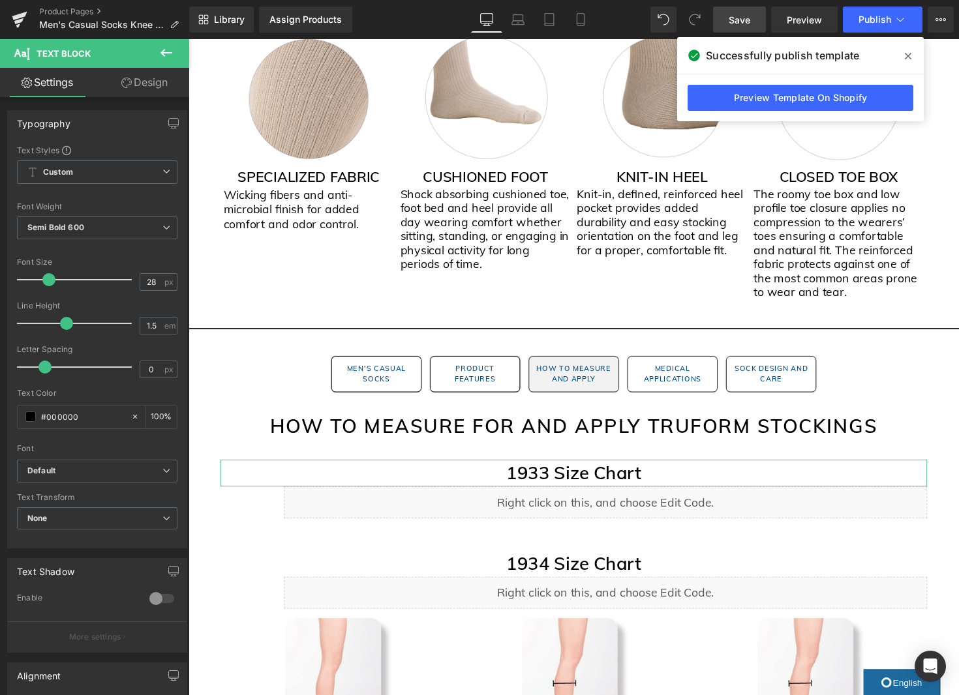
click at [152, 88] on link "Design" at bounding box center [144, 82] width 95 height 29
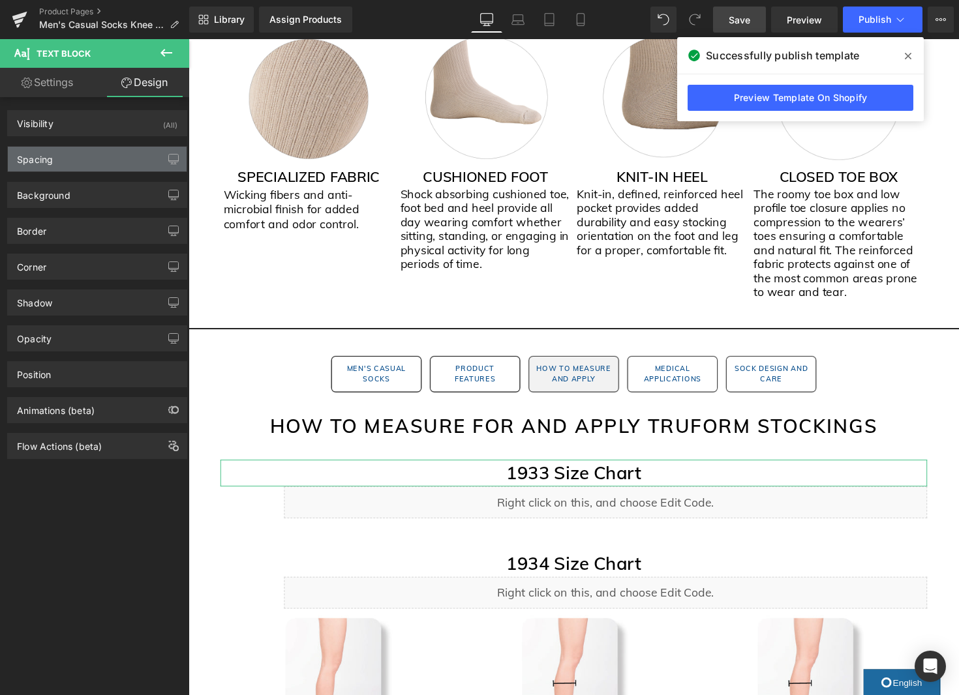
click at [104, 162] on div "Spacing" at bounding box center [97, 159] width 179 height 25
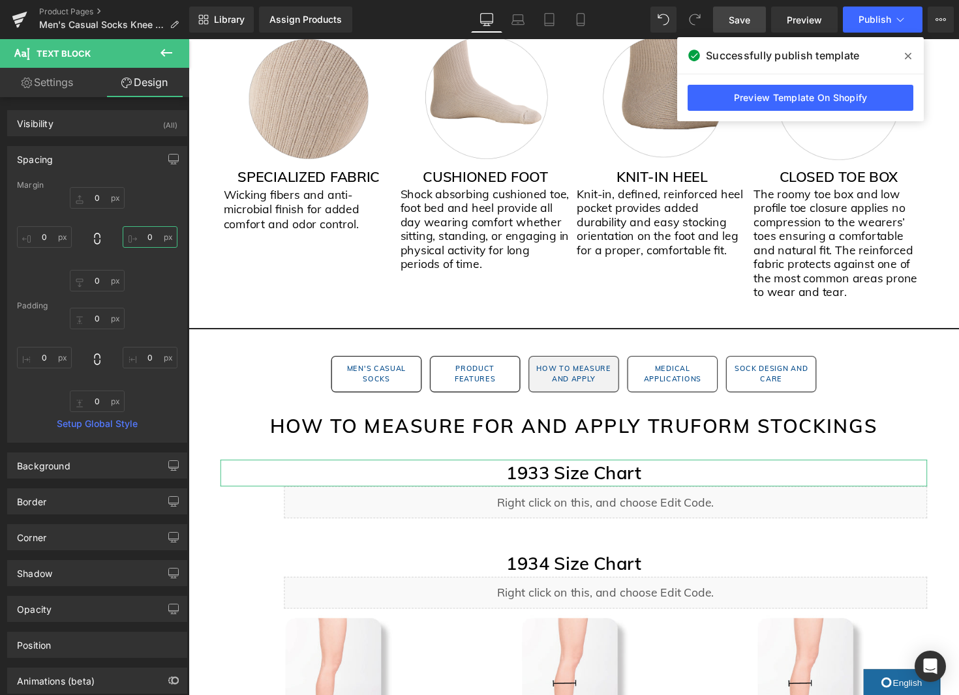
click at [144, 240] on input "0" at bounding box center [150, 237] width 55 height 22
type input "10"
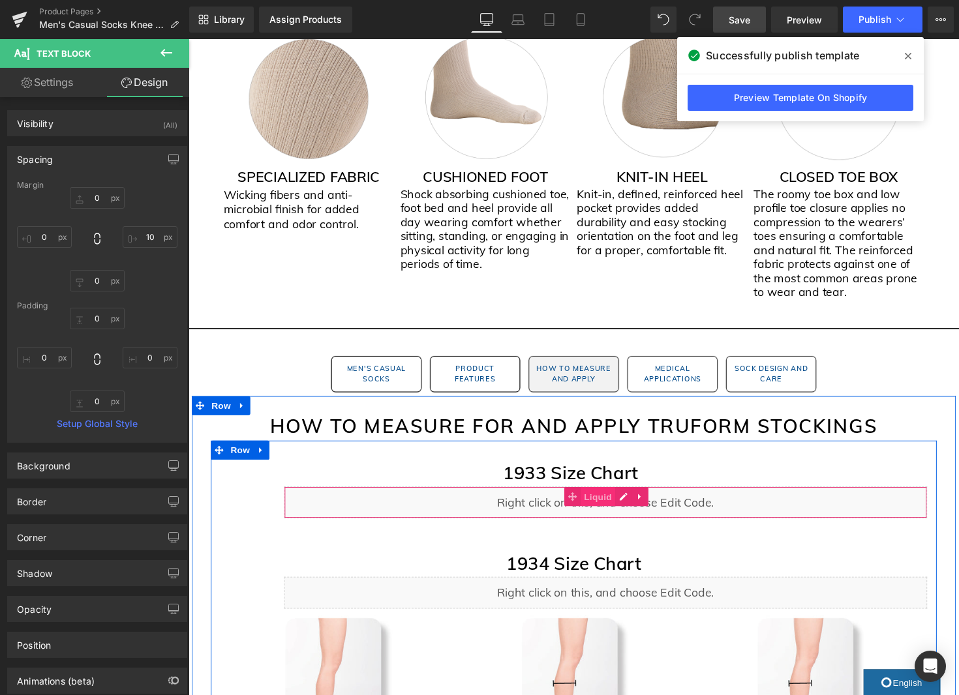
click at [601, 513] on span "Liquid" at bounding box center [607, 508] width 35 height 20
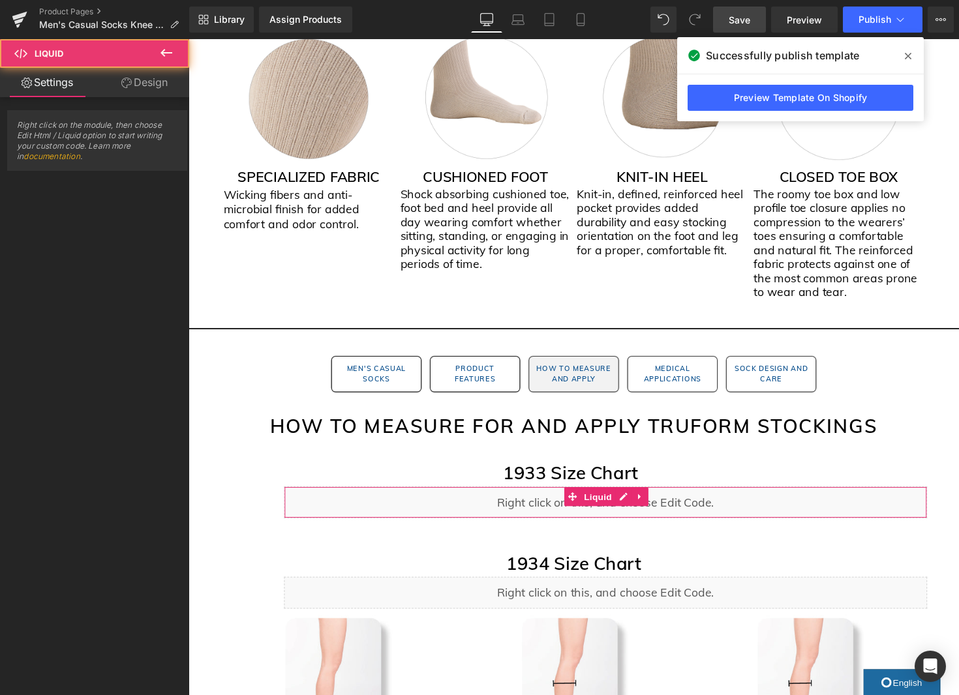
click at [147, 85] on link "Design" at bounding box center [144, 82] width 95 height 29
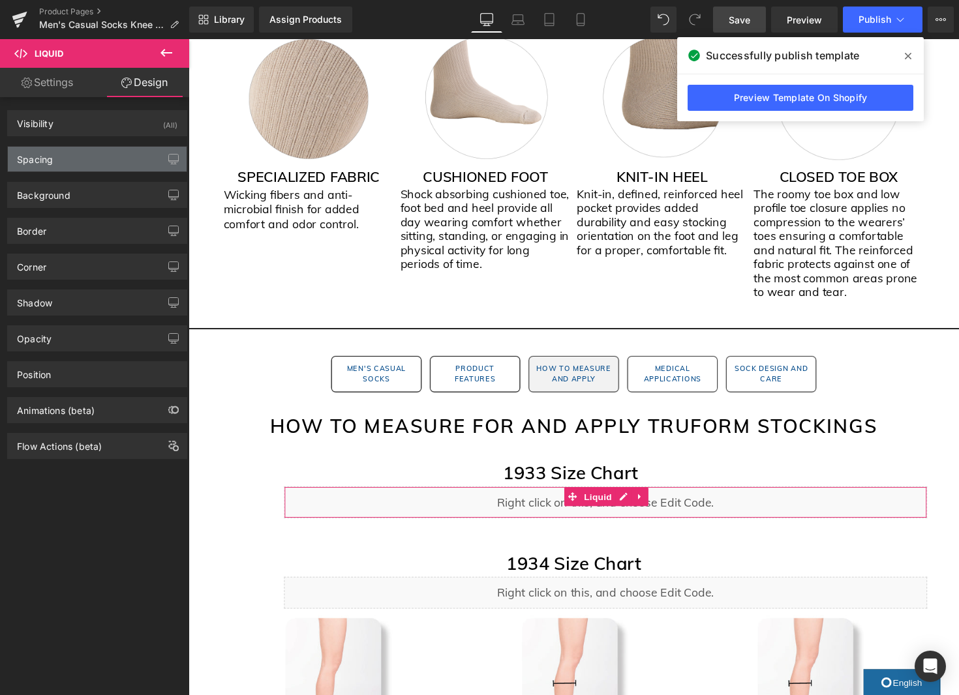
click at [89, 156] on div "Spacing" at bounding box center [97, 159] width 179 height 25
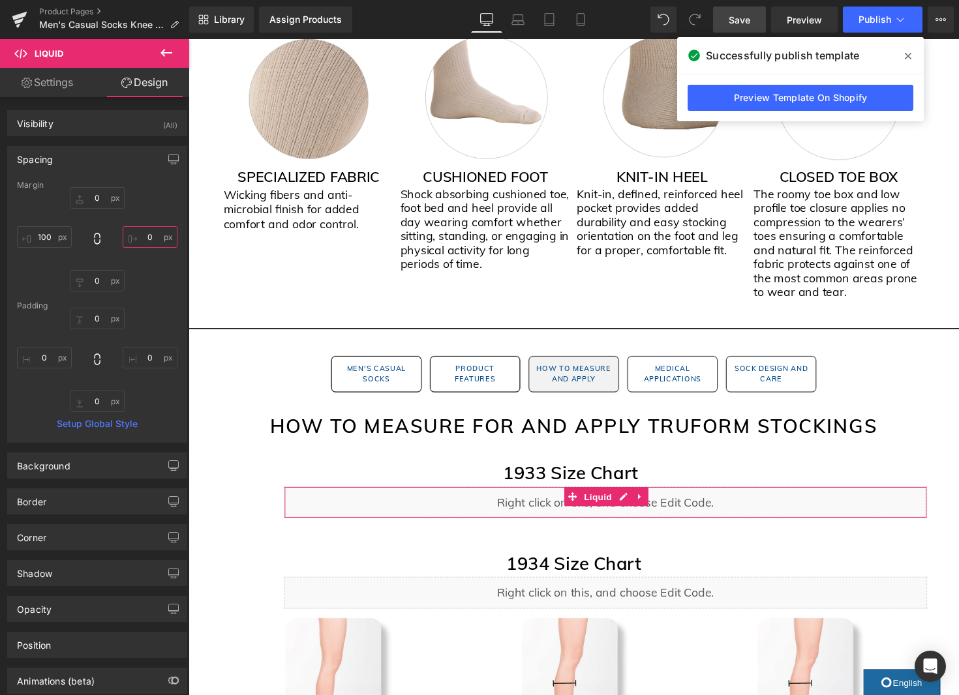
click at [144, 236] on input "0" at bounding box center [150, 237] width 55 height 22
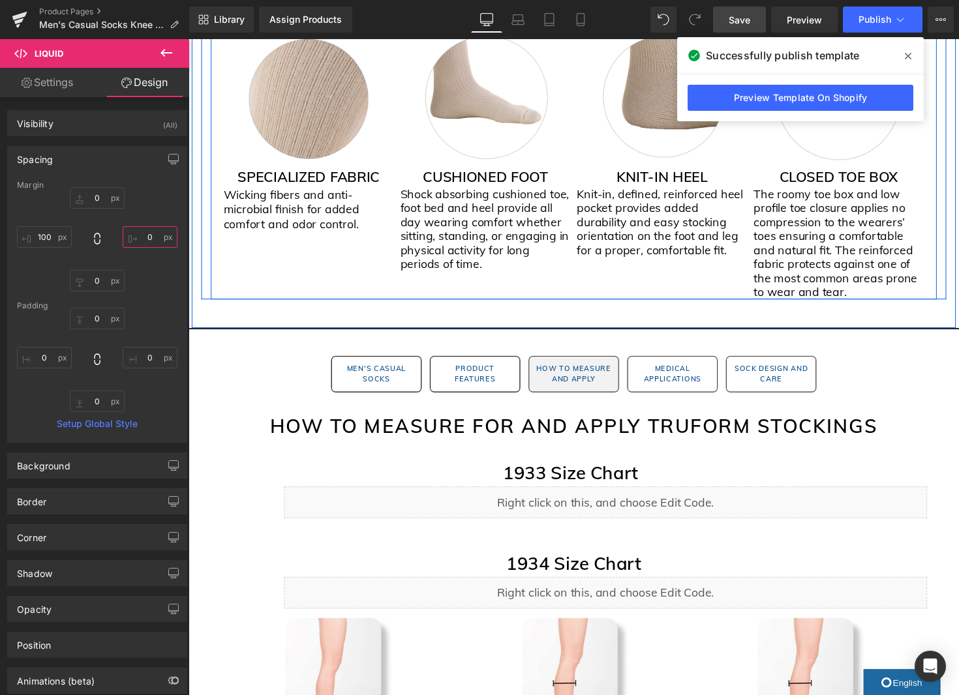
scroll to position [1118, 0]
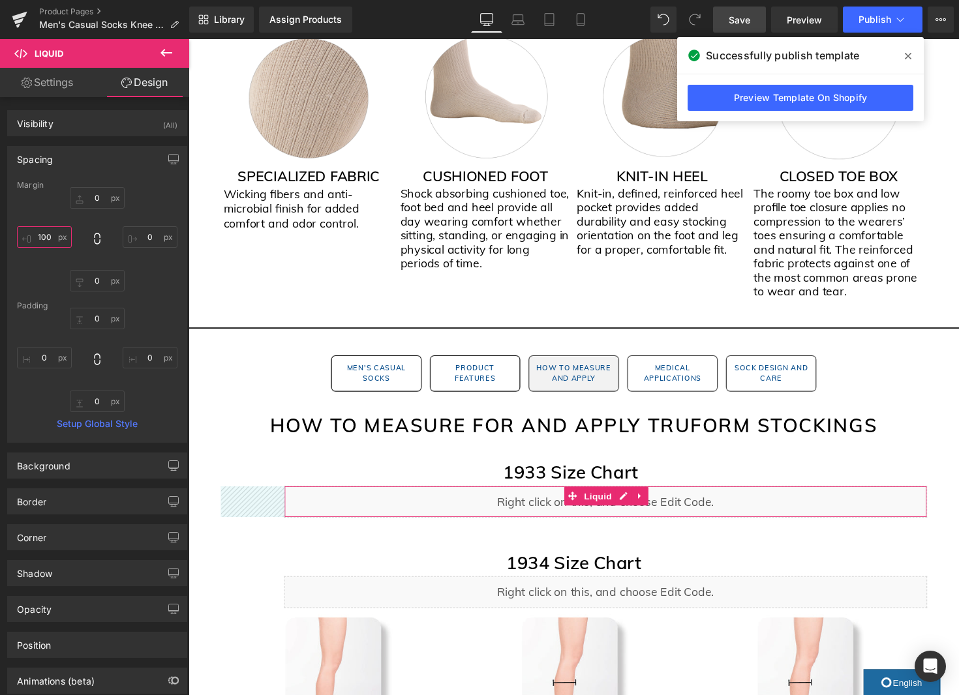
click at [42, 240] on input "100" at bounding box center [44, 237] width 55 height 22
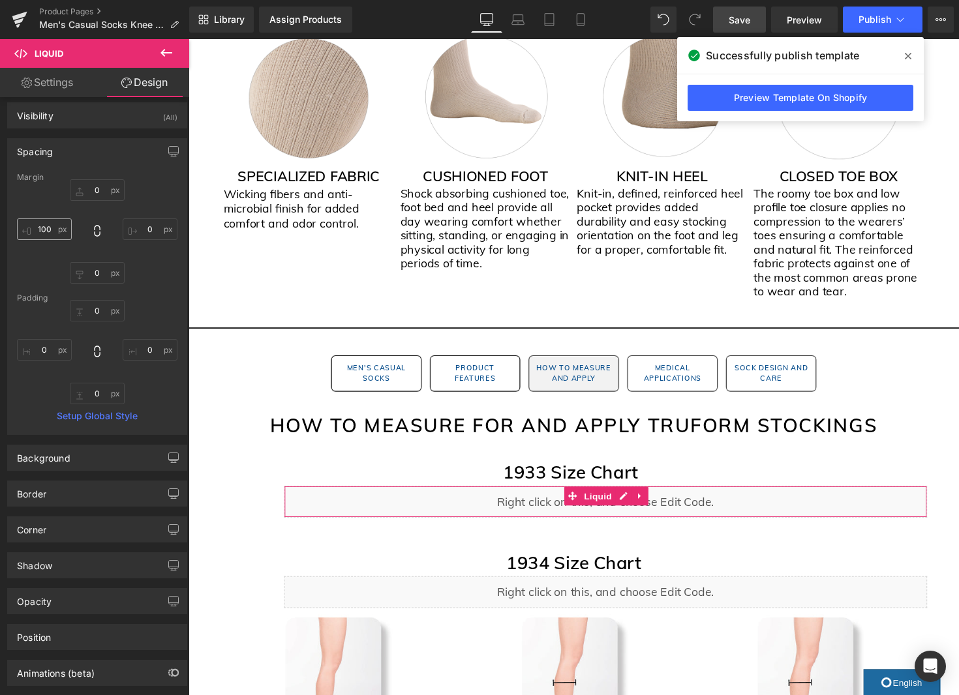
click at [46, 239] on div "0 0 0 100" at bounding box center [97, 231] width 160 height 104
click at [46, 239] on input "100" at bounding box center [44, 231] width 55 height 22
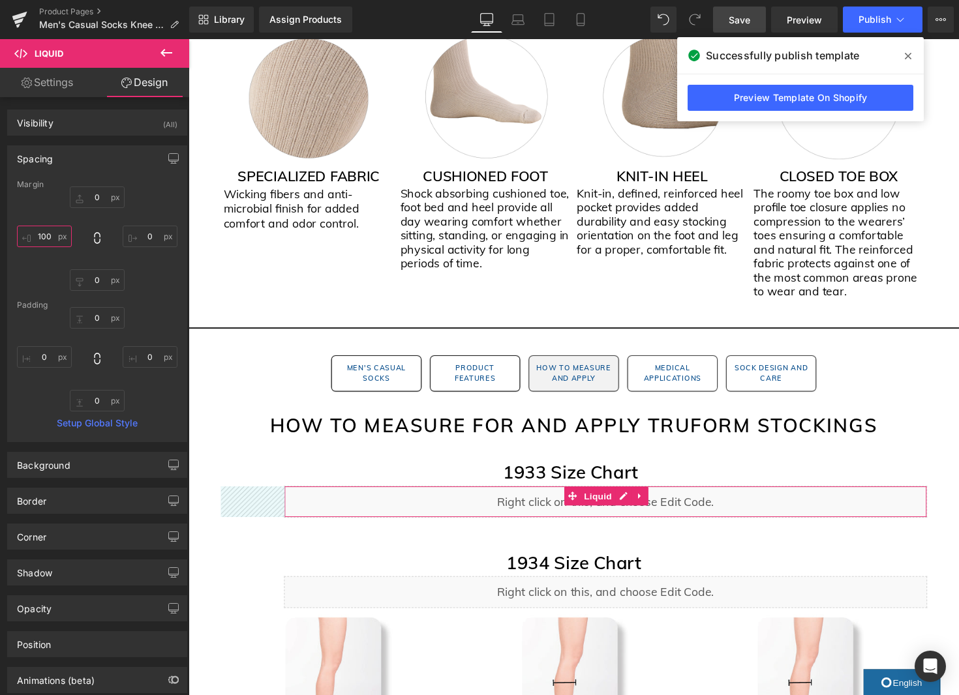
scroll to position [2, 0]
type input "0"
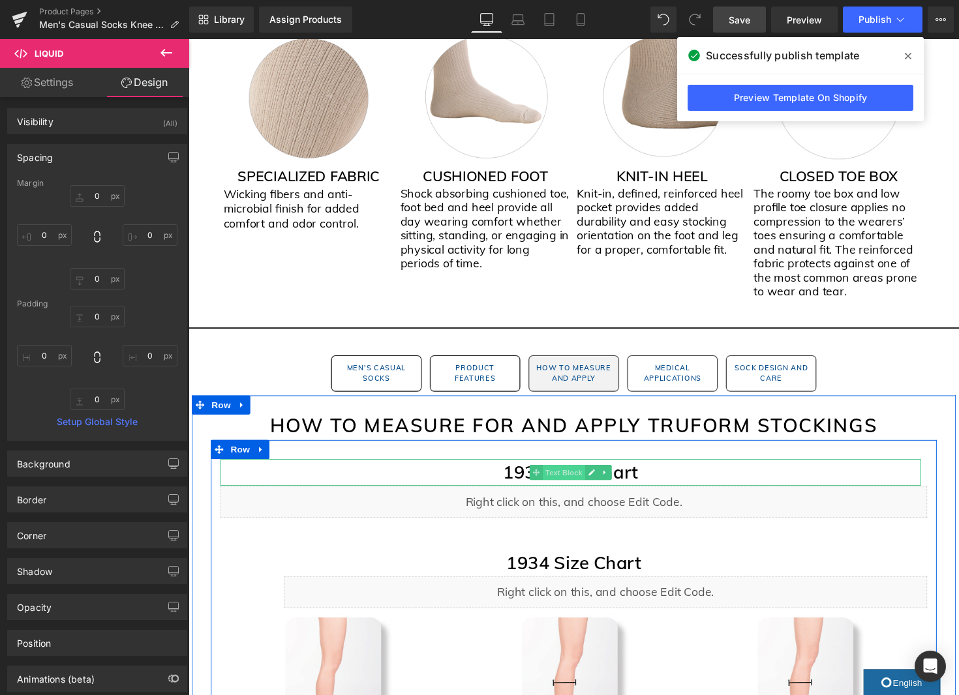
click at [573, 485] on span "Text Block" at bounding box center [572, 483] width 43 height 16
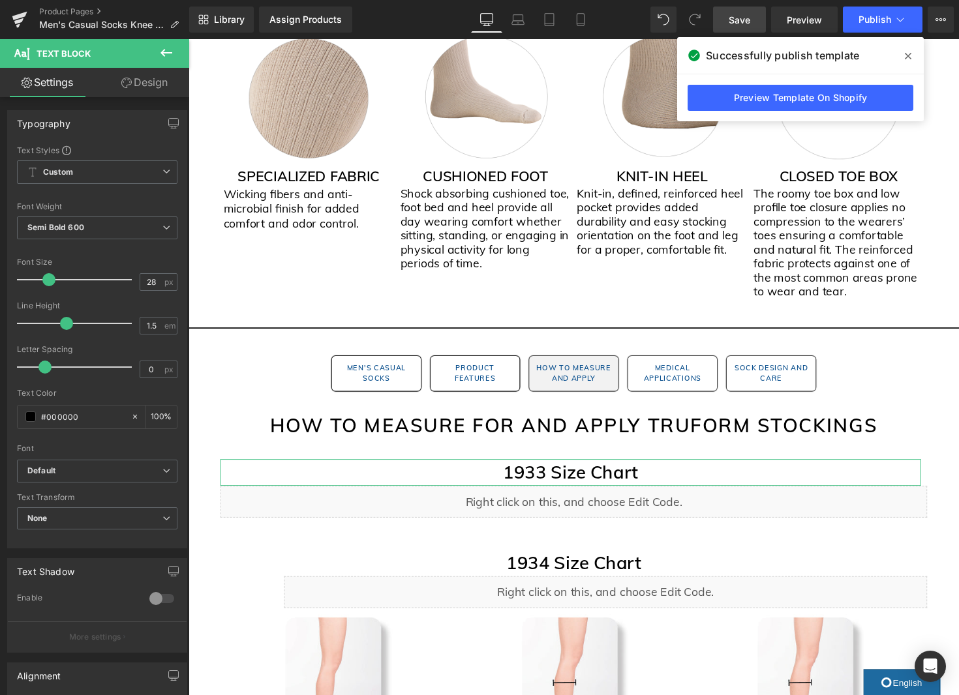
click at [149, 84] on link "Design" at bounding box center [144, 82] width 95 height 29
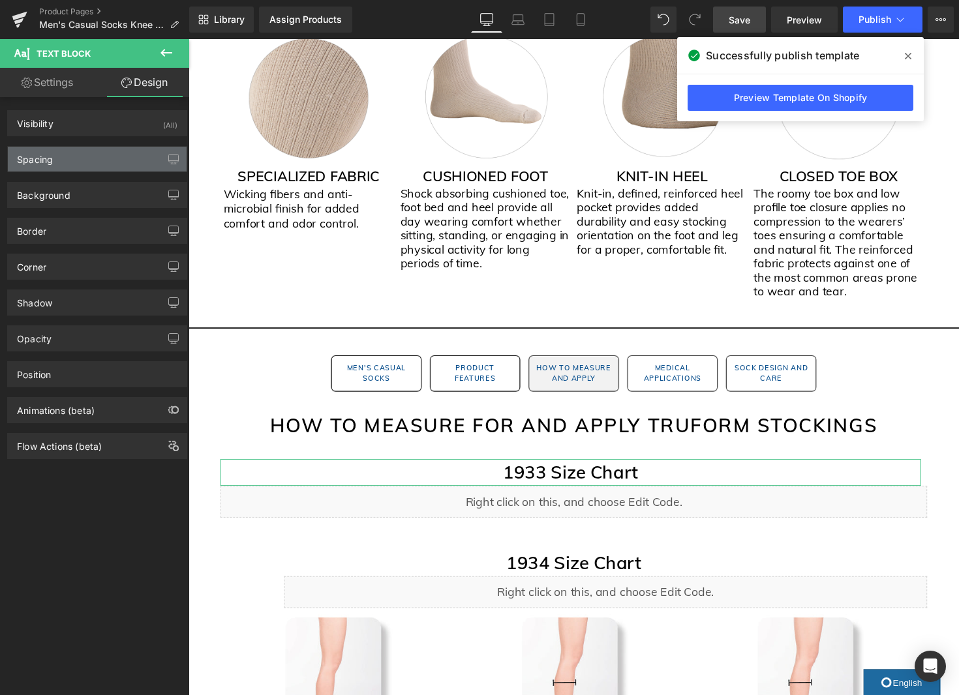
click at [100, 164] on div "Spacing" at bounding box center [97, 159] width 179 height 25
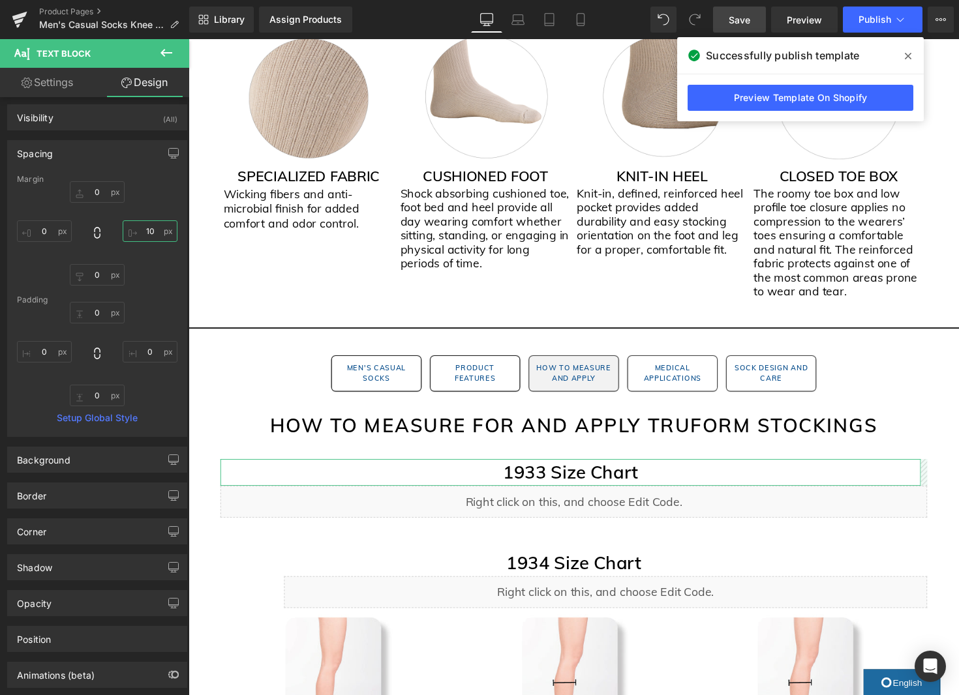
click at [143, 228] on input "text" at bounding box center [150, 231] width 55 height 22
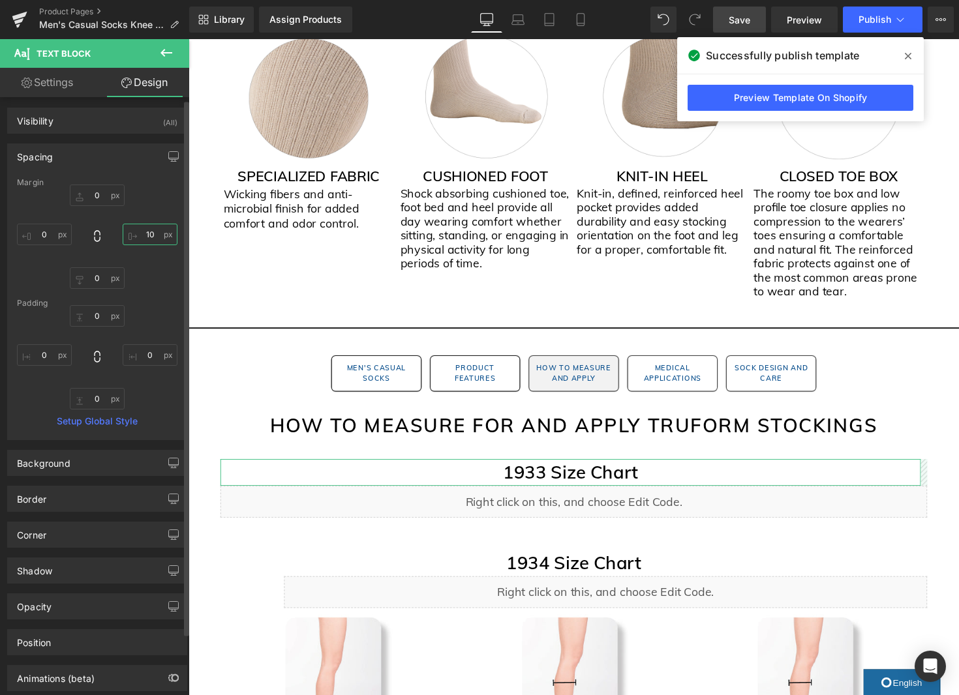
click at [143, 235] on input "text" at bounding box center [150, 235] width 55 height 22
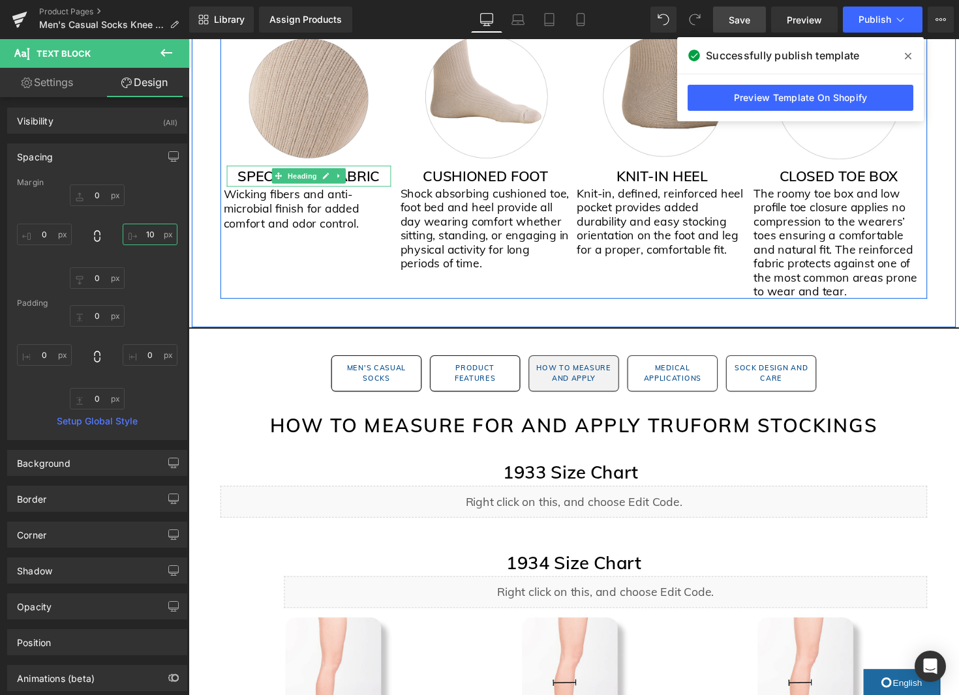
type input "0"
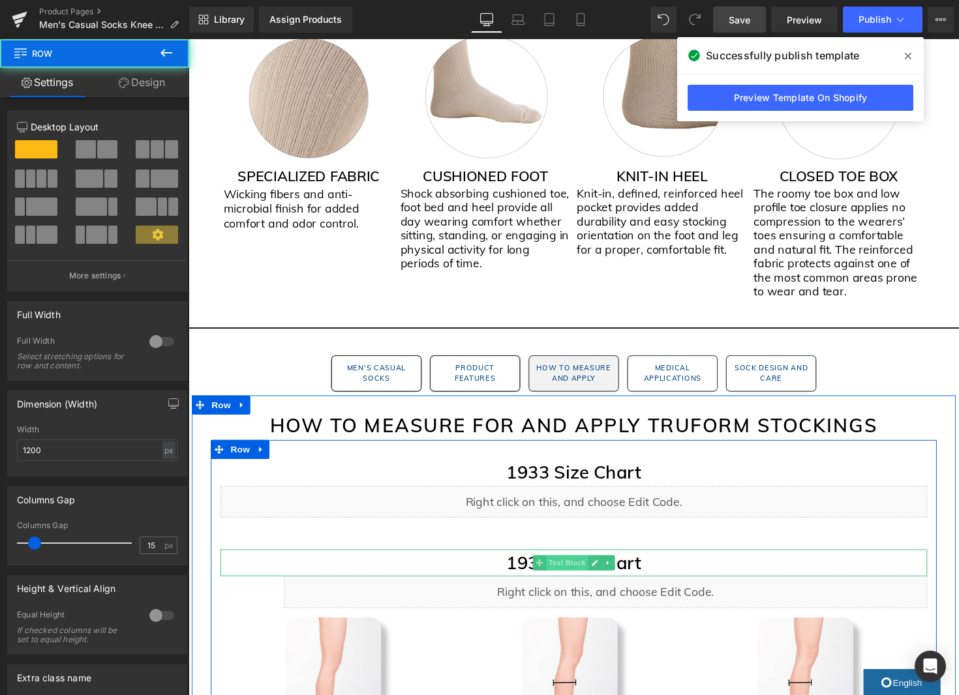
click at [578, 577] on span "Text Block" at bounding box center [575, 576] width 43 height 16
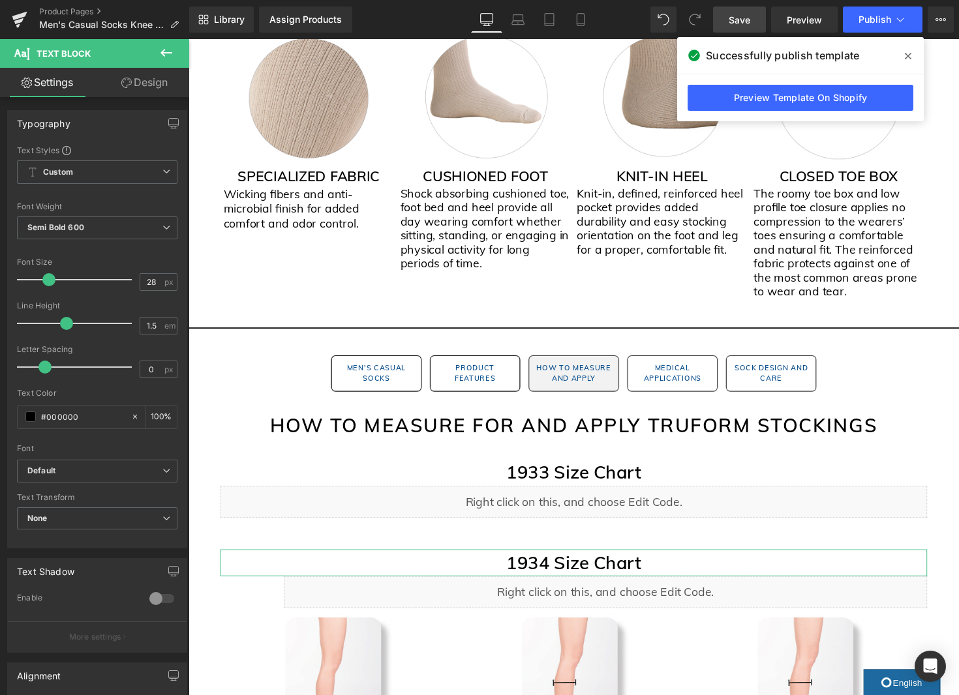
click at [149, 85] on link "Design" at bounding box center [144, 82] width 95 height 29
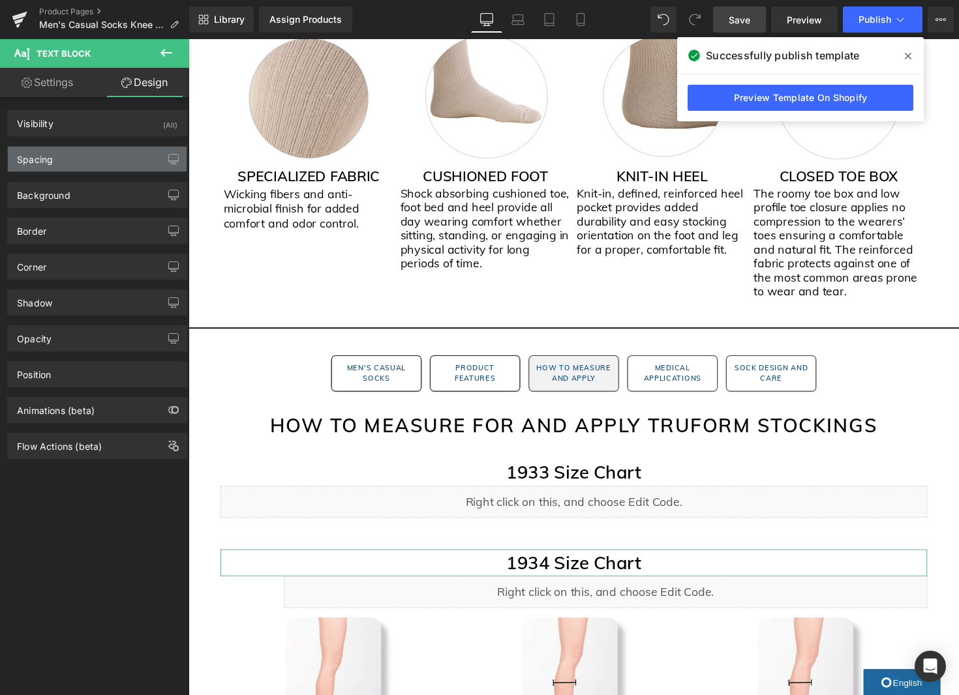
click at [93, 154] on div "Spacing" at bounding box center [97, 159] width 179 height 25
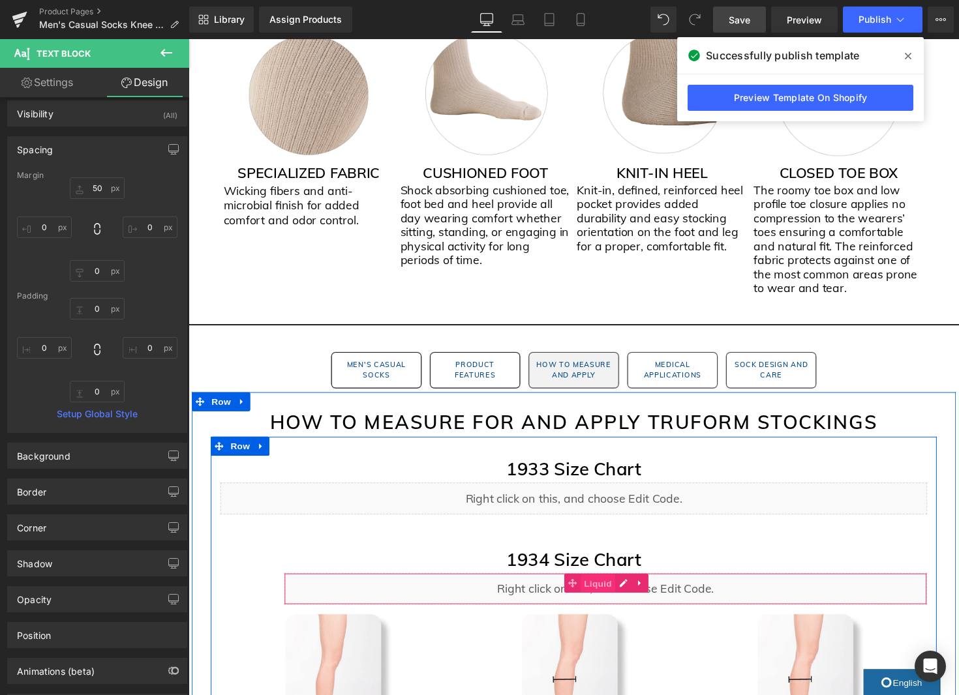
scroll to position [1120, 0]
click at [609, 600] on span "Liquid" at bounding box center [607, 598] width 35 height 20
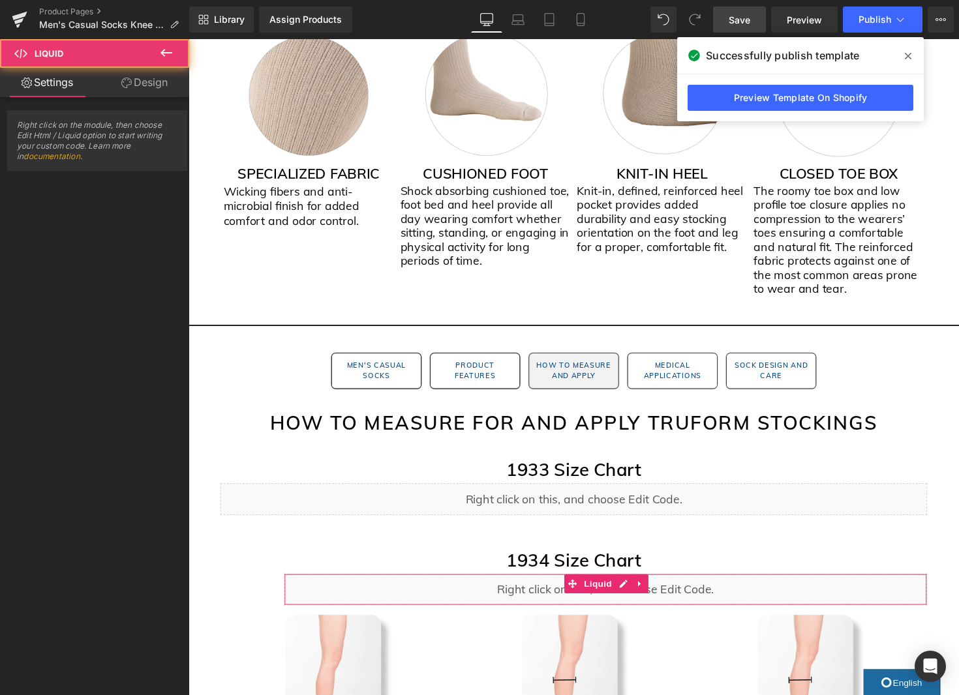
click at [163, 81] on link "Design" at bounding box center [144, 82] width 95 height 29
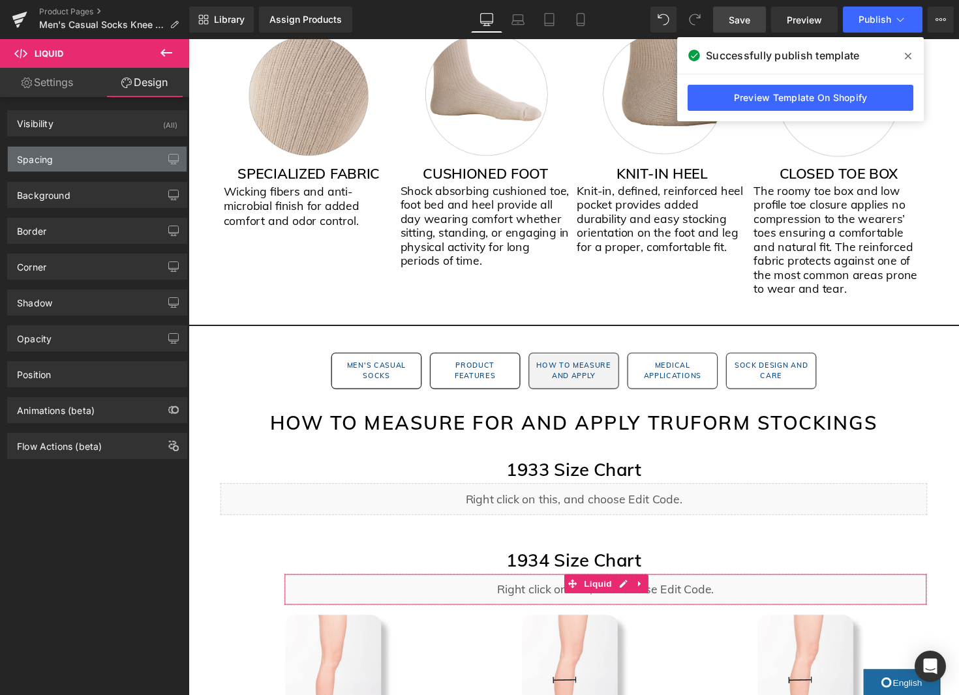
click at [105, 166] on div "Spacing" at bounding box center [97, 159] width 179 height 25
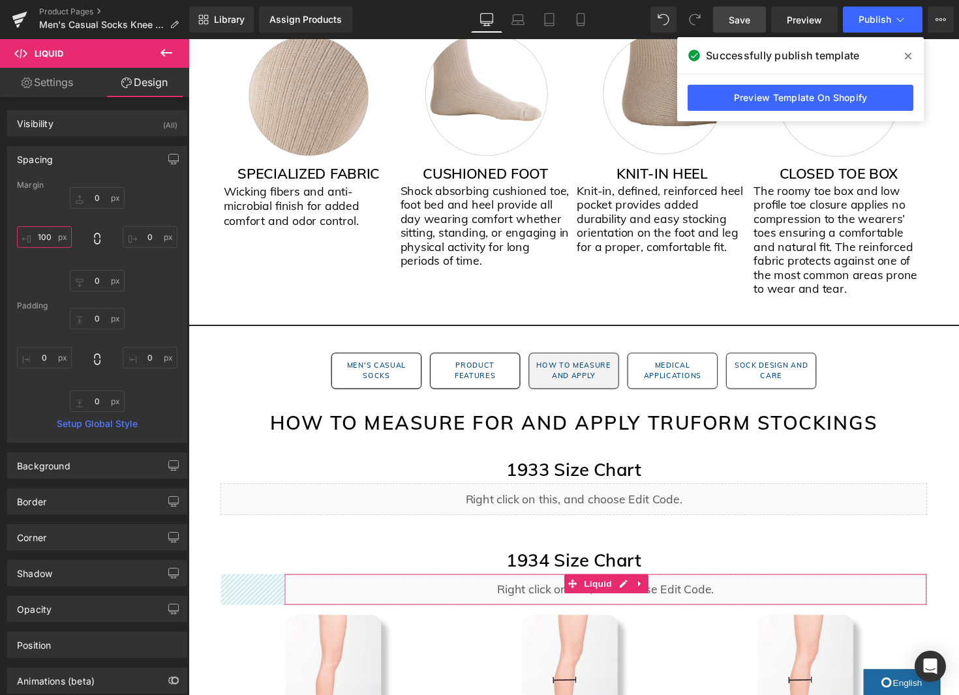
click at [46, 236] on input "100" at bounding box center [44, 237] width 55 height 22
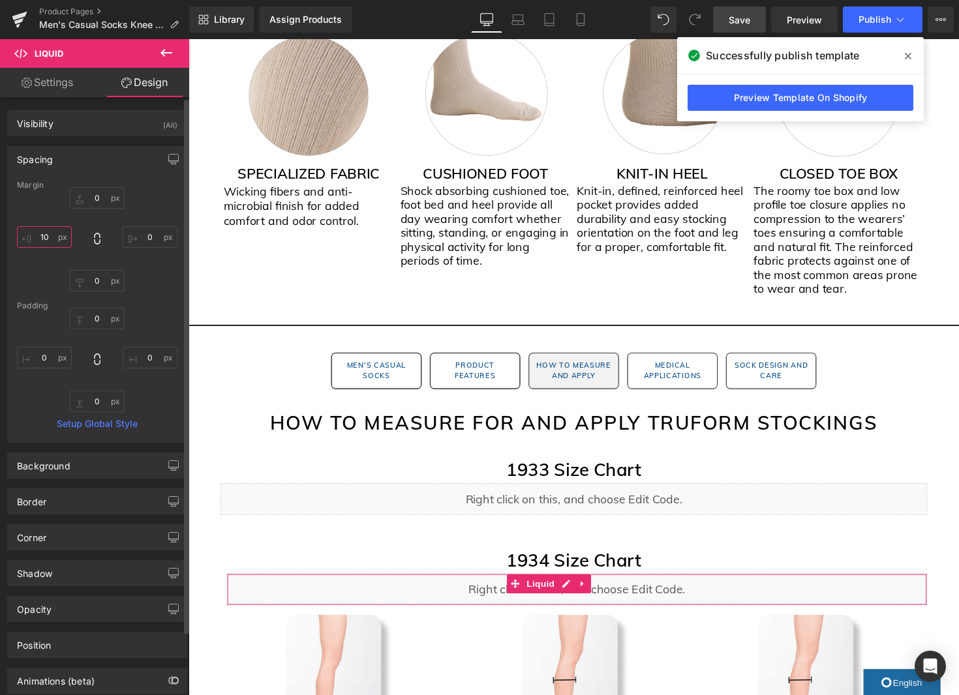
type input "1"
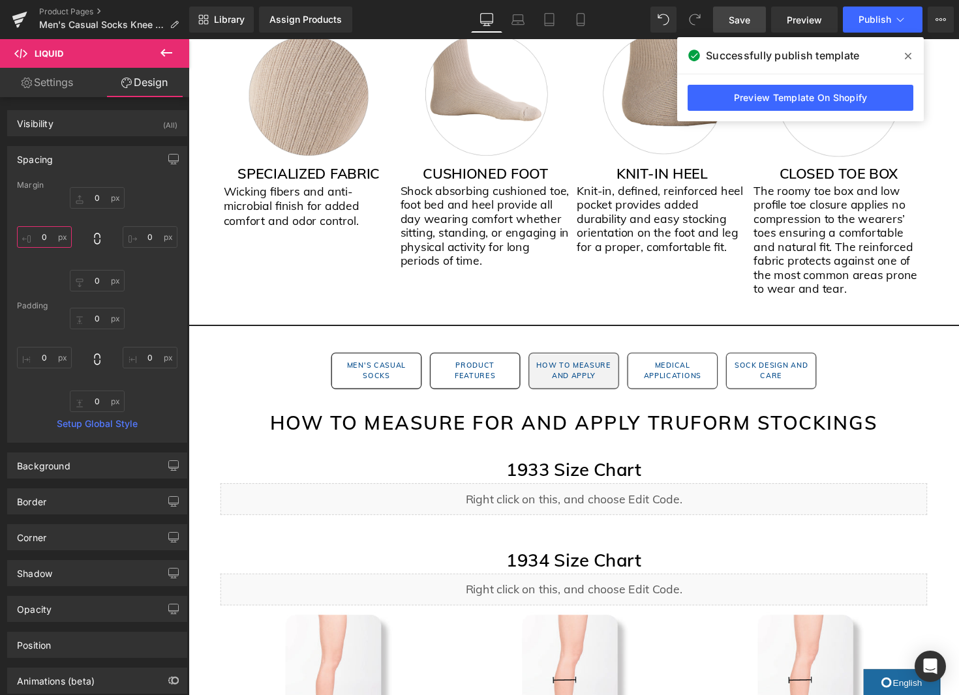
type input "0"
click at [753, 25] on link "Save" at bounding box center [739, 20] width 53 height 26
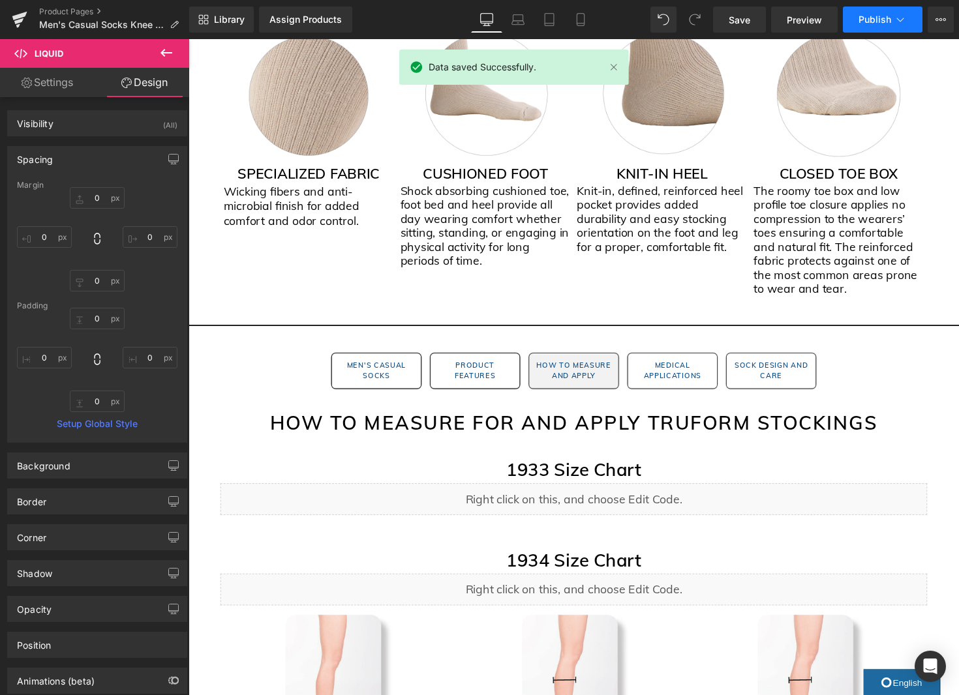
click at [895, 19] on icon at bounding box center [899, 19] width 13 height 13
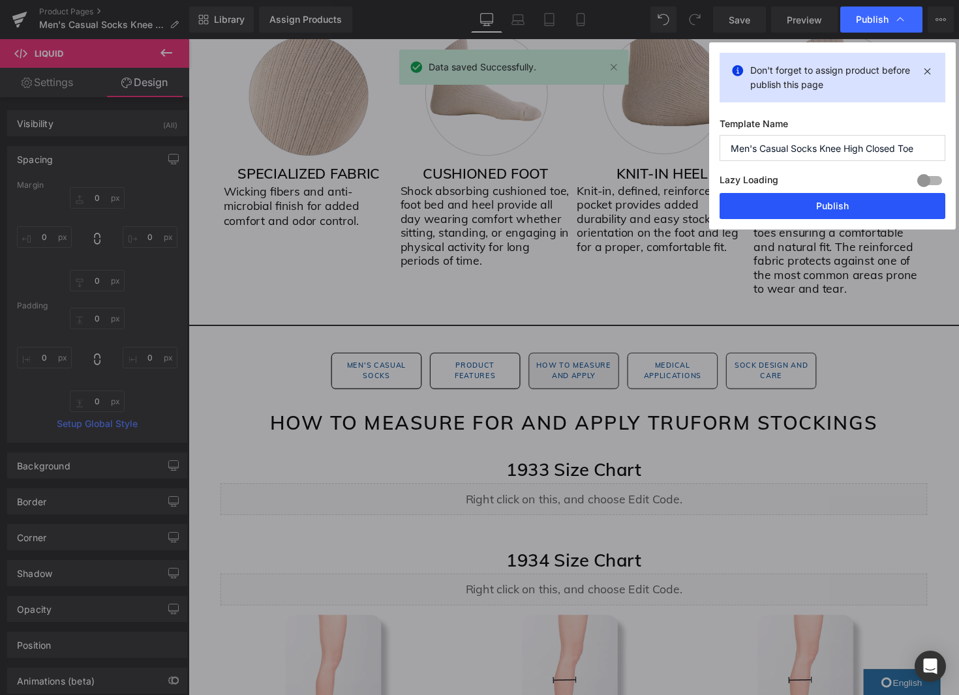
click at [776, 206] on button "Publish" at bounding box center [832, 206] width 226 height 26
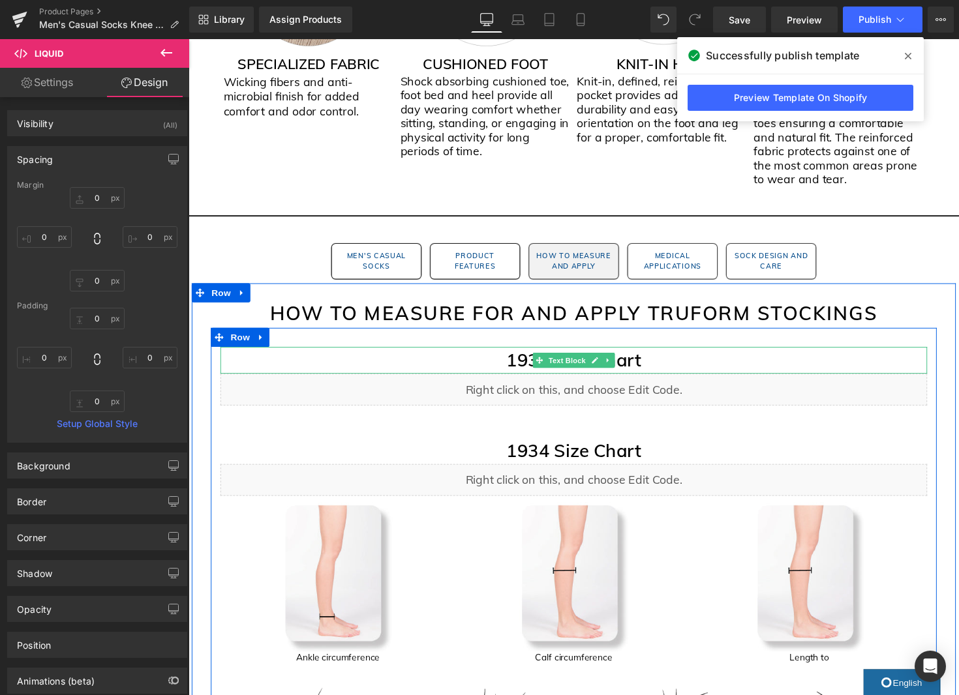
scroll to position [1265, 0]
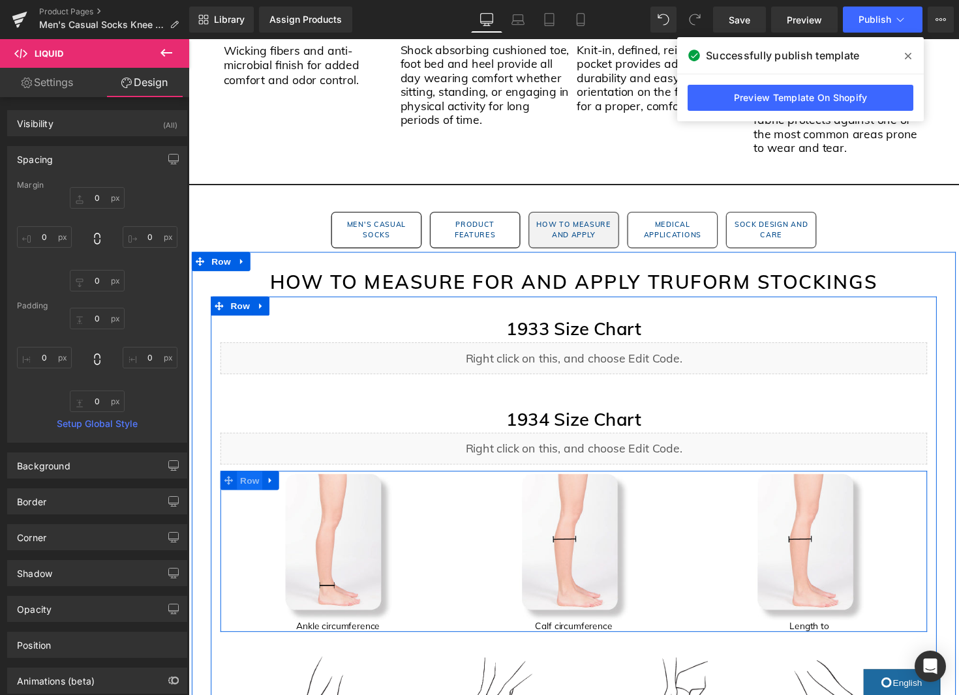
click at [250, 493] on span "Row" at bounding box center [251, 492] width 26 height 20
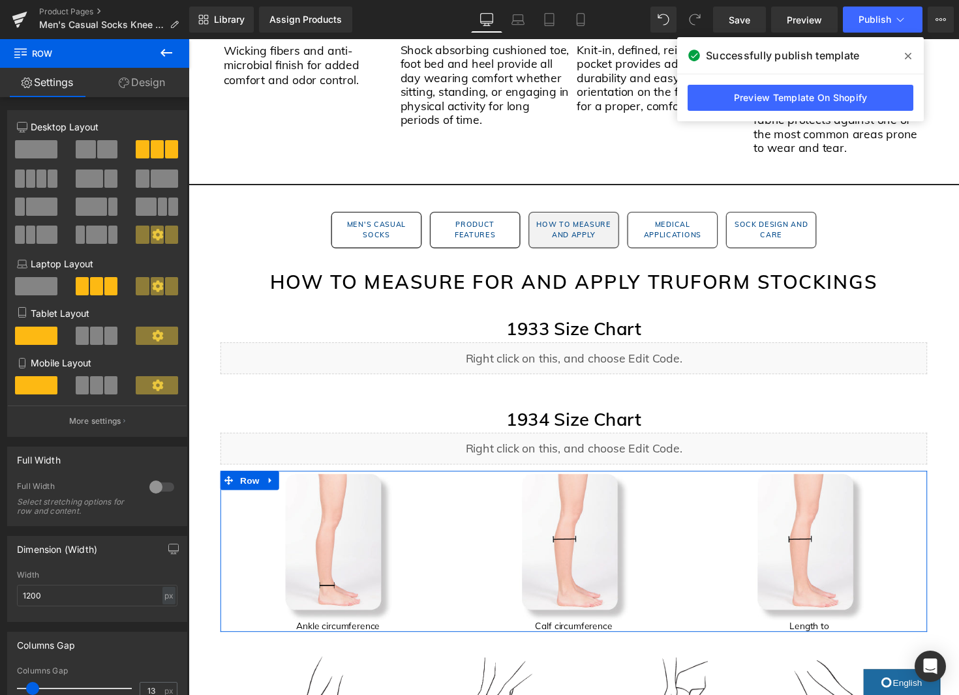
drag, startPoint x: 145, startPoint y: 82, endPoint x: 95, endPoint y: 117, distance: 61.3
click at [144, 82] on link "Design" at bounding box center [142, 82] width 95 height 29
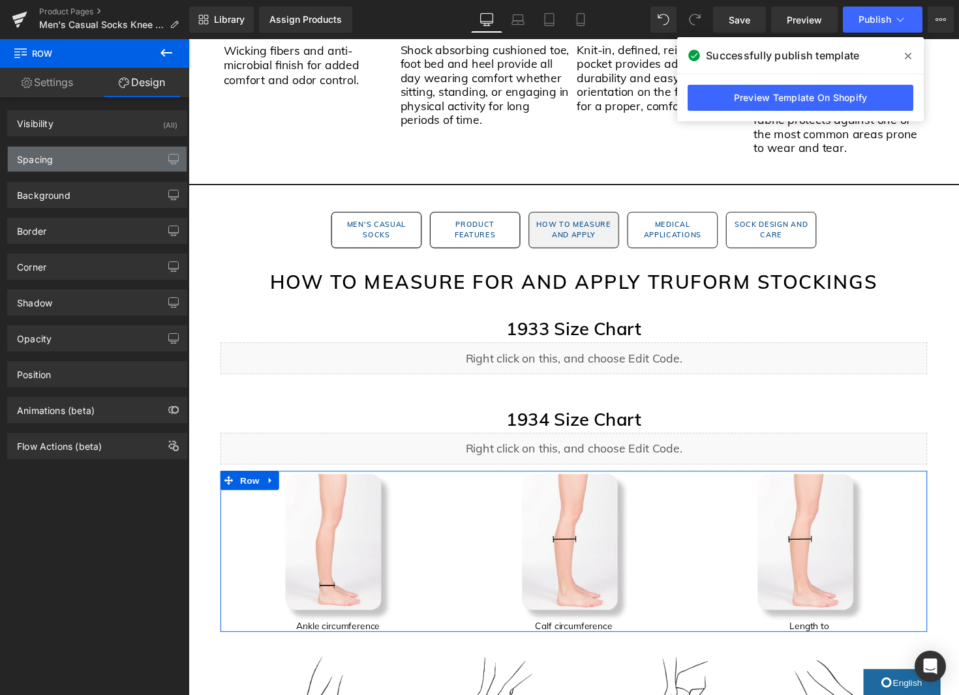
click at [65, 170] on div "Spacing" at bounding box center [97, 159] width 179 height 25
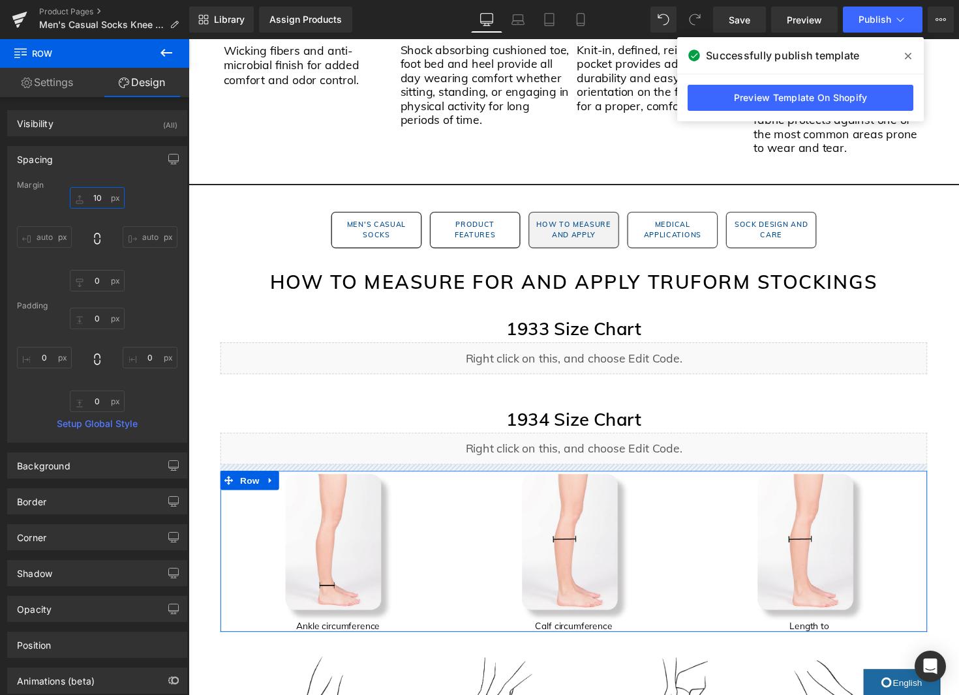
click at [93, 200] on input "10" at bounding box center [97, 198] width 55 height 22
type input "30"
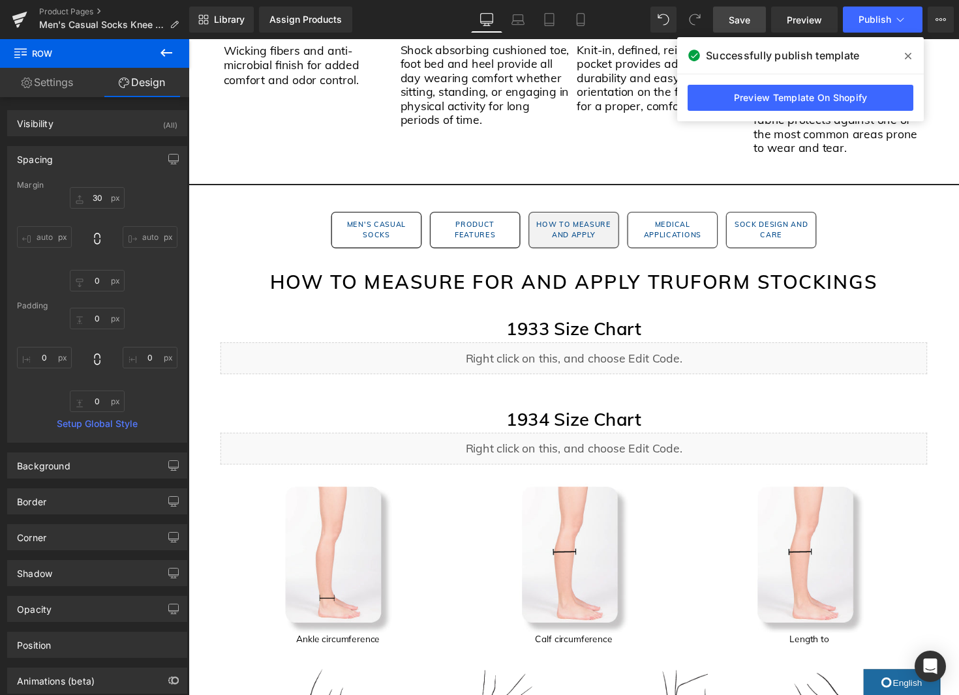
click at [729, 22] on link "Save" at bounding box center [739, 20] width 53 height 26
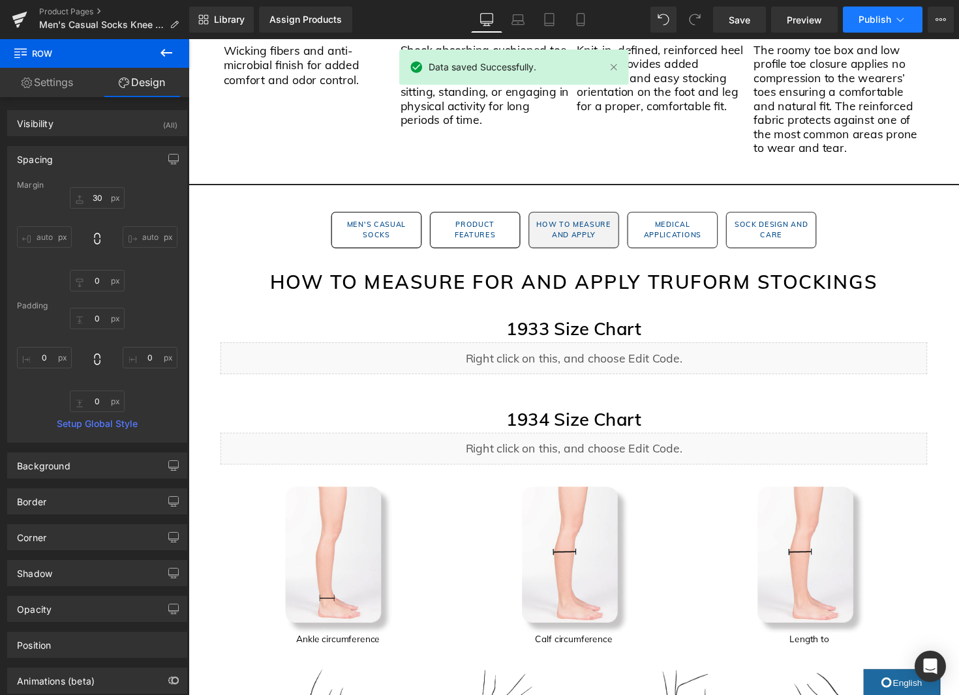
click at [892, 21] on button "Publish" at bounding box center [883, 20] width 80 height 26
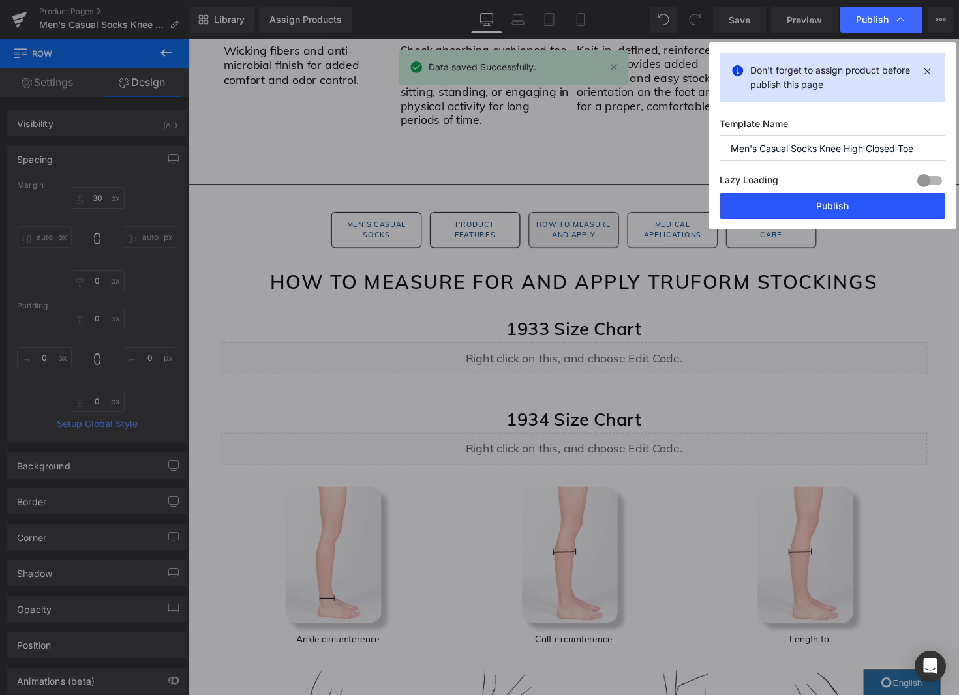
click at [837, 207] on button "Publish" at bounding box center [832, 206] width 226 height 26
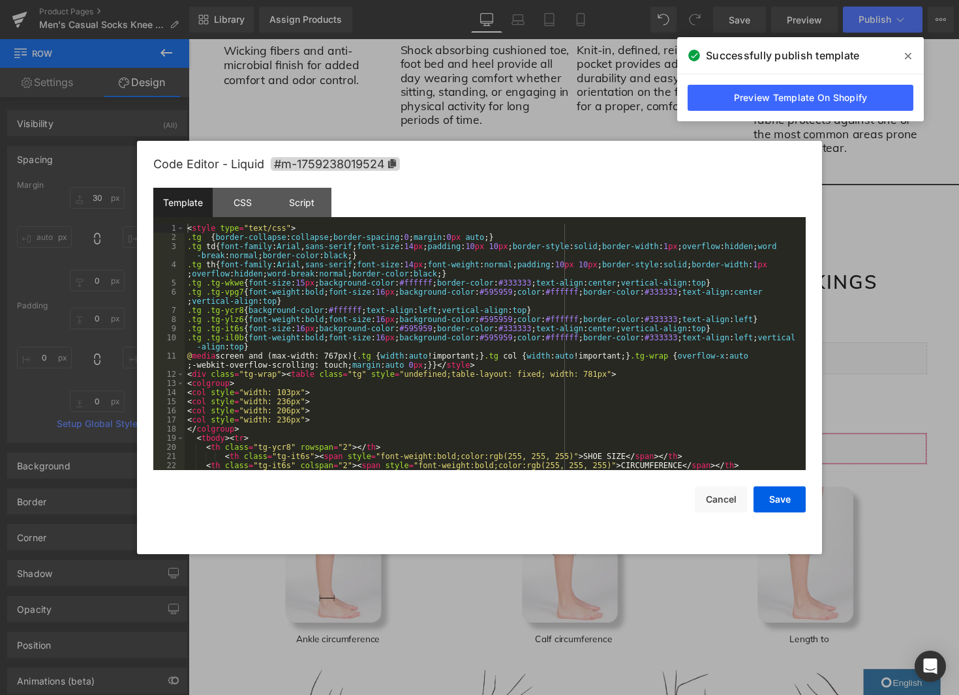
click at [571, 0] on div "Row You are previewing how the will restyle your page. You can not edit Element…" at bounding box center [479, 0] width 959 height 0
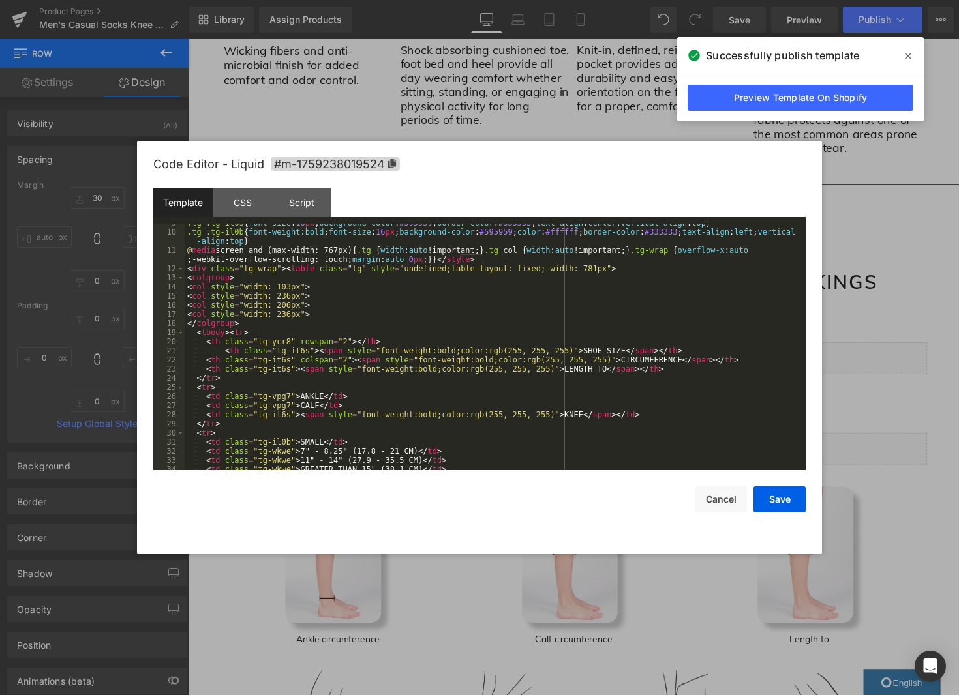
scroll to position [108, 0]
click at [348, 338] on div ".tg .tg-it6s { font-size : 16 px ; background-color : #595959 ; border-color : …" at bounding box center [493, 349] width 616 height 265
click at [785, 492] on button "Save" at bounding box center [779, 500] width 52 height 26
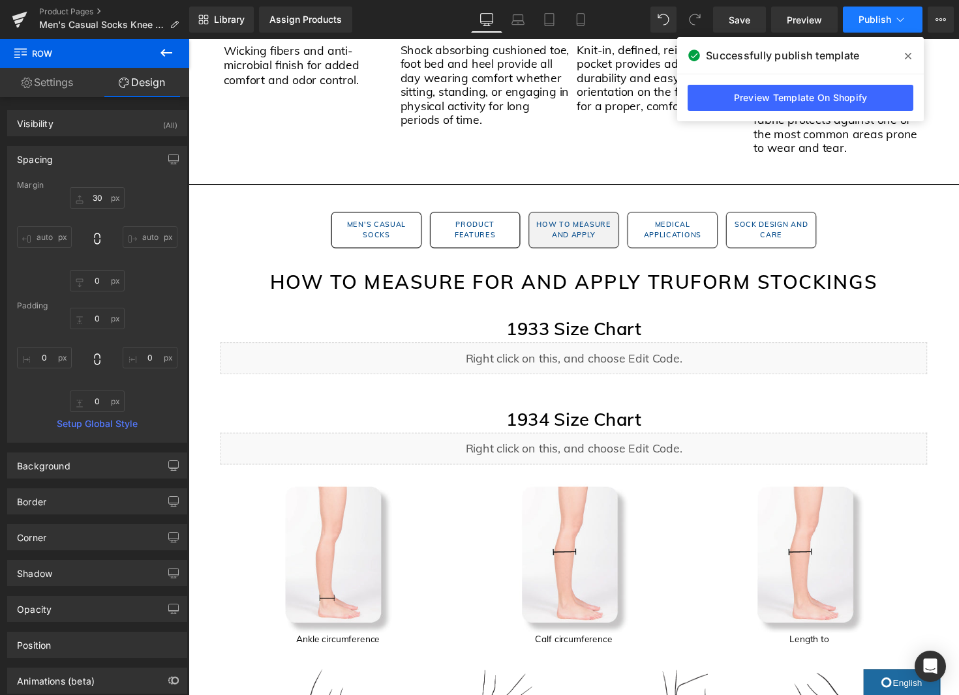
click at [861, 10] on button "Publish" at bounding box center [883, 20] width 80 height 26
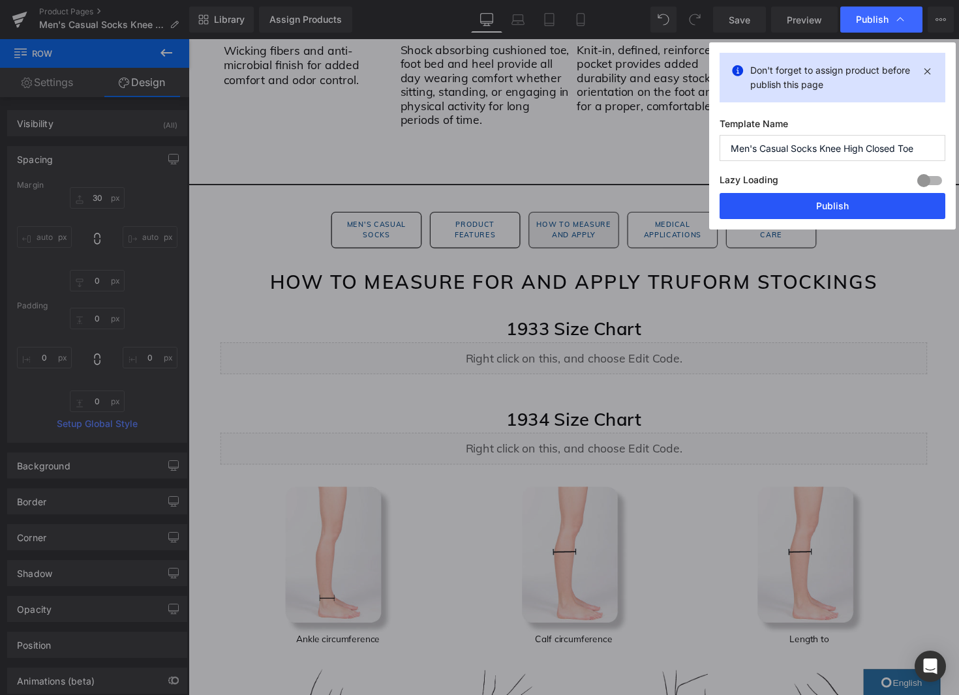
click at [847, 203] on button "Publish" at bounding box center [832, 206] width 226 height 26
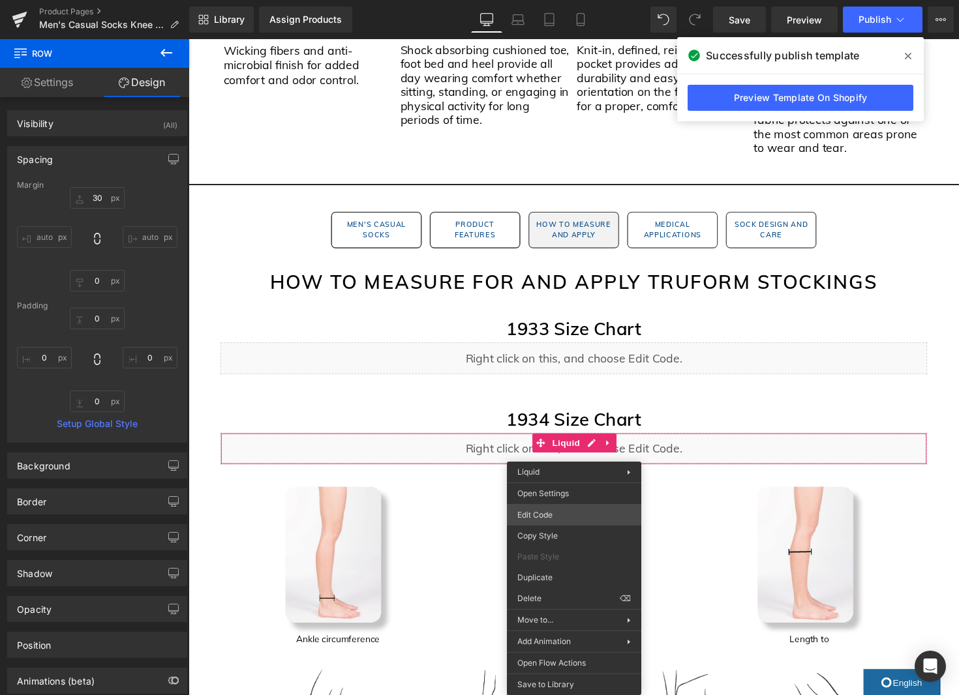
click at [564, 0] on div "Row You are previewing how the will restyle your page. You can not edit Element…" at bounding box center [479, 0] width 959 height 0
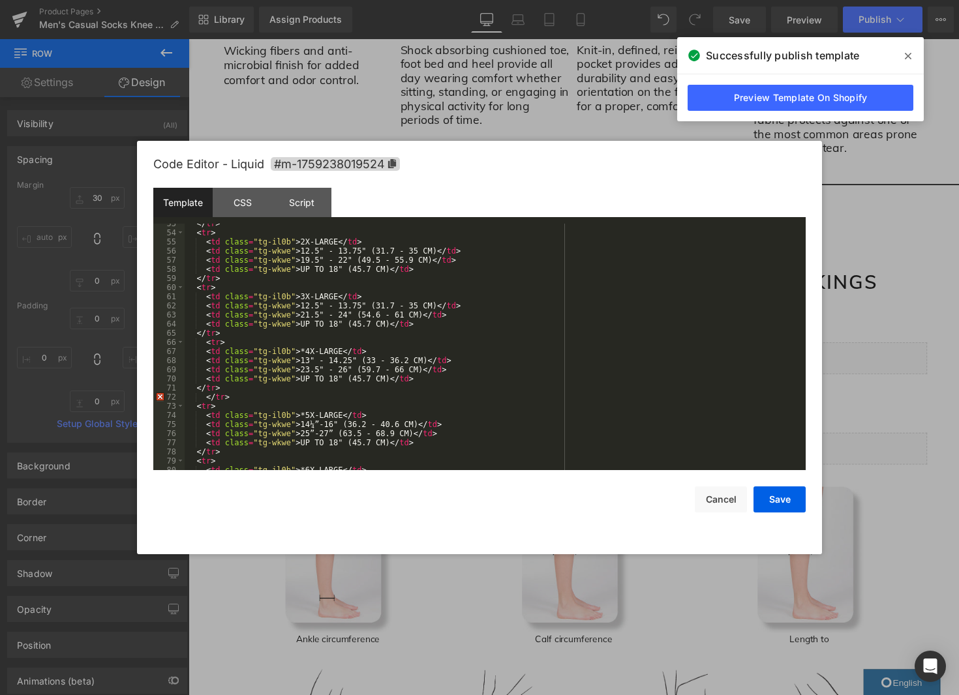
scroll to position [581, 0]
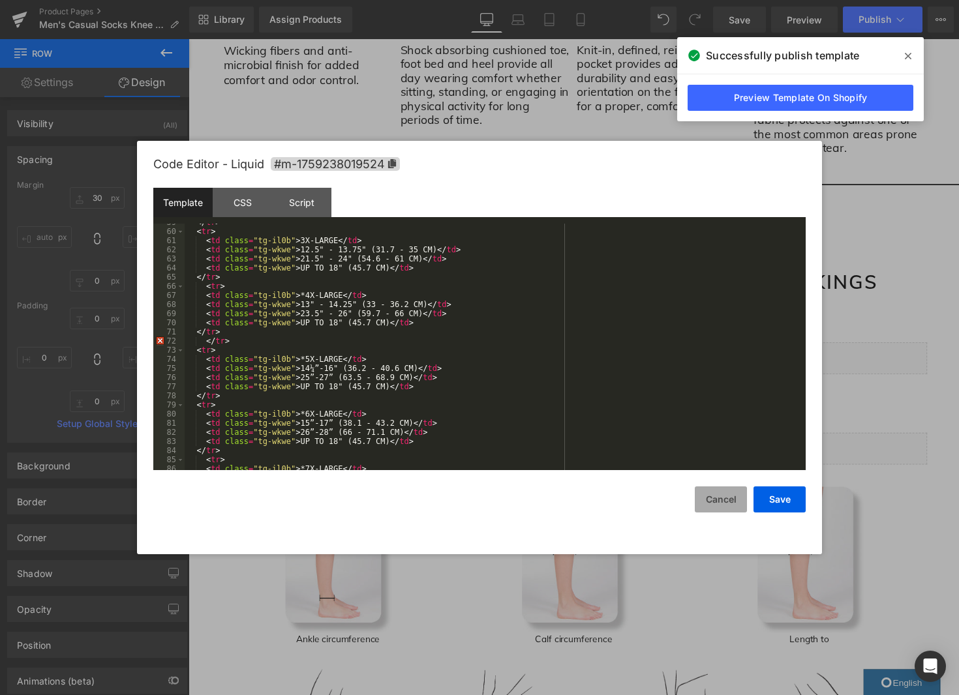
click at [717, 500] on button "Cancel" at bounding box center [721, 500] width 52 height 26
